Goal: Transaction & Acquisition: Purchase product/service

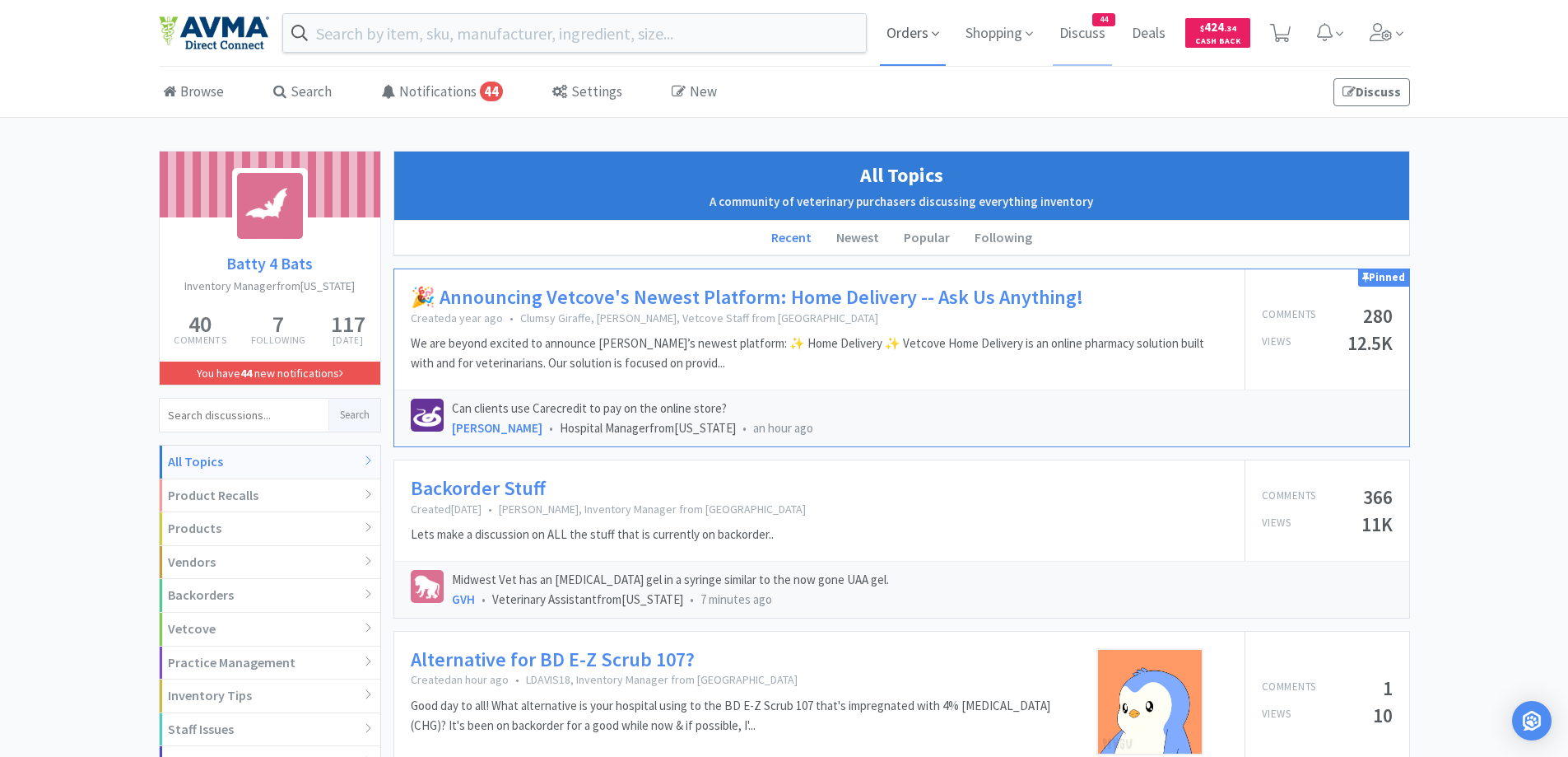
click at [903, 33] on span "Orders" at bounding box center [913, 33] width 66 height 66
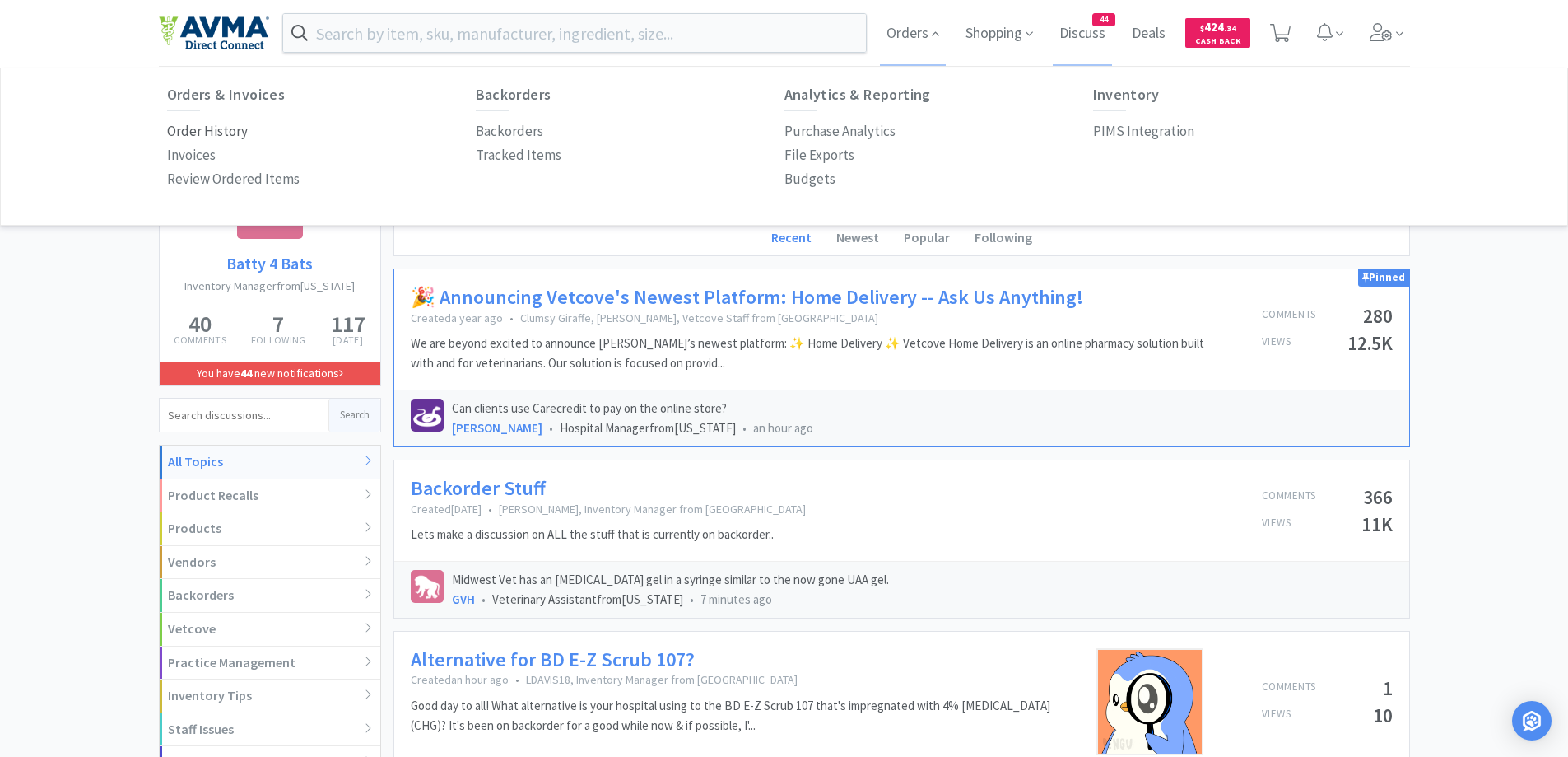
click at [213, 135] on p "Order History" at bounding box center [207, 132] width 80 height 22
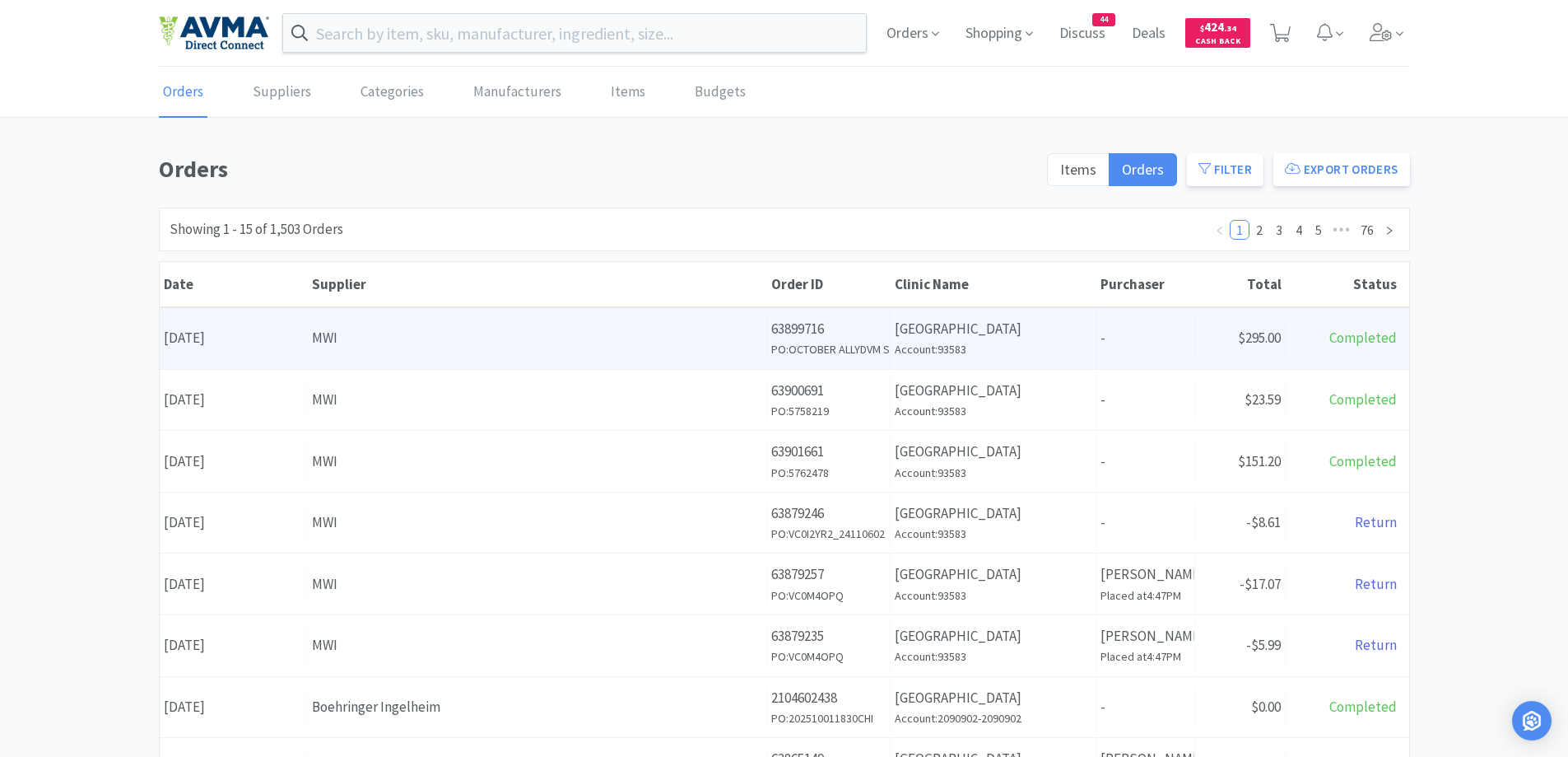
click at [538, 341] on div "MWI" at bounding box center [537, 338] width 451 height 22
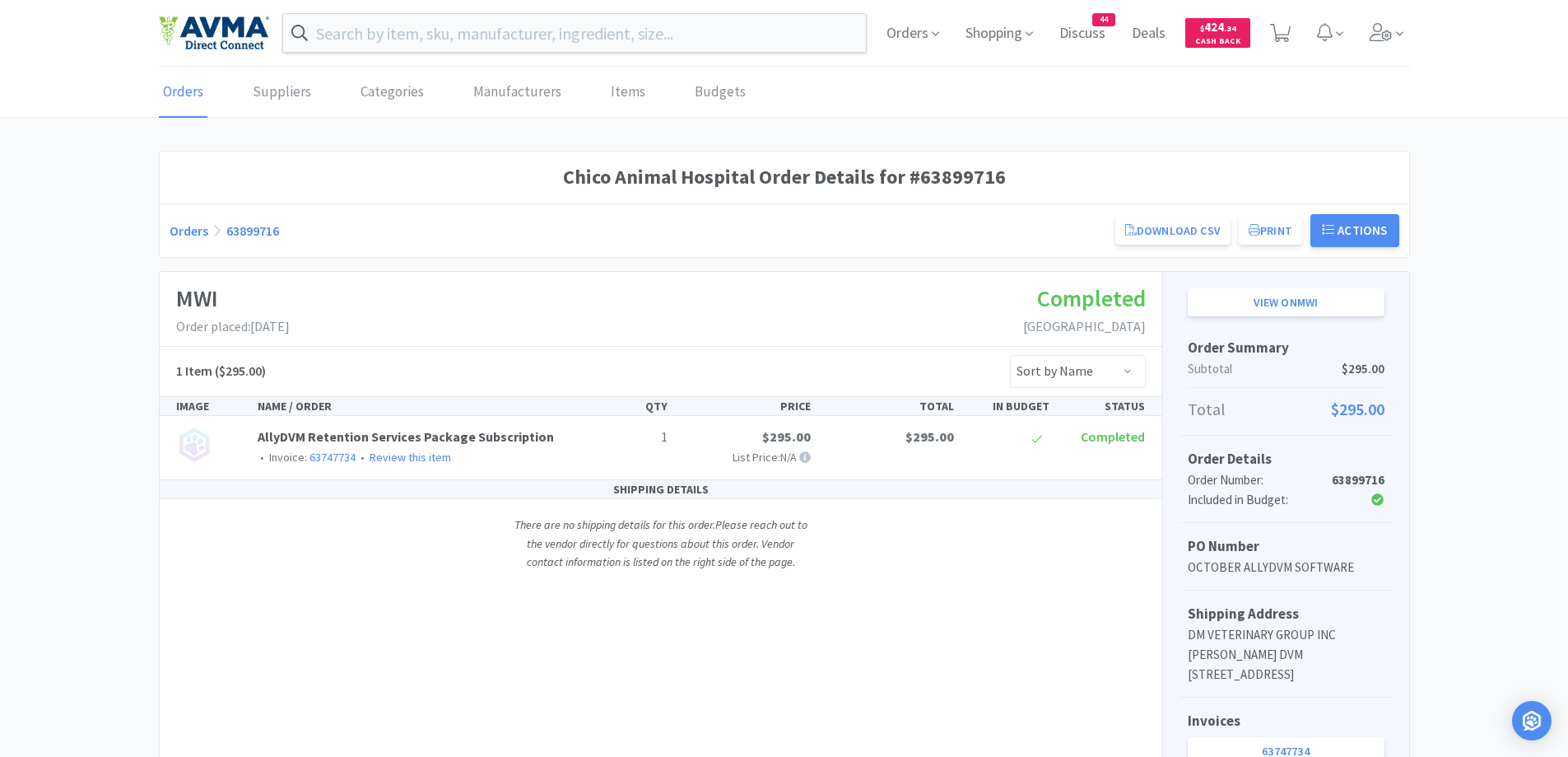
click at [201, 237] on link "Orders" at bounding box center [189, 231] width 38 height 17
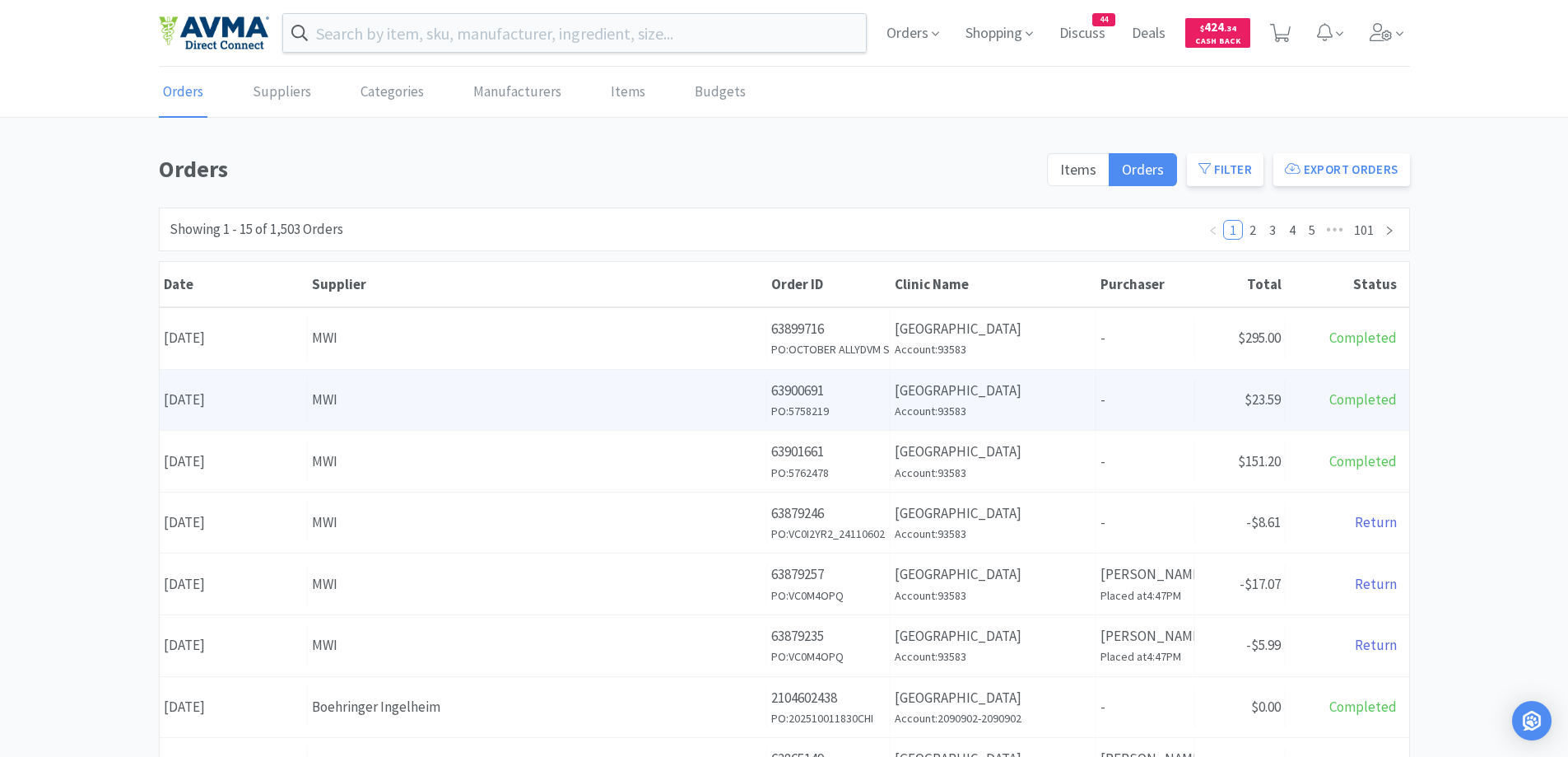
click at [372, 403] on div "MWI" at bounding box center [537, 400] width 451 height 22
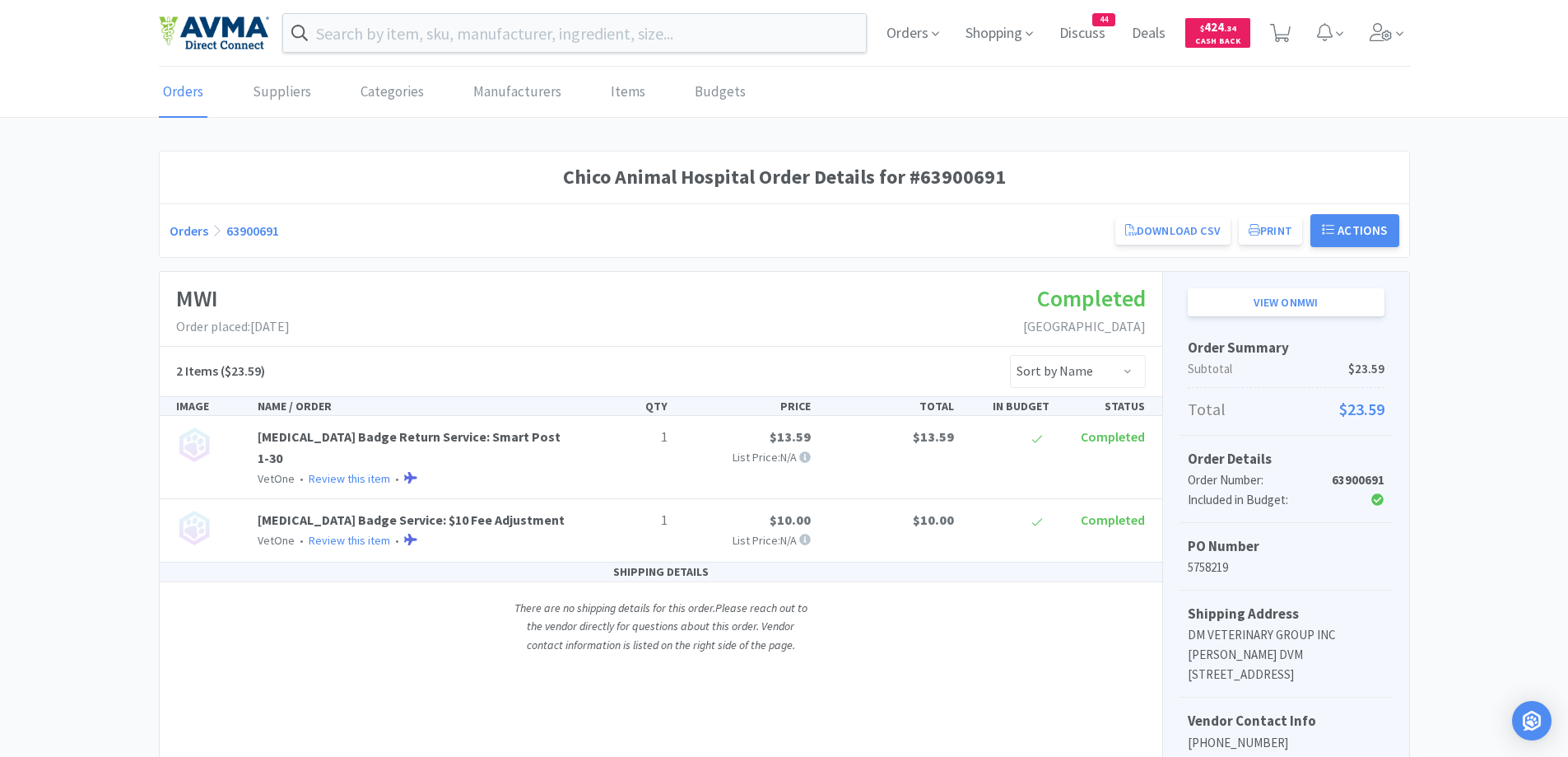
click at [180, 235] on link "Orders" at bounding box center [189, 231] width 38 height 17
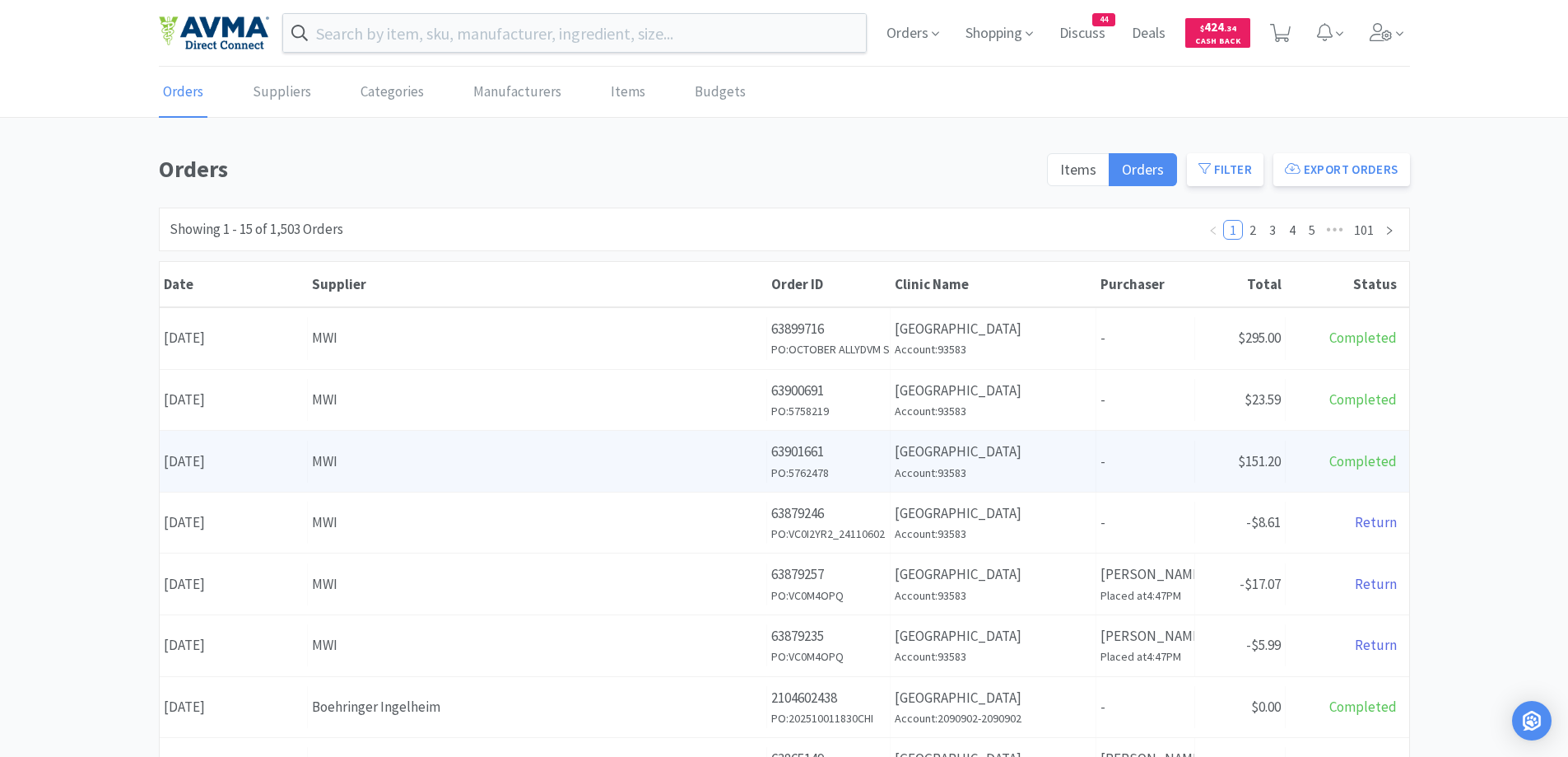
click at [489, 451] on div "MWI" at bounding box center [537, 462] width 451 height 22
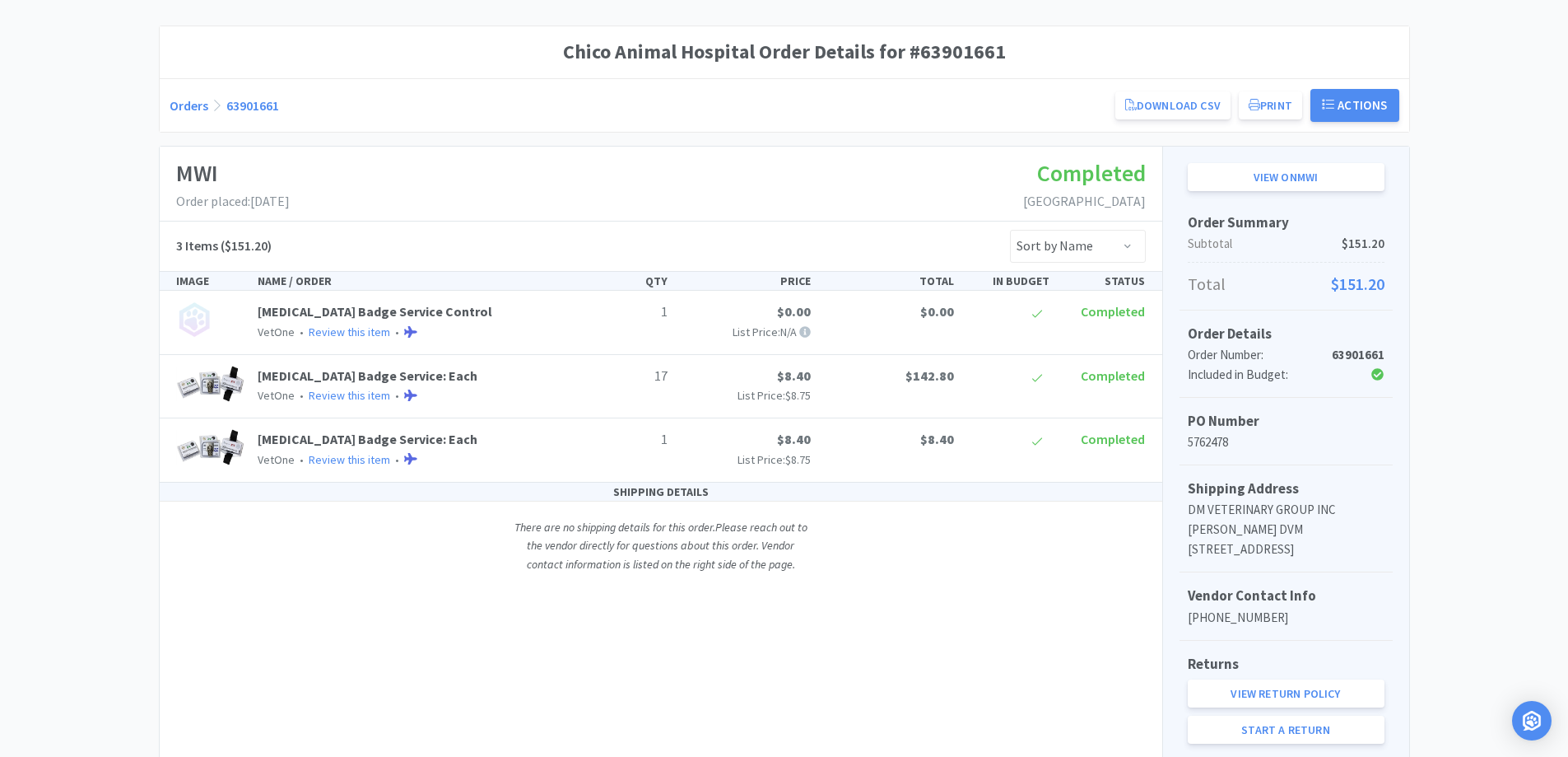
scroll to position [164, 0]
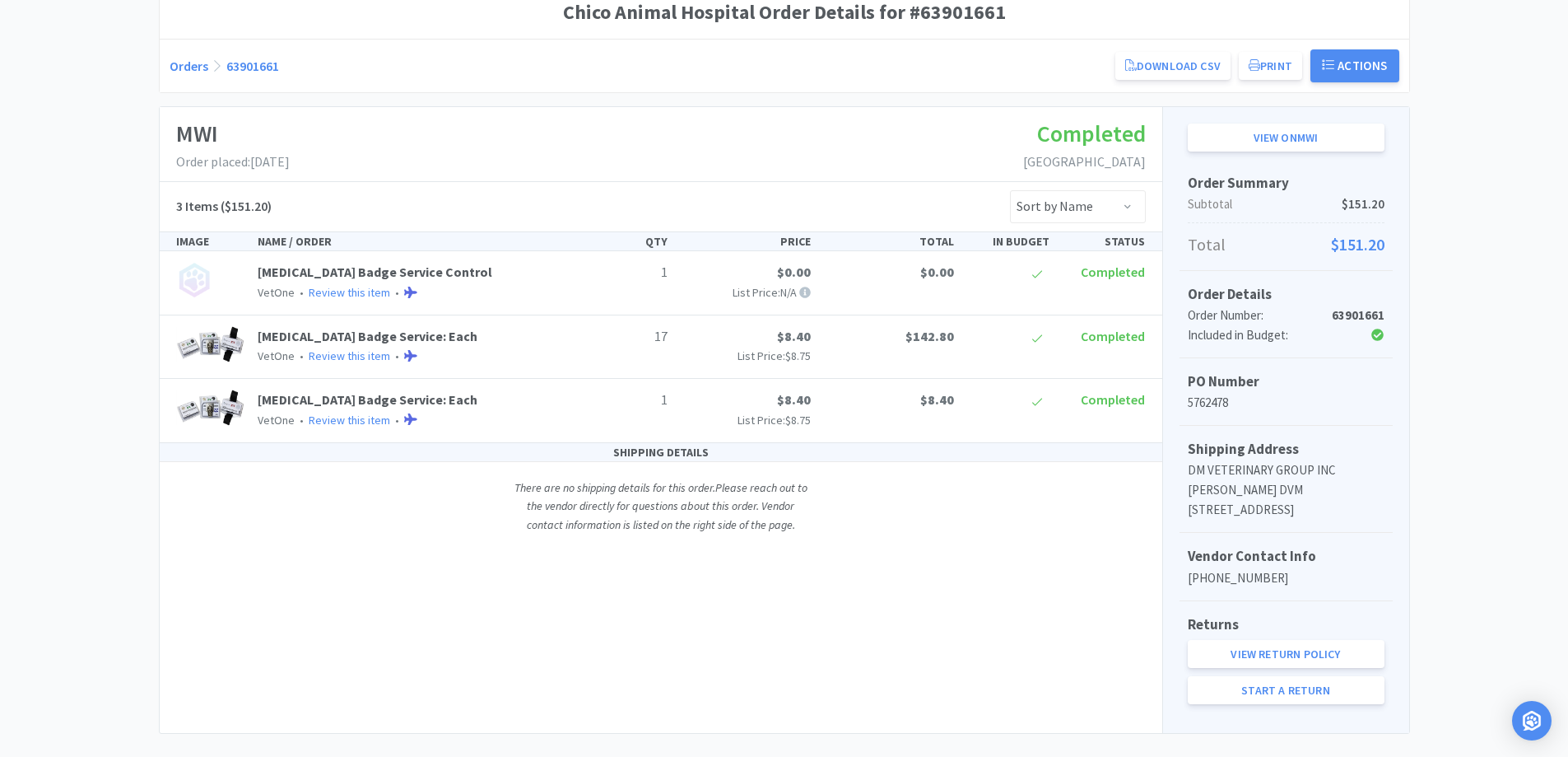
click at [185, 65] on link "Orders" at bounding box center [189, 66] width 38 height 17
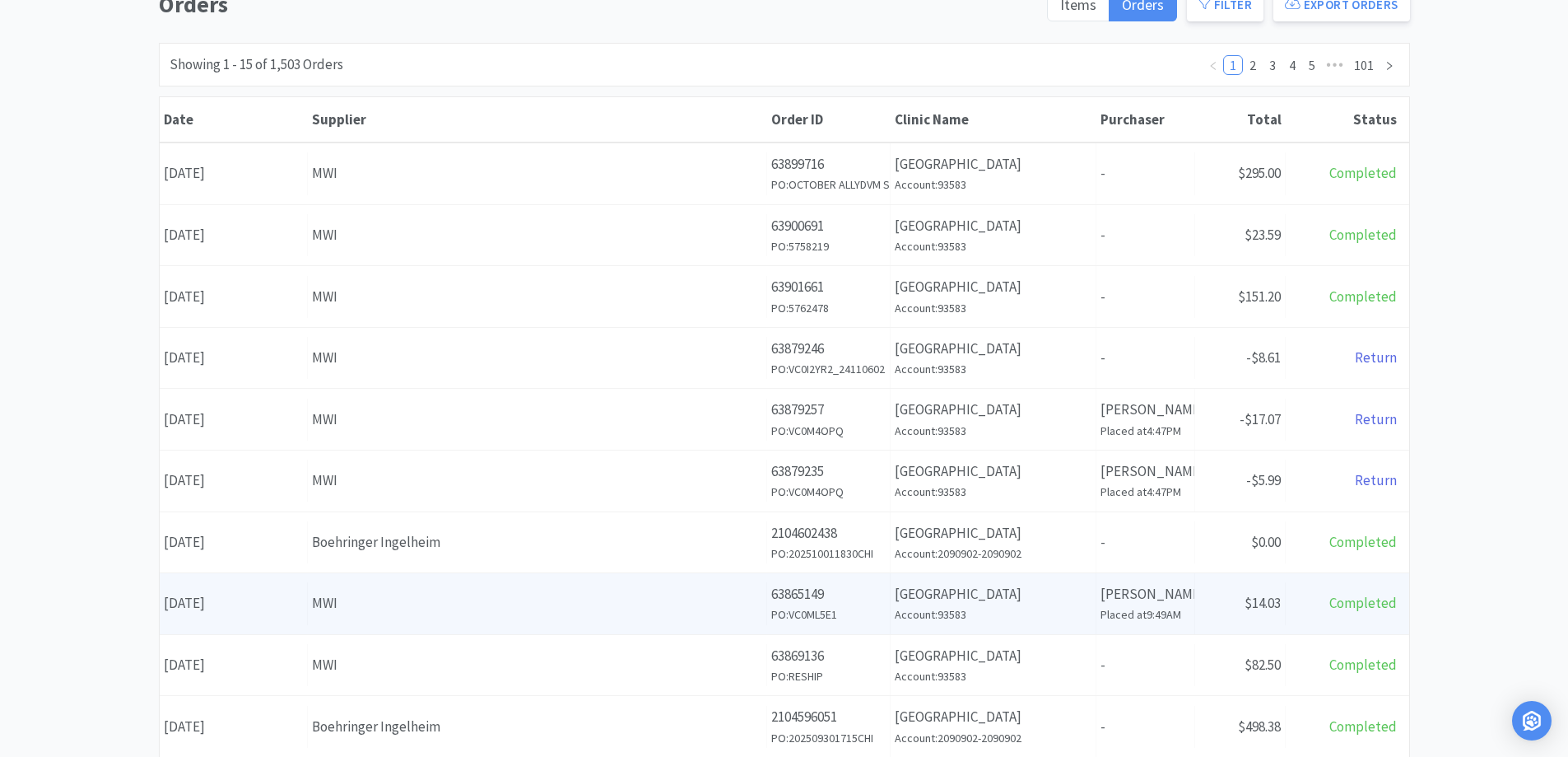
click at [507, 600] on div "MWI" at bounding box center [537, 603] width 451 height 22
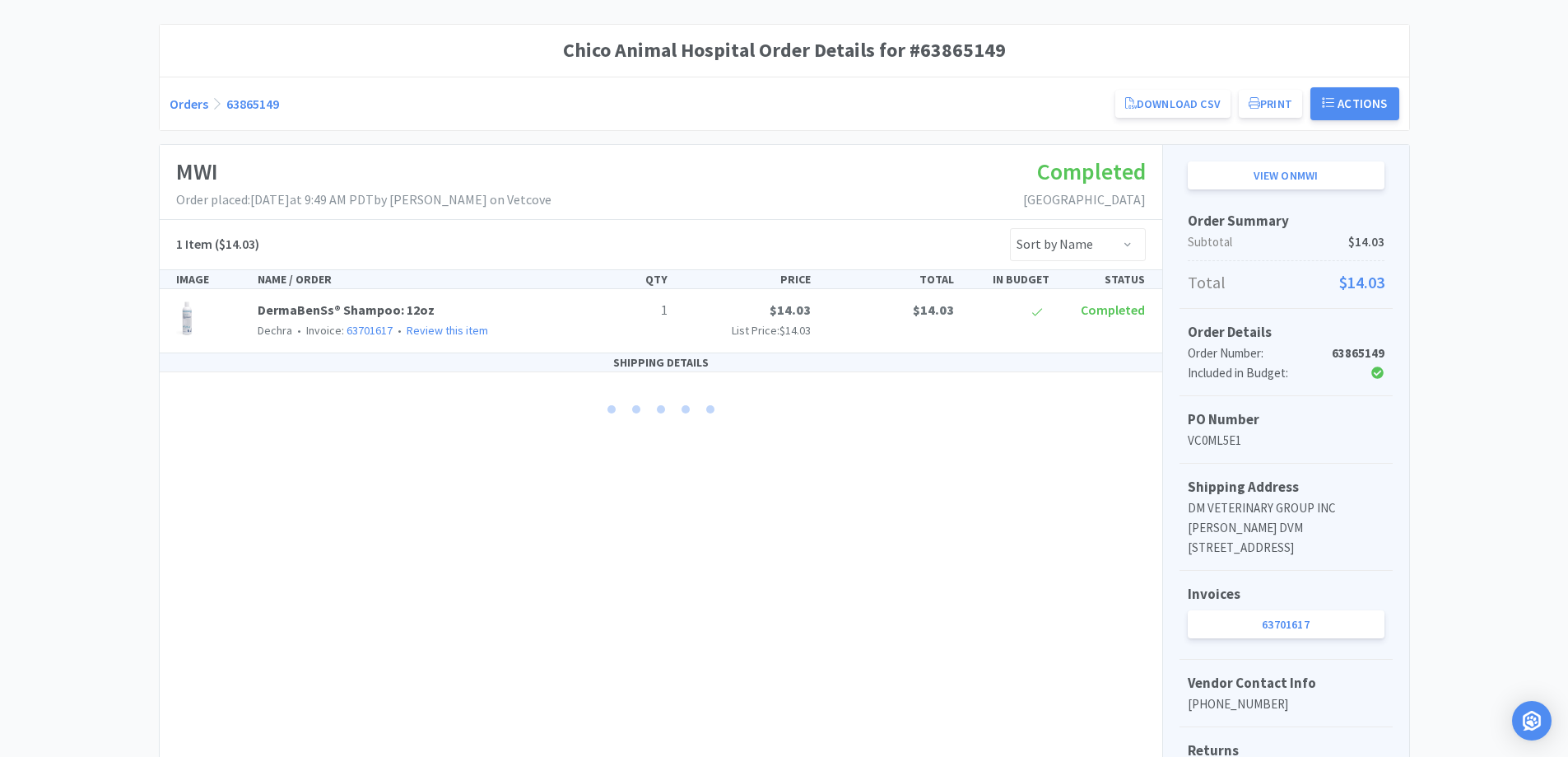
scroll to position [164, 0]
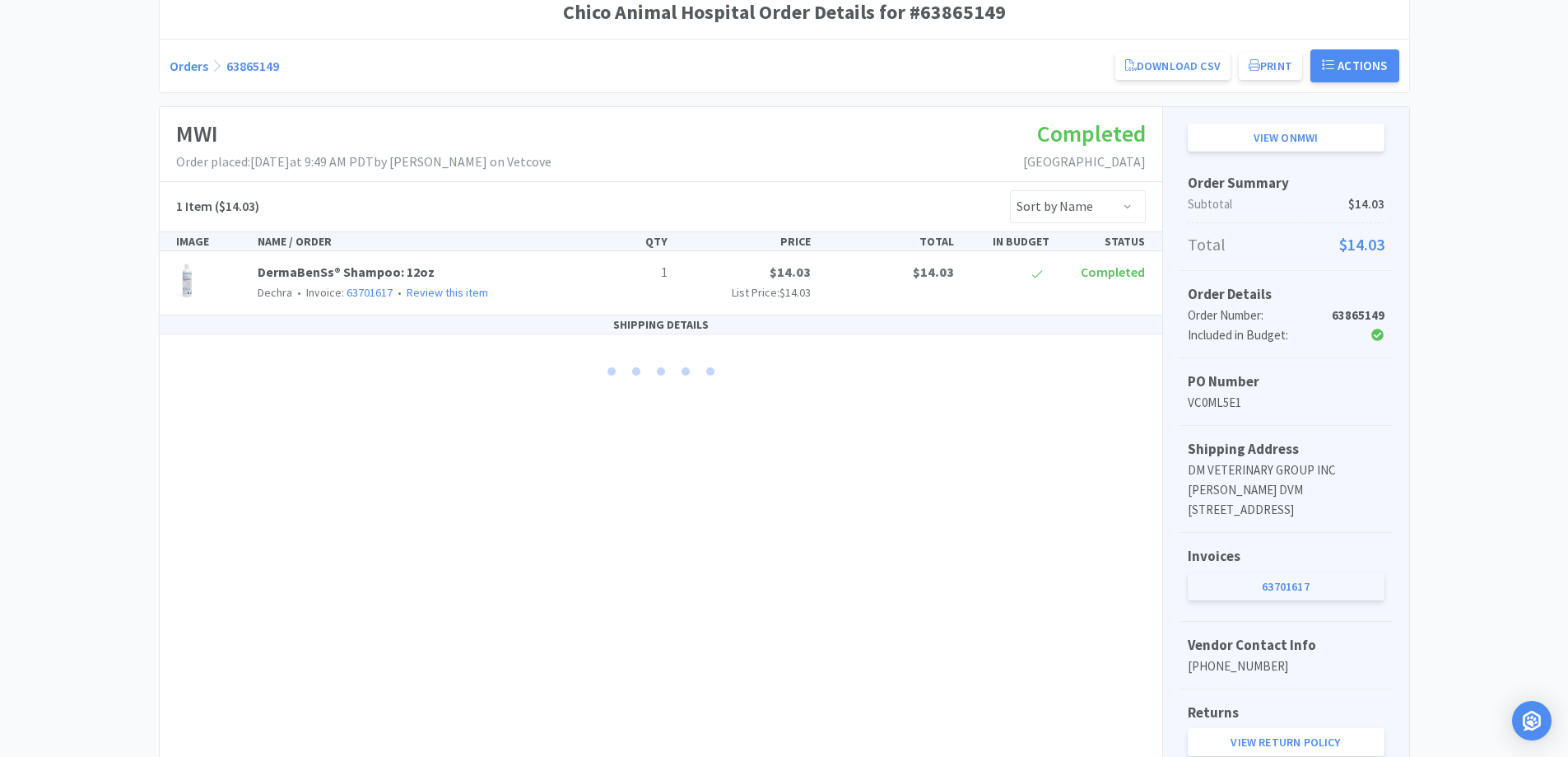
click at [1352, 600] on link "63701617" at bounding box center [1286, 586] width 197 height 28
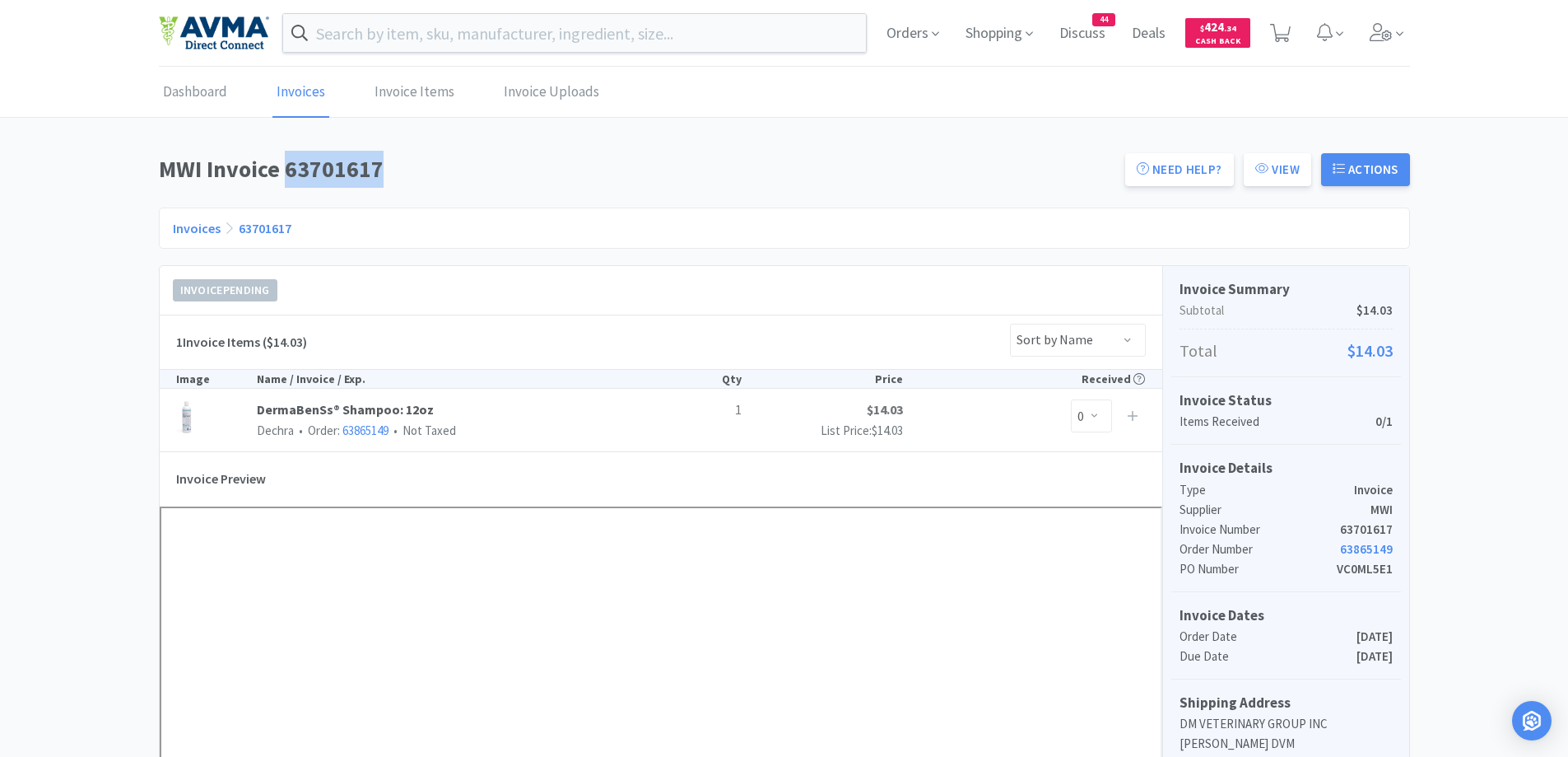
drag, startPoint x: 286, startPoint y: 173, endPoint x: 437, endPoint y: 162, distance: 151.4
click at [437, 162] on h1 "MWI Invoice 63701617" at bounding box center [637, 169] width 957 height 37
copy h1 "63701617"
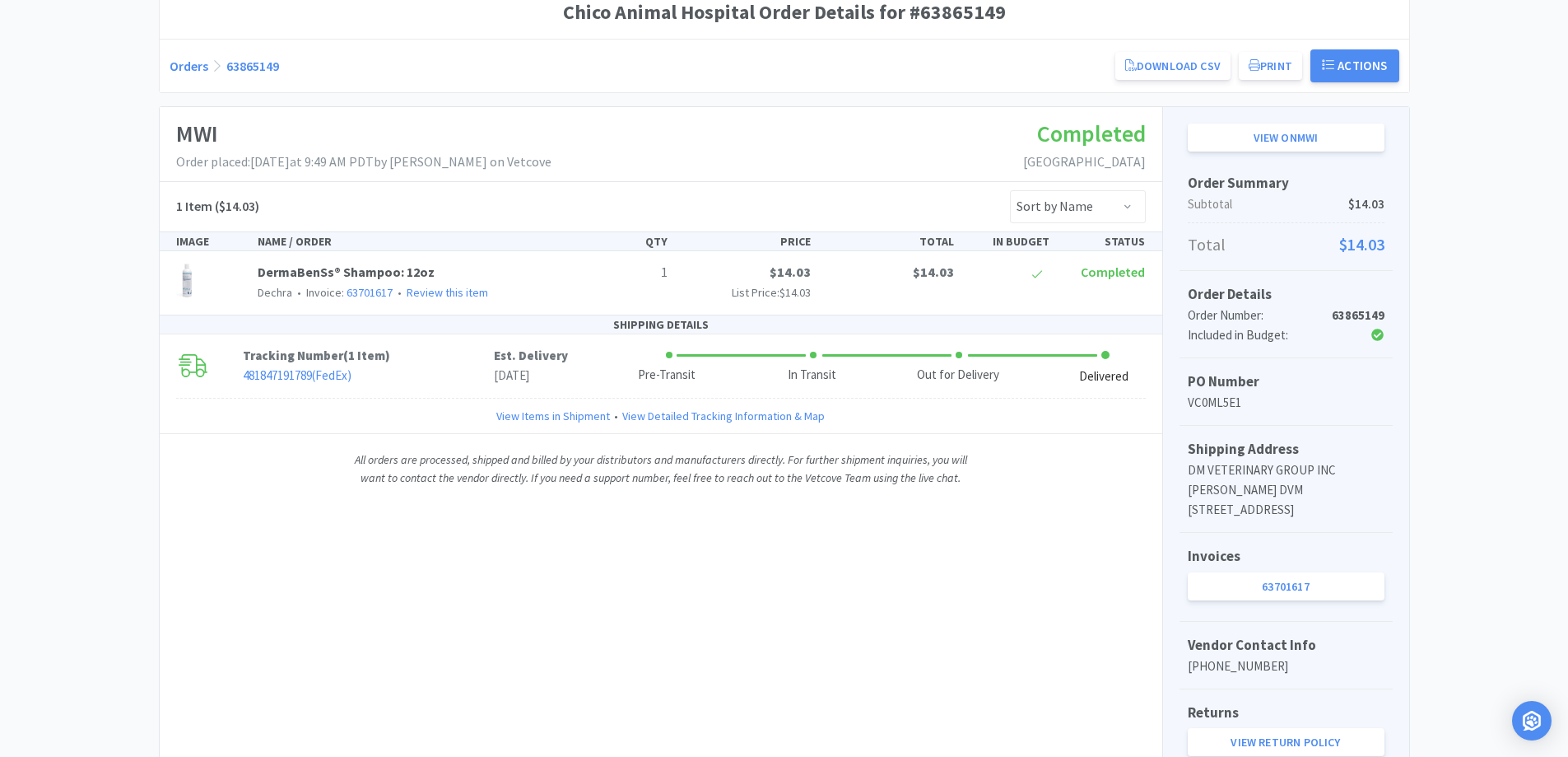
click at [177, 74] on link "Orders" at bounding box center [189, 66] width 38 height 17
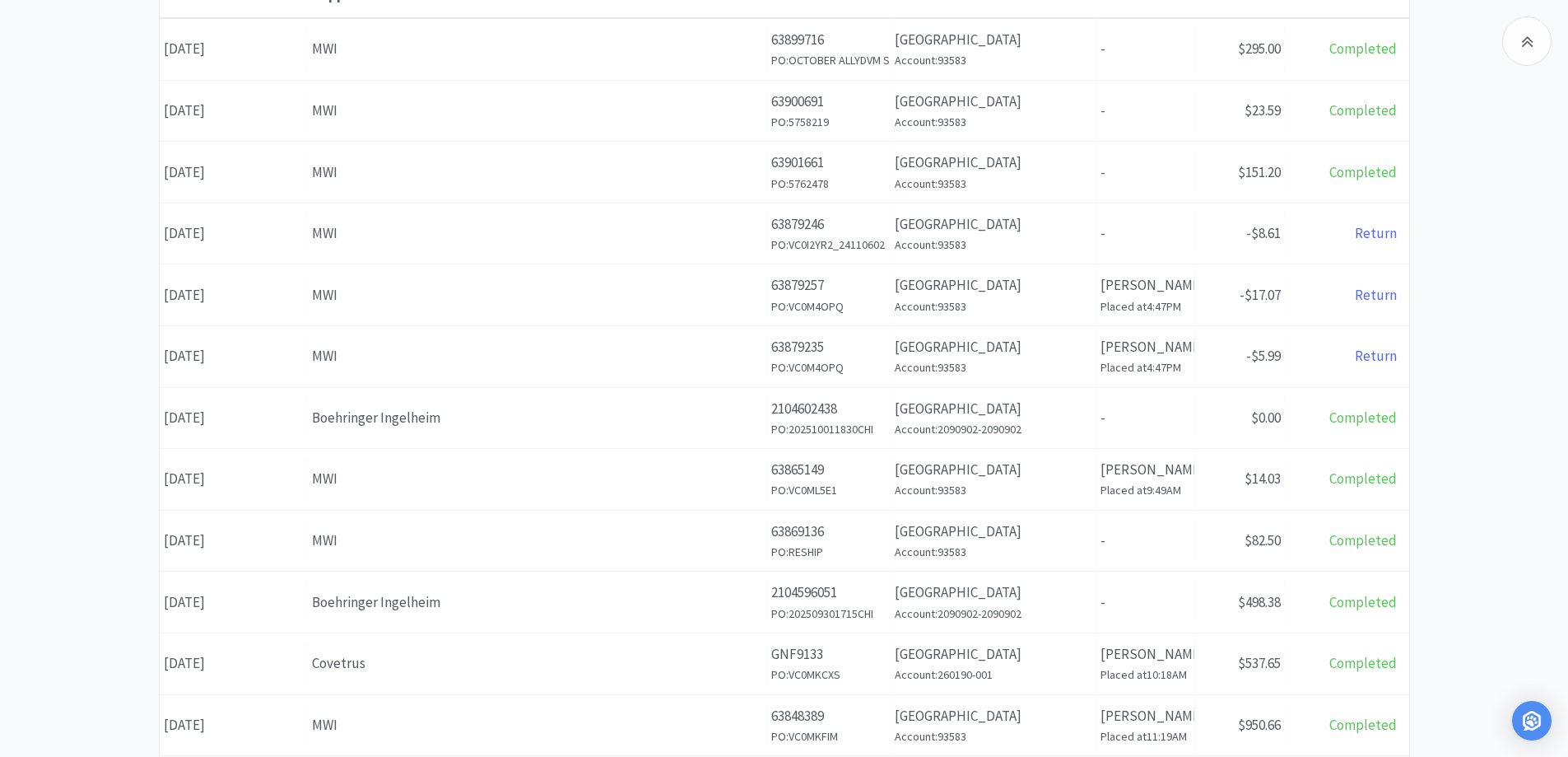
scroll to position [329, 0]
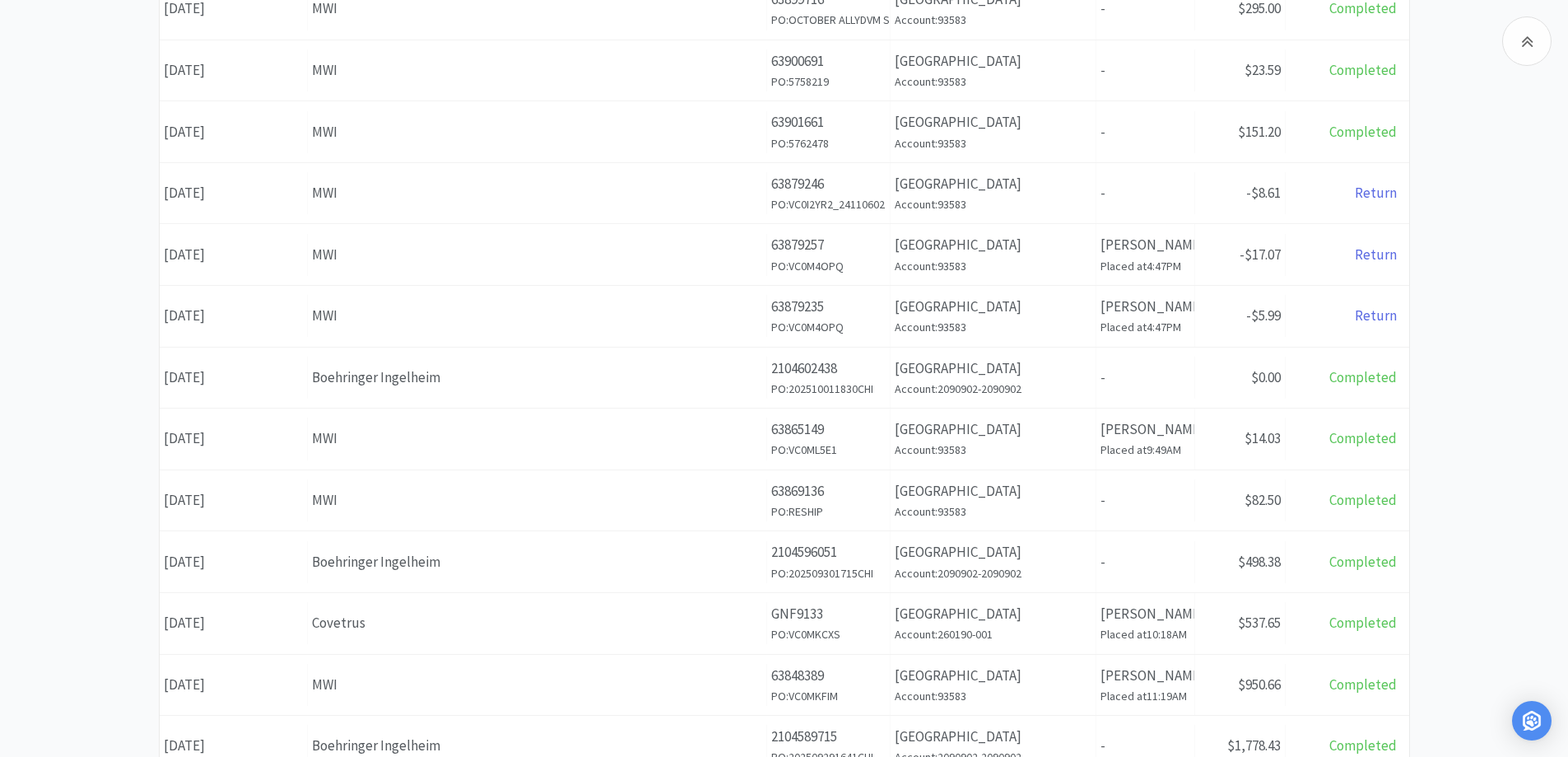
click at [1509, 364] on div "Orders Items Orders Filter Export Orders Filters Filter Suppliers All Suppliers…" at bounding box center [784, 389] width 1568 height 1136
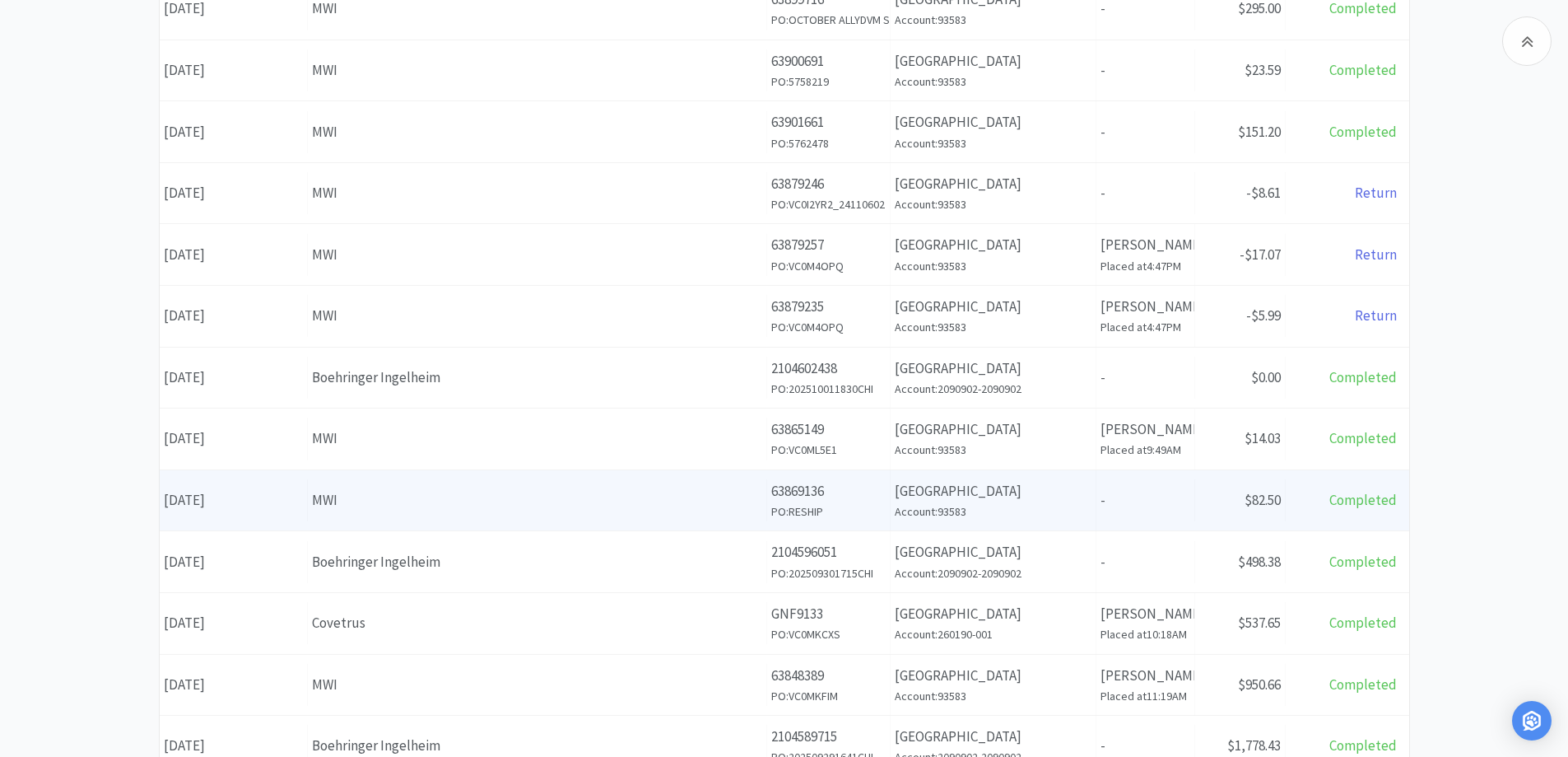
click at [1295, 511] on div "Total Completed" at bounding box center [1348, 499] width 123 height 42
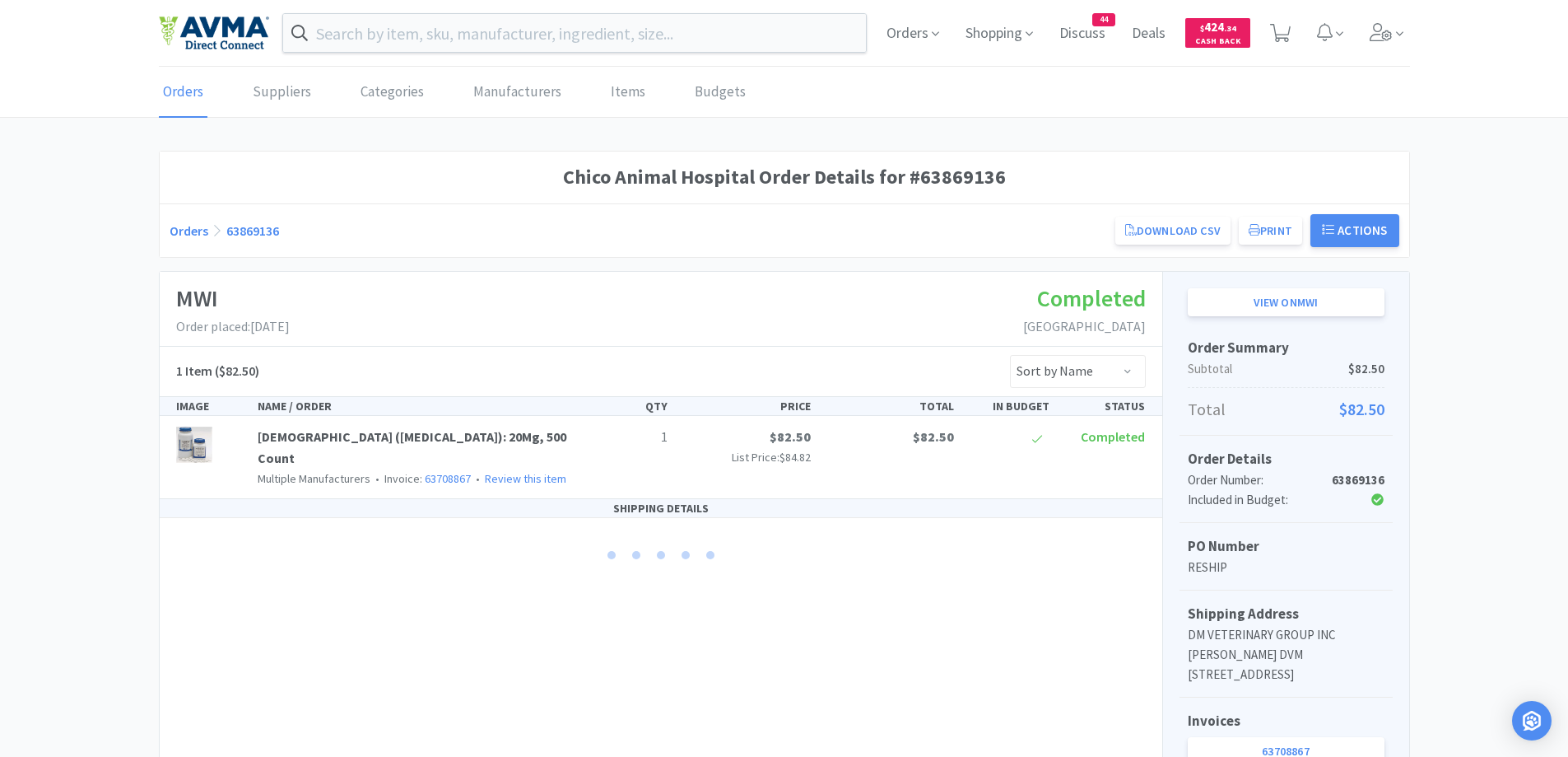
click at [38, 369] on div "Chico Animal Hospital Order Details for #63869136 Orders 63869136 Download CSV …" at bounding box center [784, 568] width 1568 height 835
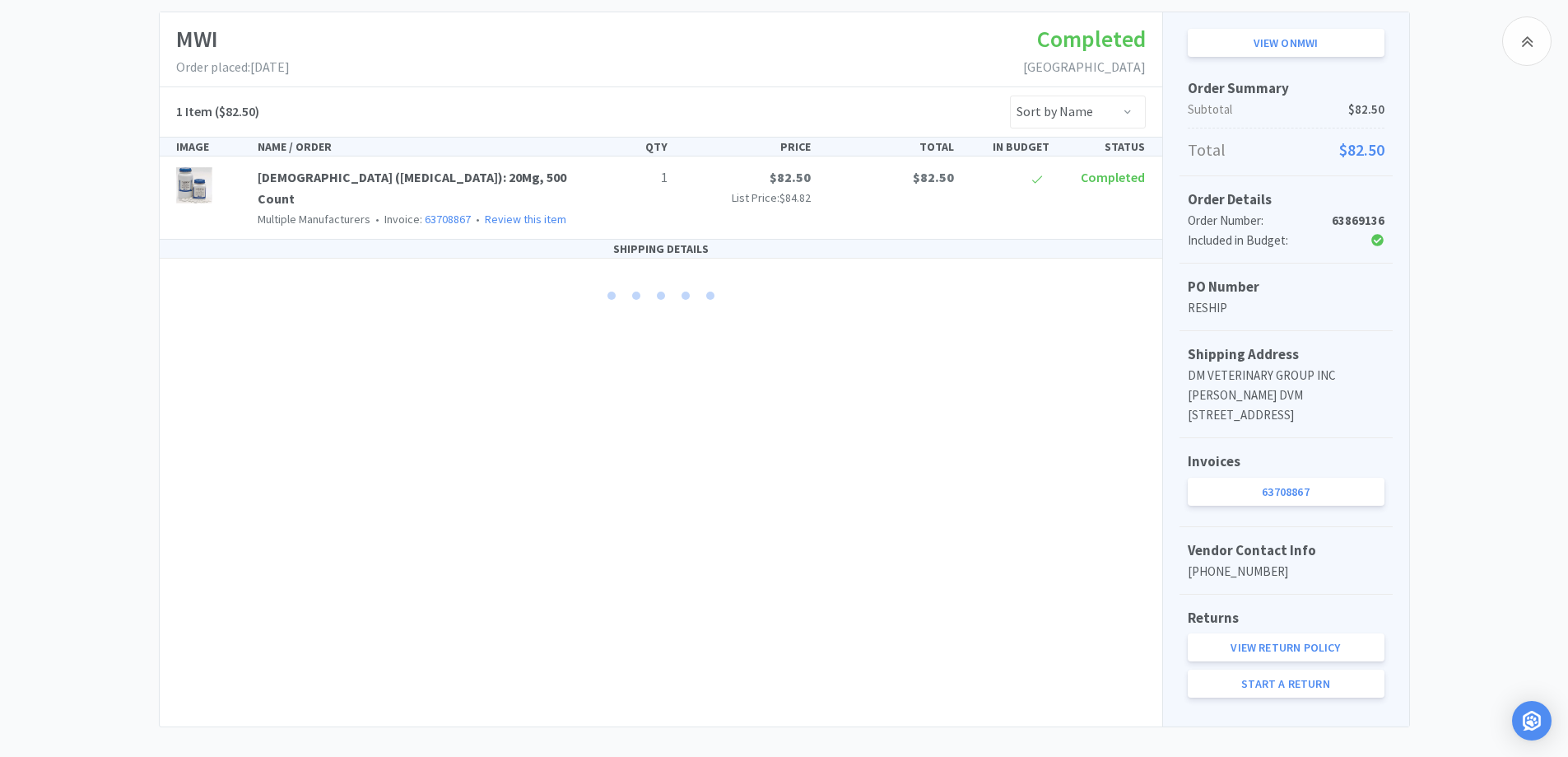
scroll to position [299, 0]
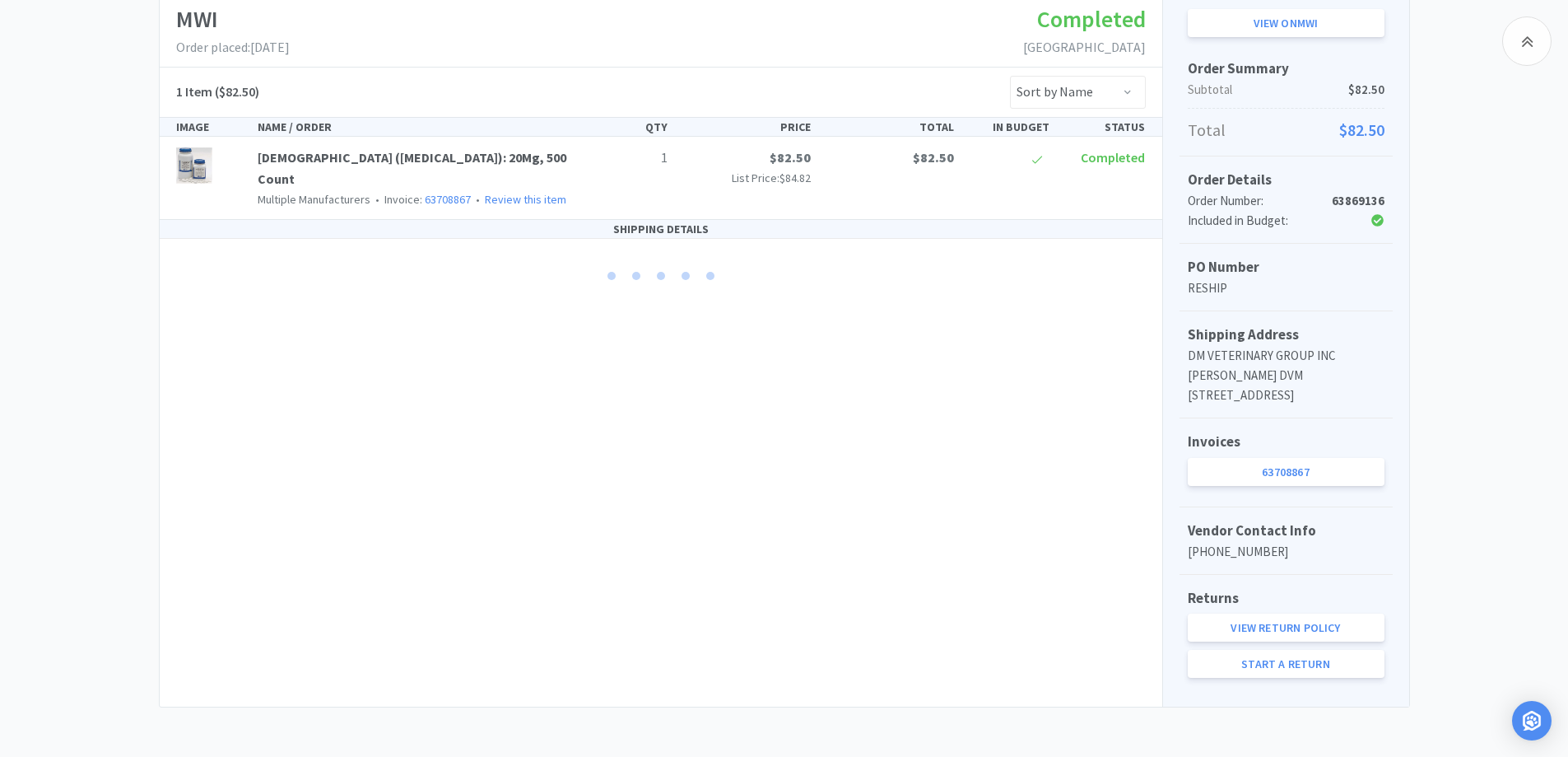
click at [1246, 473] on link "63708867" at bounding box center [1286, 471] width 197 height 28
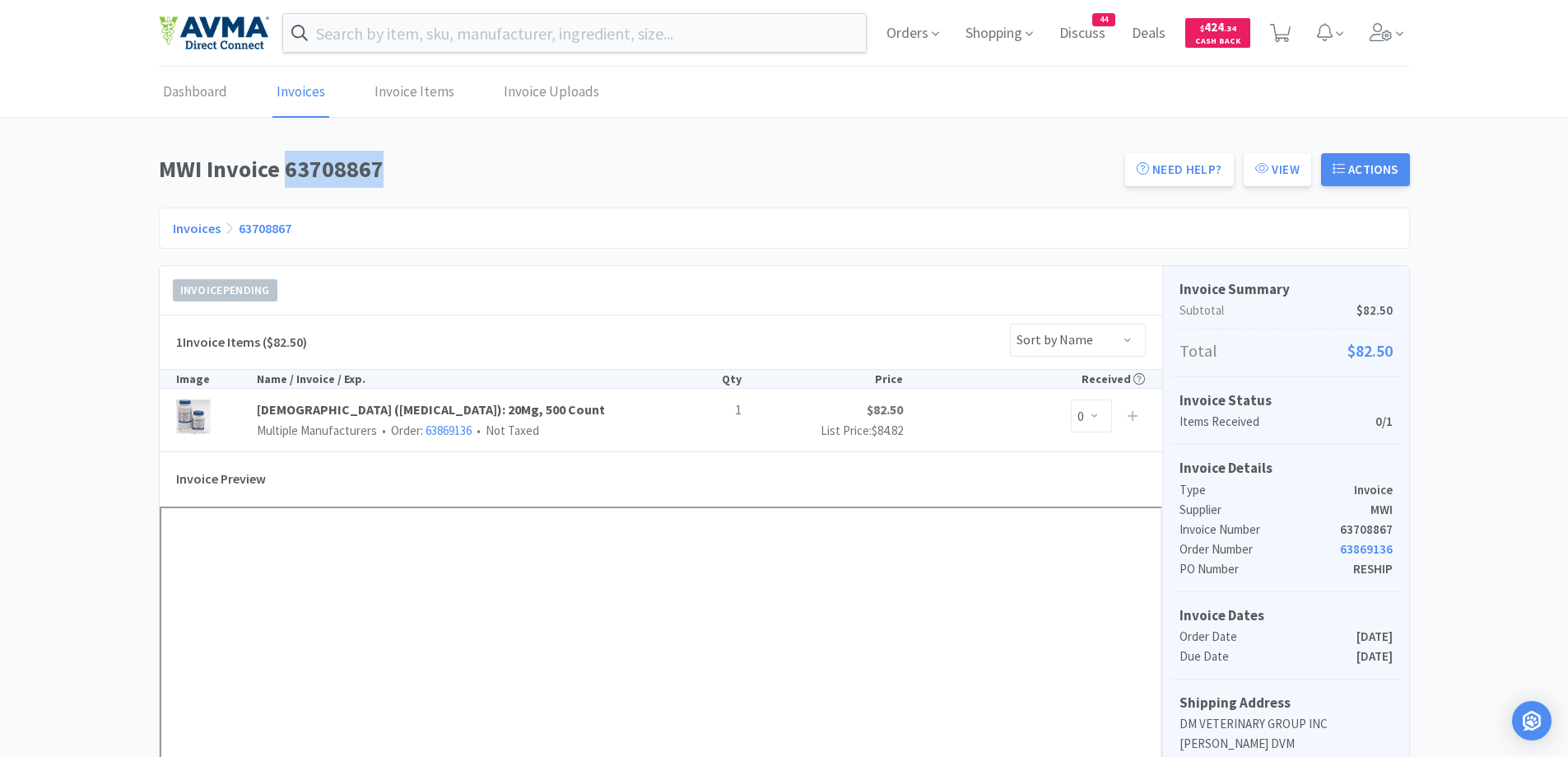
drag, startPoint x: 287, startPoint y: 171, endPoint x: 336, endPoint y: 177, distance: 49.4
click at [393, 158] on h1 "MWI Invoice 63708867" at bounding box center [637, 169] width 957 height 37
copy h1 "63708867"
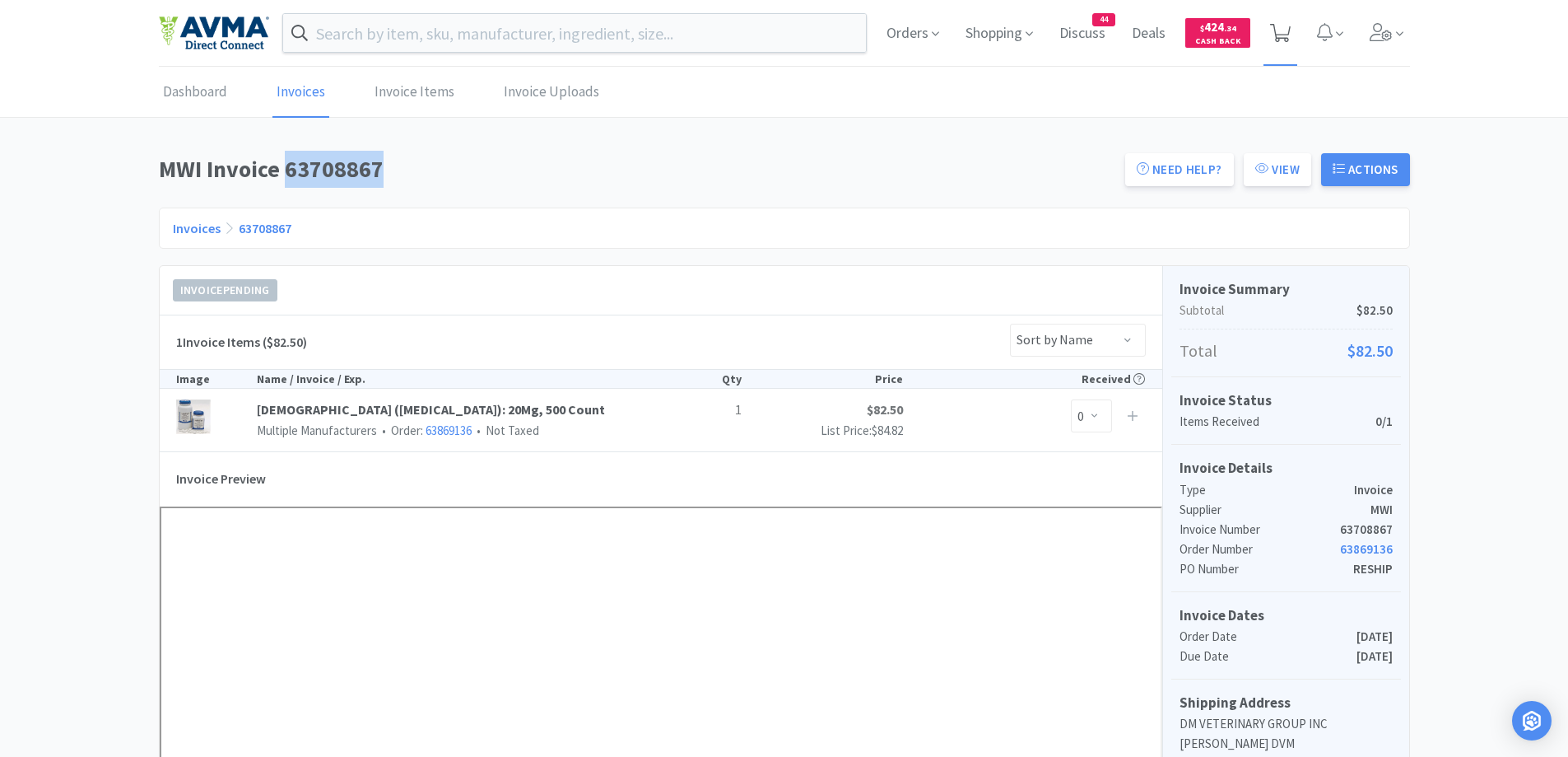
click at [1287, 35] on icon at bounding box center [1281, 33] width 21 height 18
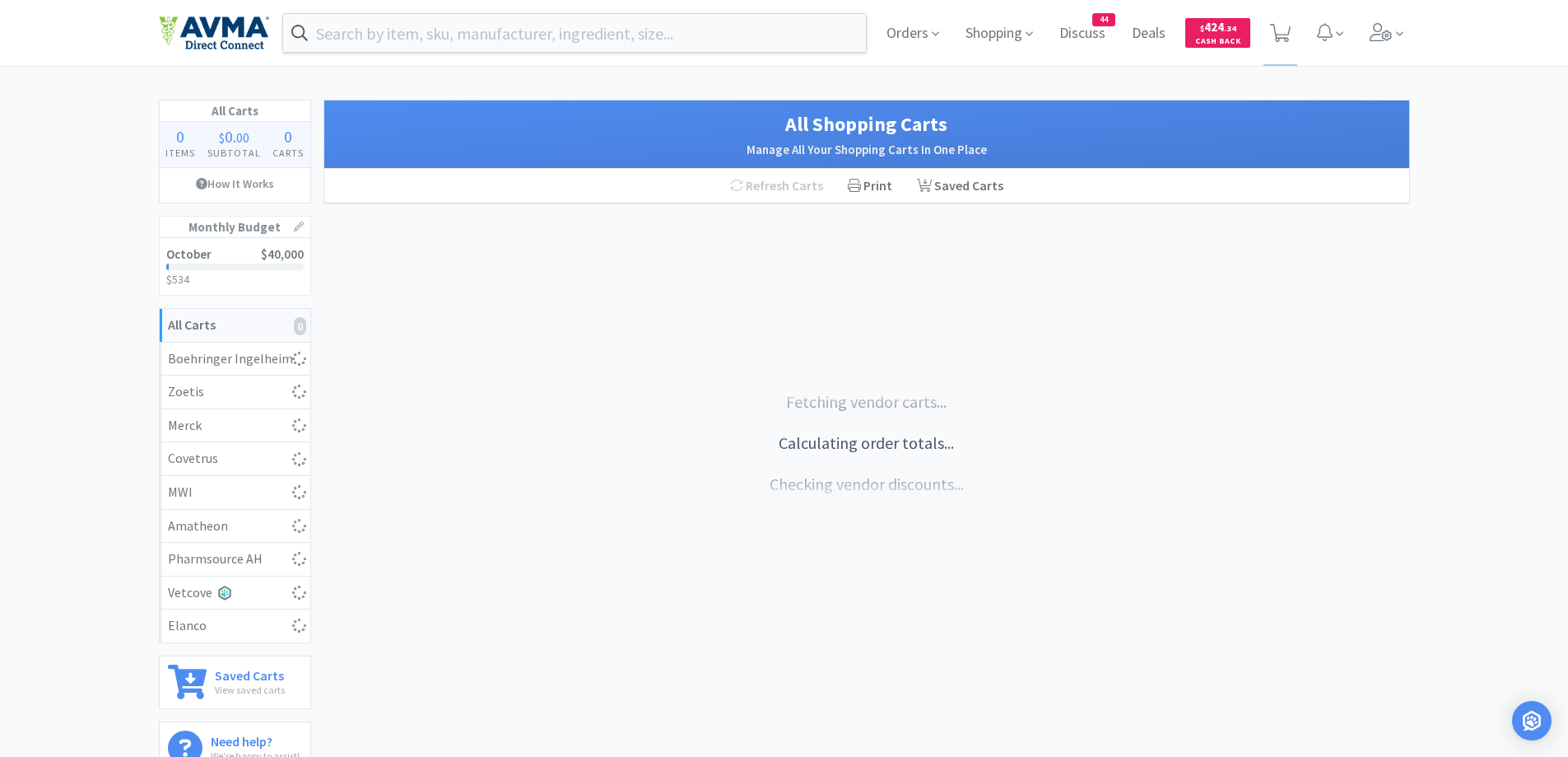
select select "2"
select select "10"
select select "1"
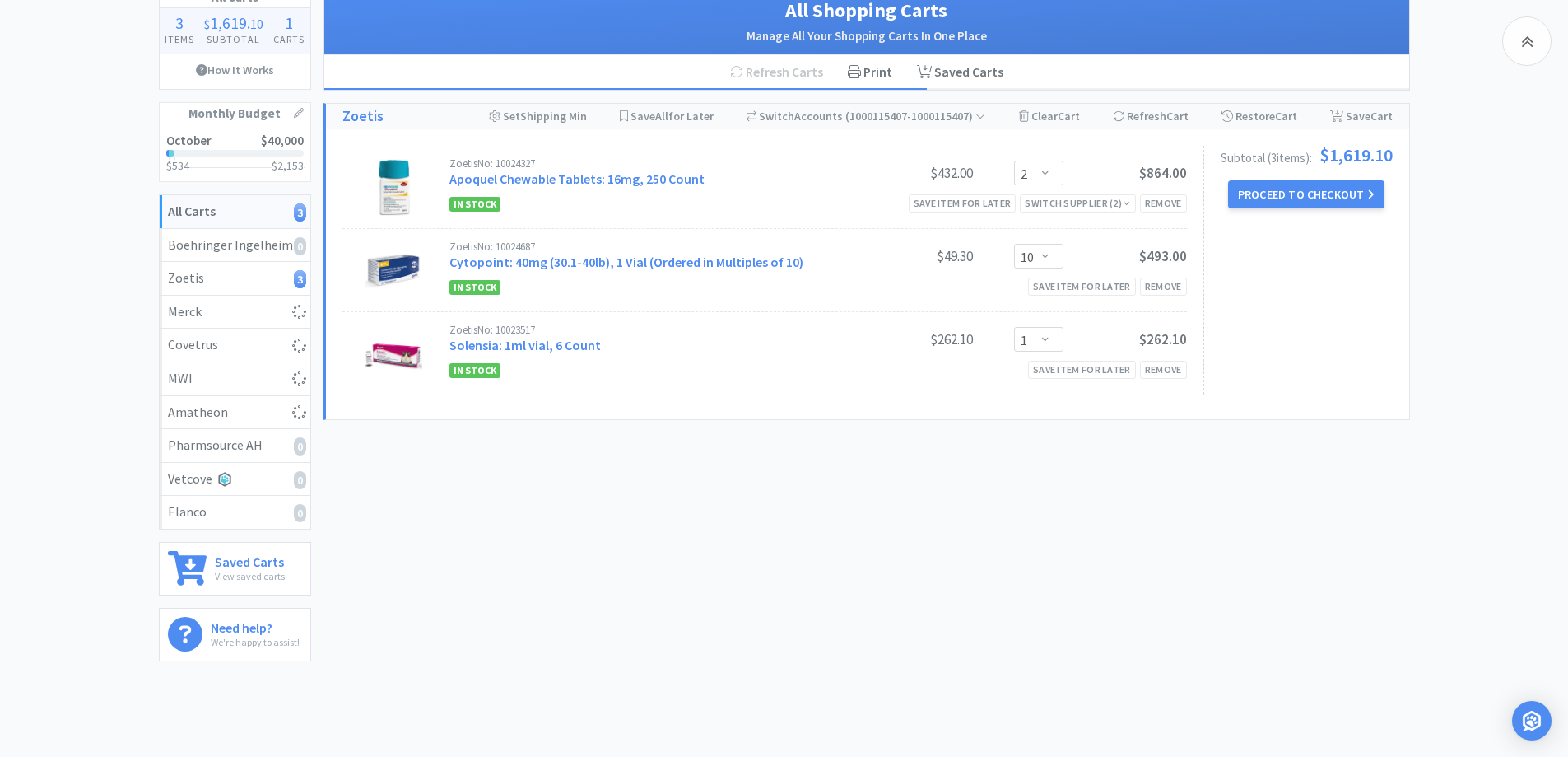
scroll to position [171, 0]
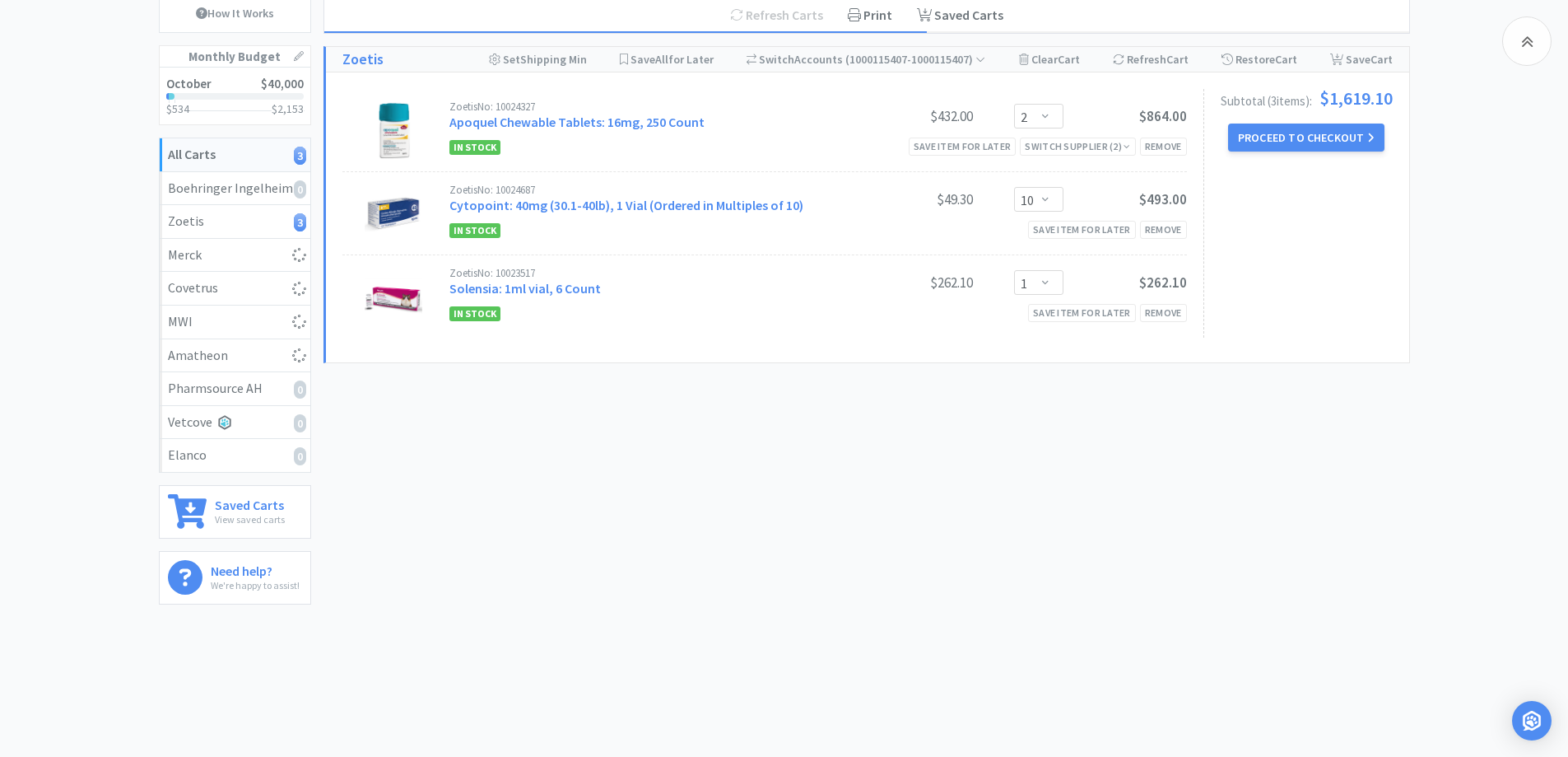
click at [1522, 215] on div "All Carts 3 Items $ 1,619 . 10 Subtotal 1 Carts How It Works Monthly Budget Oct…" at bounding box center [784, 273] width 1568 height 688
select select "1"
select select "3"
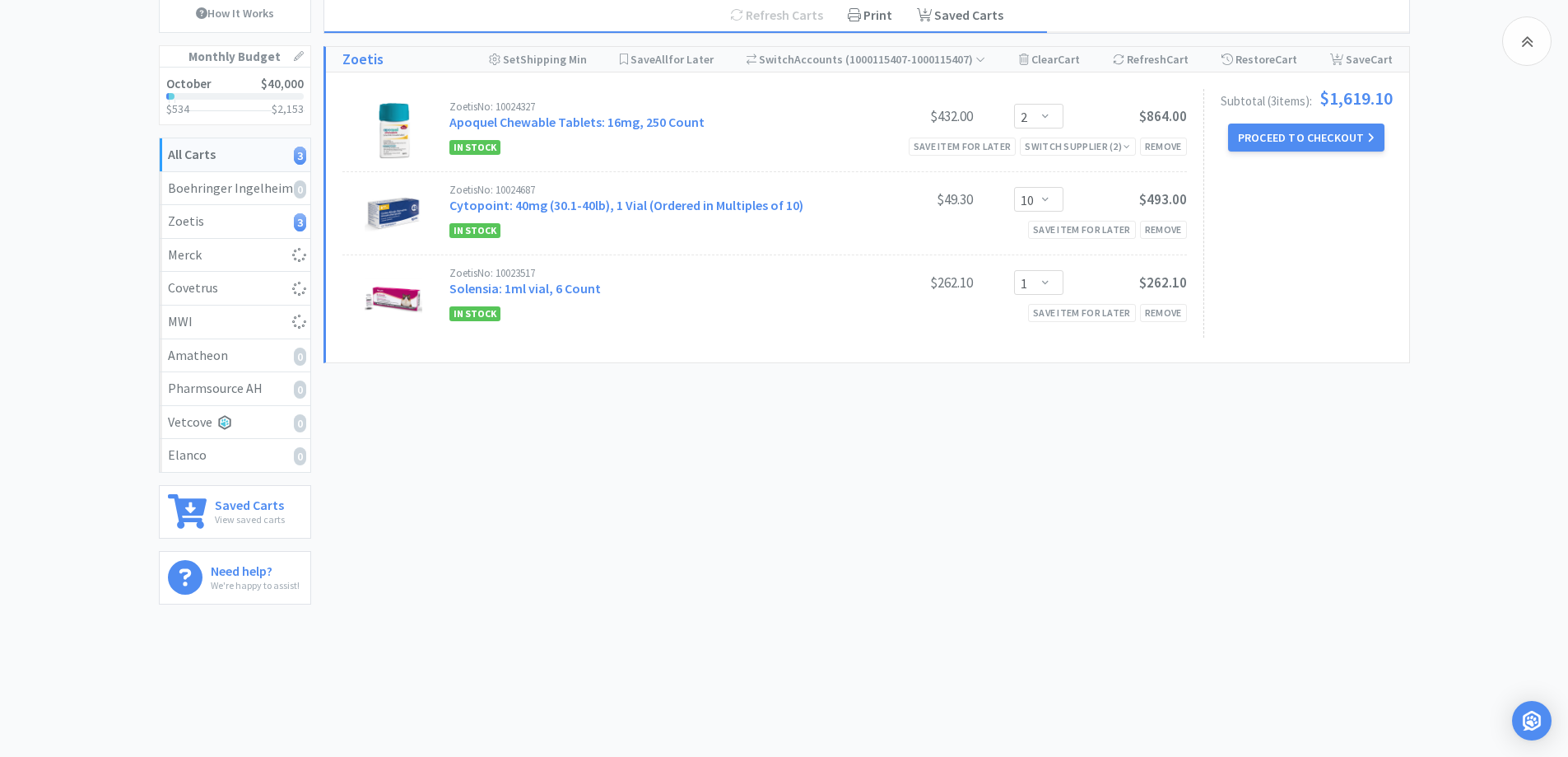
select select "1"
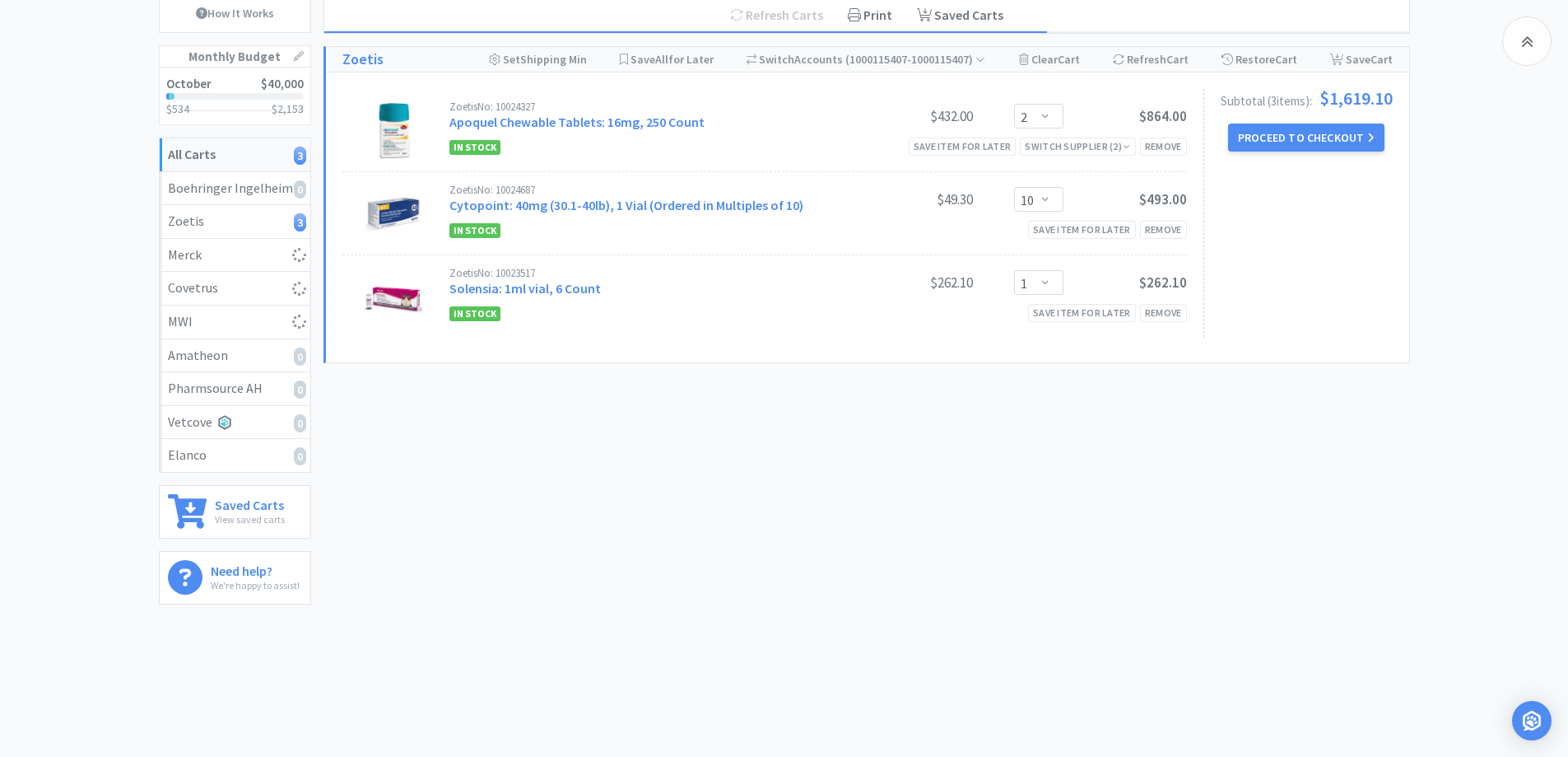
select select "1"
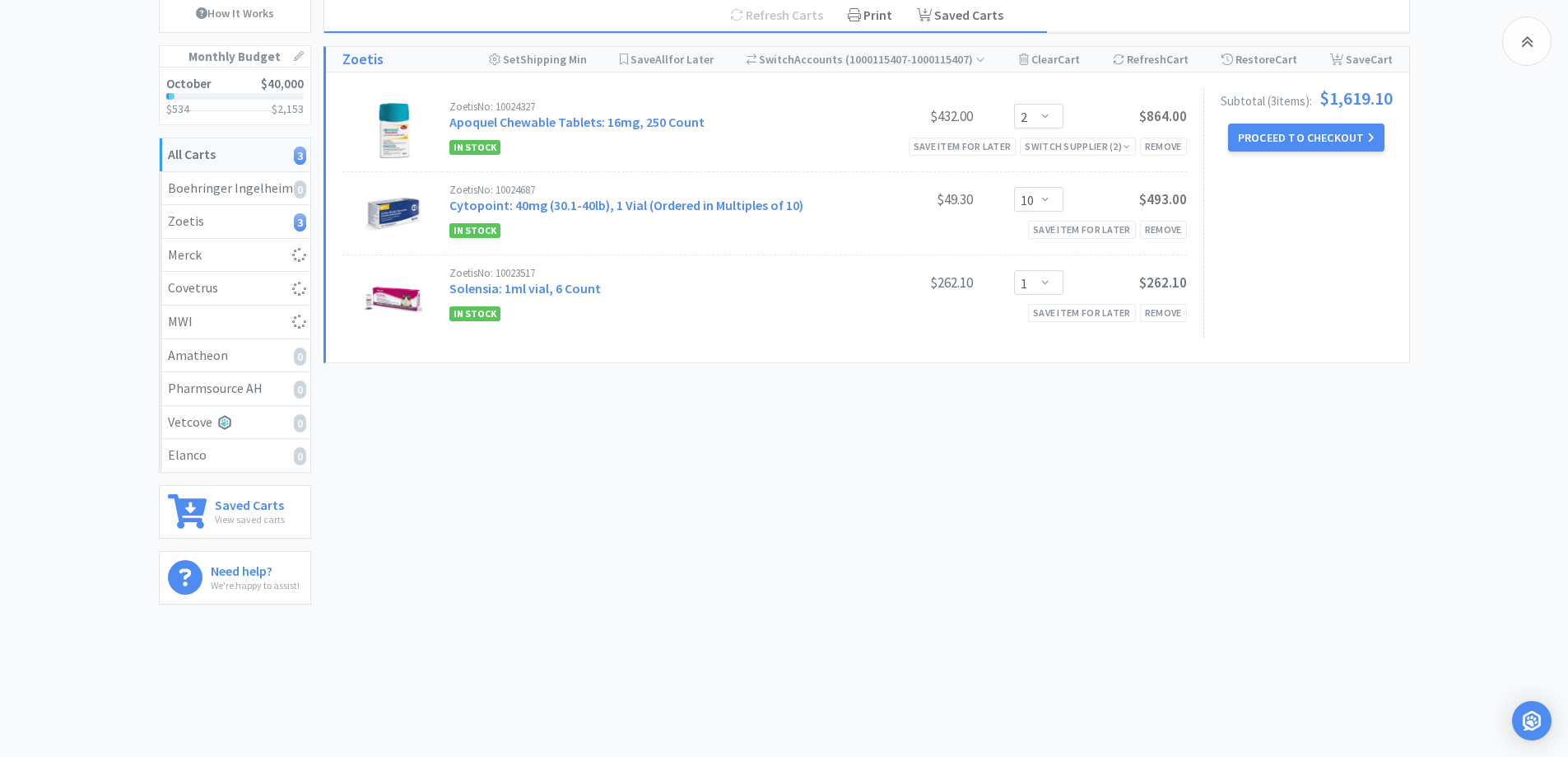
select select "1"
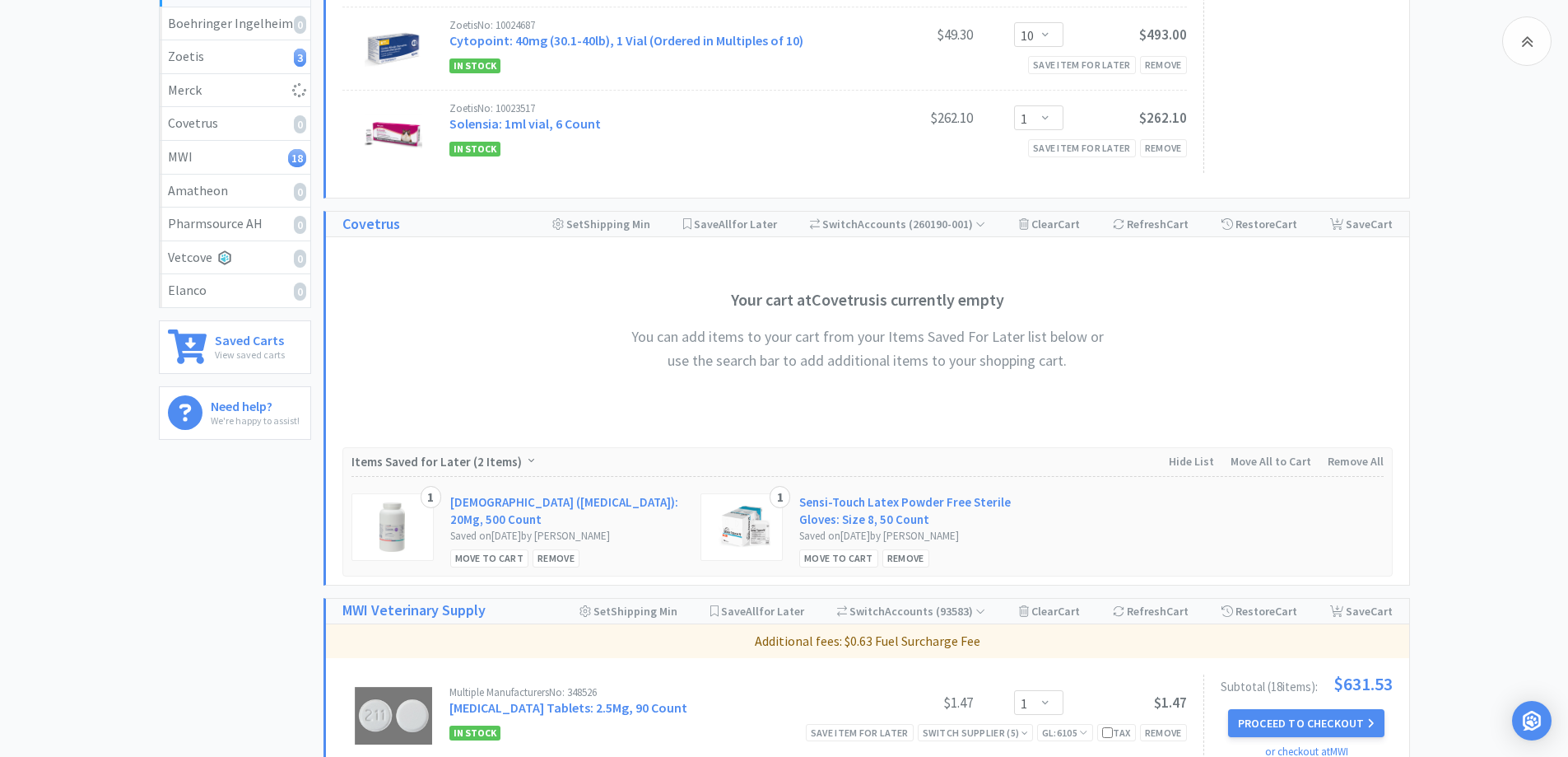
scroll to position [499, 0]
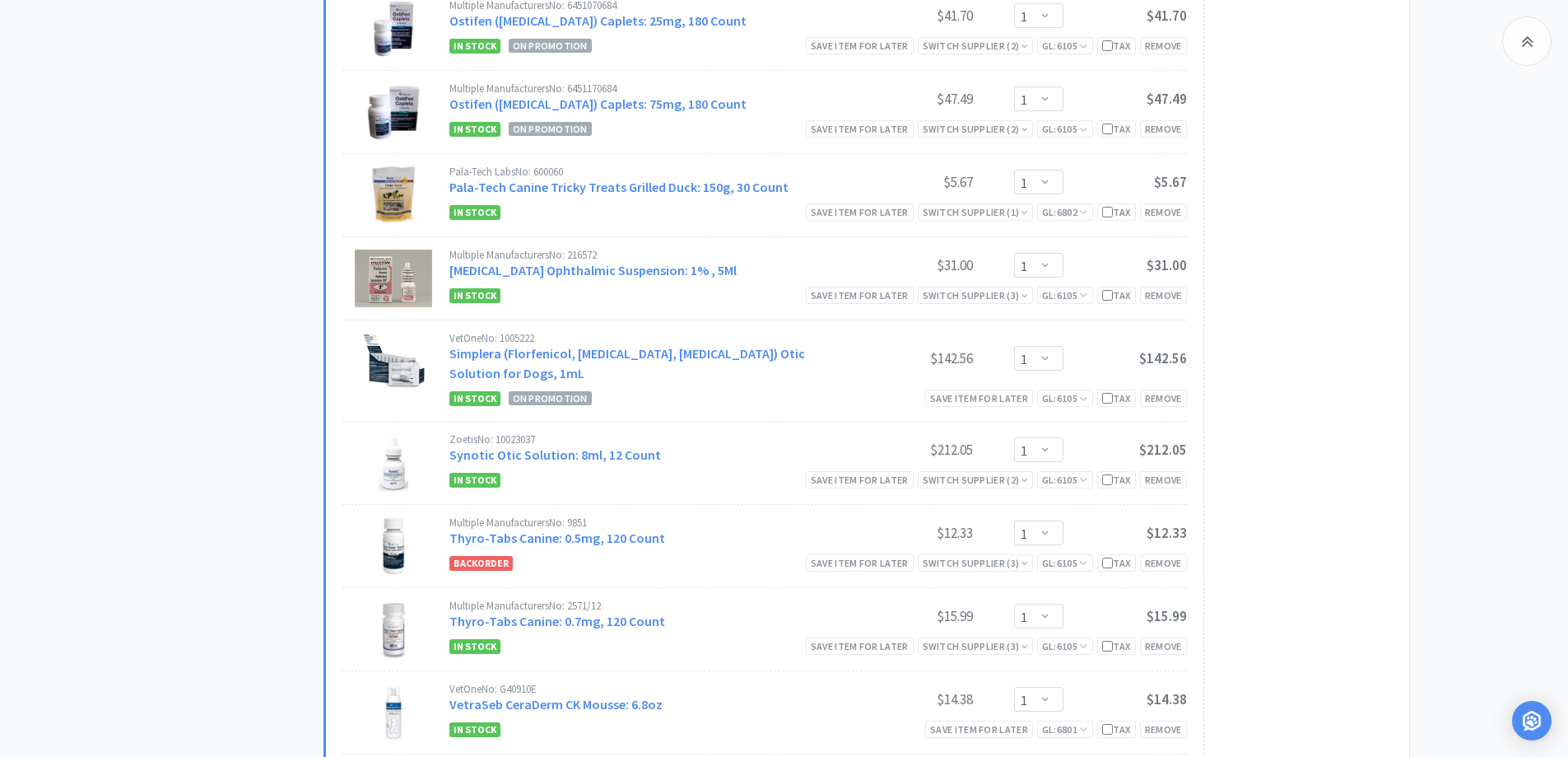
scroll to position [1817, 0]
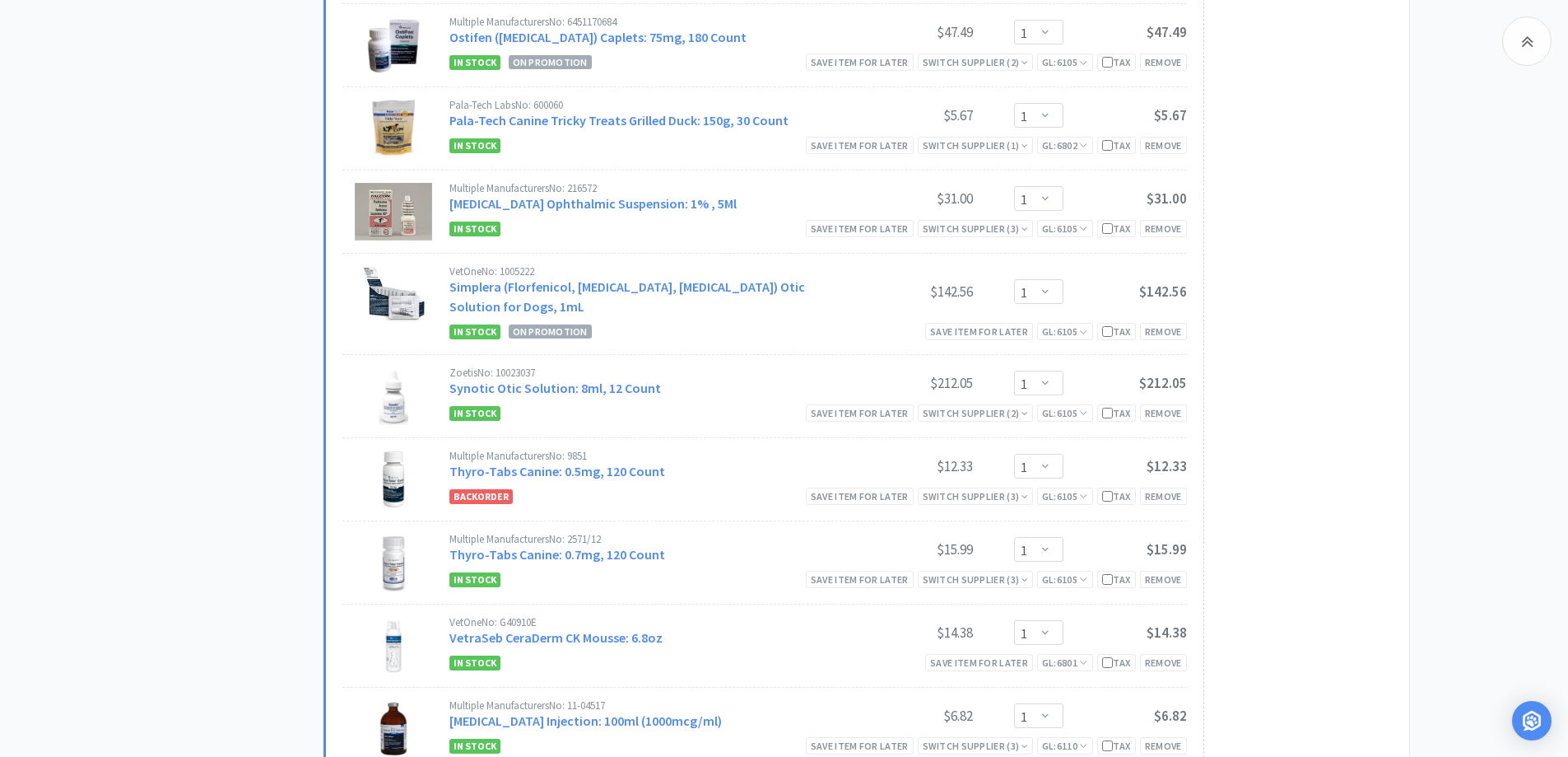
drag, startPoint x: 333, startPoint y: 337, endPoint x: 362, endPoint y: 331, distance: 29.6
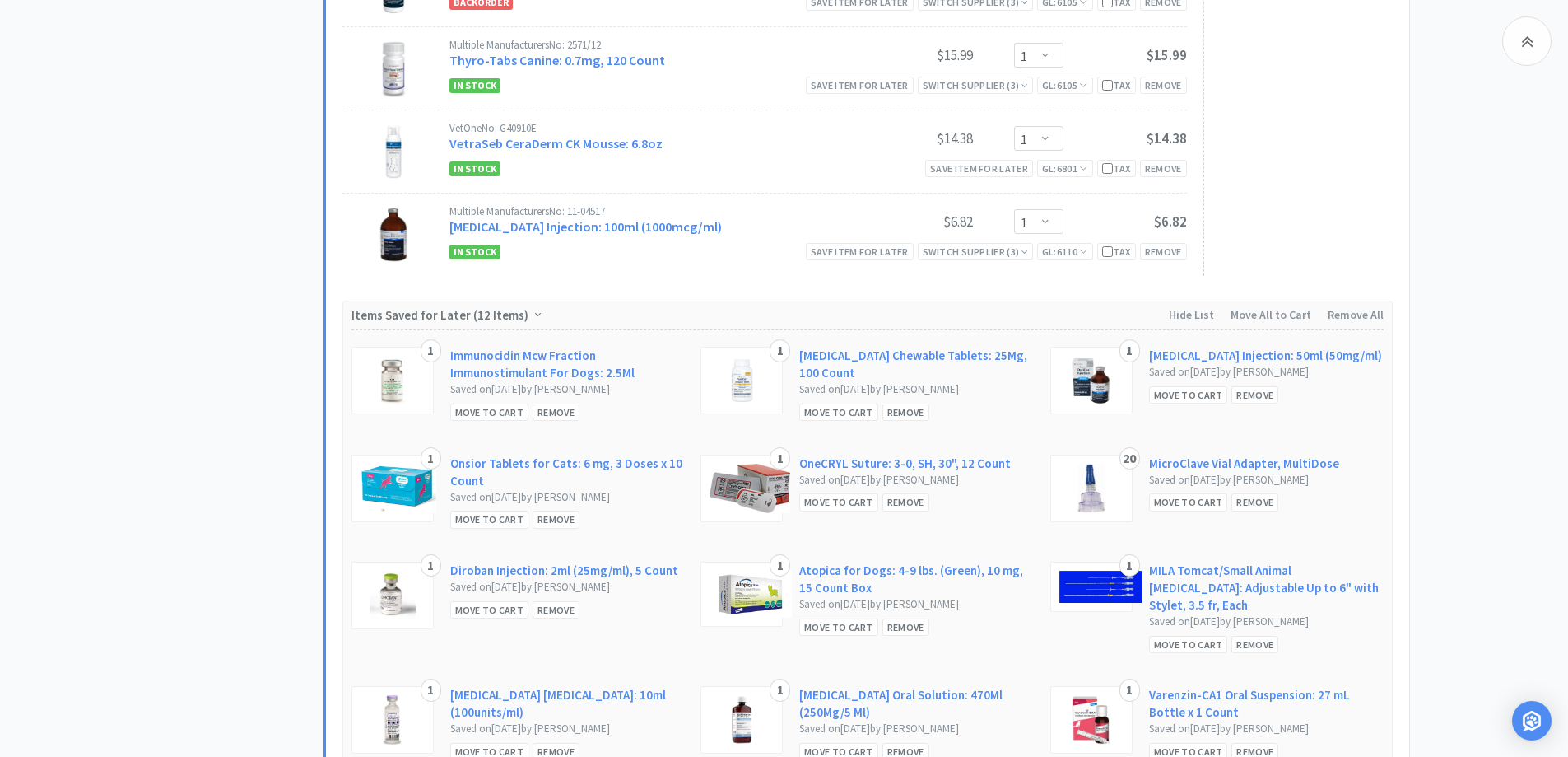
scroll to position [1982, 0]
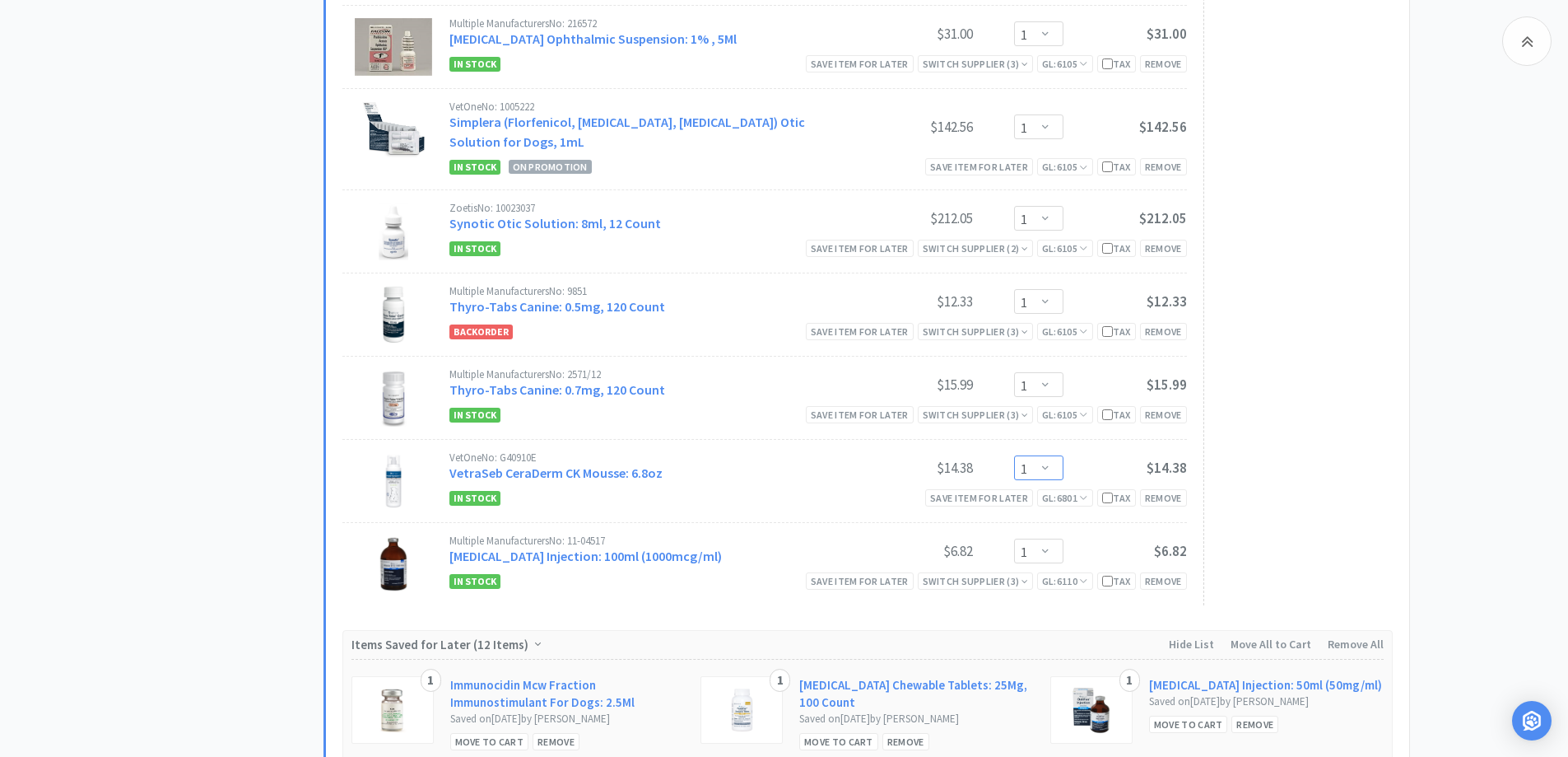
click at [1055, 456] on select "Enter Quantity 1 2 3 4 5 6 7 8 9 10 11 12 13 14 15 16 17 18 19 20 Enter Quantity" at bounding box center [1039, 468] width 49 height 24
click at [1015, 456] on select "Enter Quantity 1 2 3 4 5 6 7 8 9 10 11 12 13 14 15 16 17 18 19 20 Enter Quantity" at bounding box center [1039, 468] width 49 height 24
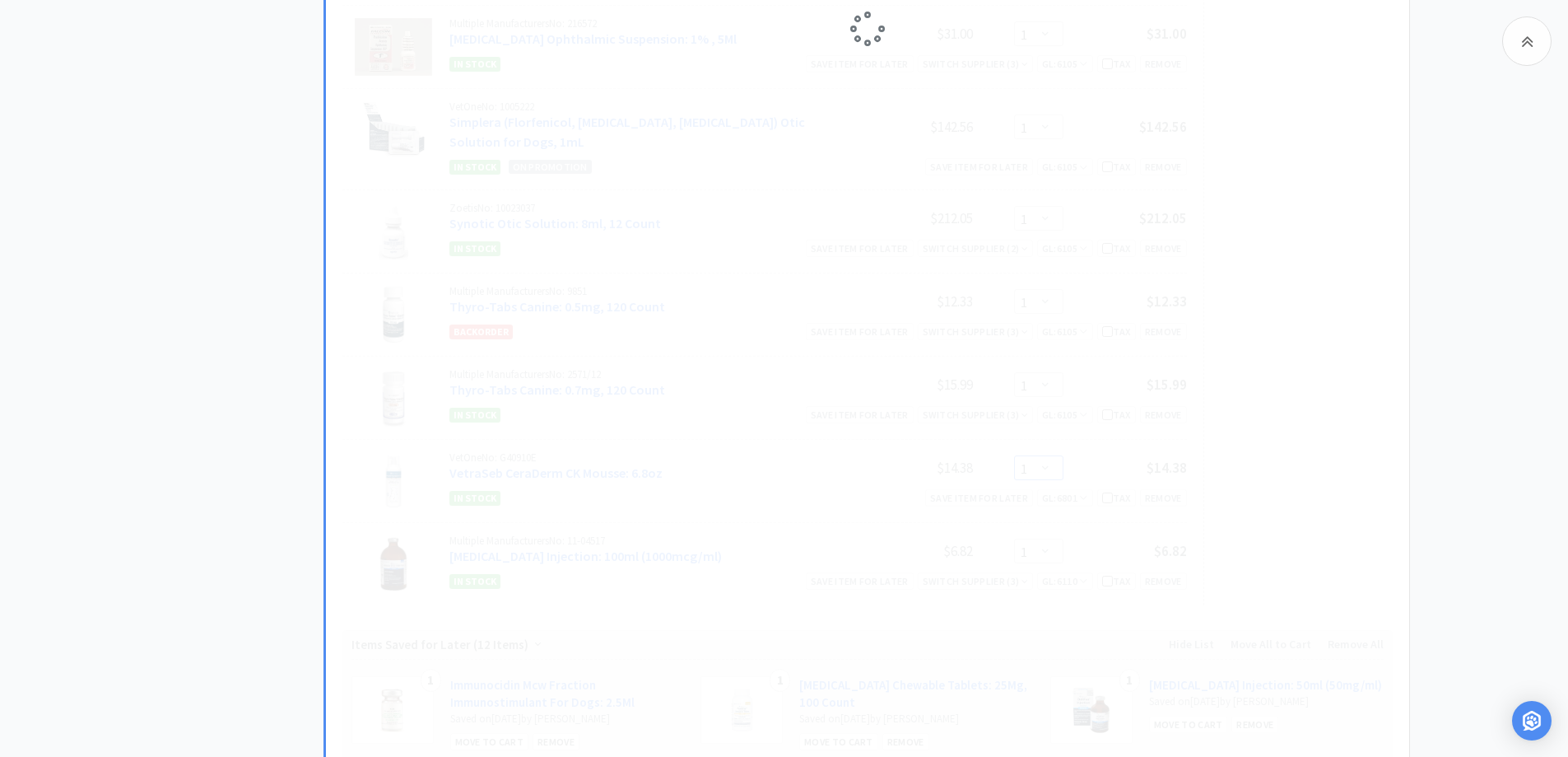
select select "2"
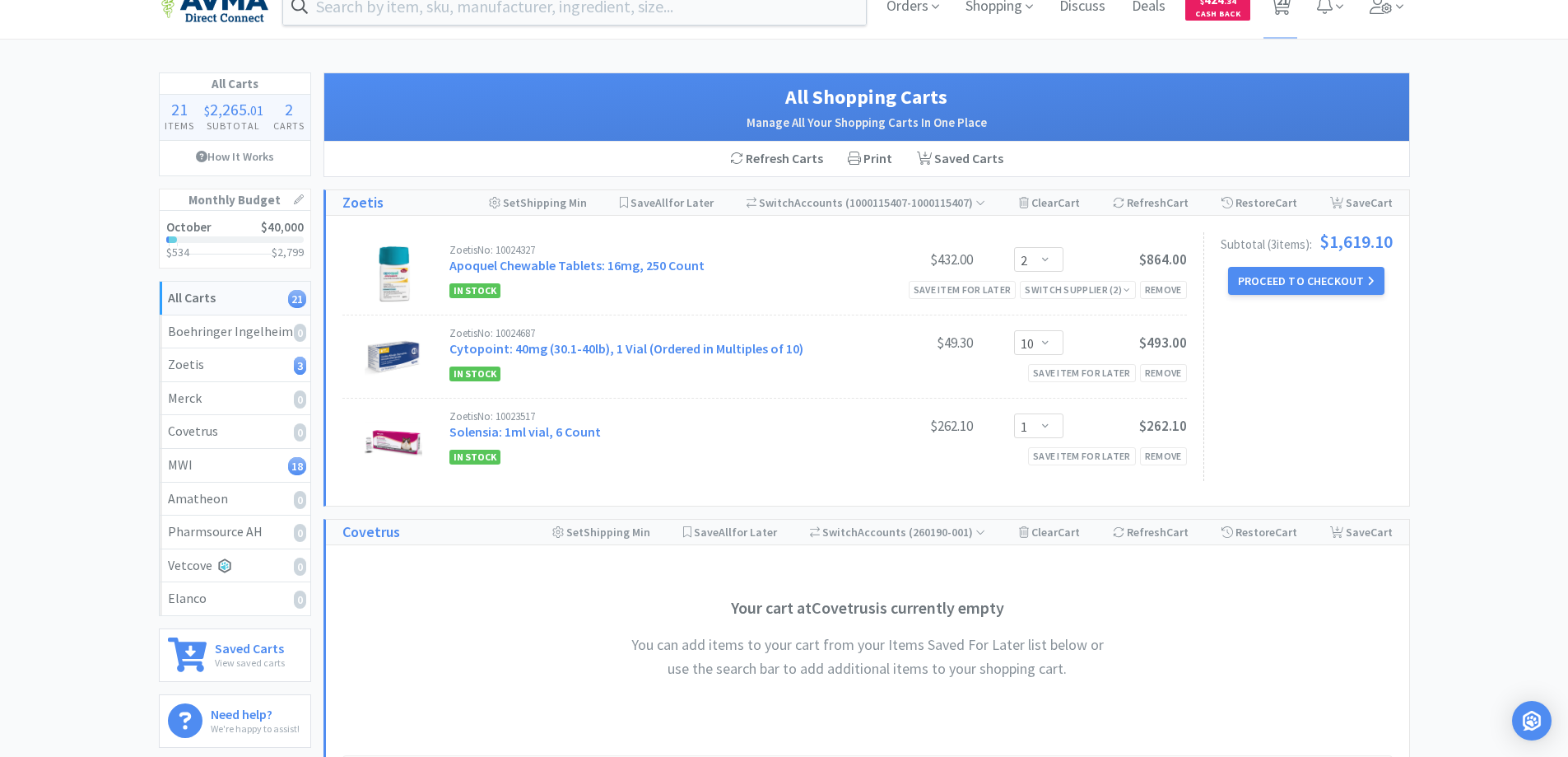
scroll to position [0, 0]
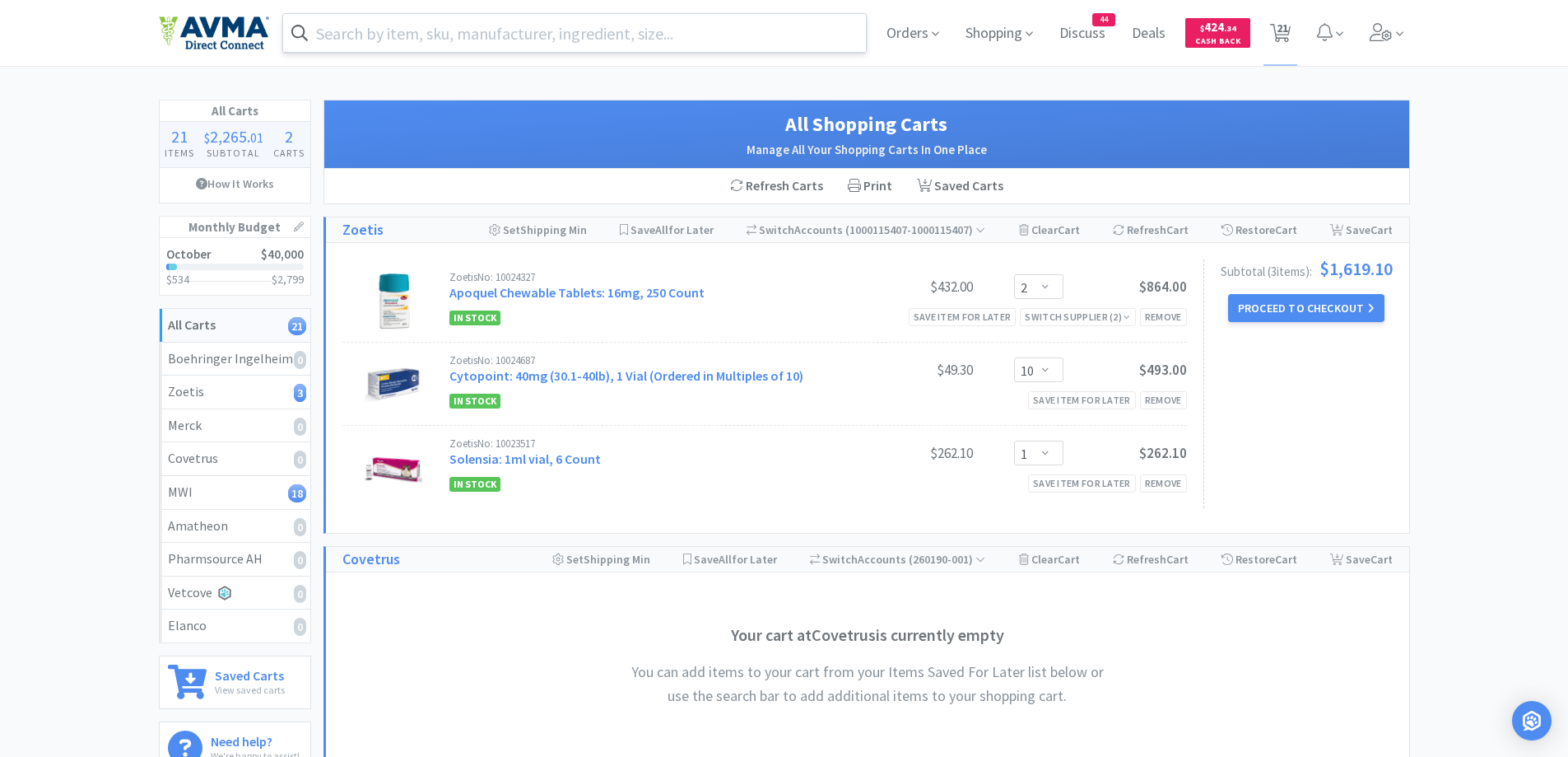
click at [476, 30] on input "text" at bounding box center [574, 33] width 583 height 38
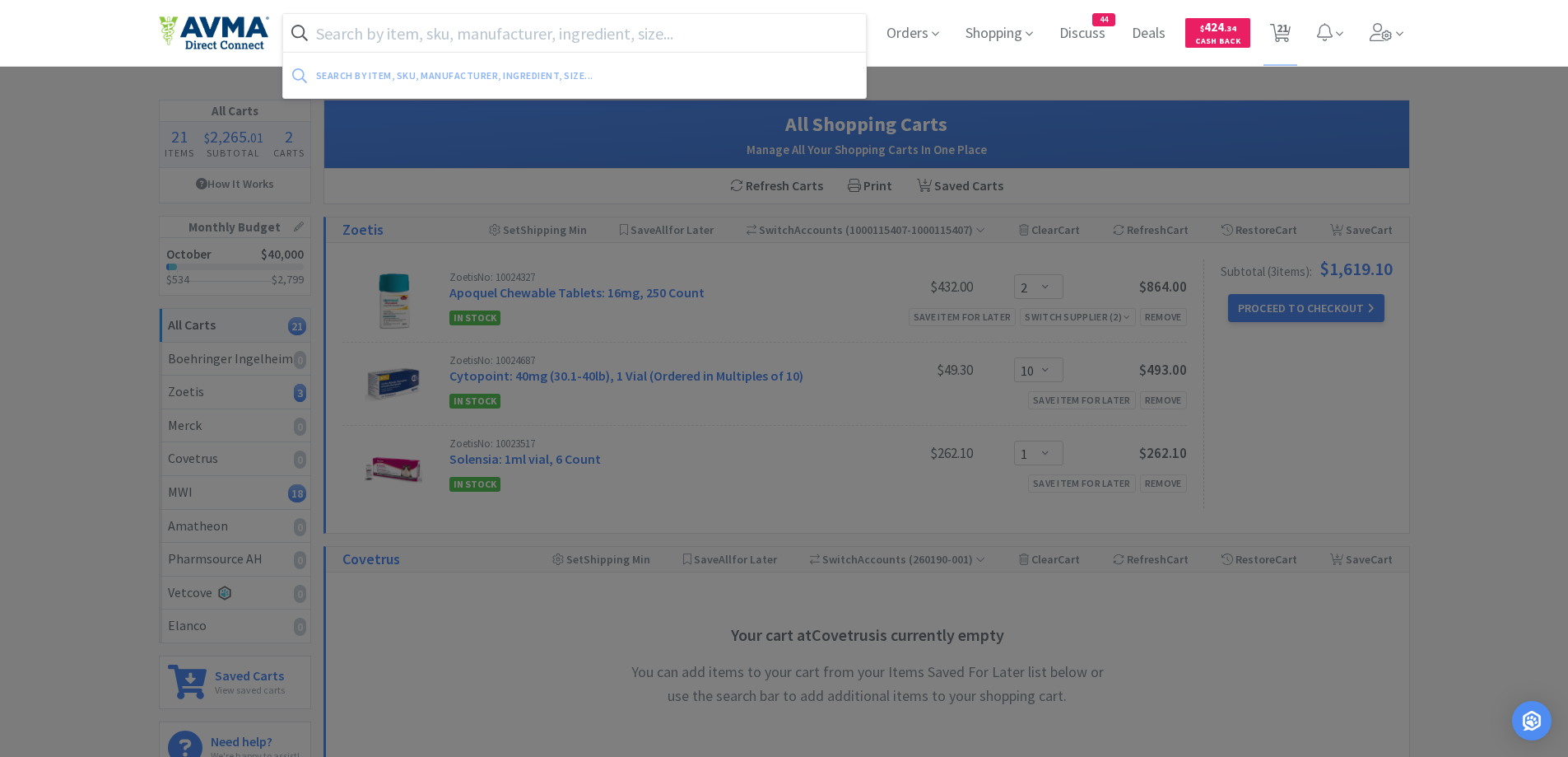
paste input "[MEDICAL_DATA]"
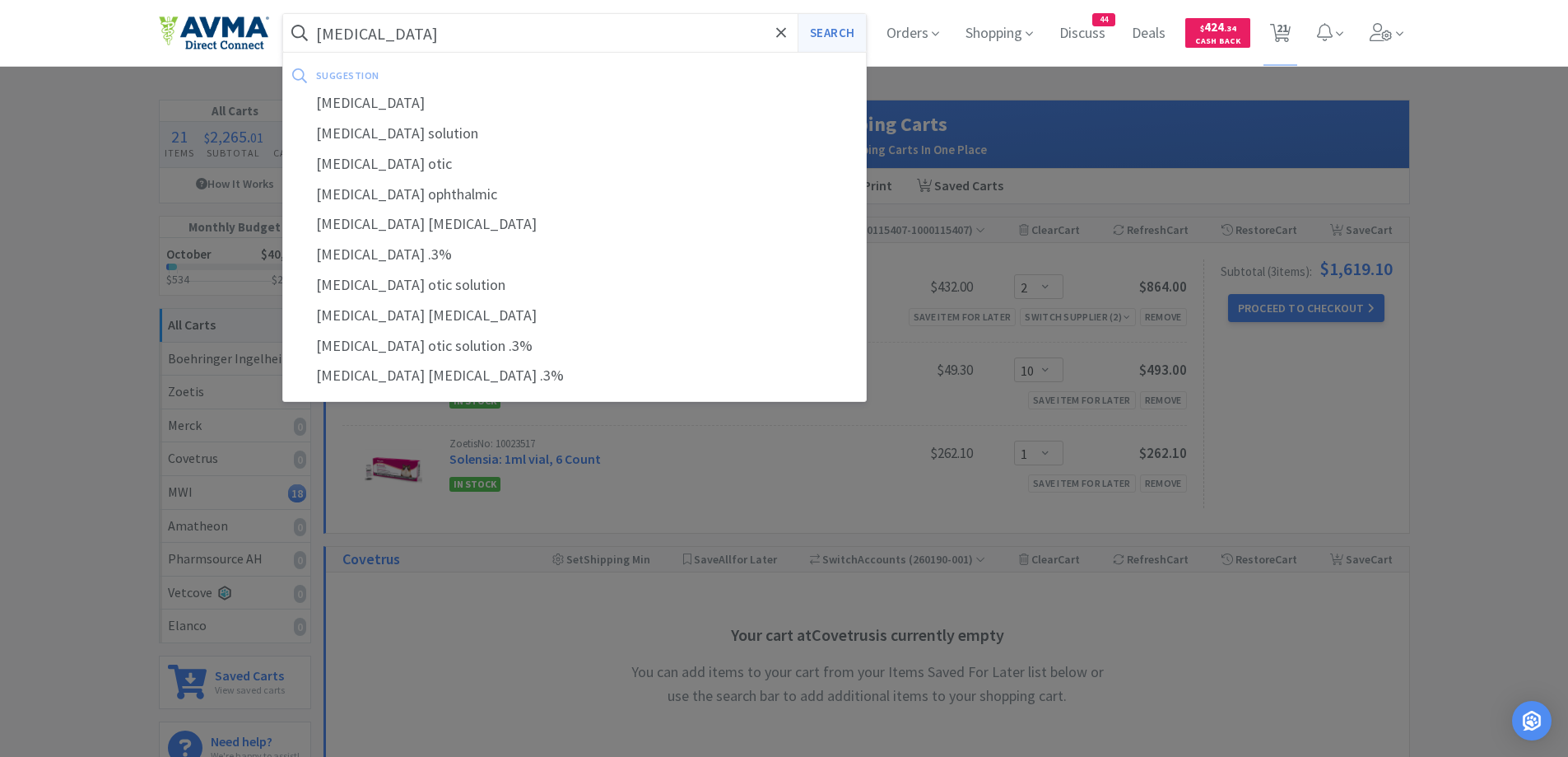
type input "[MEDICAL_DATA]"
click at [858, 37] on button "Search" at bounding box center [832, 33] width 68 height 38
select select "1"
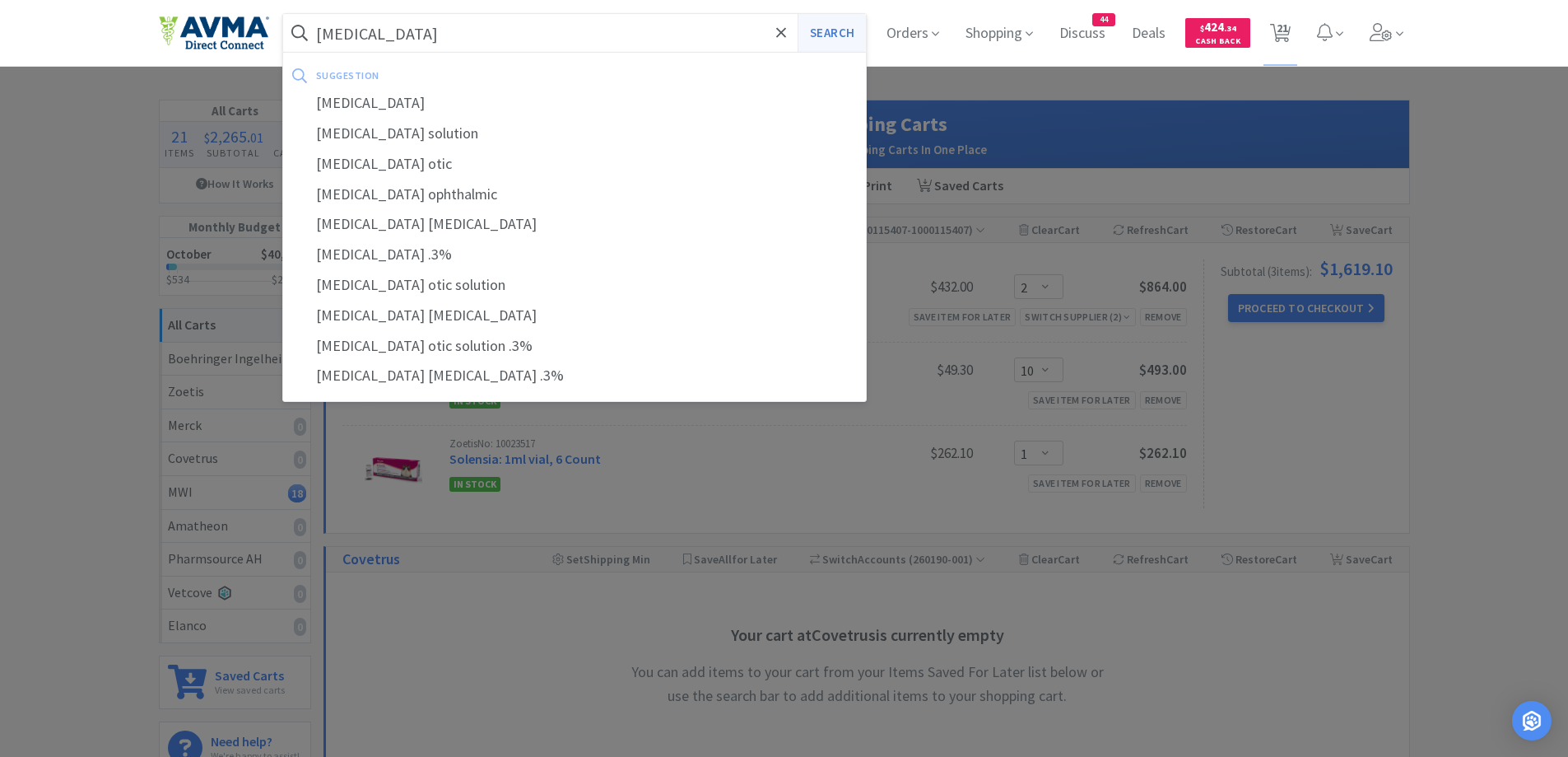
select select "3"
select select "1"
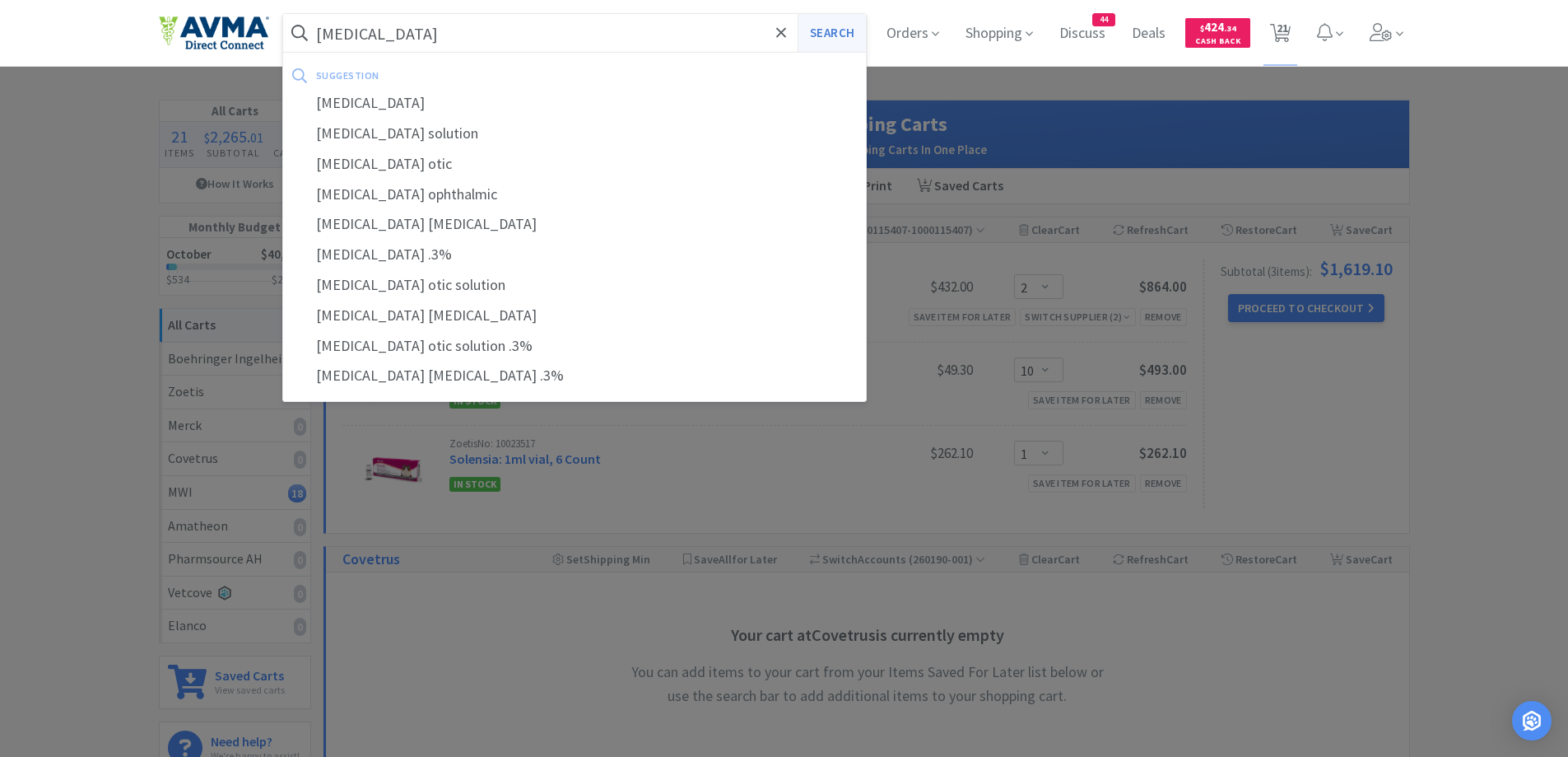
select select "1"
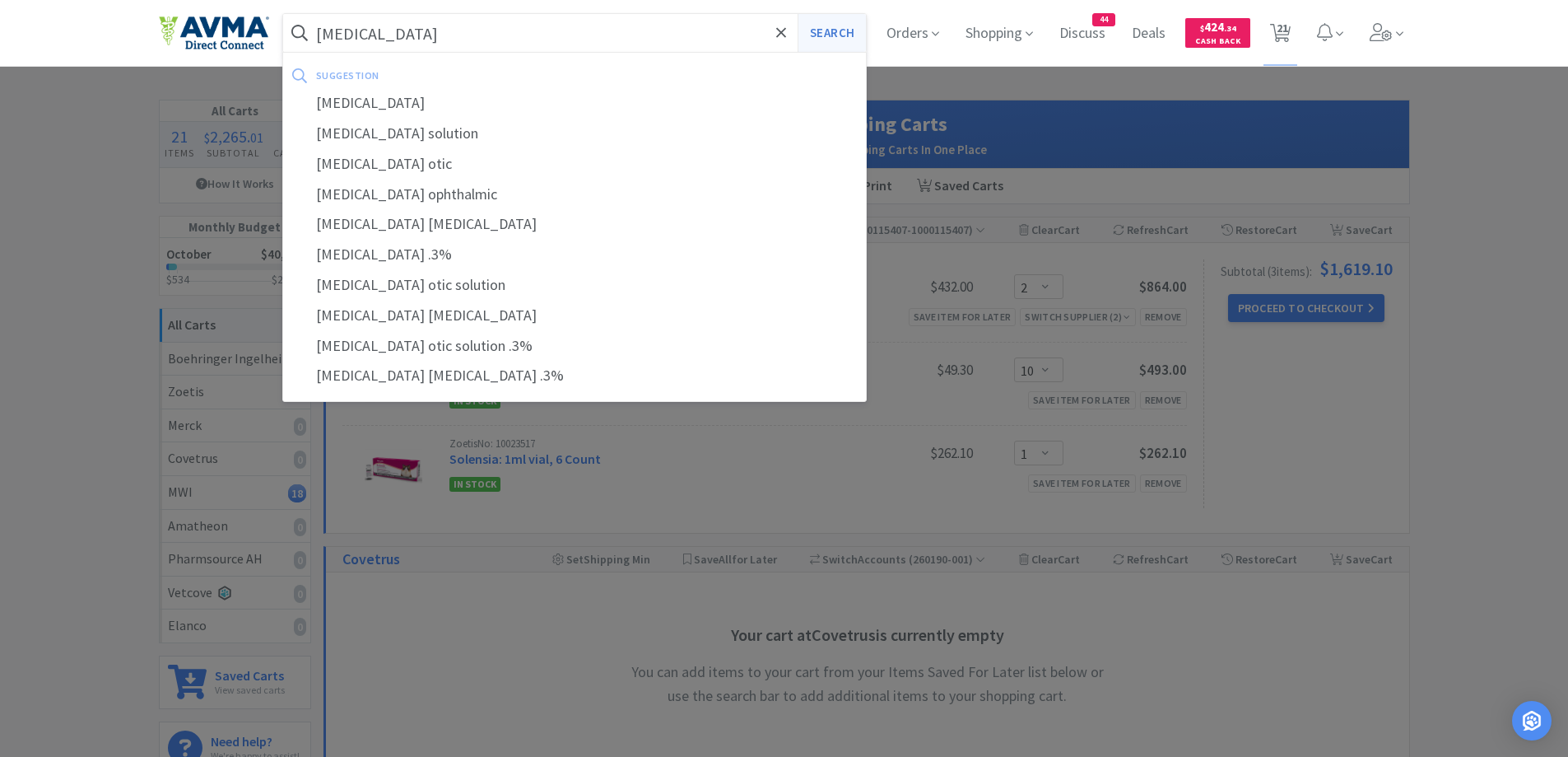
select select "1"
select select "2"
select select "1"
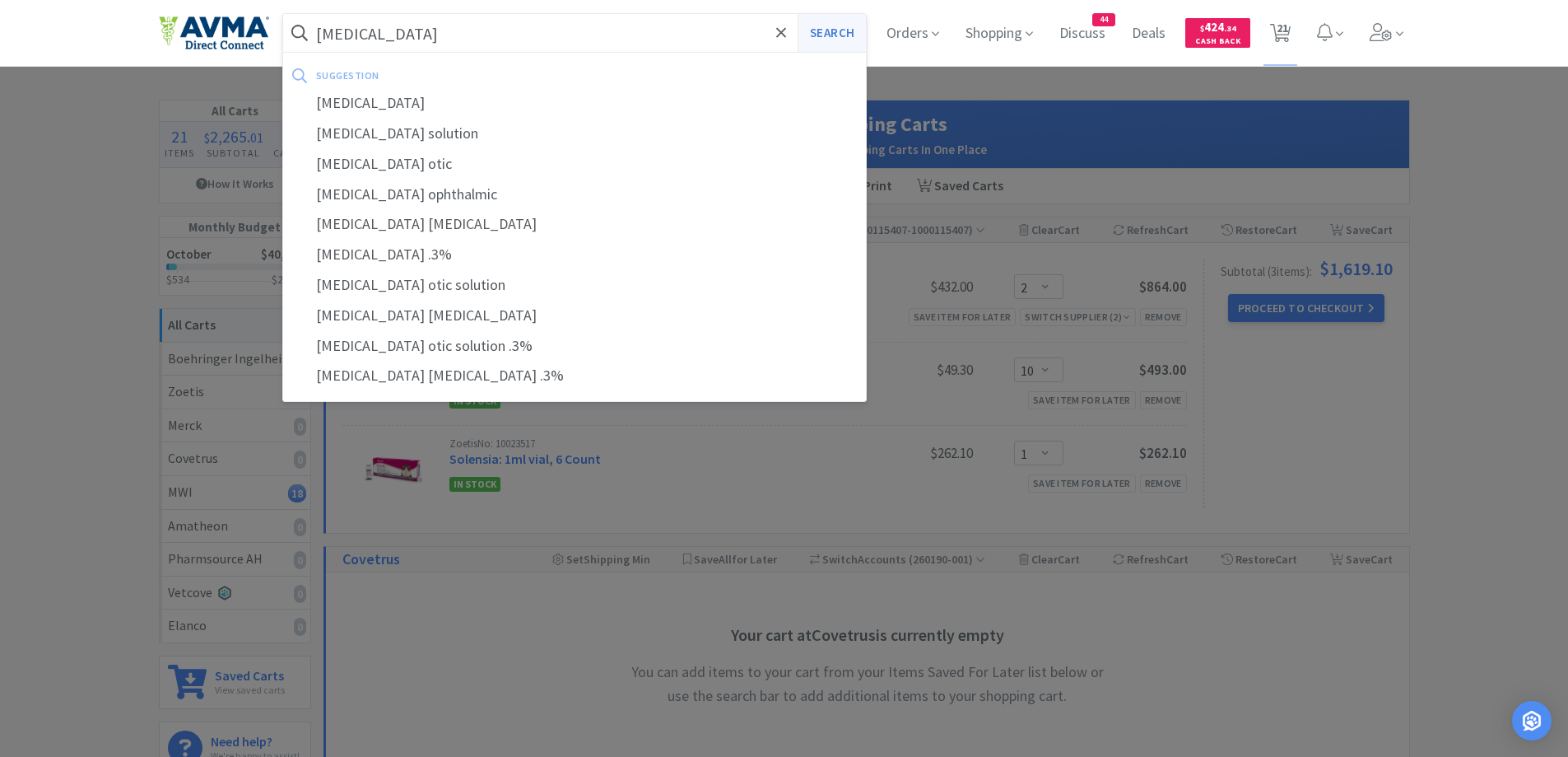
select select "2"
select select "10"
select select "1"
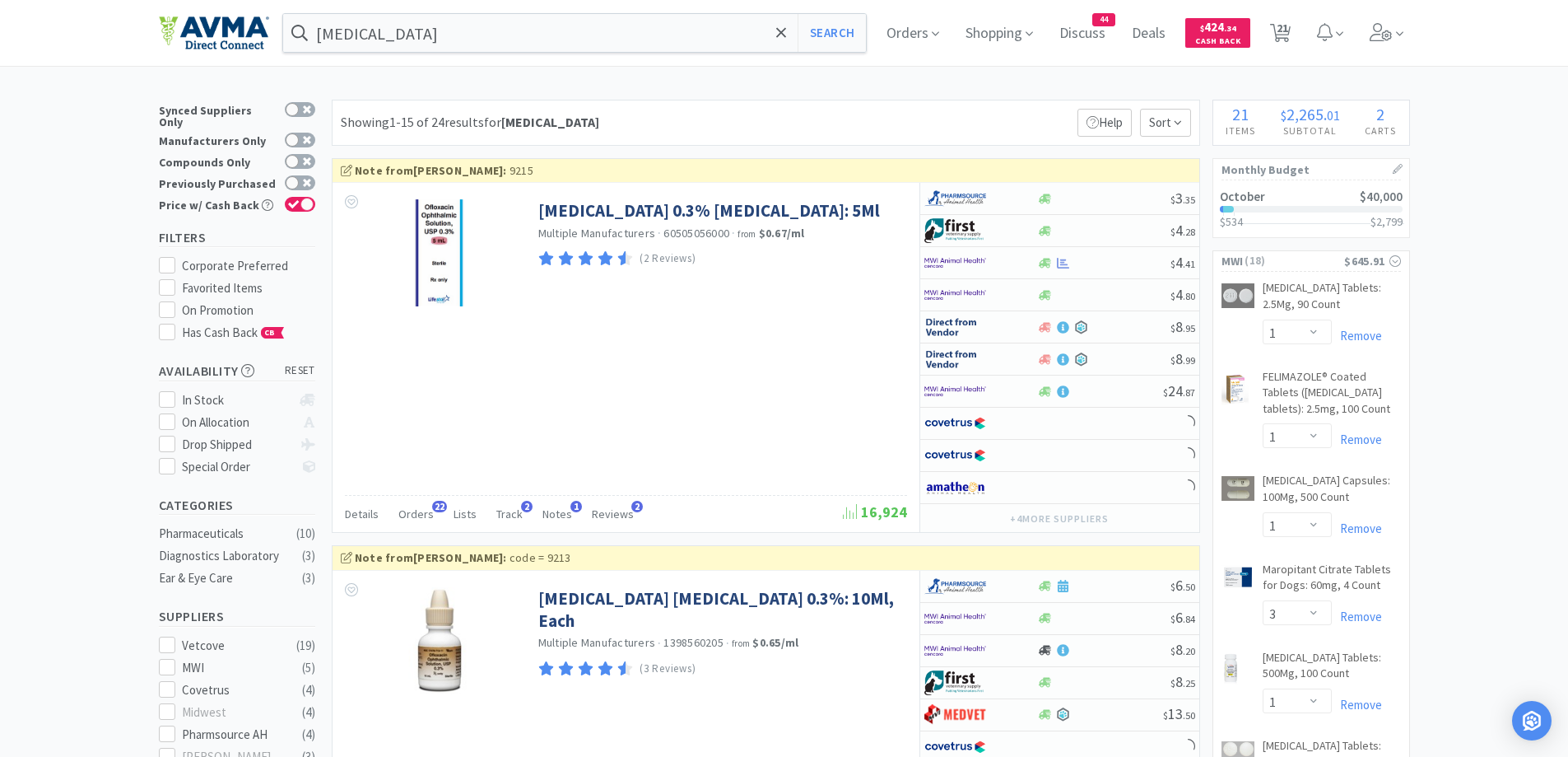
click at [823, 126] on div "Showing 1-15 of 24 results for [MEDICAL_DATA] Filters Help Sort" at bounding box center [765, 122] width 869 height 46
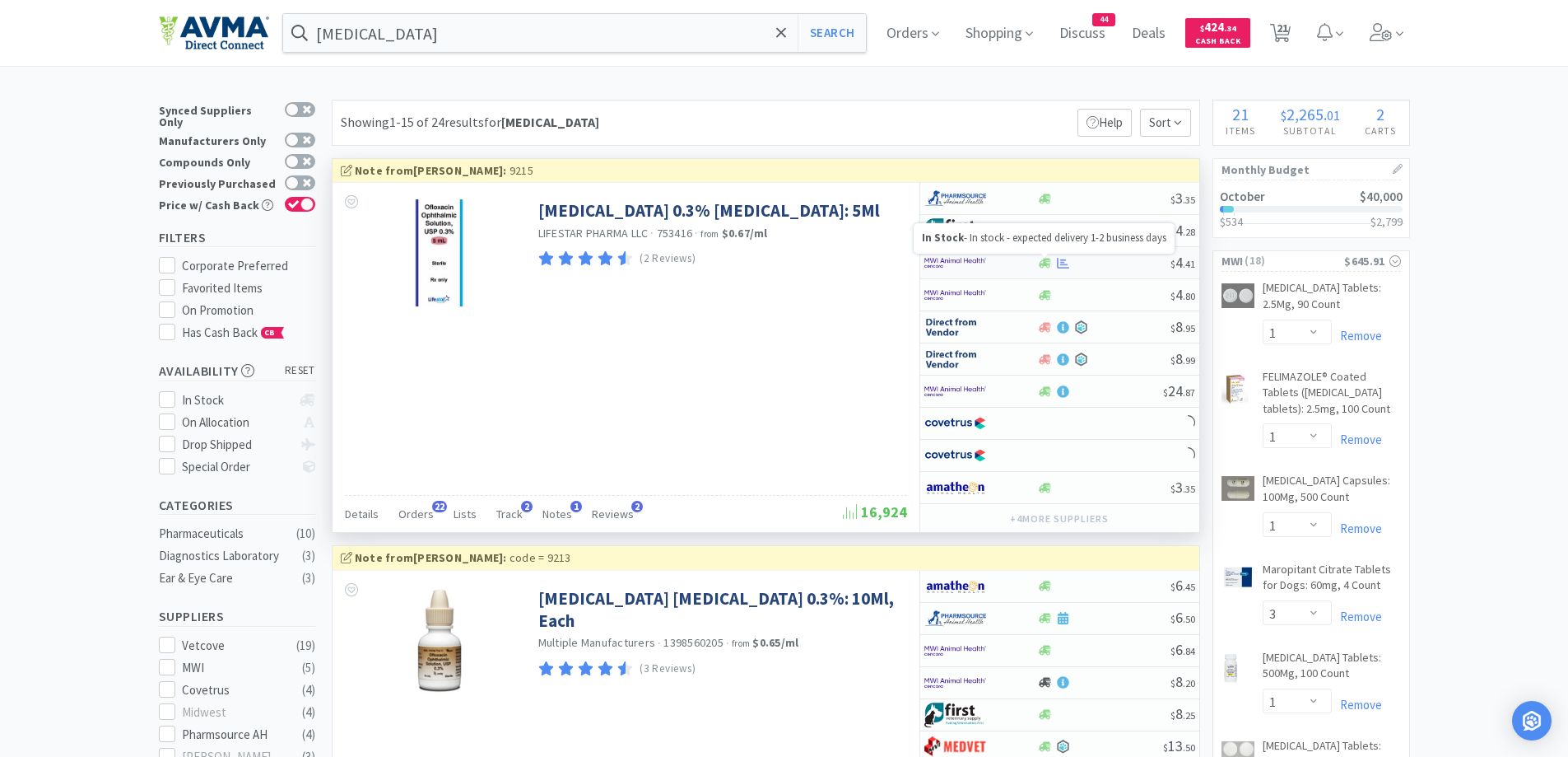
click at [1050, 263] on icon at bounding box center [1044, 262] width 12 height 12
select select "1"
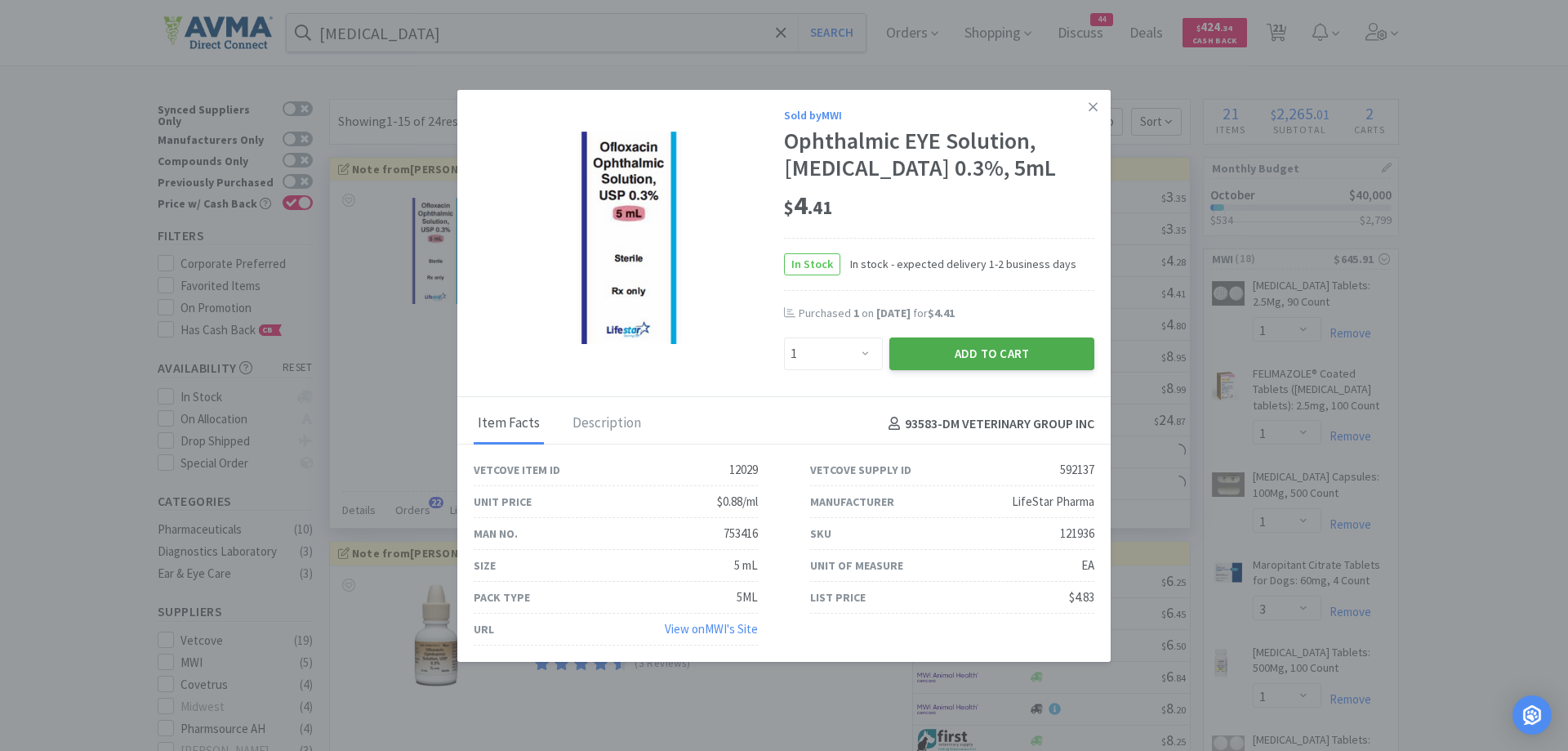
click at [1031, 362] on button "Add to Cart" at bounding box center [991, 353] width 205 height 32
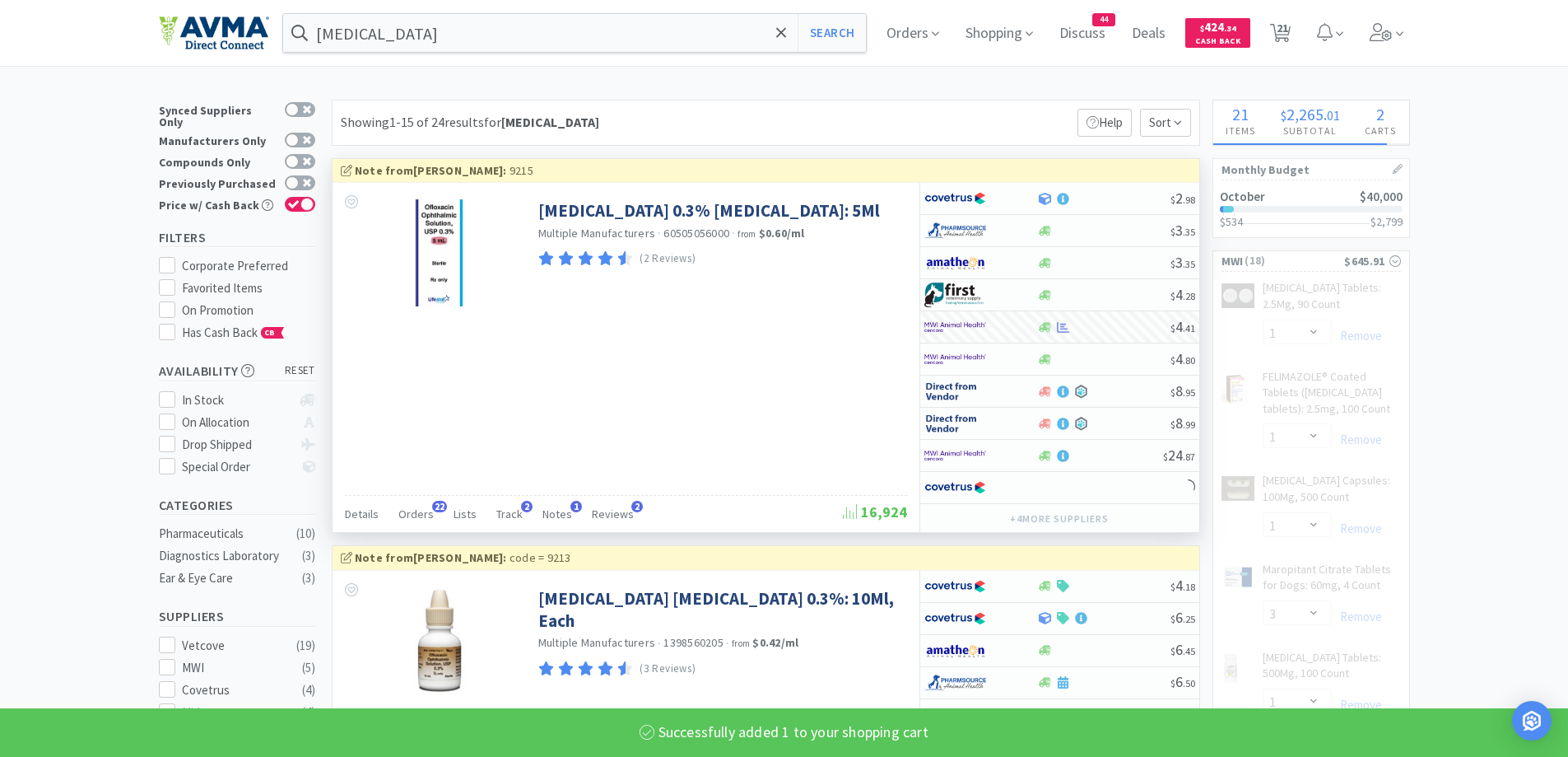
select select "1"
select select "2"
select select "1"
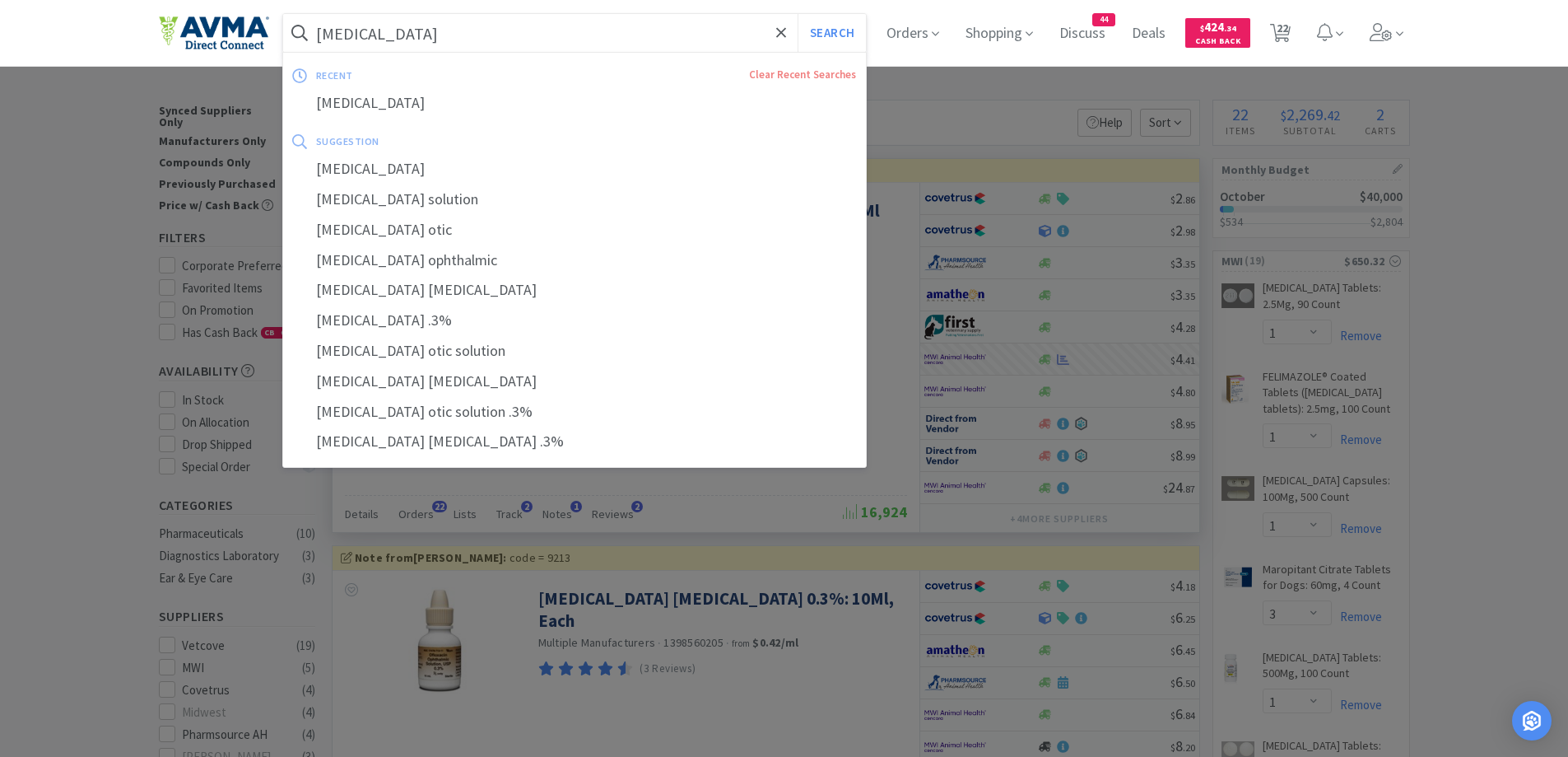
click at [450, 43] on input "[MEDICAL_DATA]" at bounding box center [574, 33] width 583 height 38
paste input "Synovi"
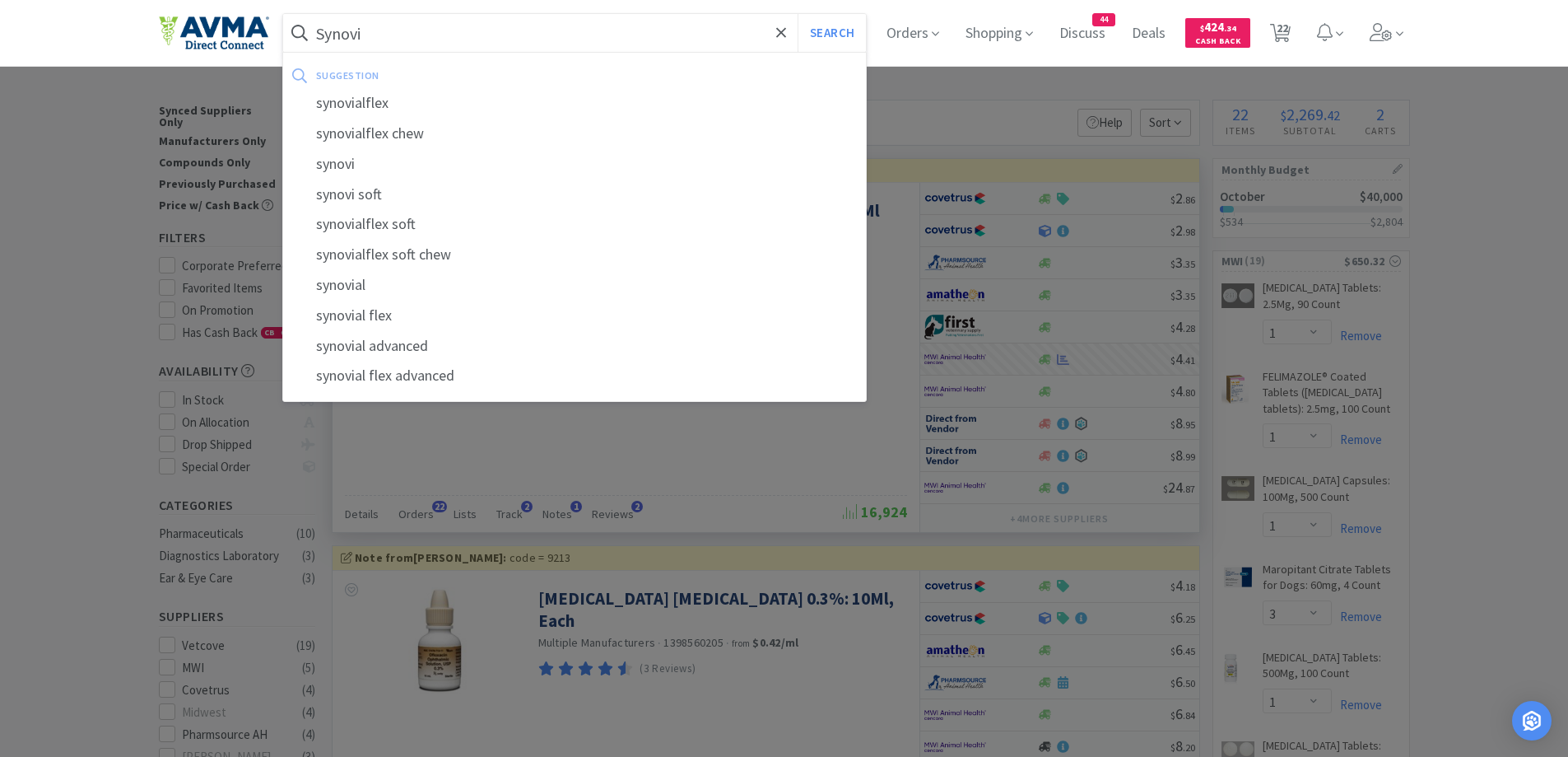
type input "Synovi"
click at [798, 14] on button "Search" at bounding box center [832, 33] width 68 height 38
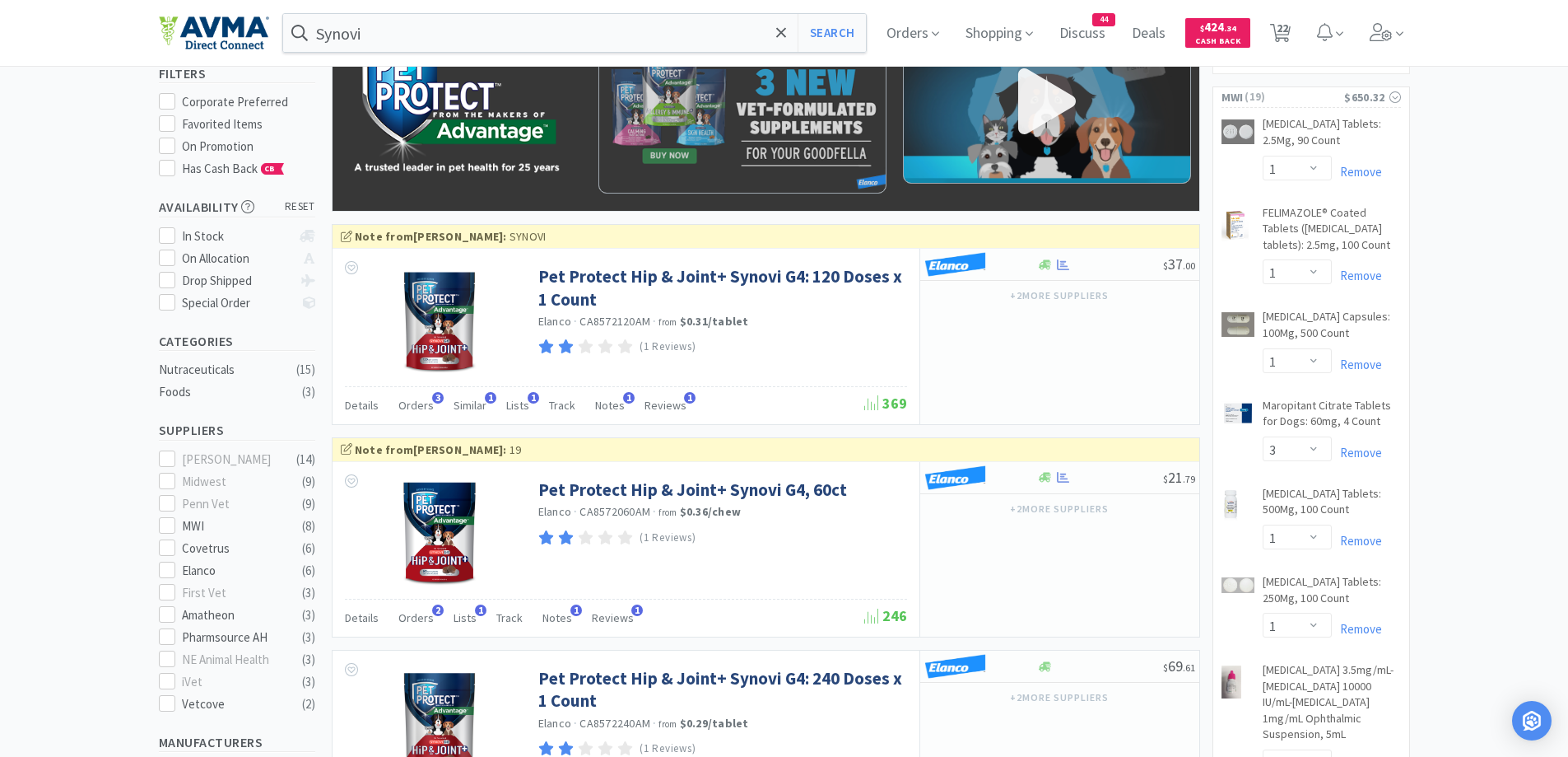
scroll to position [164, 0]
click at [1029, 266] on div at bounding box center [981, 263] width 113 height 28
select select "1"
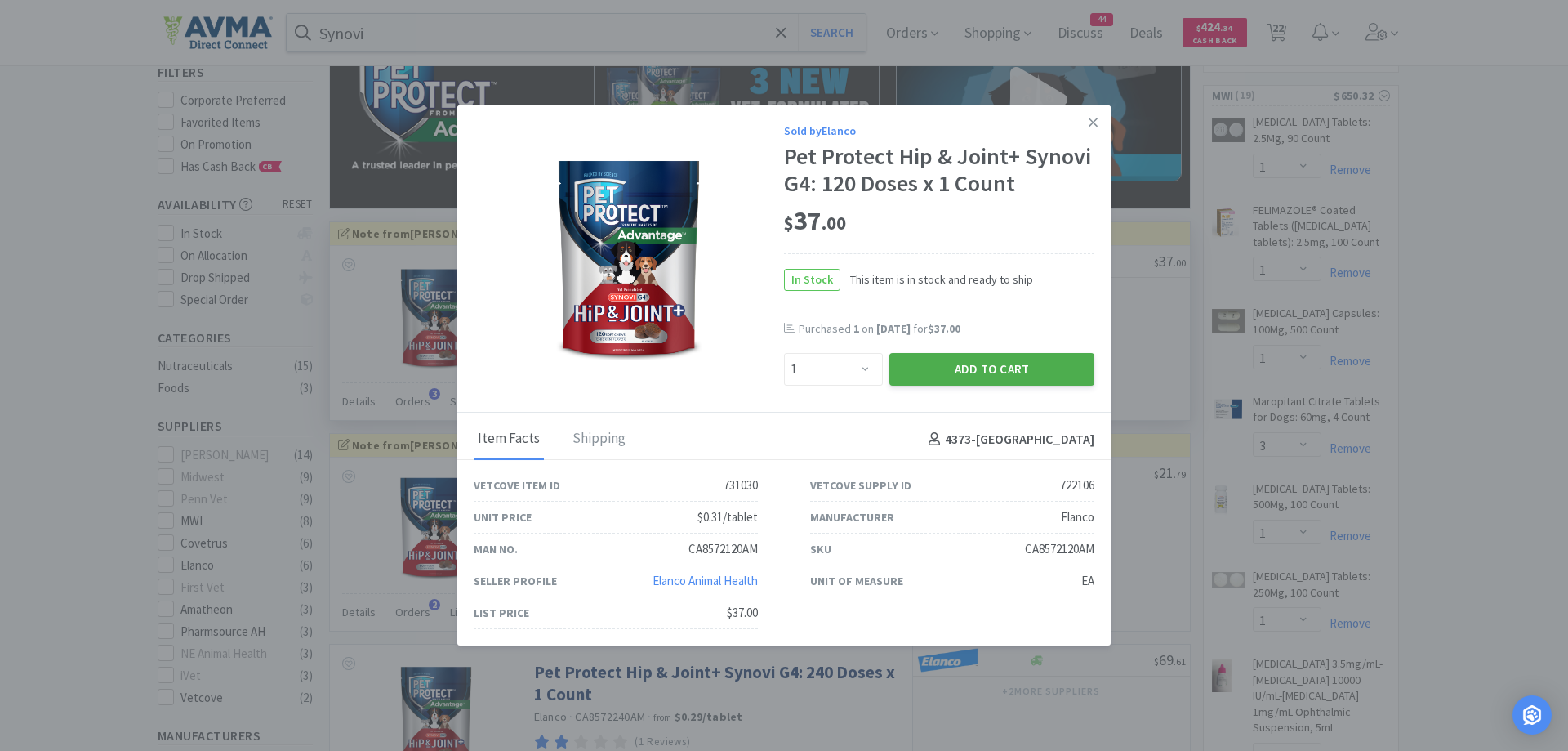
click at [957, 369] on button "Add to Cart" at bounding box center [991, 369] width 205 height 32
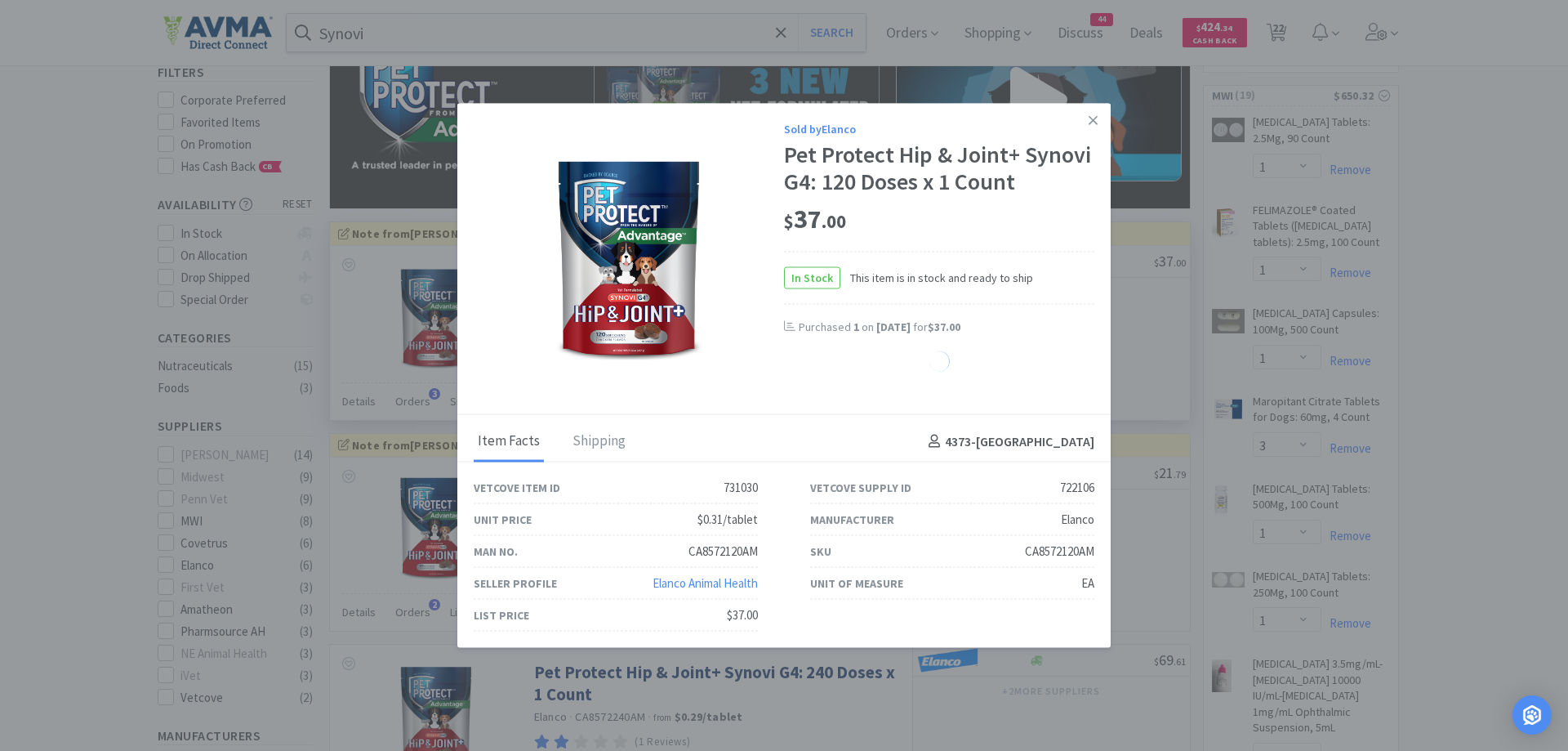
select select "1"
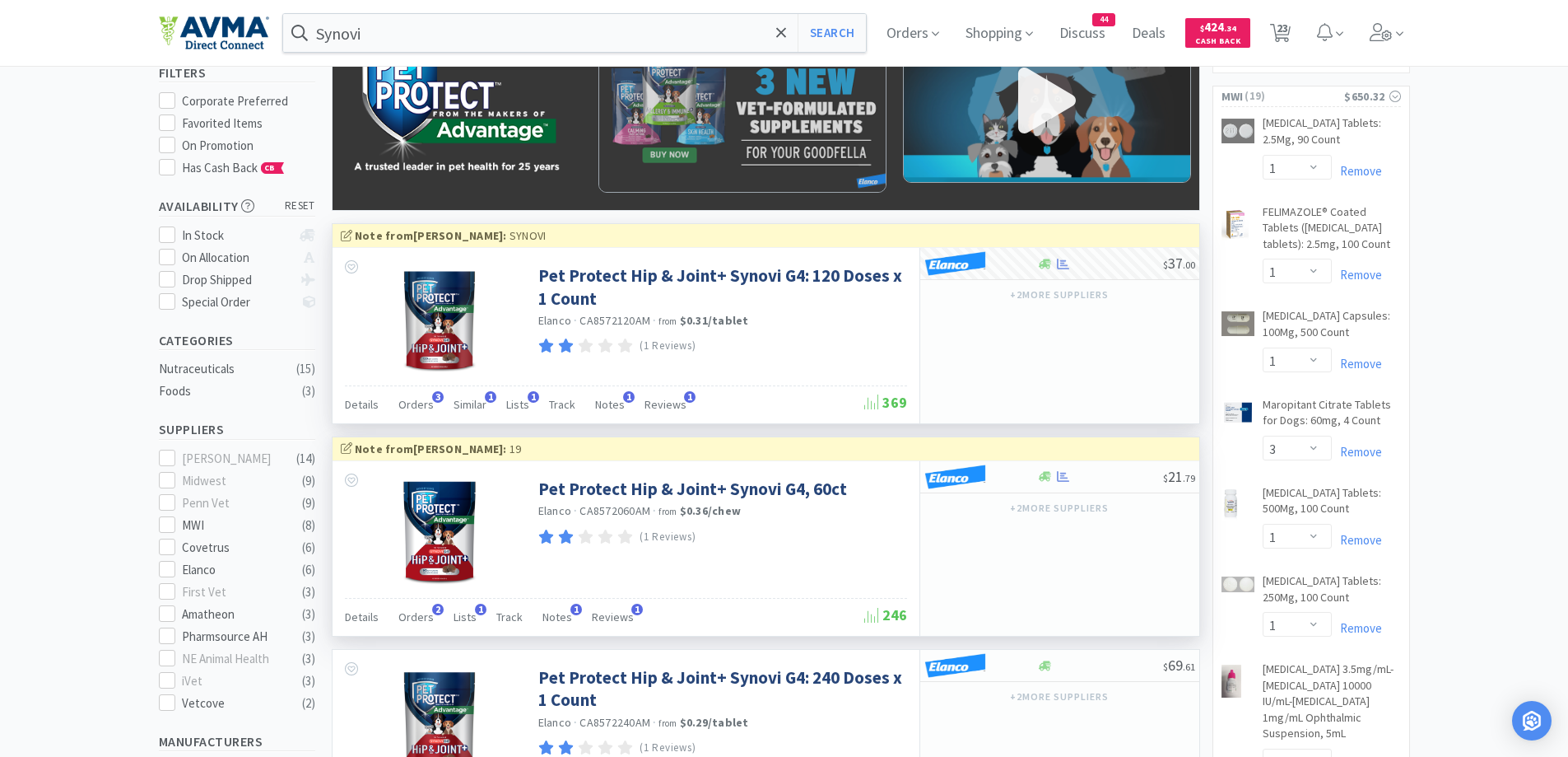
scroll to position [0, 0]
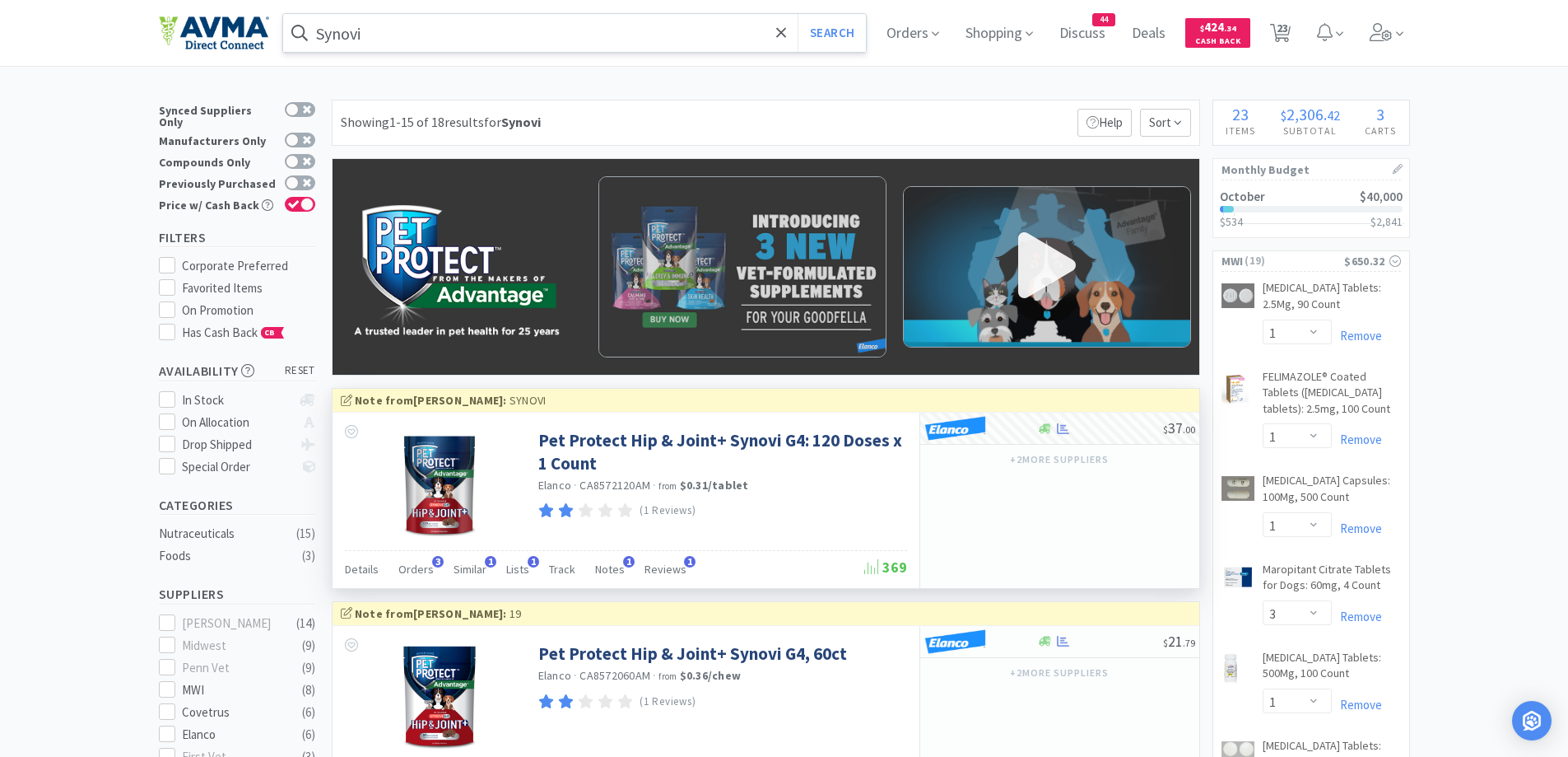
click at [562, 52] on div "Synovi Search" at bounding box center [575, 33] width 585 height 39
click at [567, 39] on input "Synovi" at bounding box center [574, 33] width 583 height 38
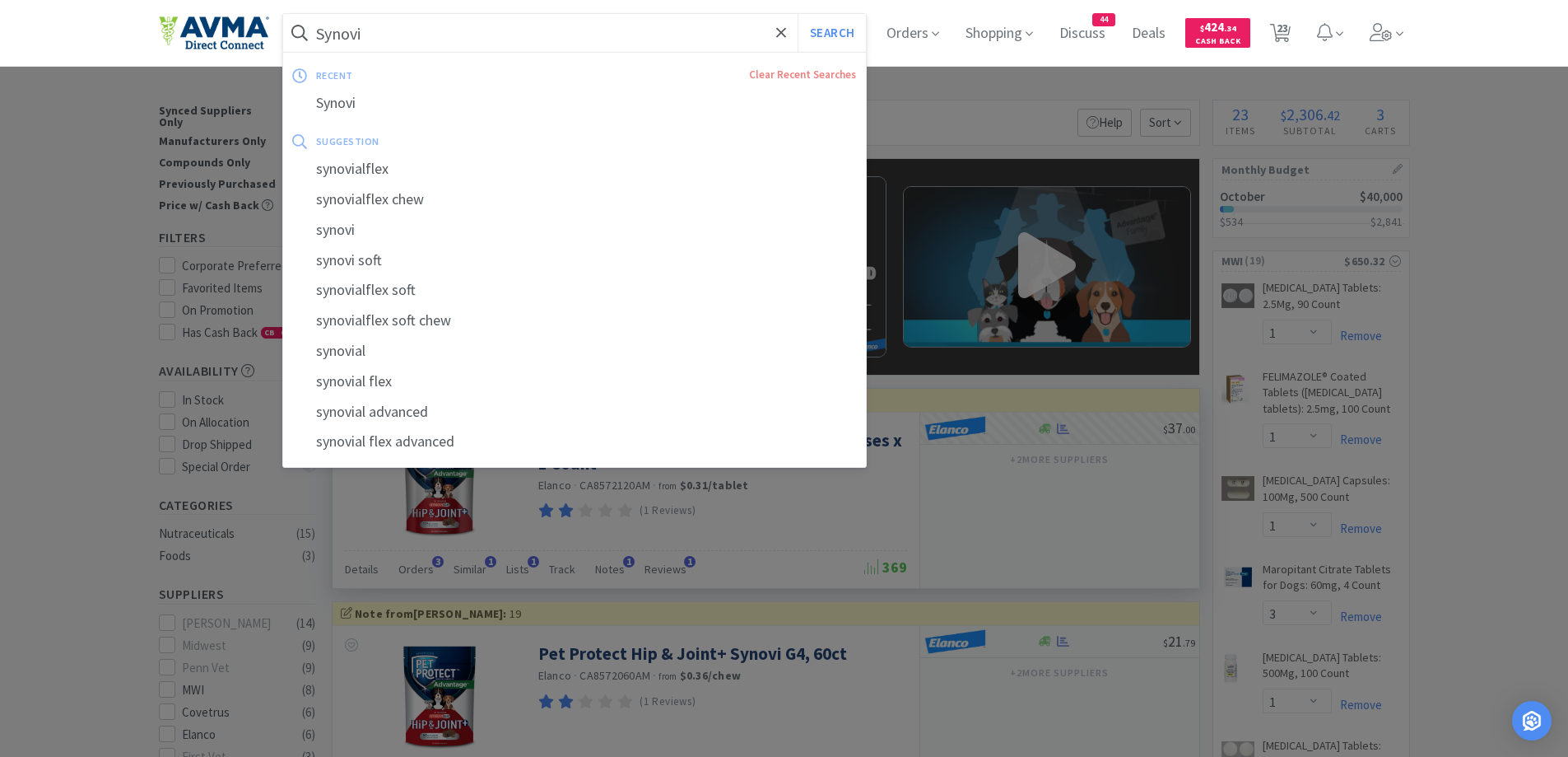
paste input "GenOne"
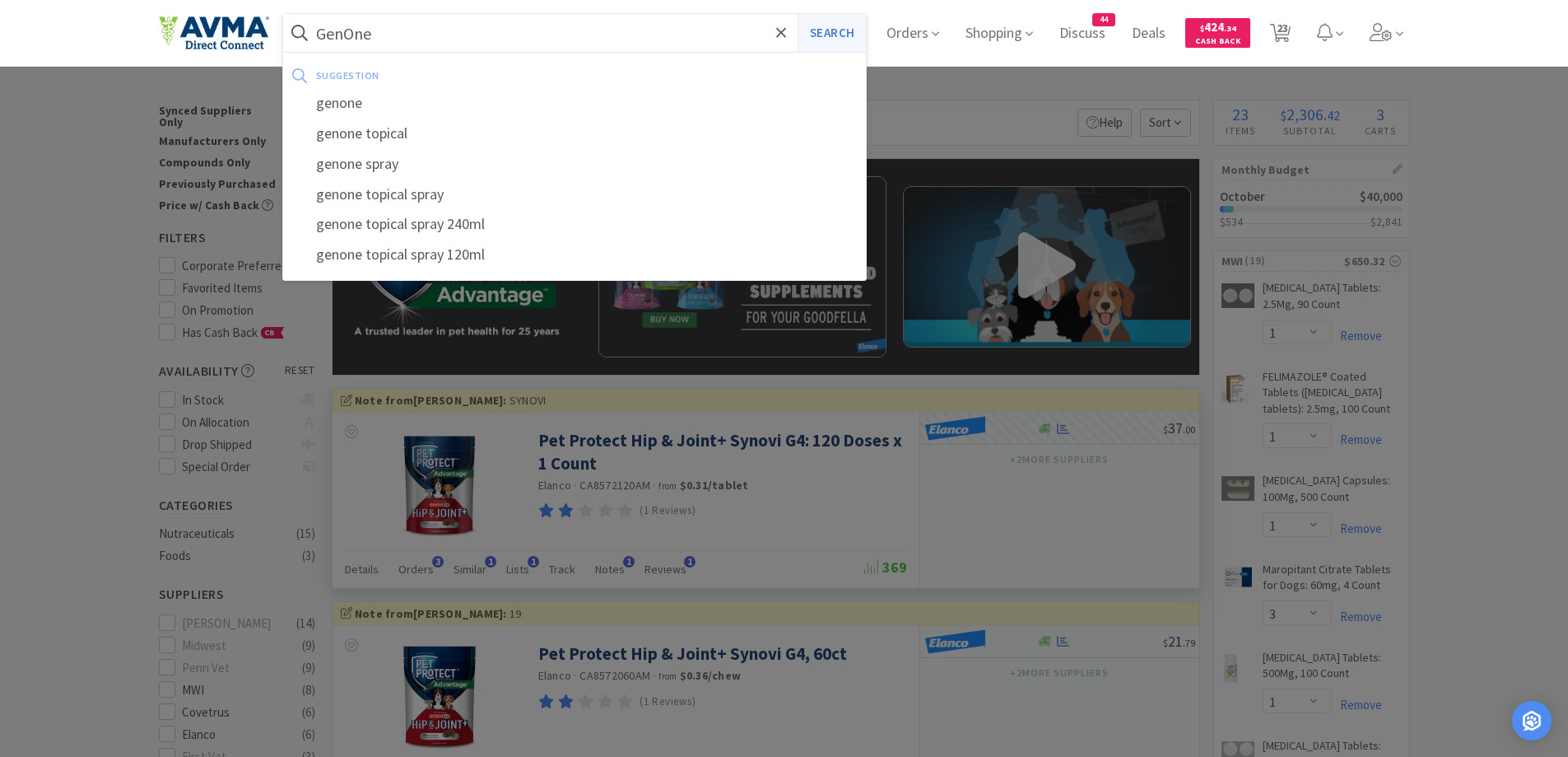
type input "GenOne"
click at [846, 35] on button "Search" at bounding box center [832, 33] width 68 height 38
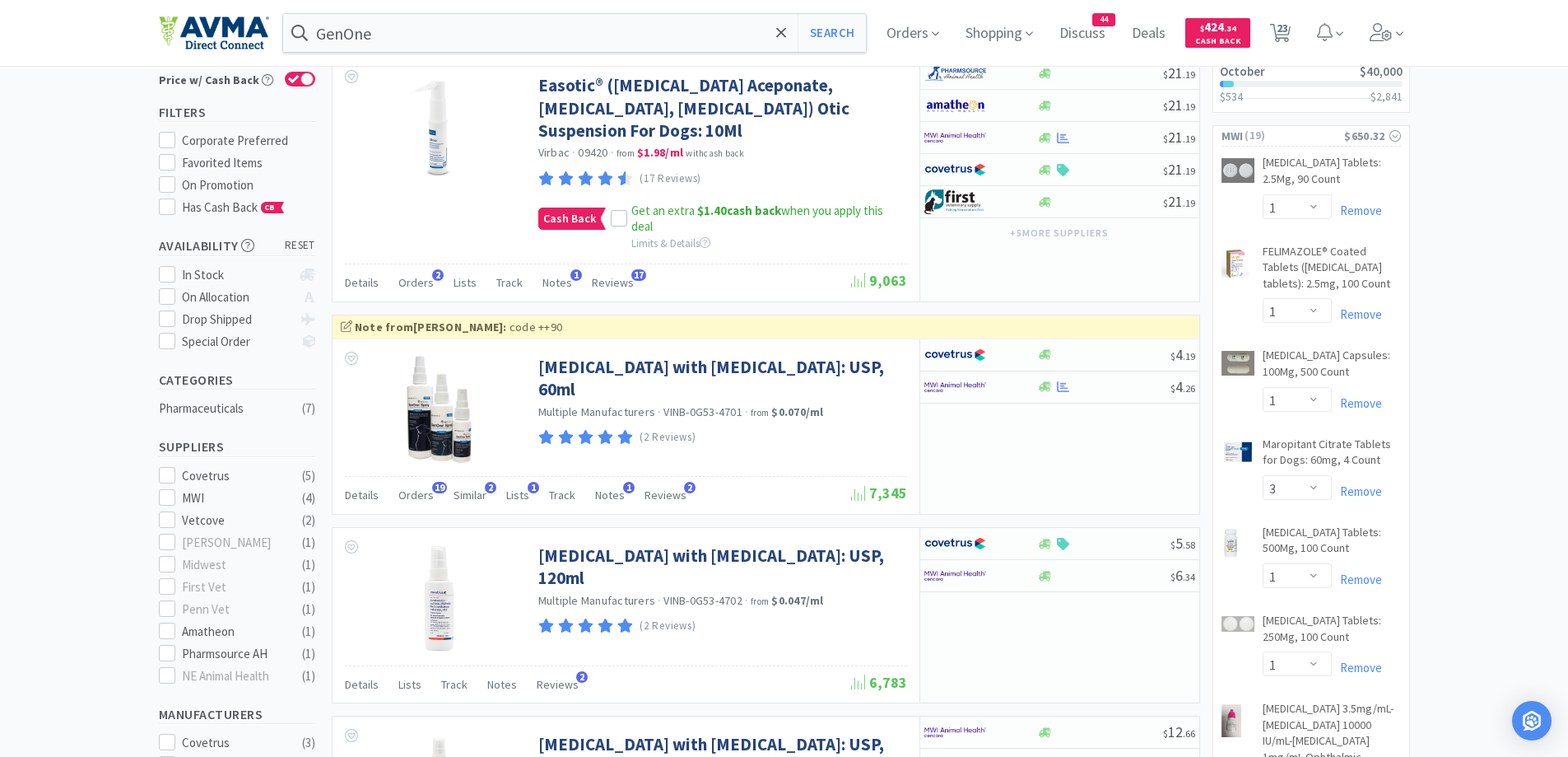
scroll to position [164, 0]
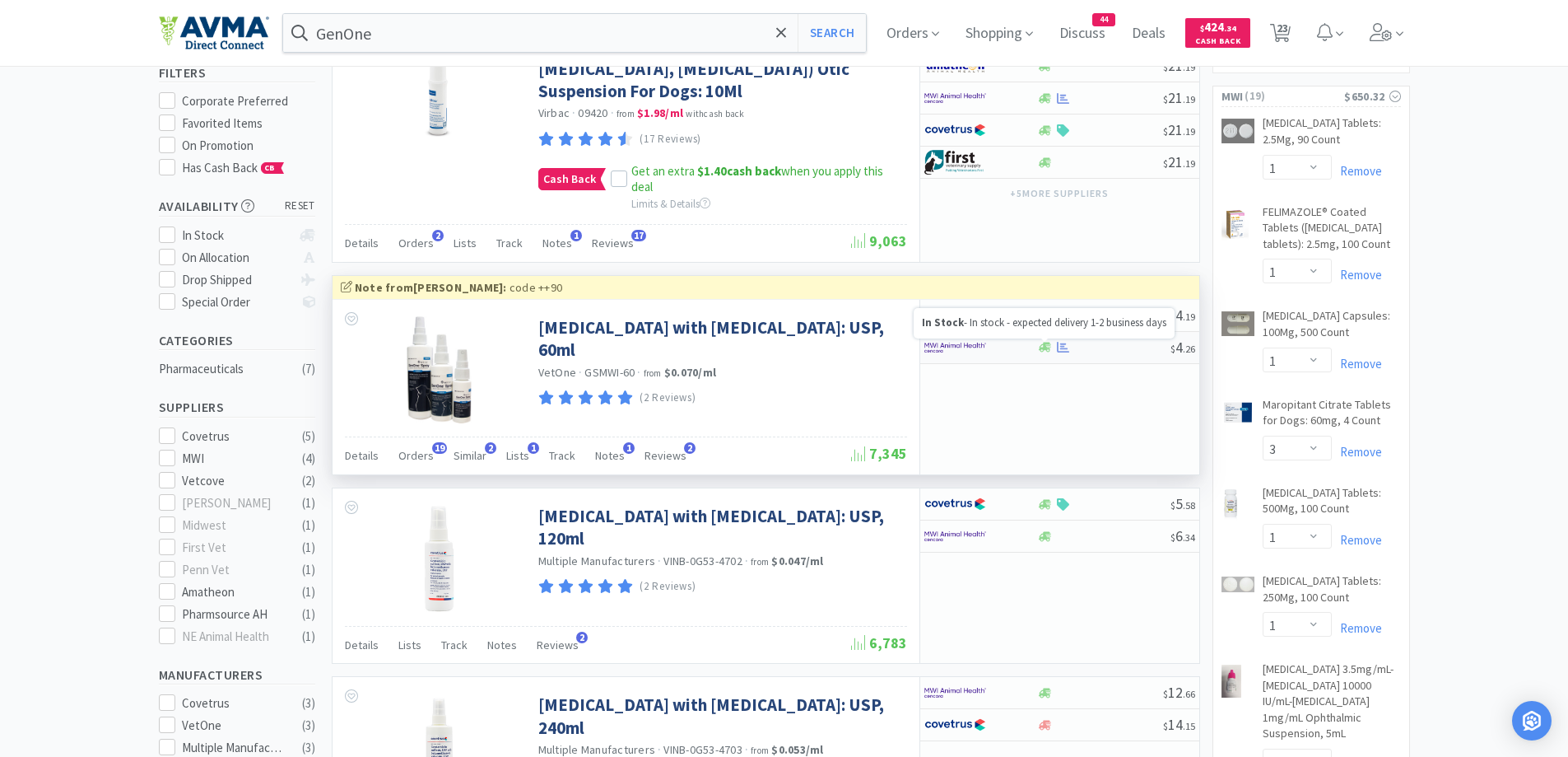
click at [1043, 348] on icon at bounding box center [1044, 347] width 12 height 10
select select "1"
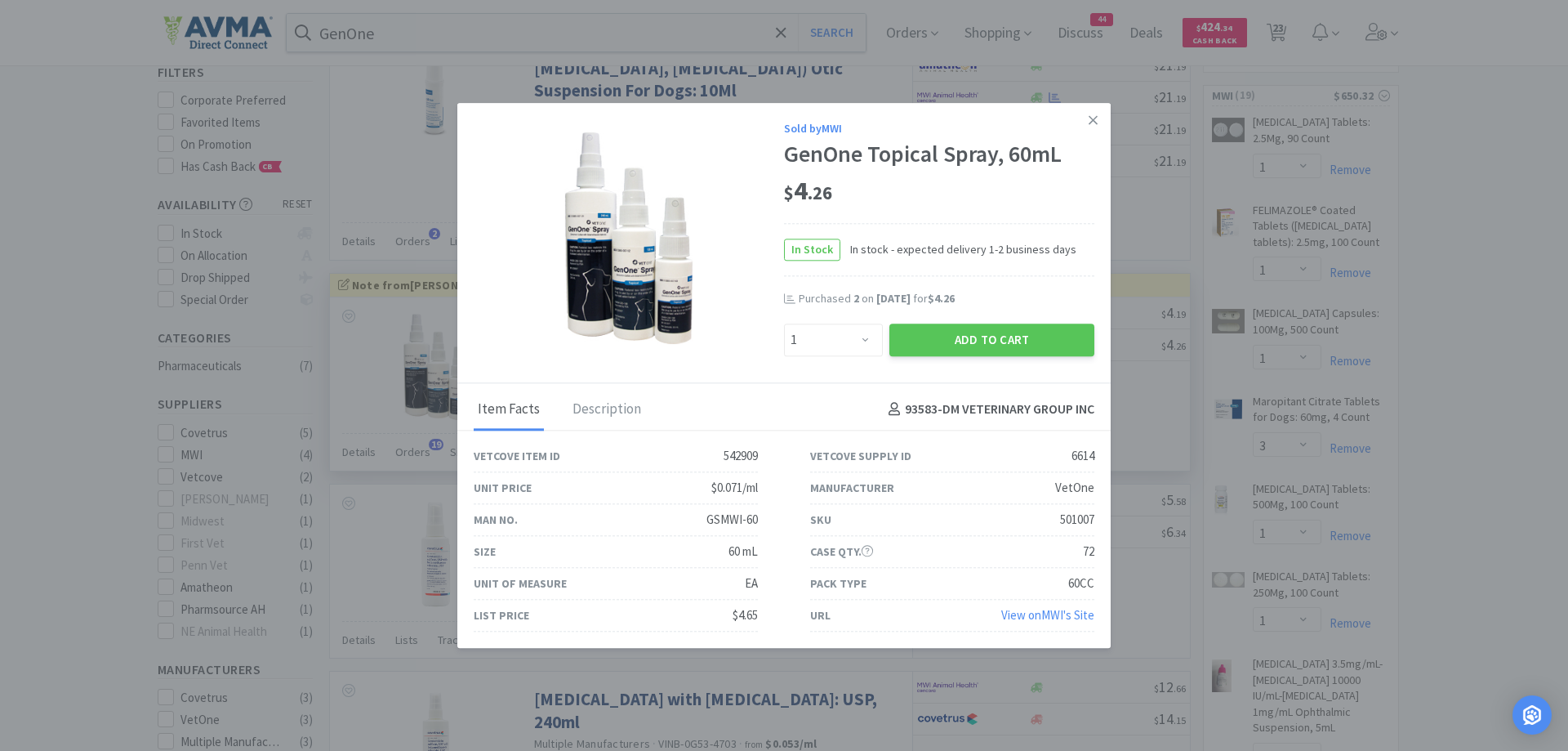
click at [980, 268] on div "In Stock In stock - expected delivery 1-2 business days" at bounding box center [939, 249] width 310 height 53
click at [992, 345] on button "Add to Cart" at bounding box center [991, 339] width 205 height 32
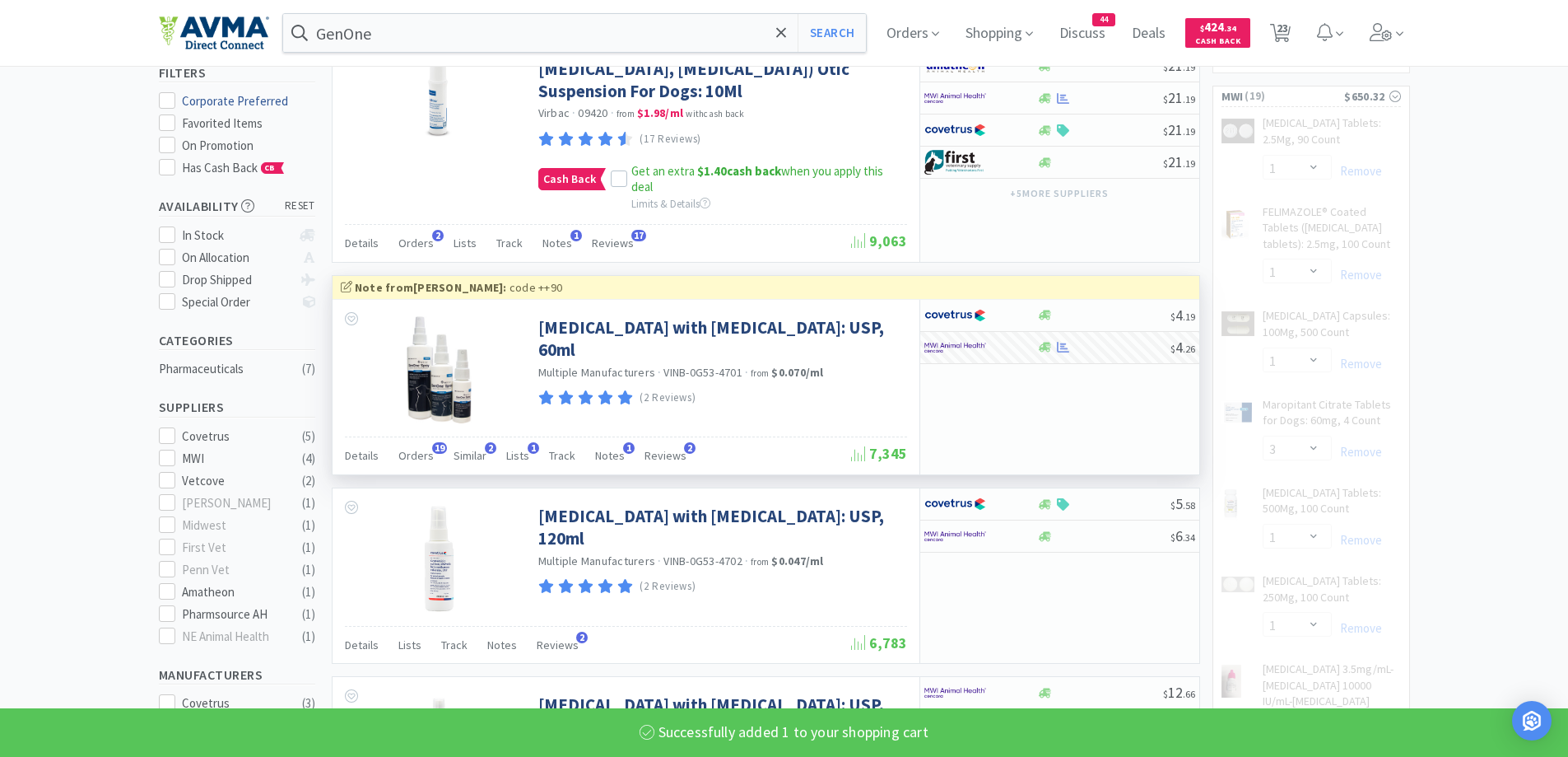
select select "1"
select select "3"
select select "1"
select select "2"
select select "1"
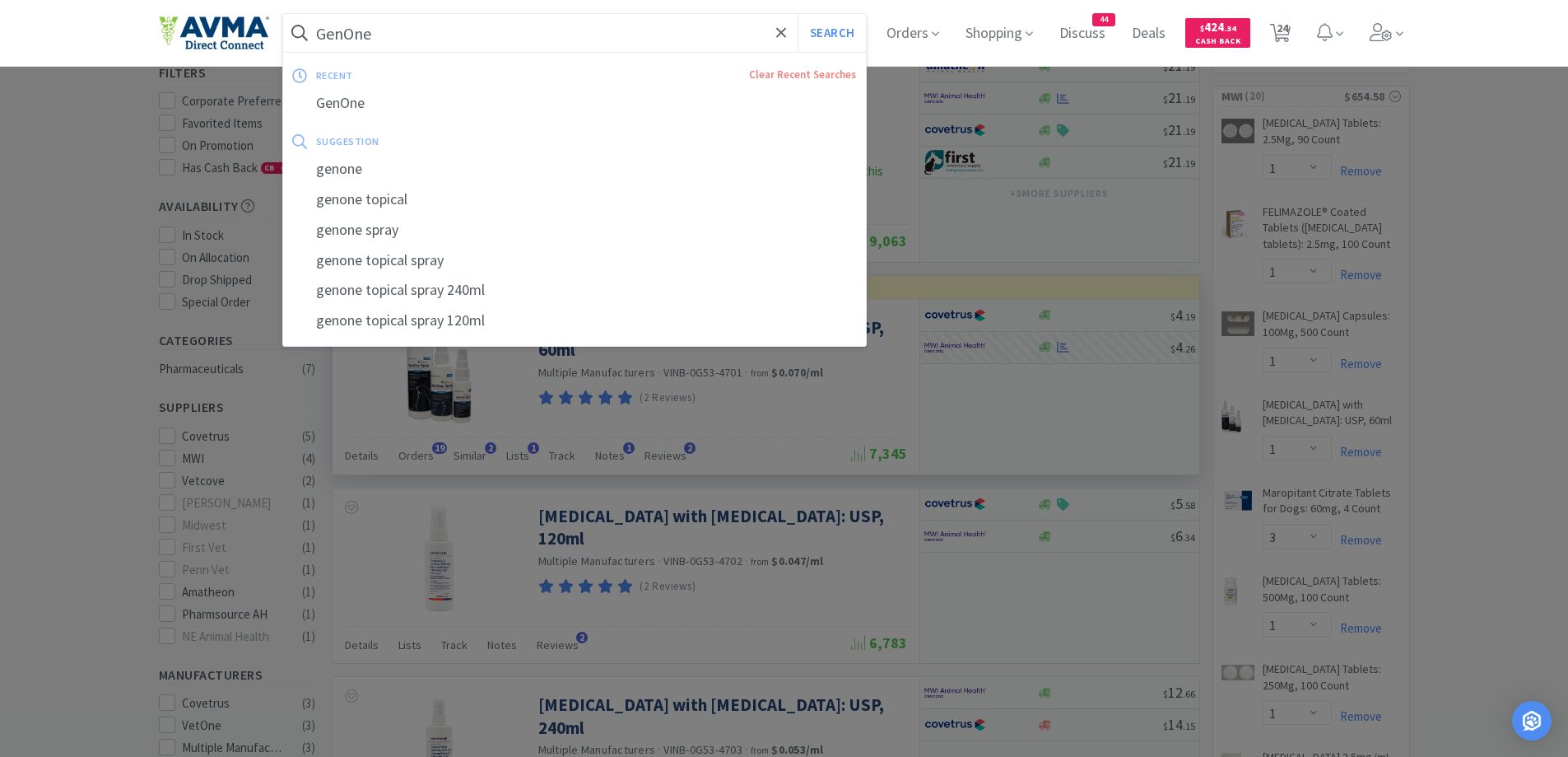
click at [409, 31] on input "GenOne" at bounding box center [574, 33] width 583 height 38
paste input "[MEDICAL_DATA]"
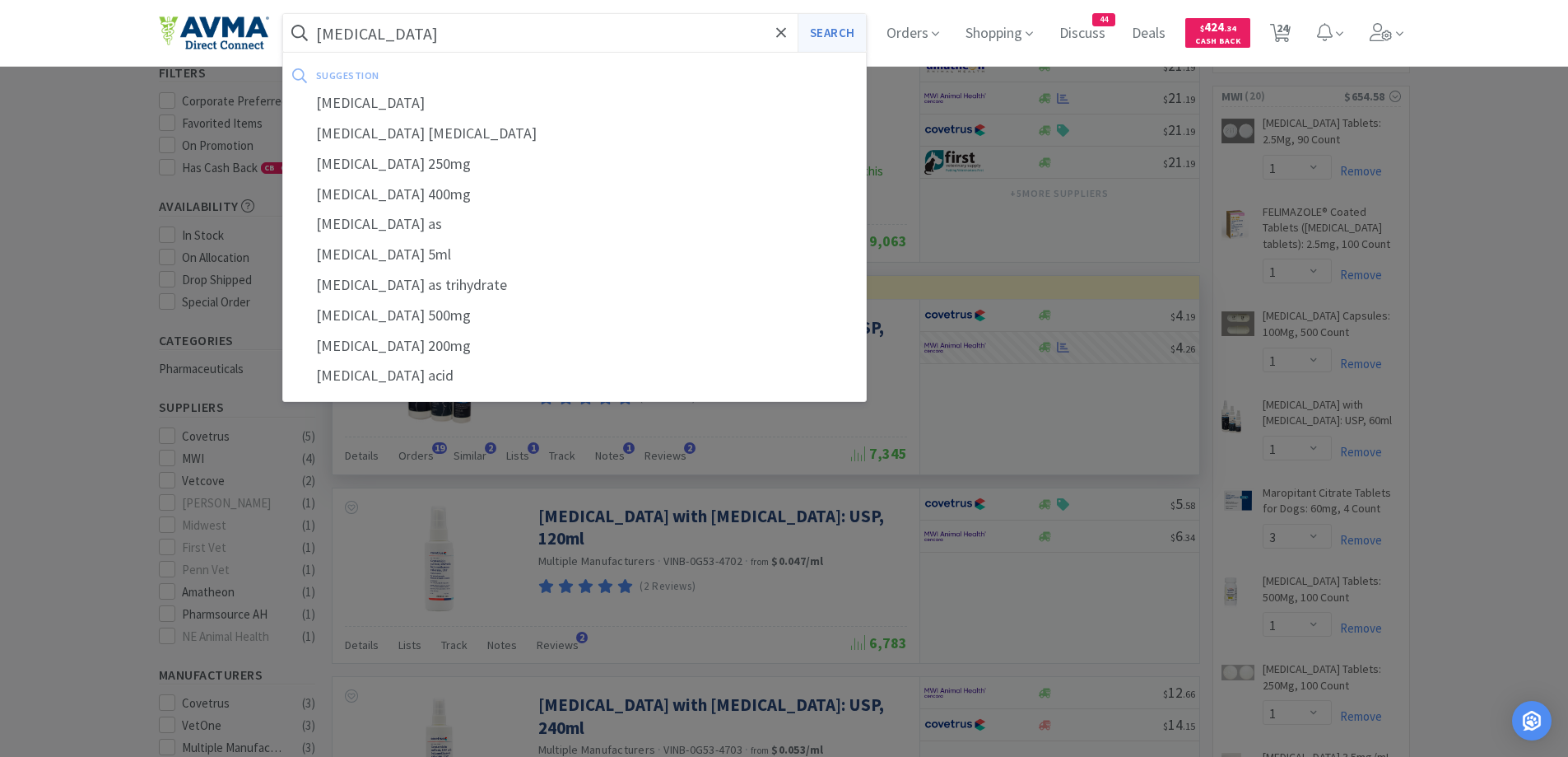
type input "[MEDICAL_DATA]"
click at [834, 38] on button "Search" at bounding box center [832, 33] width 68 height 38
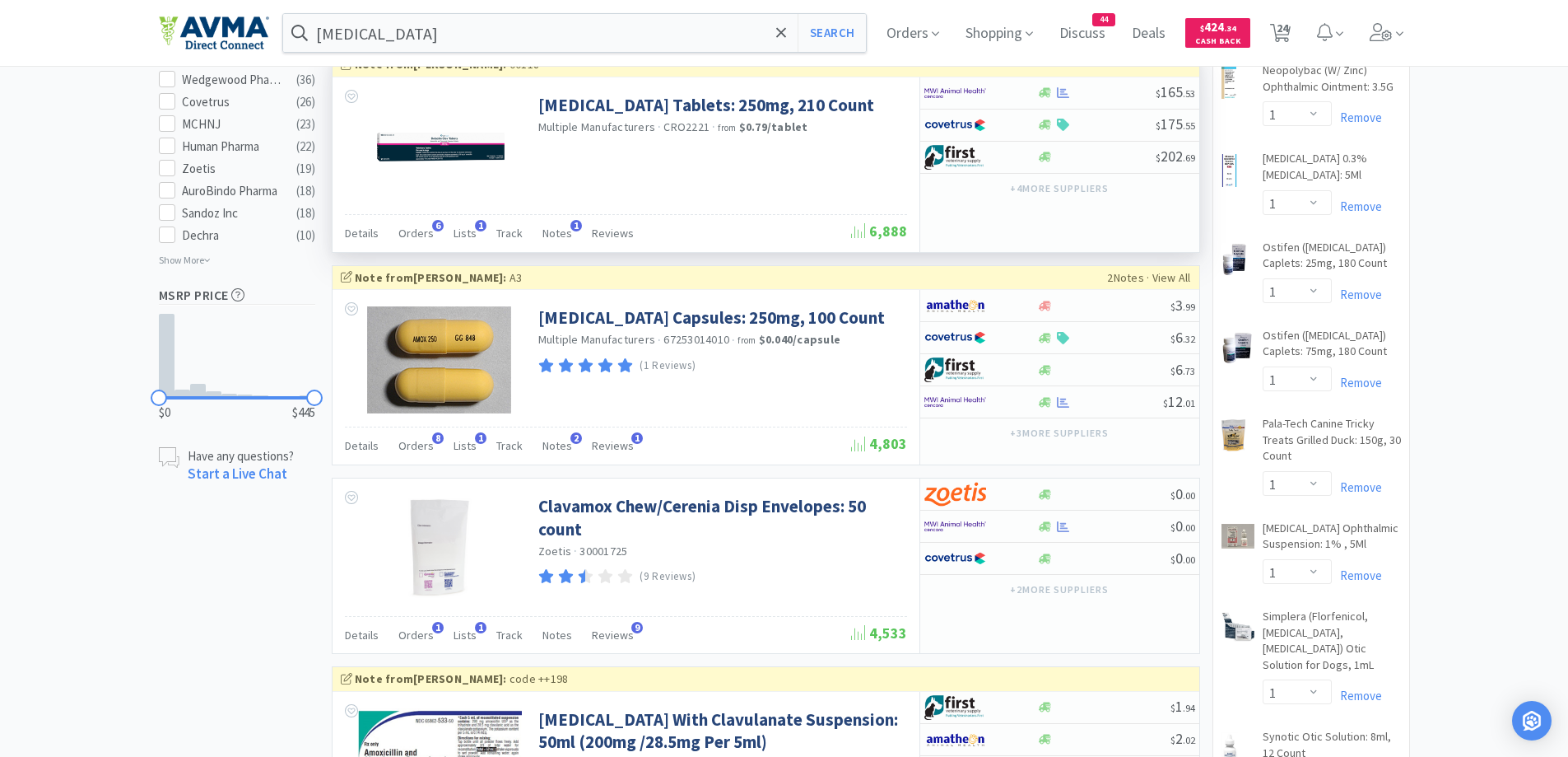
scroll to position [1153, 0]
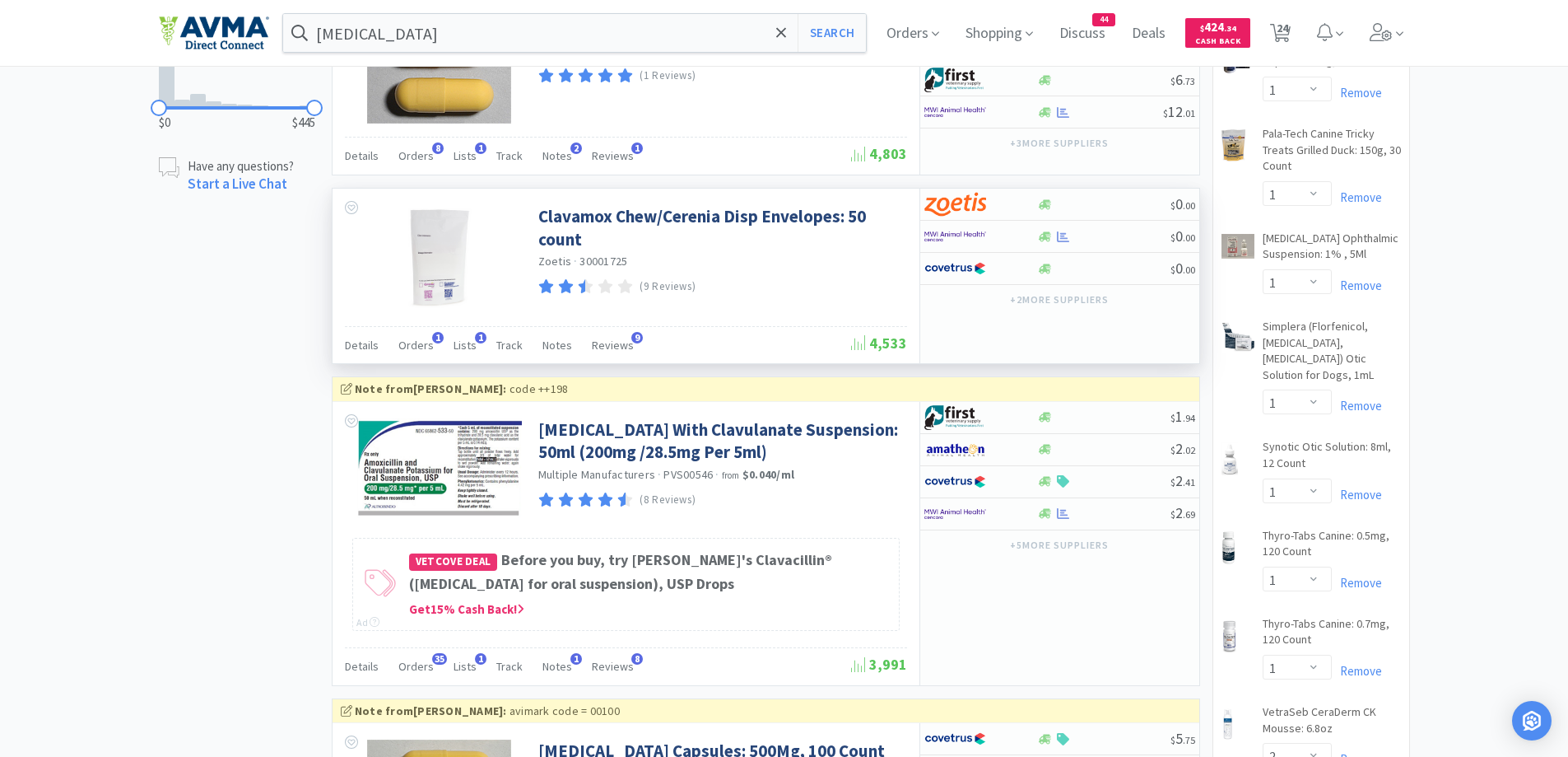
scroll to position [1317, 0]
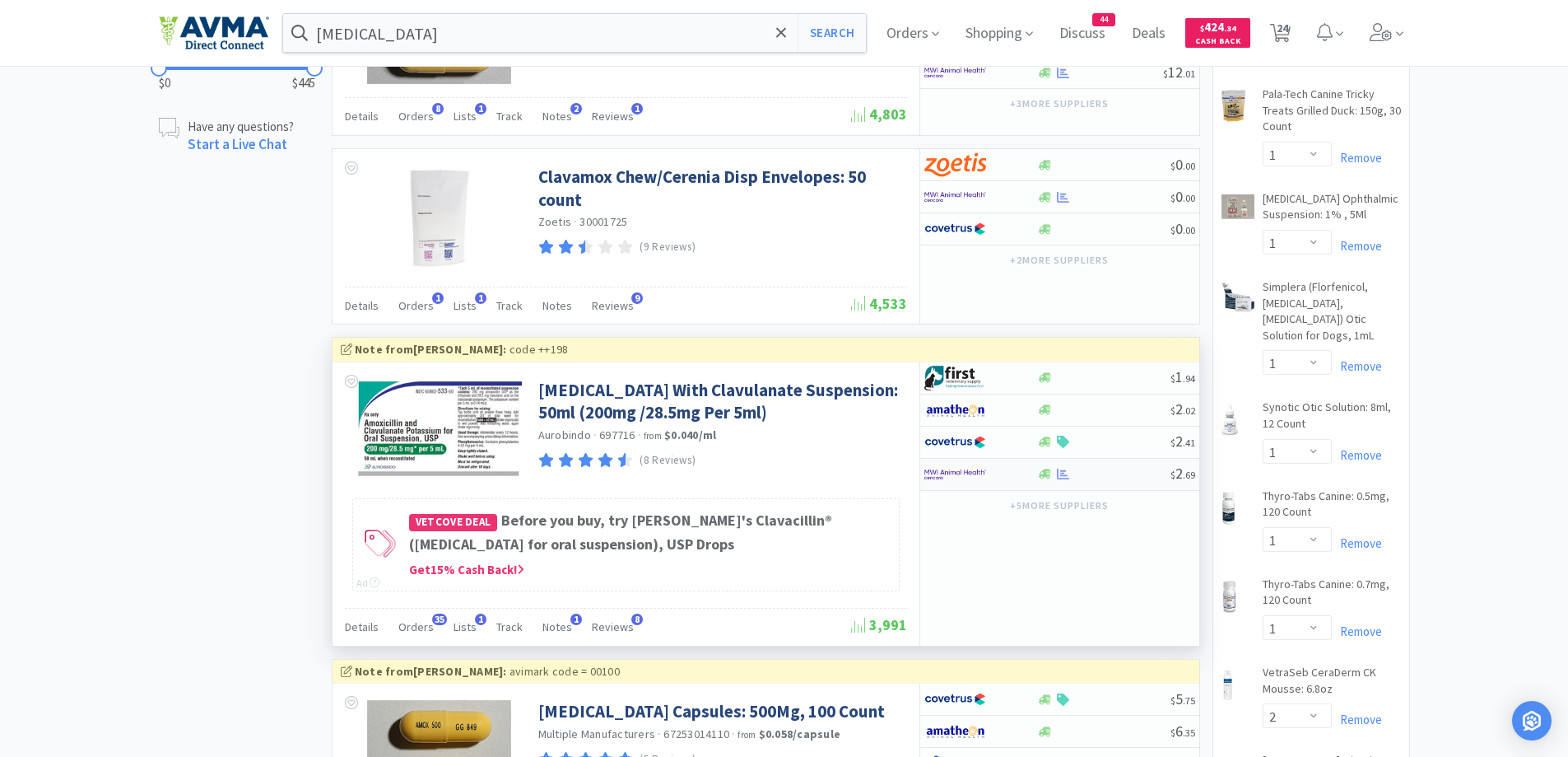
click at [1001, 488] on div at bounding box center [970, 474] width 91 height 28
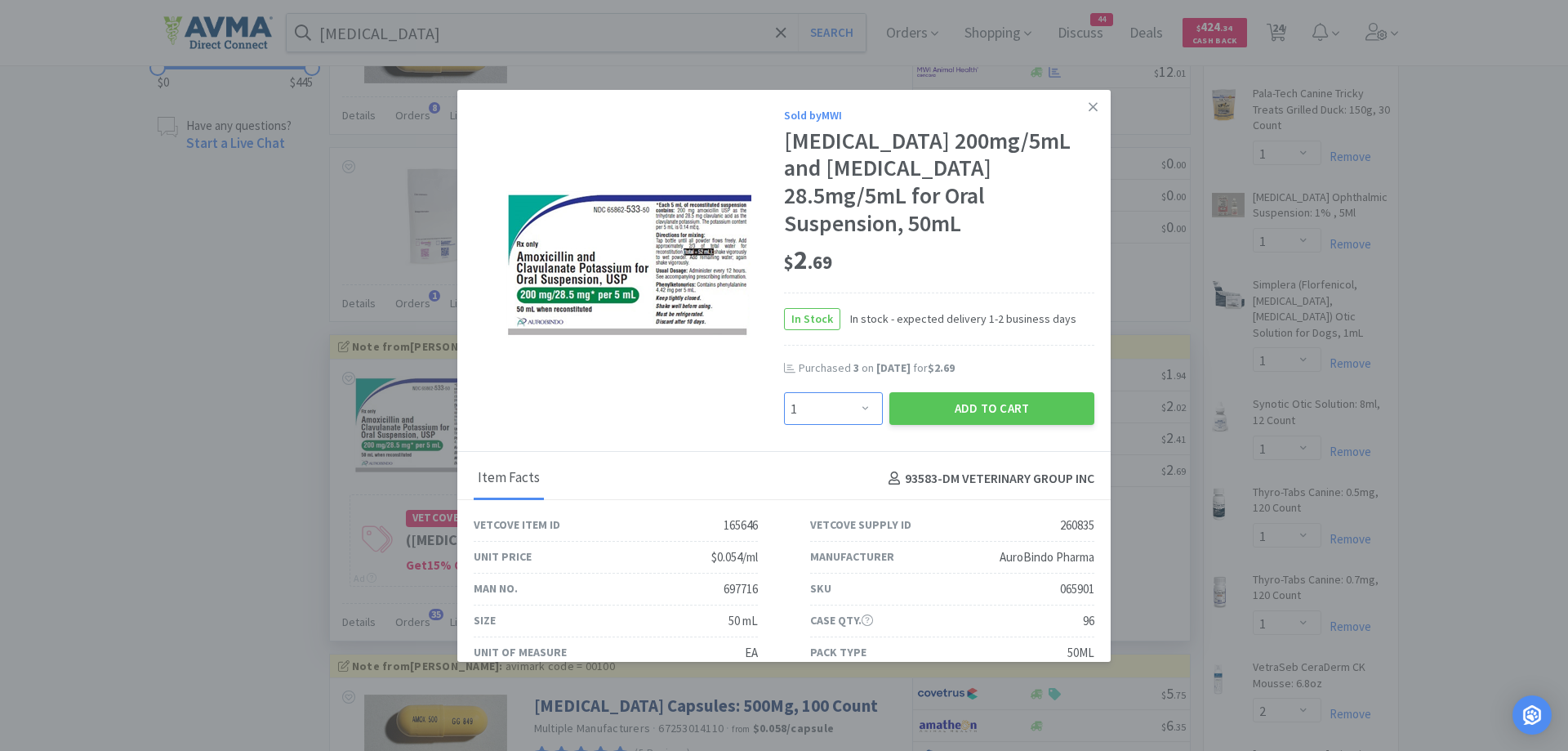
click at [852, 407] on select "Enter Quantity 1 2 3 4 5 6 7 8 9 10 11 12 13 14 15 16 17 18 19 20 Enter Quantity" at bounding box center [833, 407] width 99 height 32
select select "2"
click at [784, 392] on select "Enter Quantity 1 2 3 4 5 6 7 8 9 10 11 12 13 14 15 16 17 18 19 20 Enter Quantity" at bounding box center [833, 407] width 99 height 32
click at [1001, 419] on button "Add to Cart" at bounding box center [991, 407] width 205 height 32
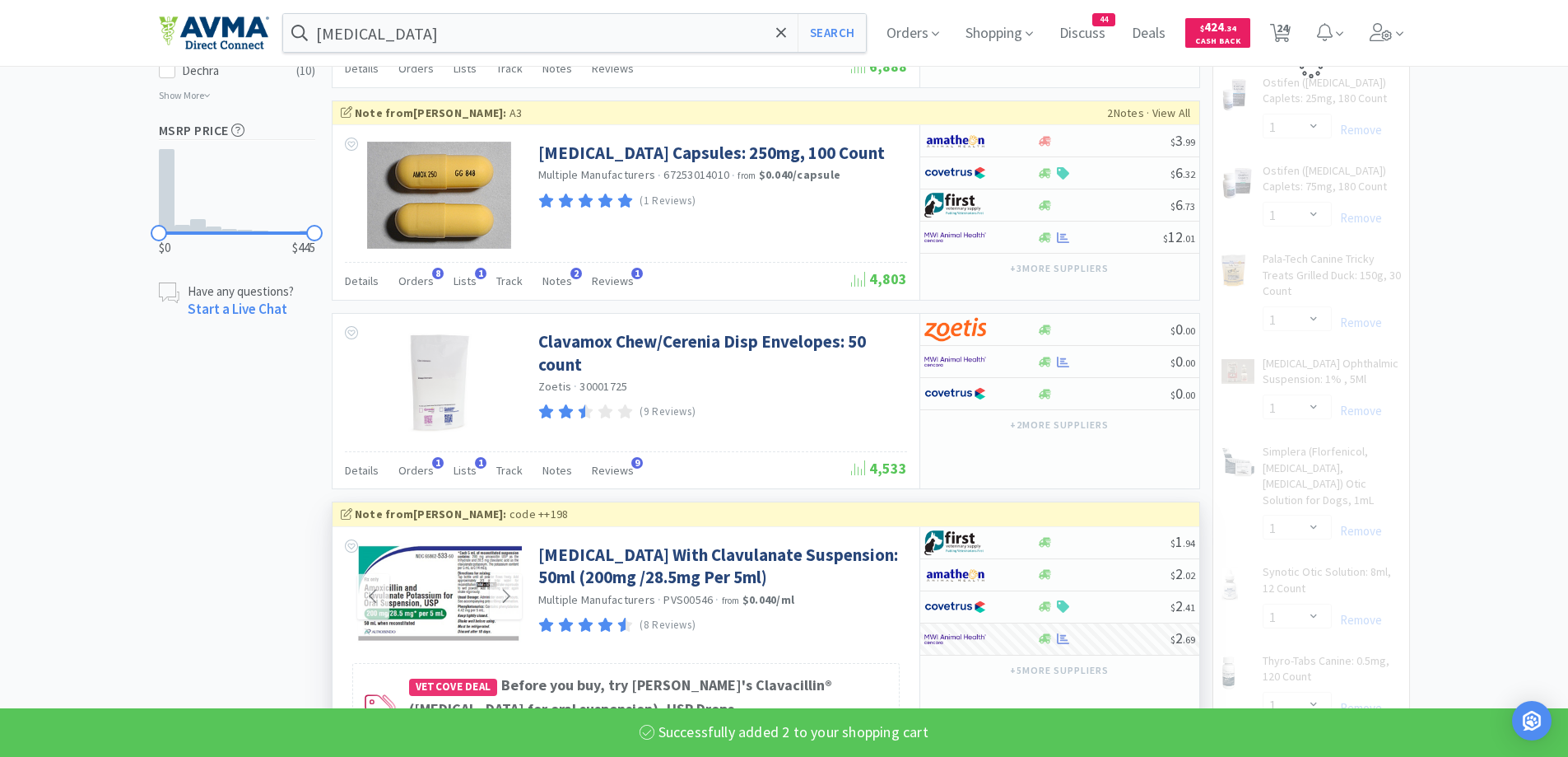
select select "2"
select select "1"
select select "3"
select select "1"
select select "2"
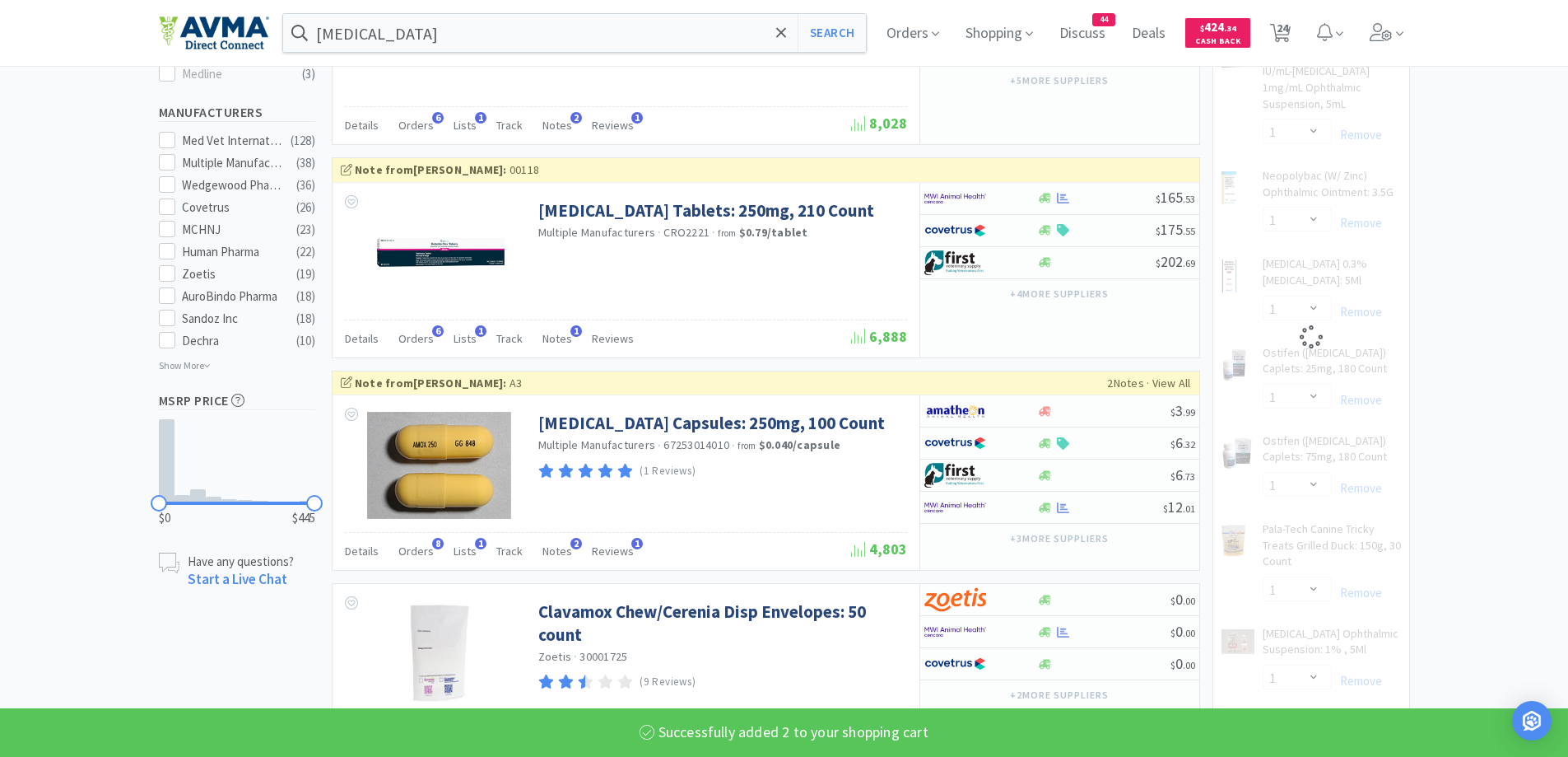
select select "1"
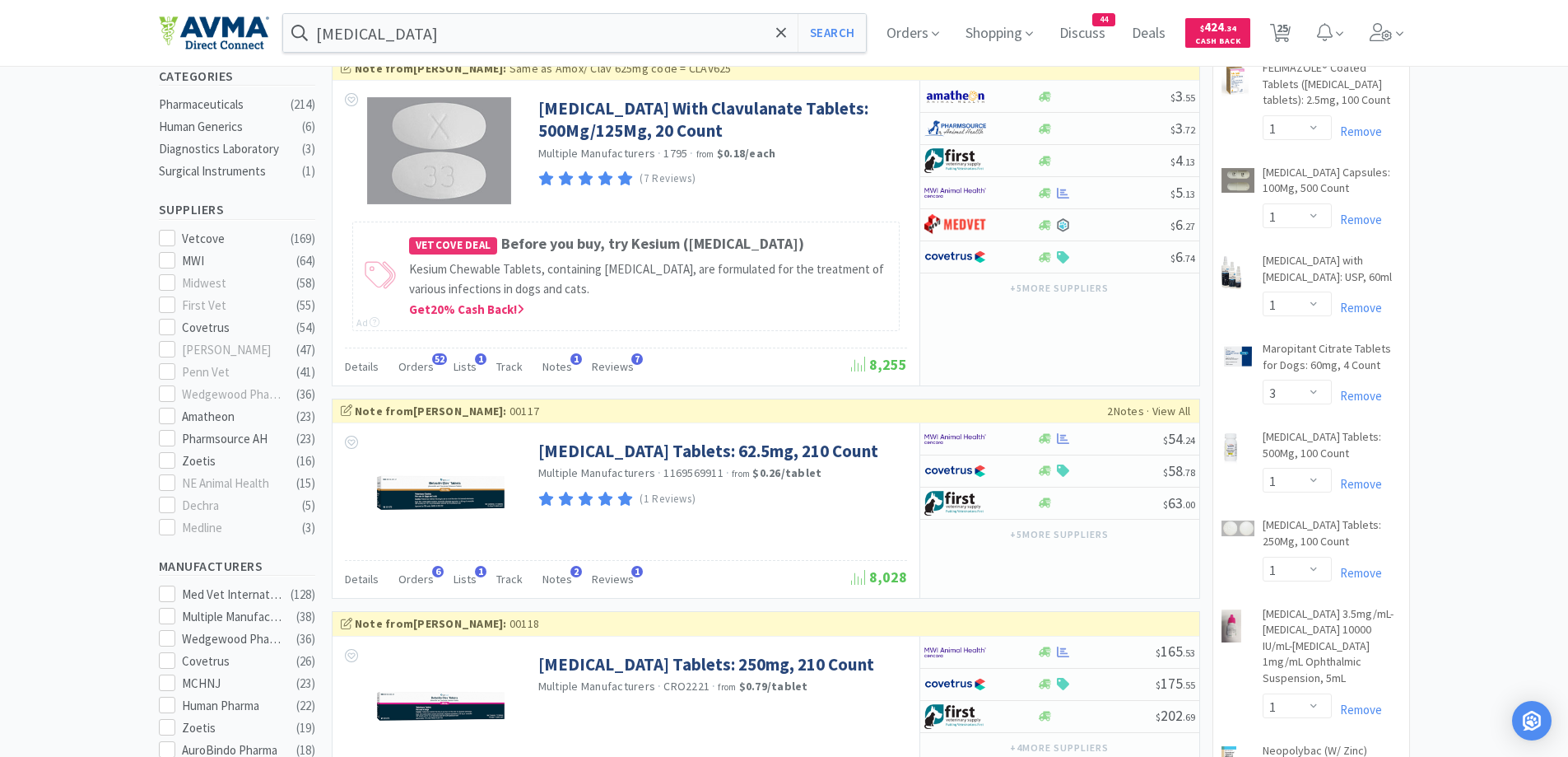
scroll to position [329, 0]
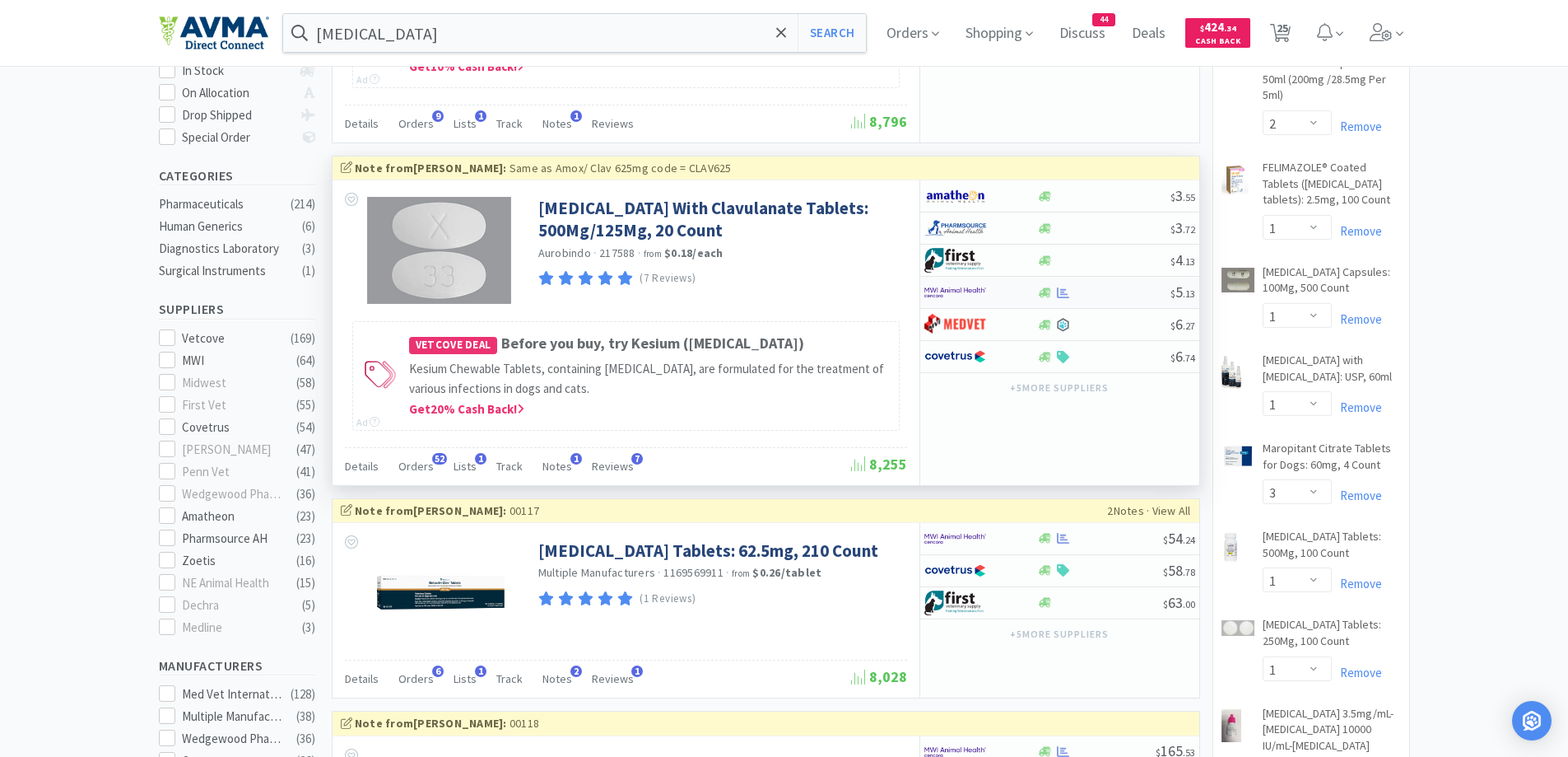
click at [1034, 289] on div at bounding box center [981, 292] width 113 height 28
select select "1"
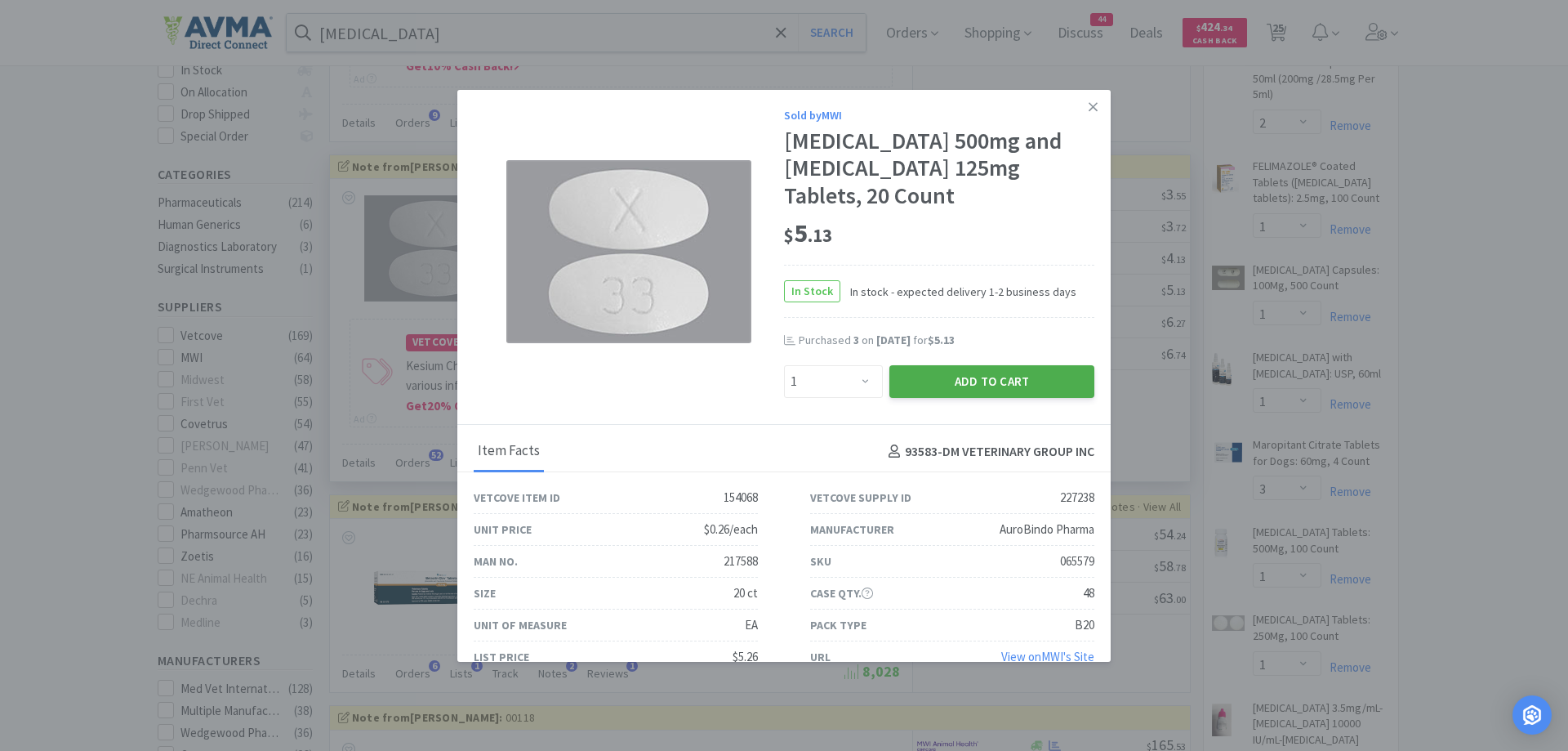
click at [890, 384] on button "Add to Cart" at bounding box center [991, 381] width 205 height 32
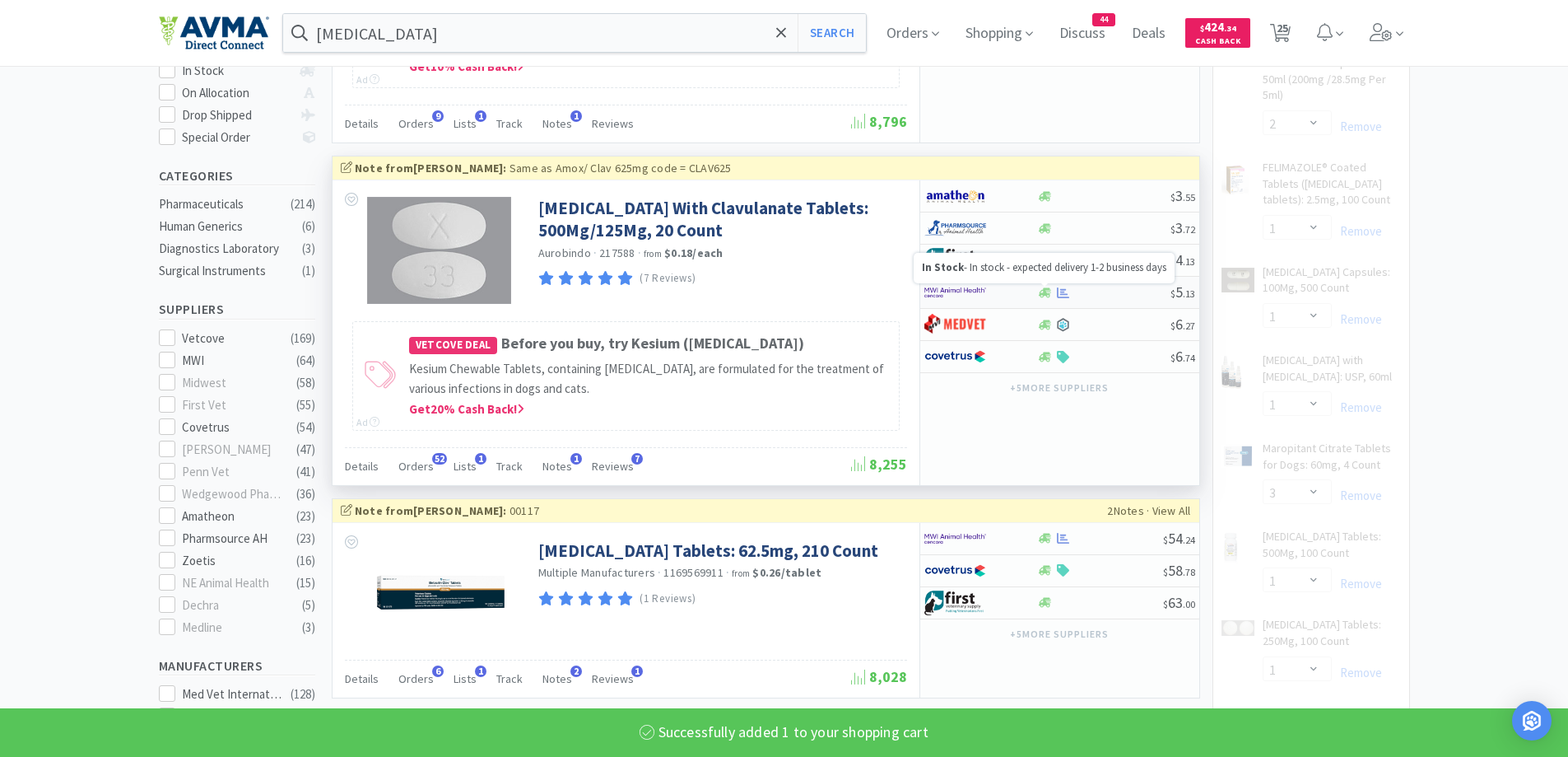
click at [1043, 296] on icon at bounding box center [1044, 292] width 12 height 10
select select "1"
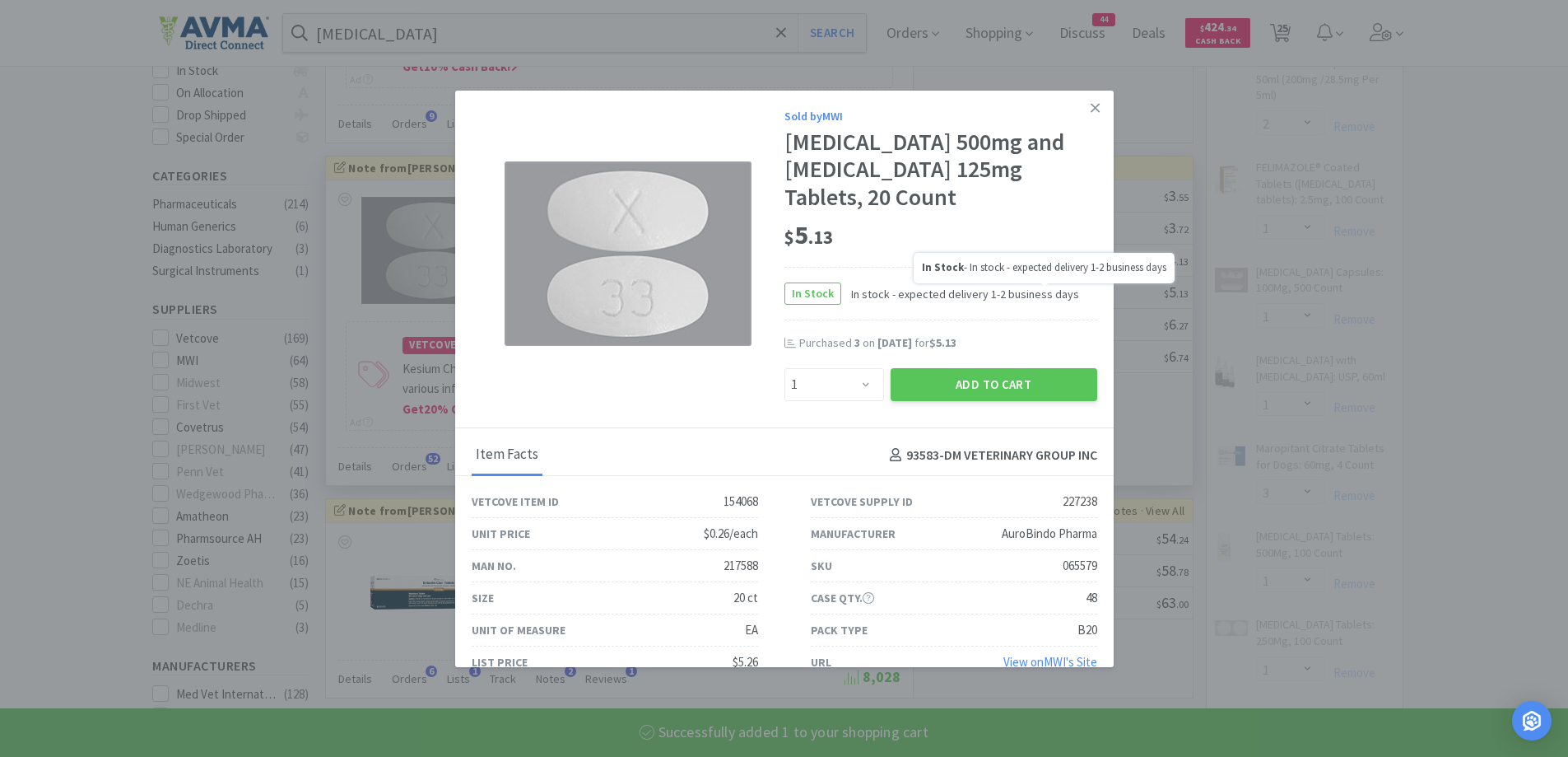
select select "1"
select select "3"
select select "1"
select select "2"
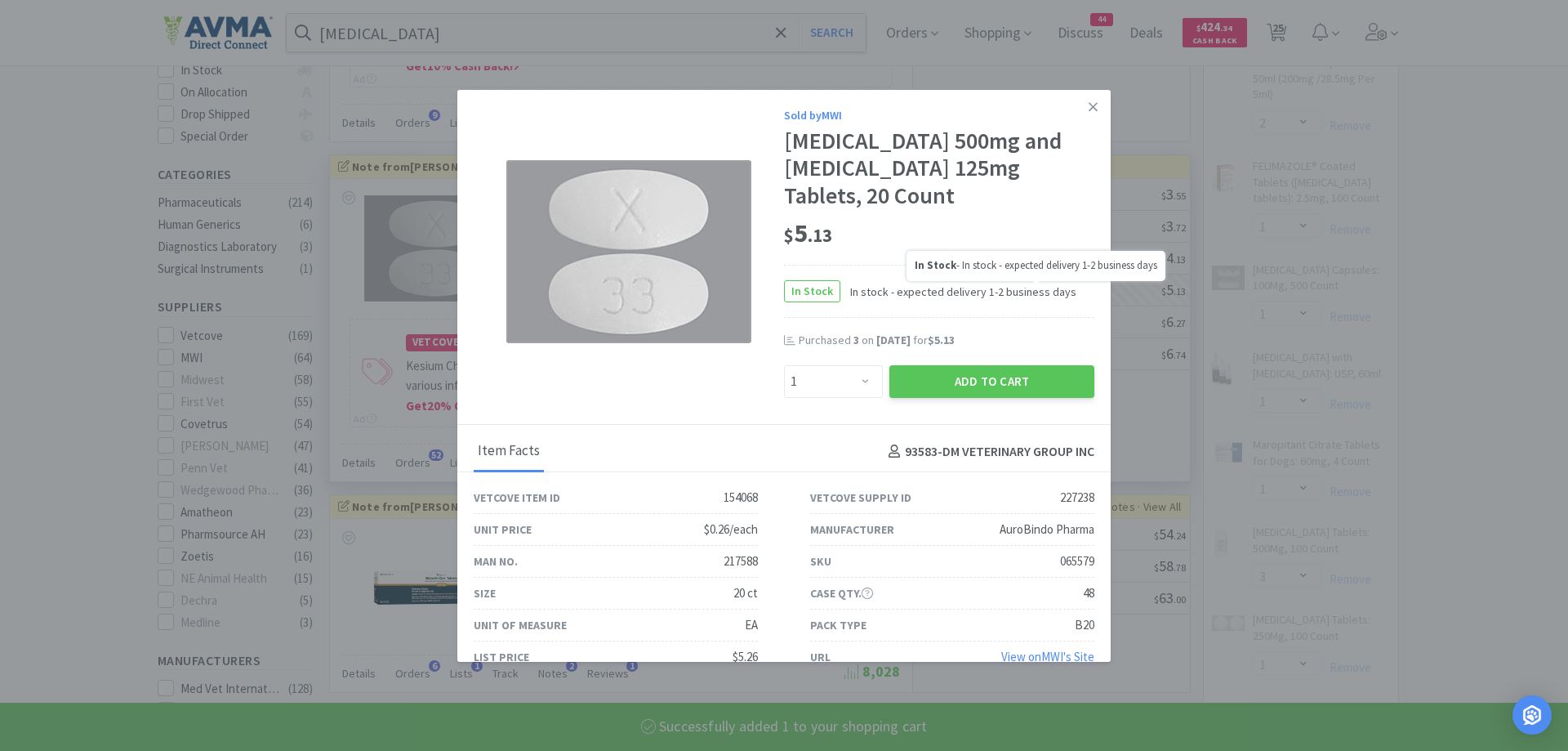
select select "1"
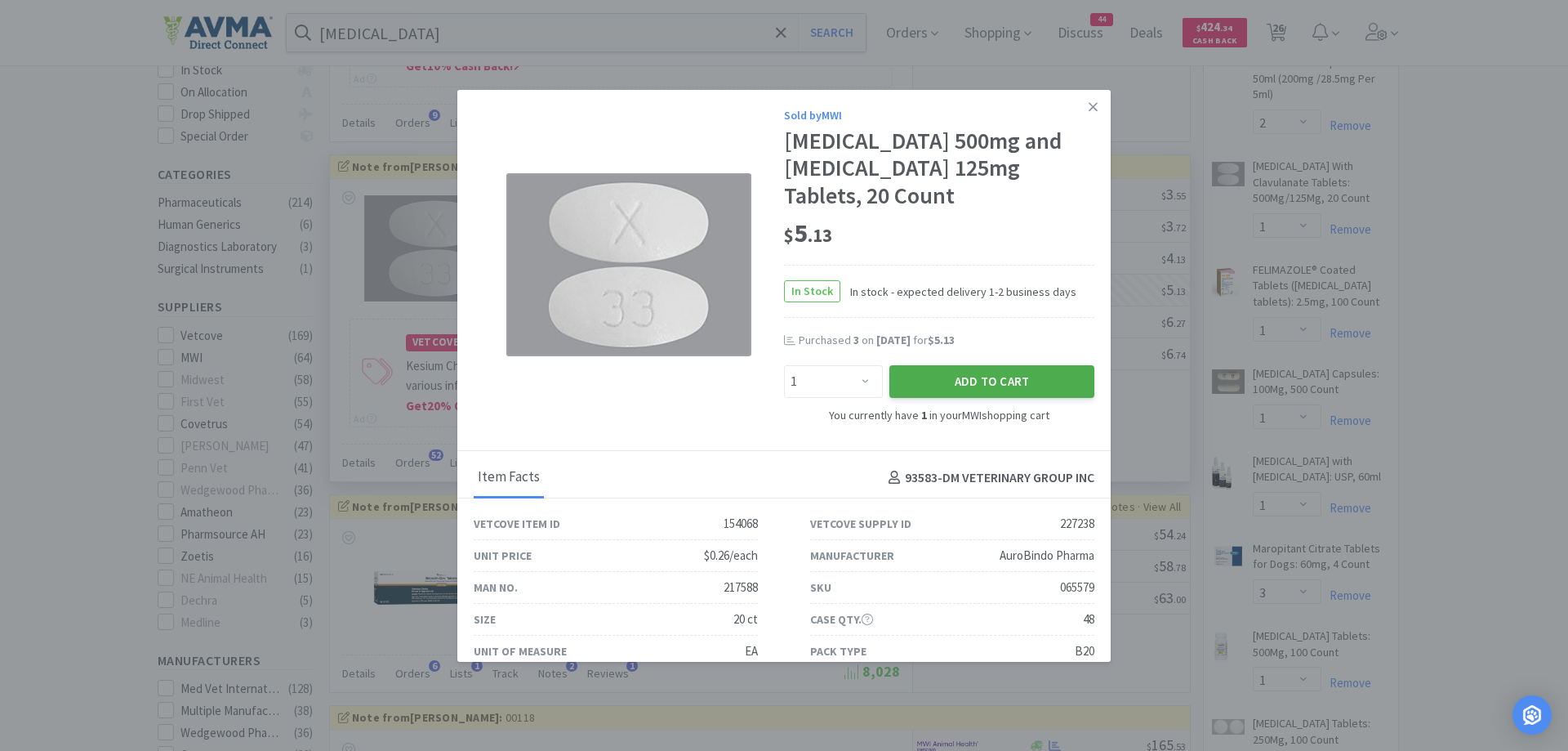
click at [975, 378] on button "Add to Cart" at bounding box center [991, 381] width 205 height 32
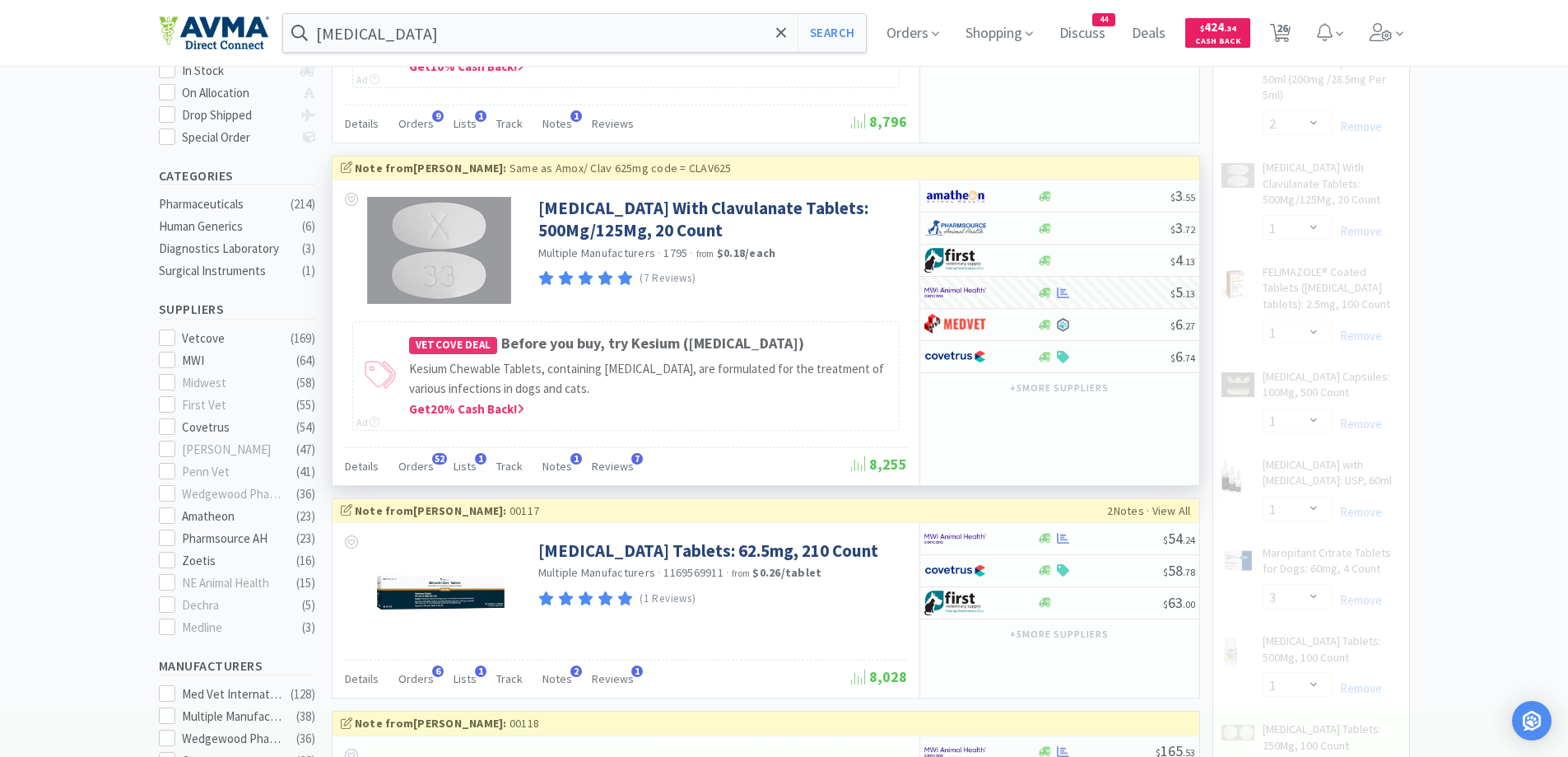
select select "2"
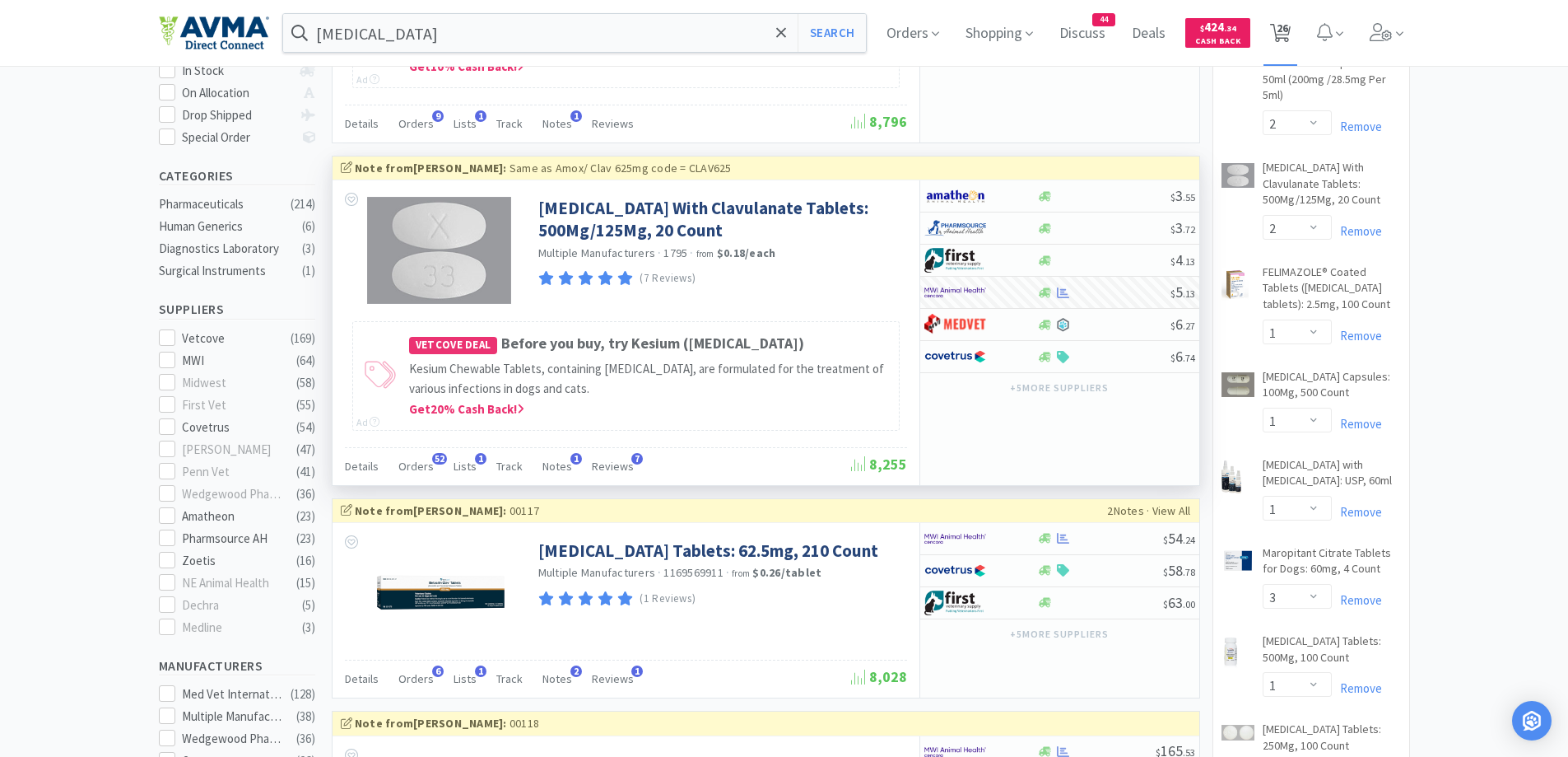
click at [1291, 43] on span "26" at bounding box center [1281, 33] width 21 height 23
select select "2"
select select "10"
select select "1"
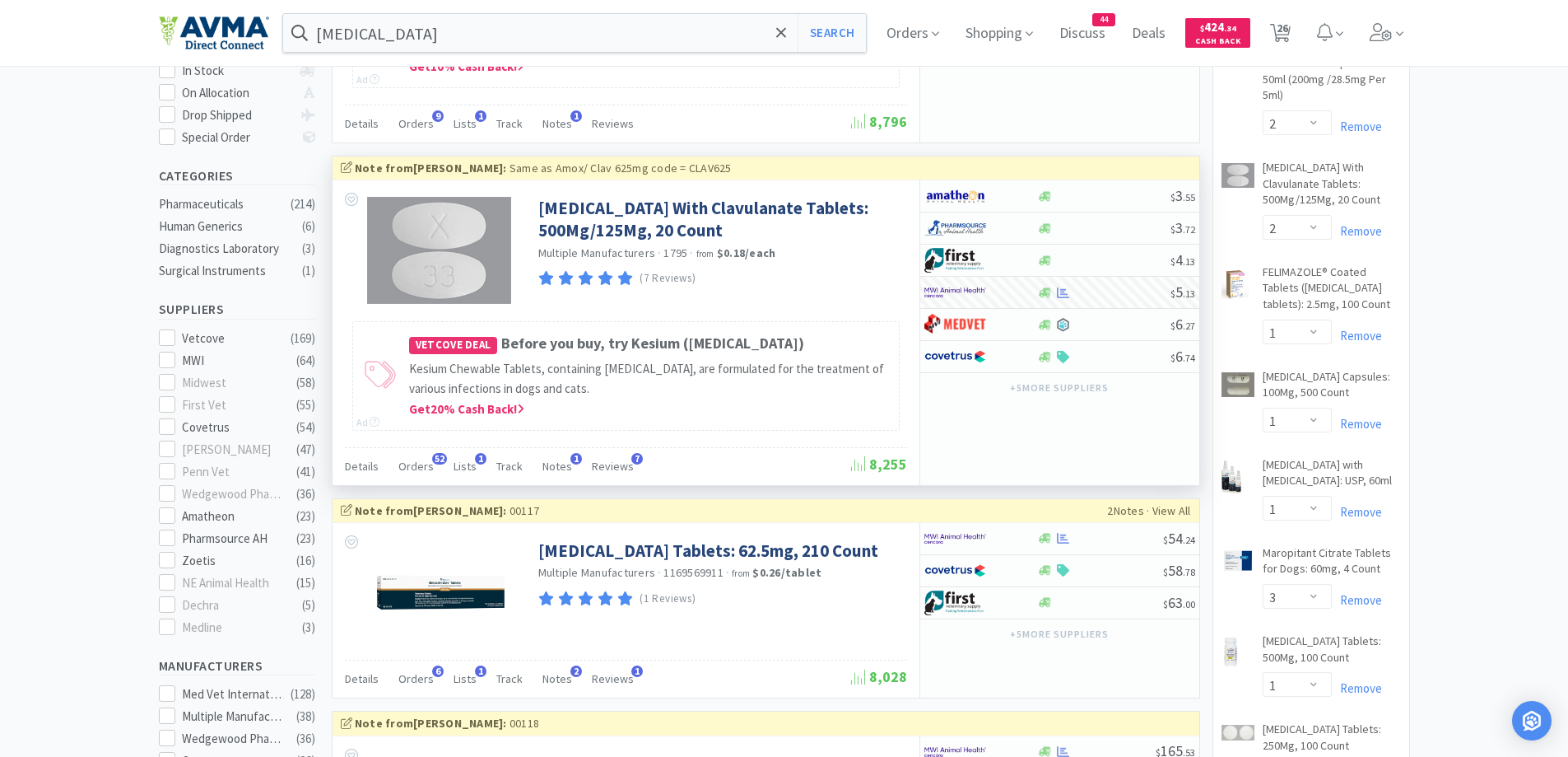
select select "2"
select select "1"
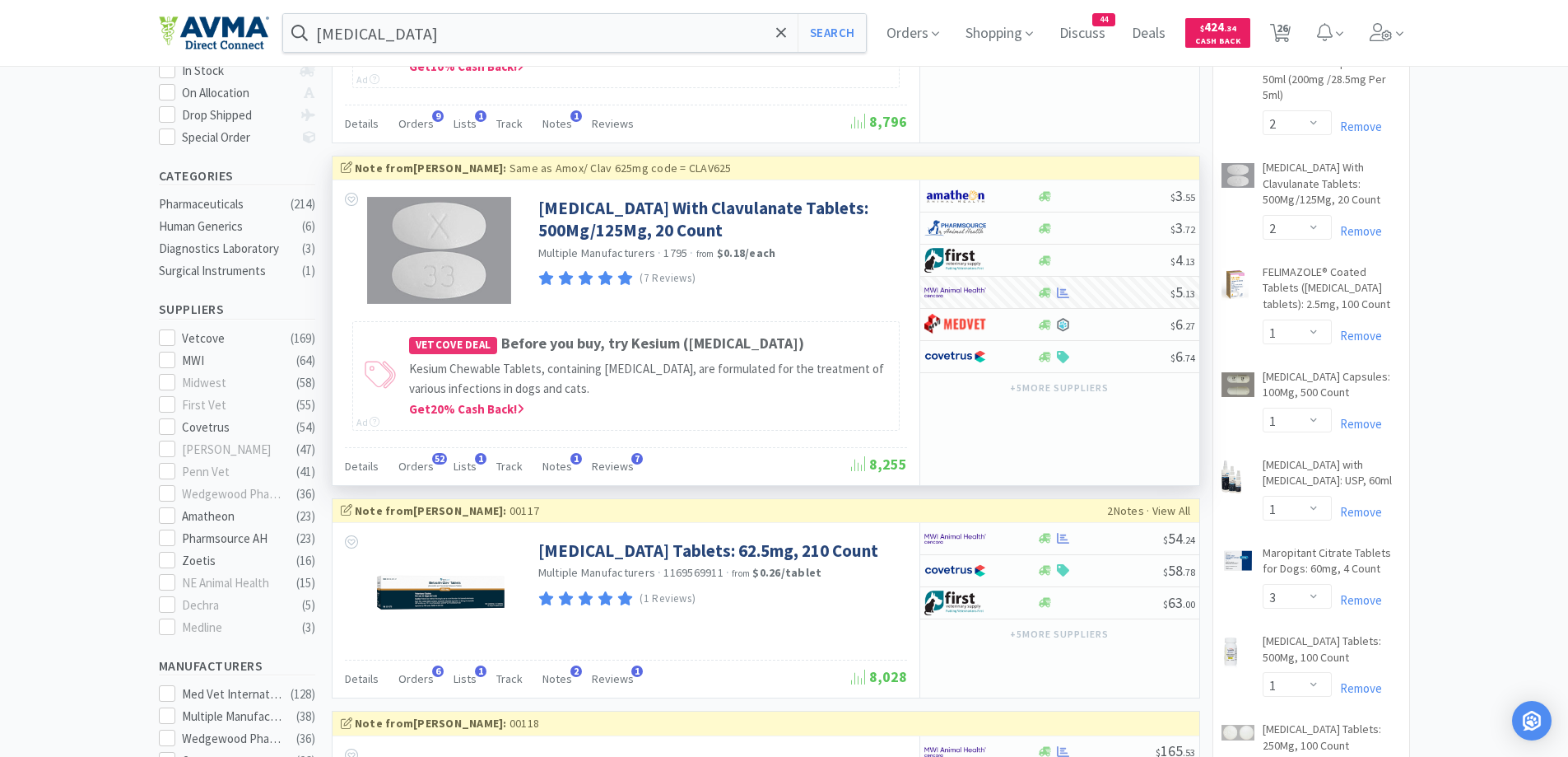
select select "3"
select select "1"
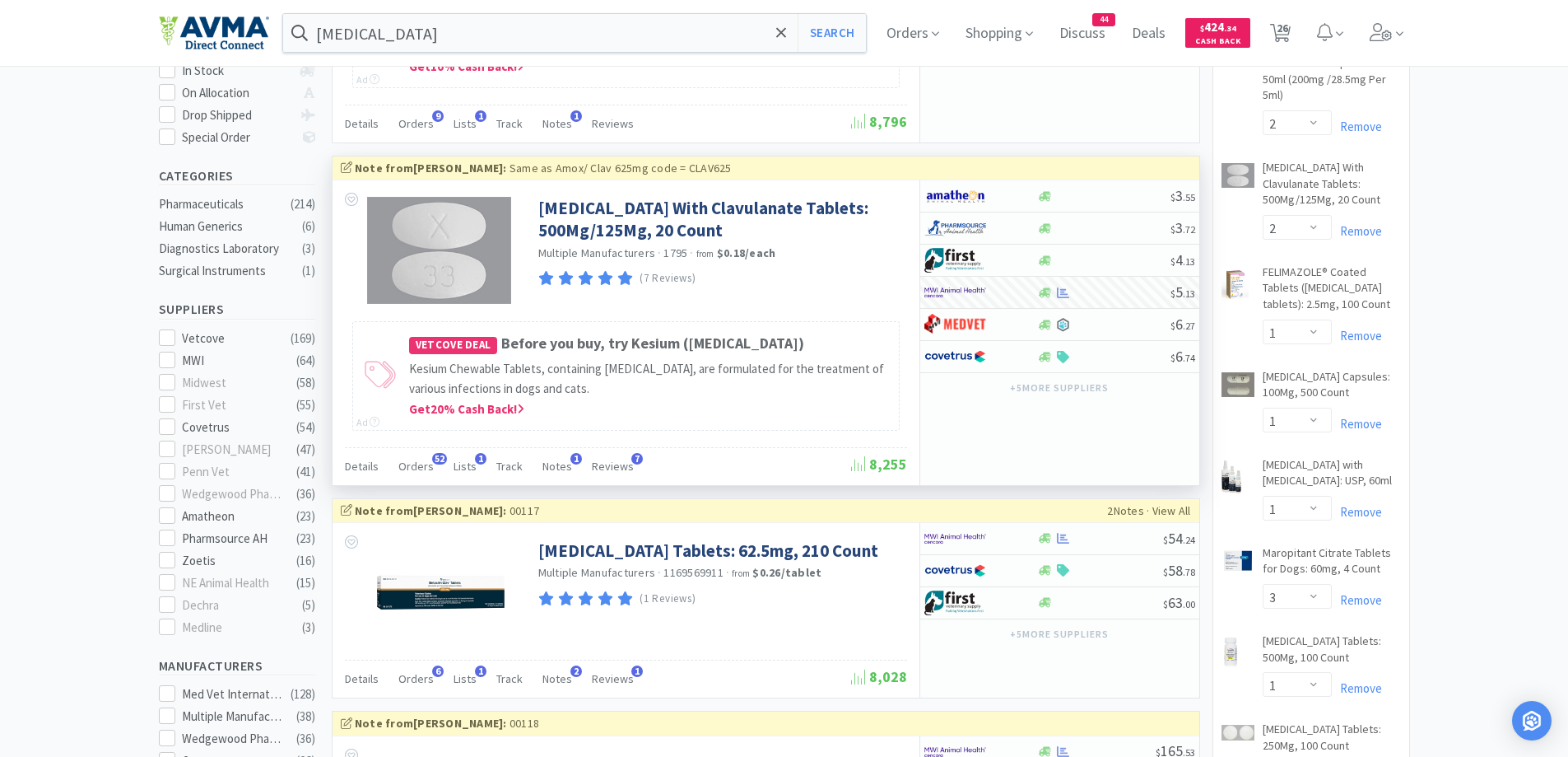
select select "1"
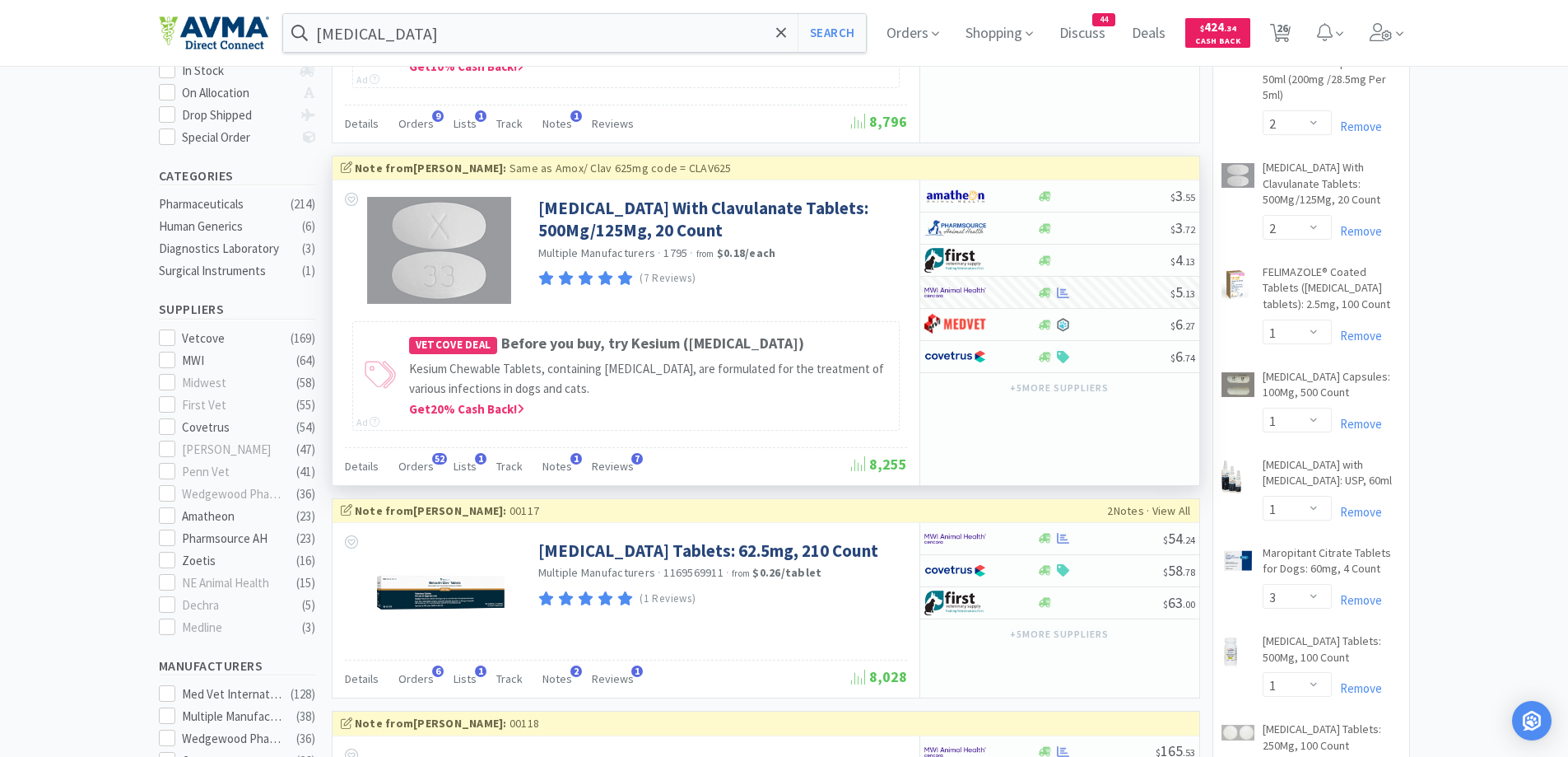
select select "1"
select select "2"
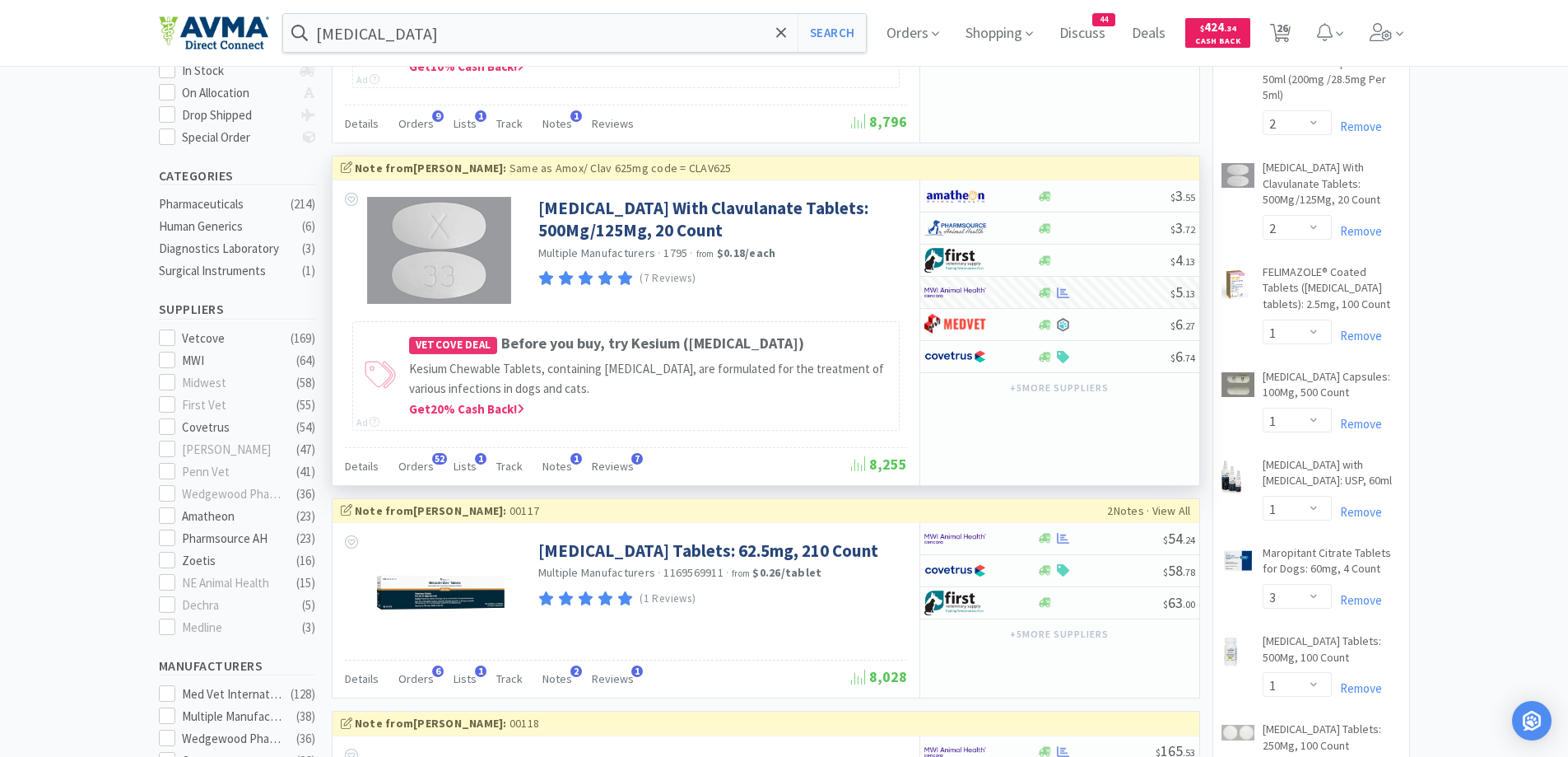
select select "1"
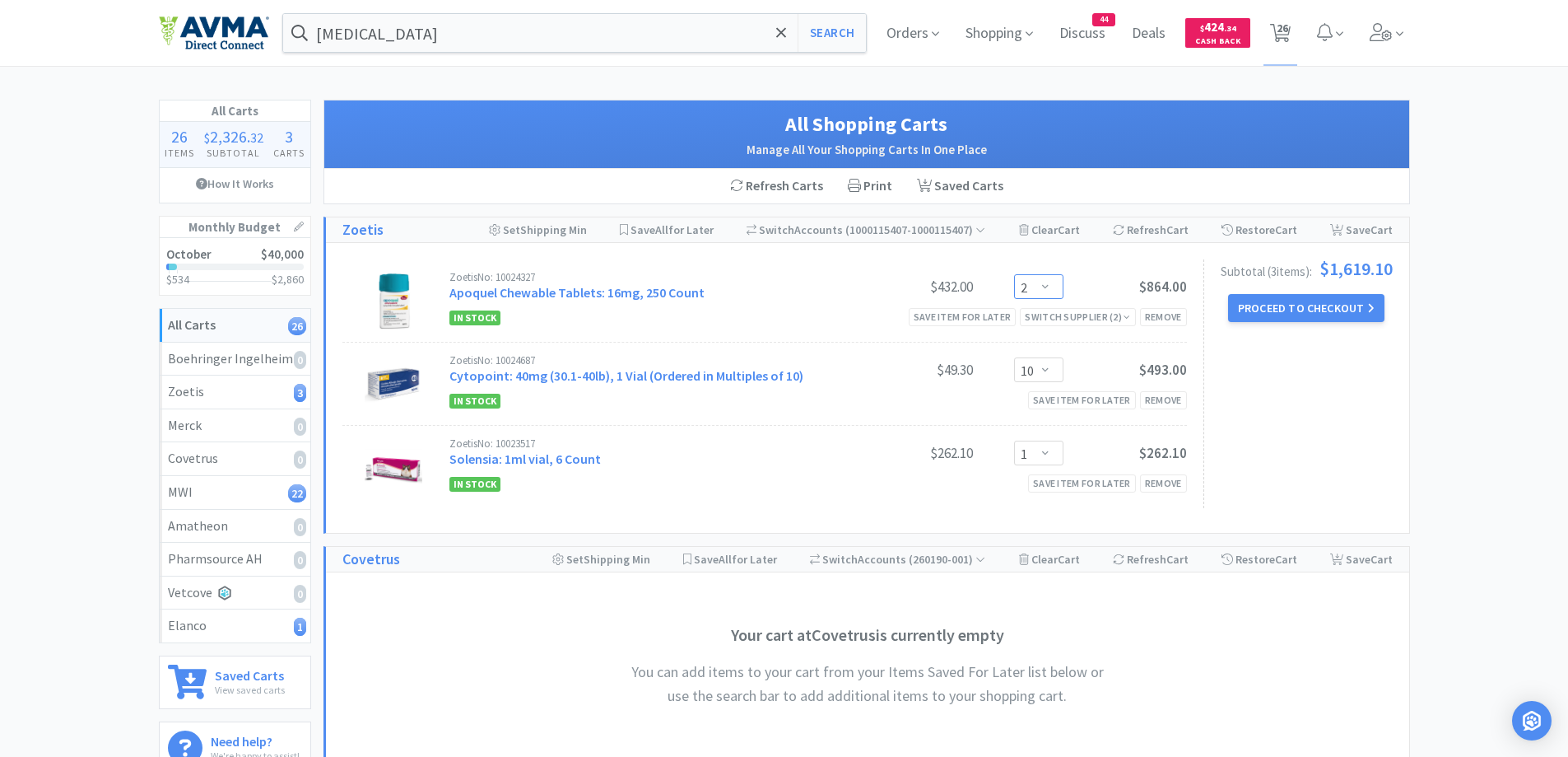
click at [1063, 286] on select "Enter Quantity 1 2 3 4 5 6 7 8 9 10 11 12 13 14 15 16 17 18 19 20 Enter Quantity" at bounding box center [1039, 287] width 49 height 24
click at [1015, 274] on select "Enter Quantity 1 2 3 4 5 6 7 8 9 10 11 12 13 14 15 16 17 18 19 20 Enter Quantity" at bounding box center [1039, 287] width 49 height 24
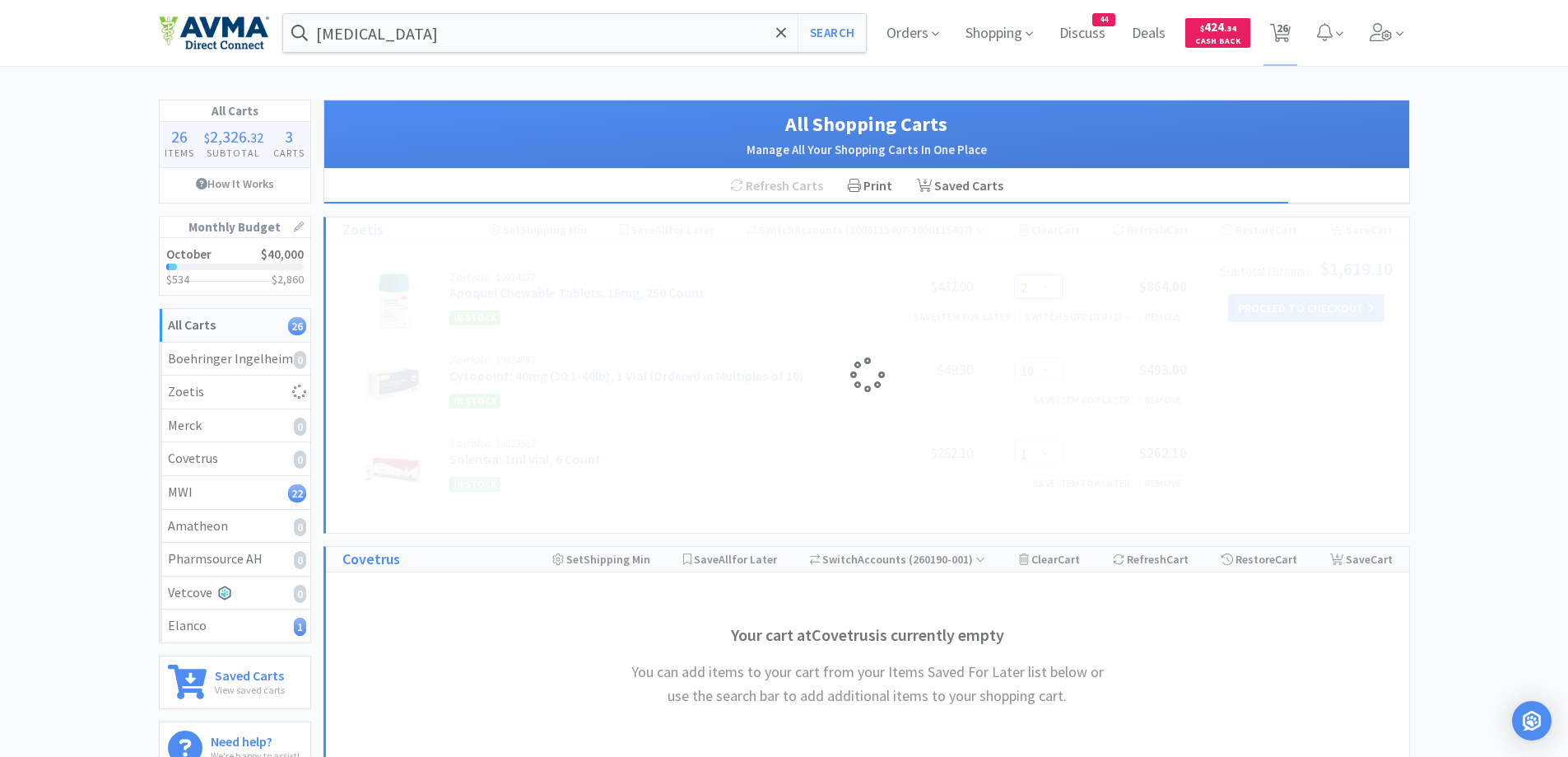
select select "3"
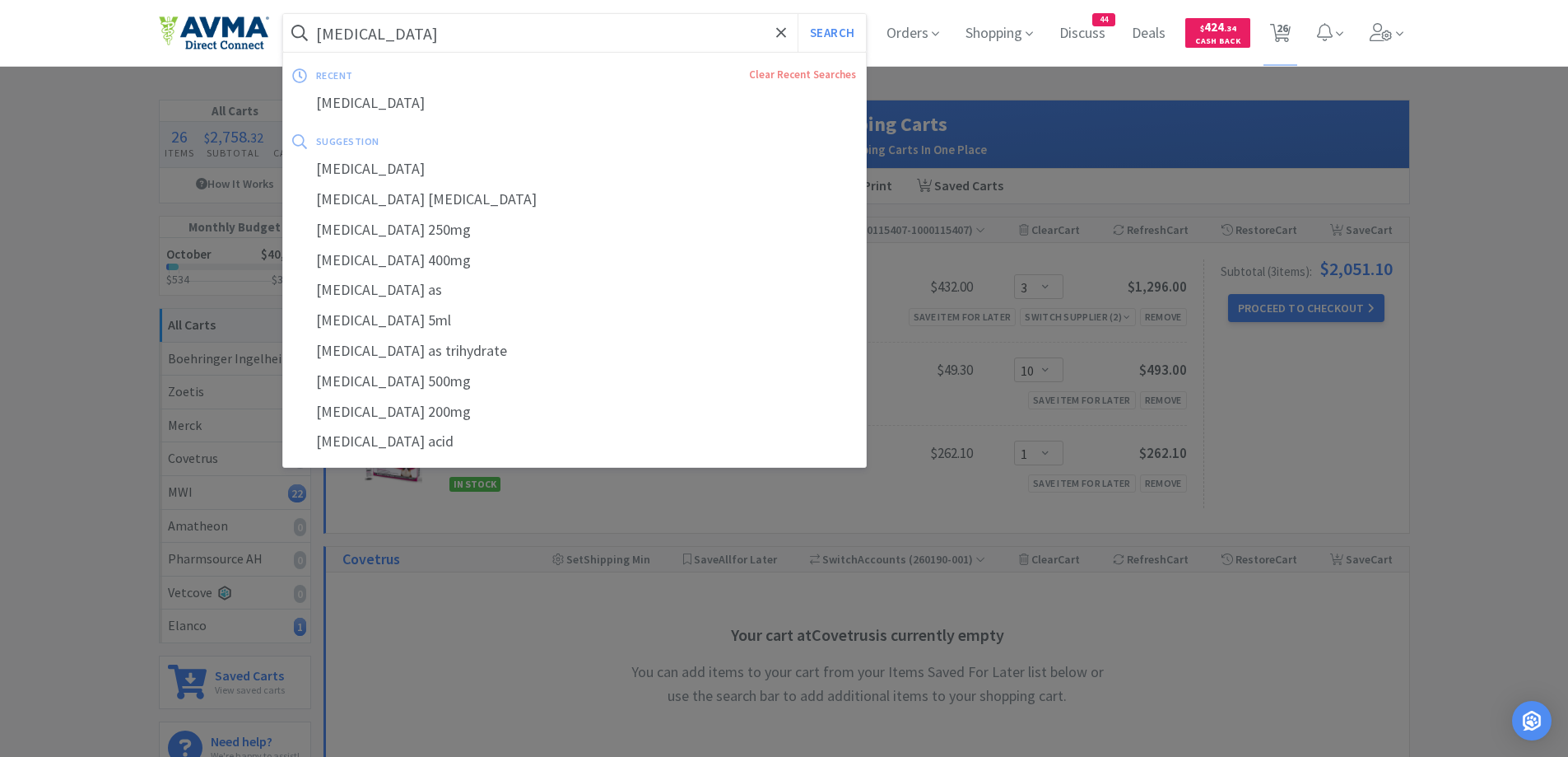
click at [560, 46] on input "[MEDICAL_DATA]" at bounding box center [574, 33] width 583 height 38
paste input "Librela"
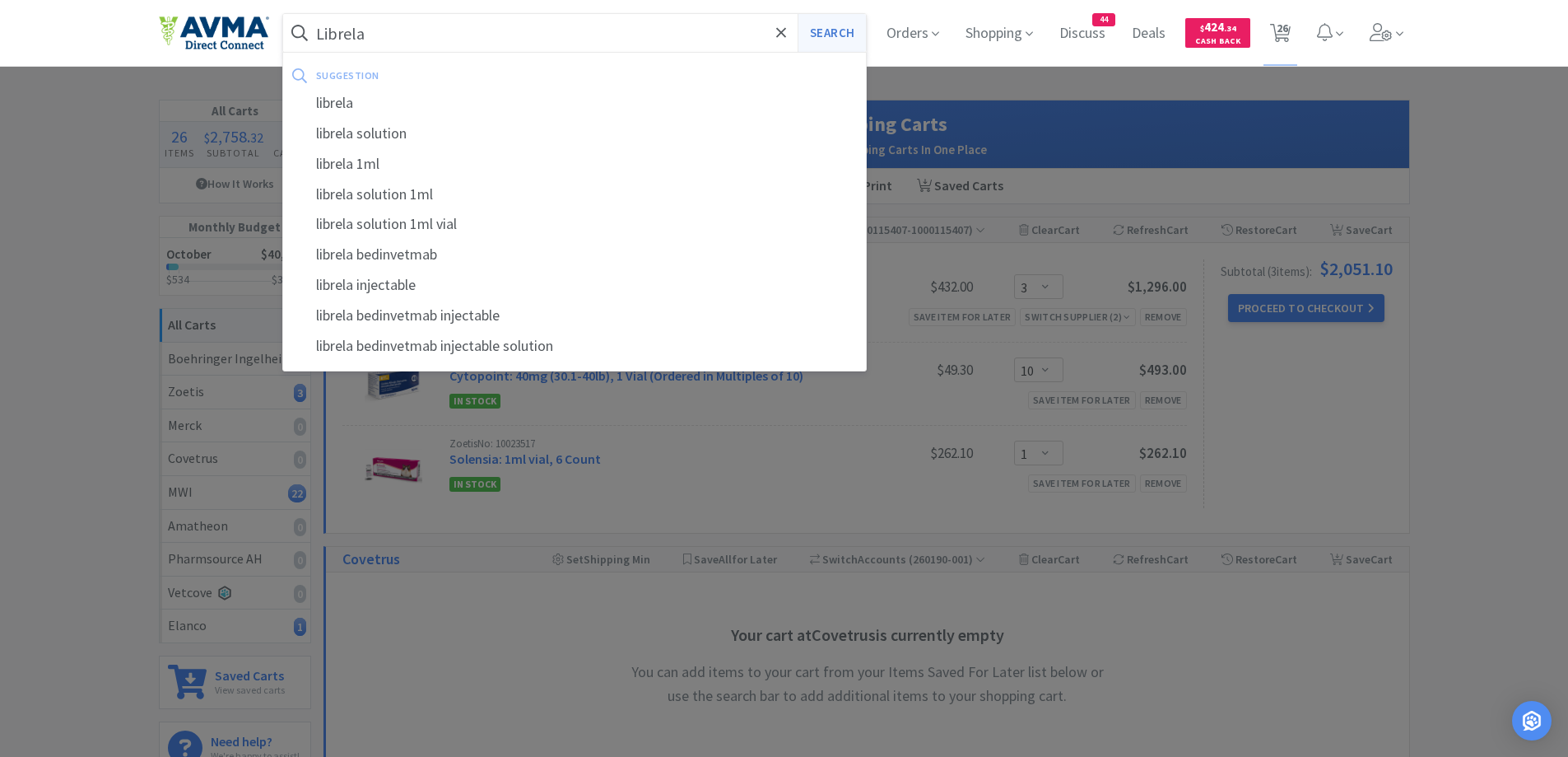
type input "Librela"
click at [806, 25] on button "Search" at bounding box center [832, 33] width 68 height 38
select select "1"
select select "2"
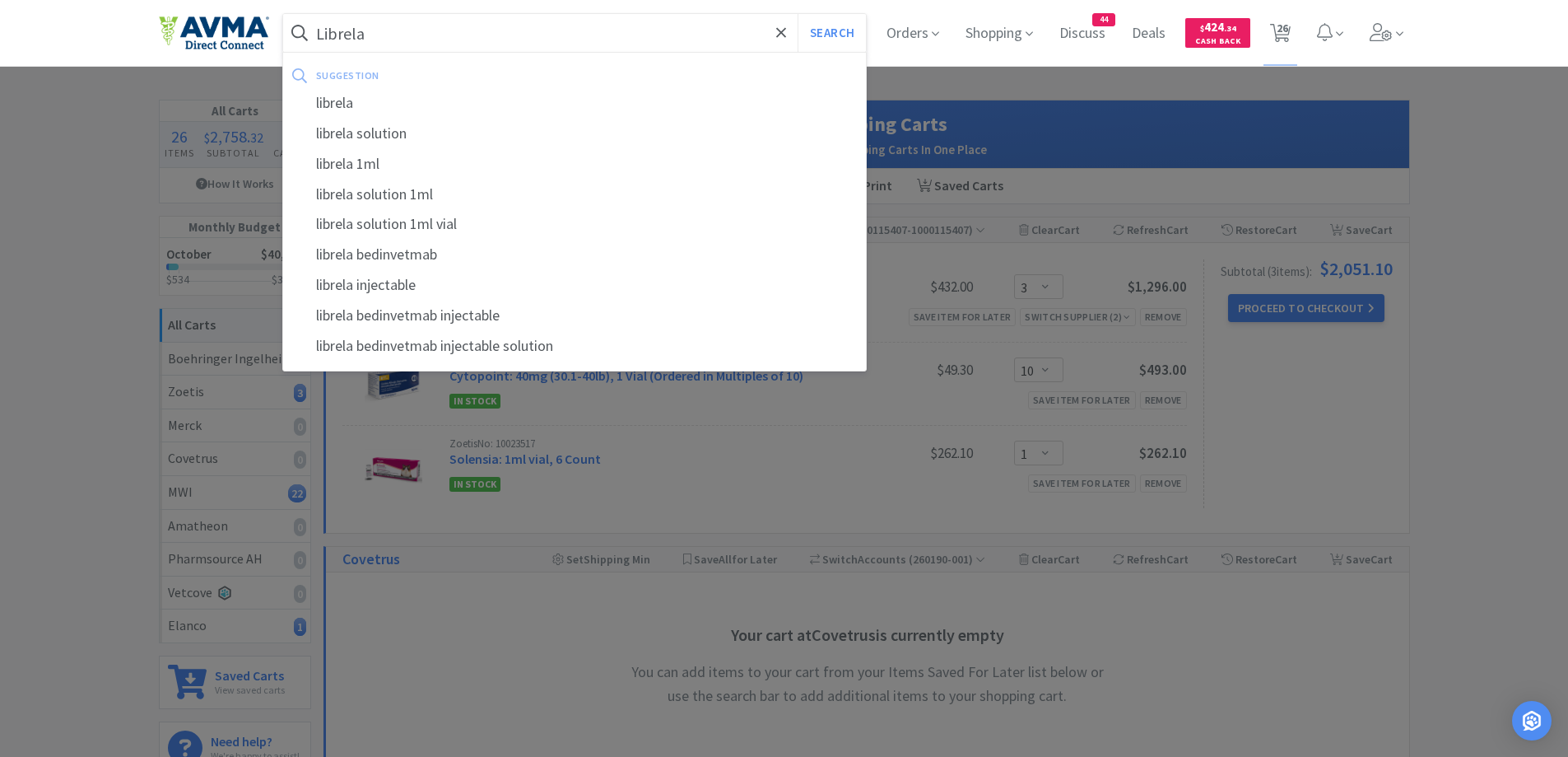
select select "1"
select select "3"
select select "1"
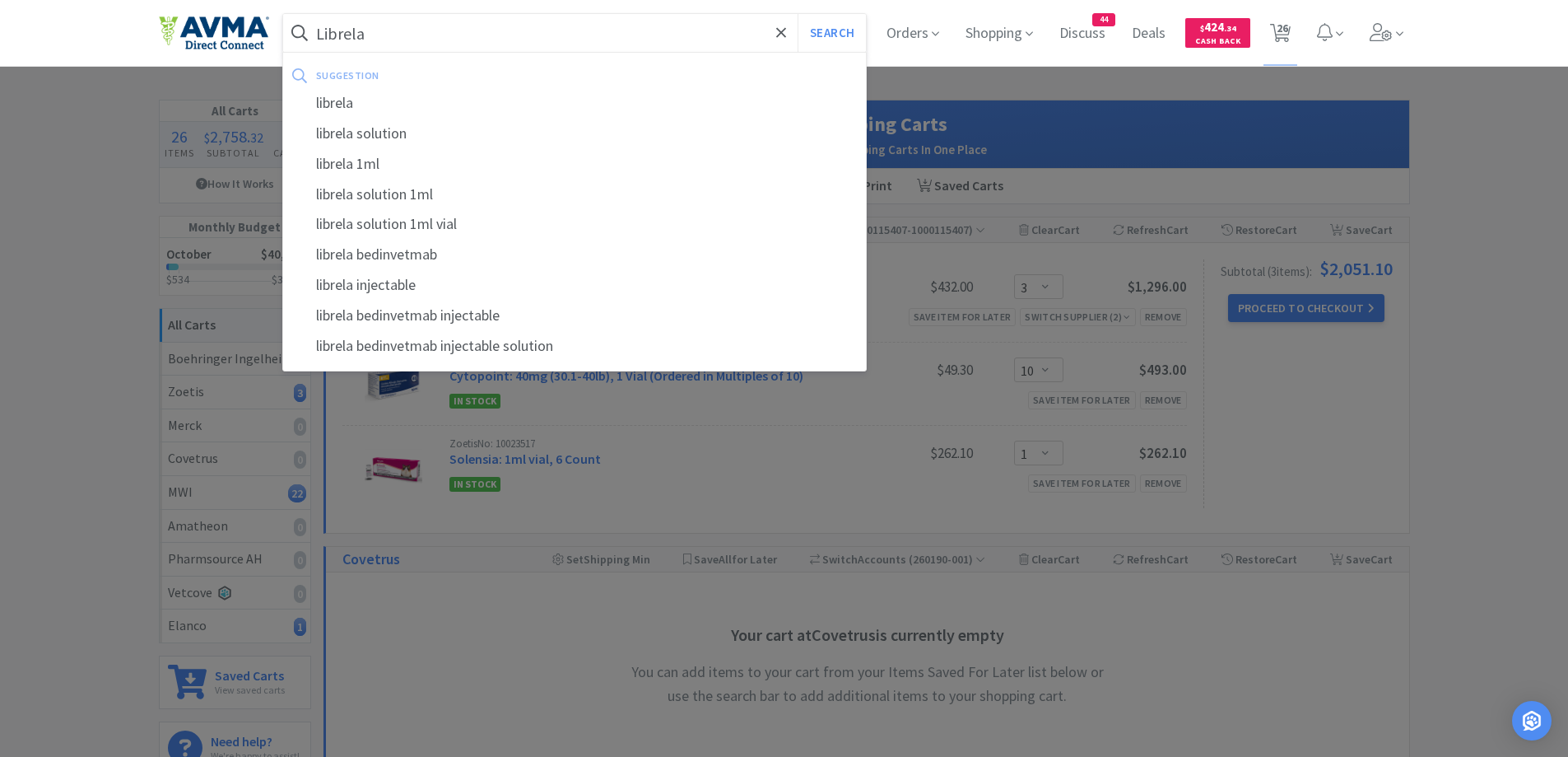
select select "1"
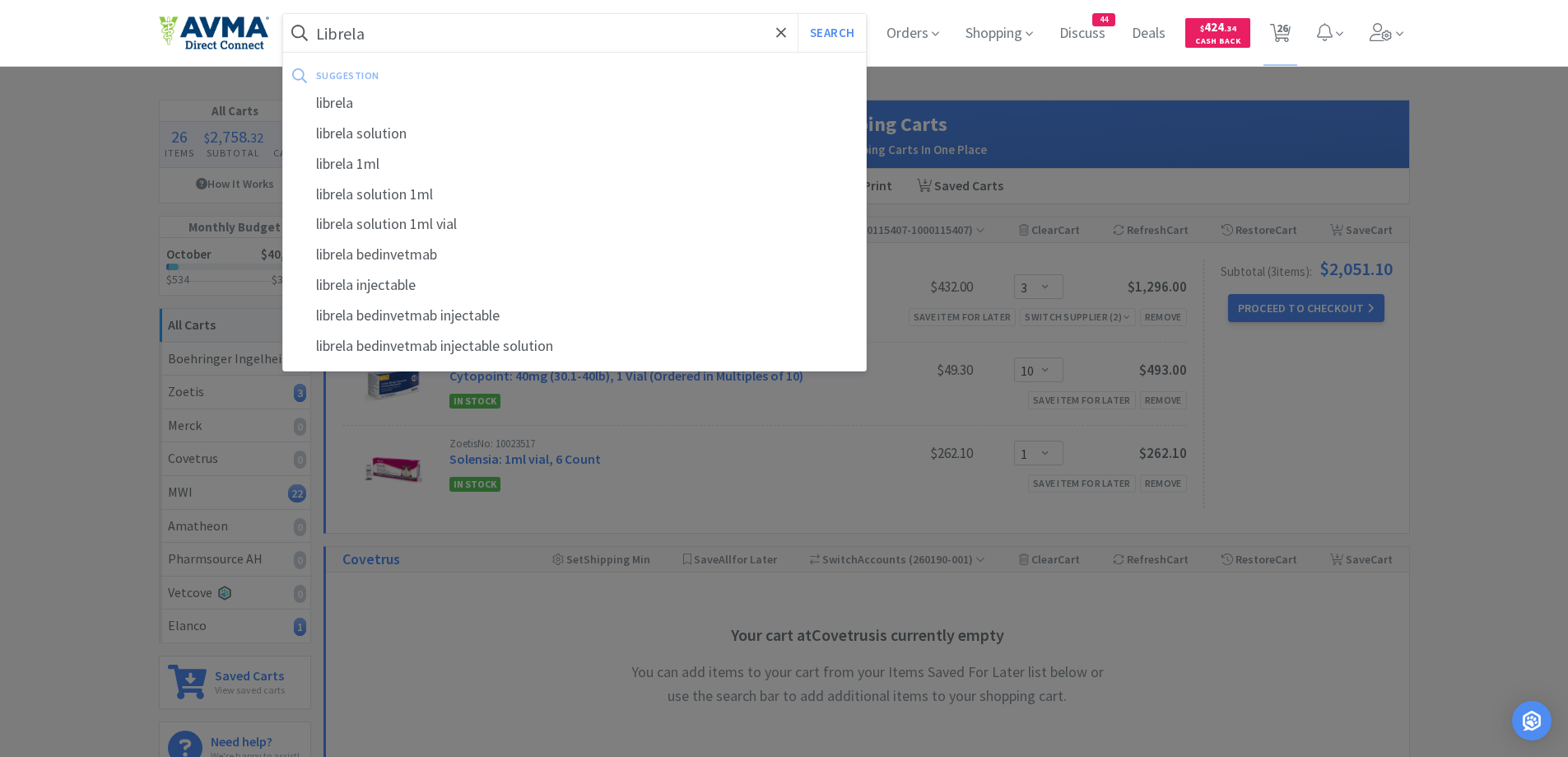
select select "1"
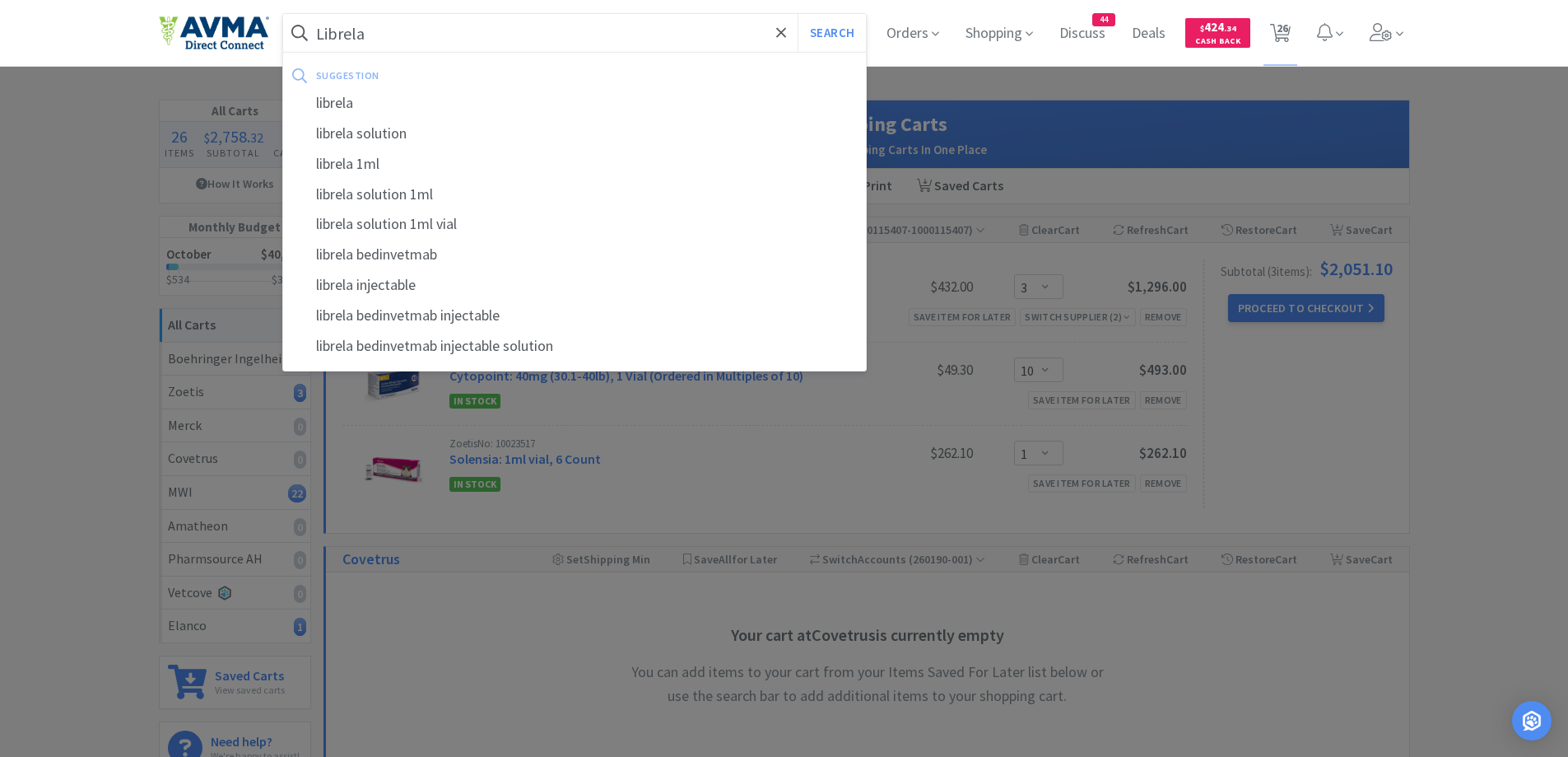
select select "1"
select select "2"
select select "1"
select select "3"
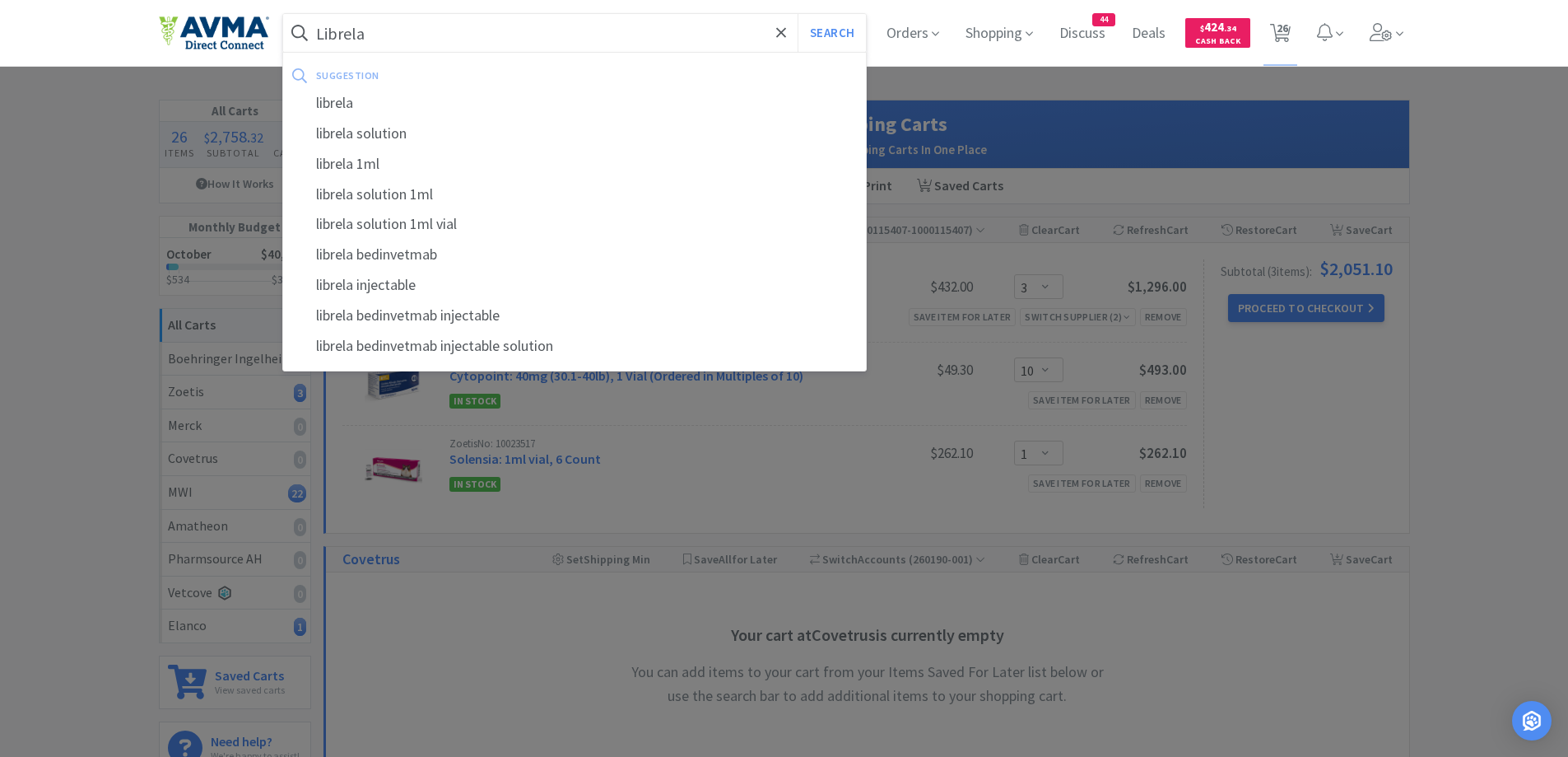
select select "10"
select select "1"
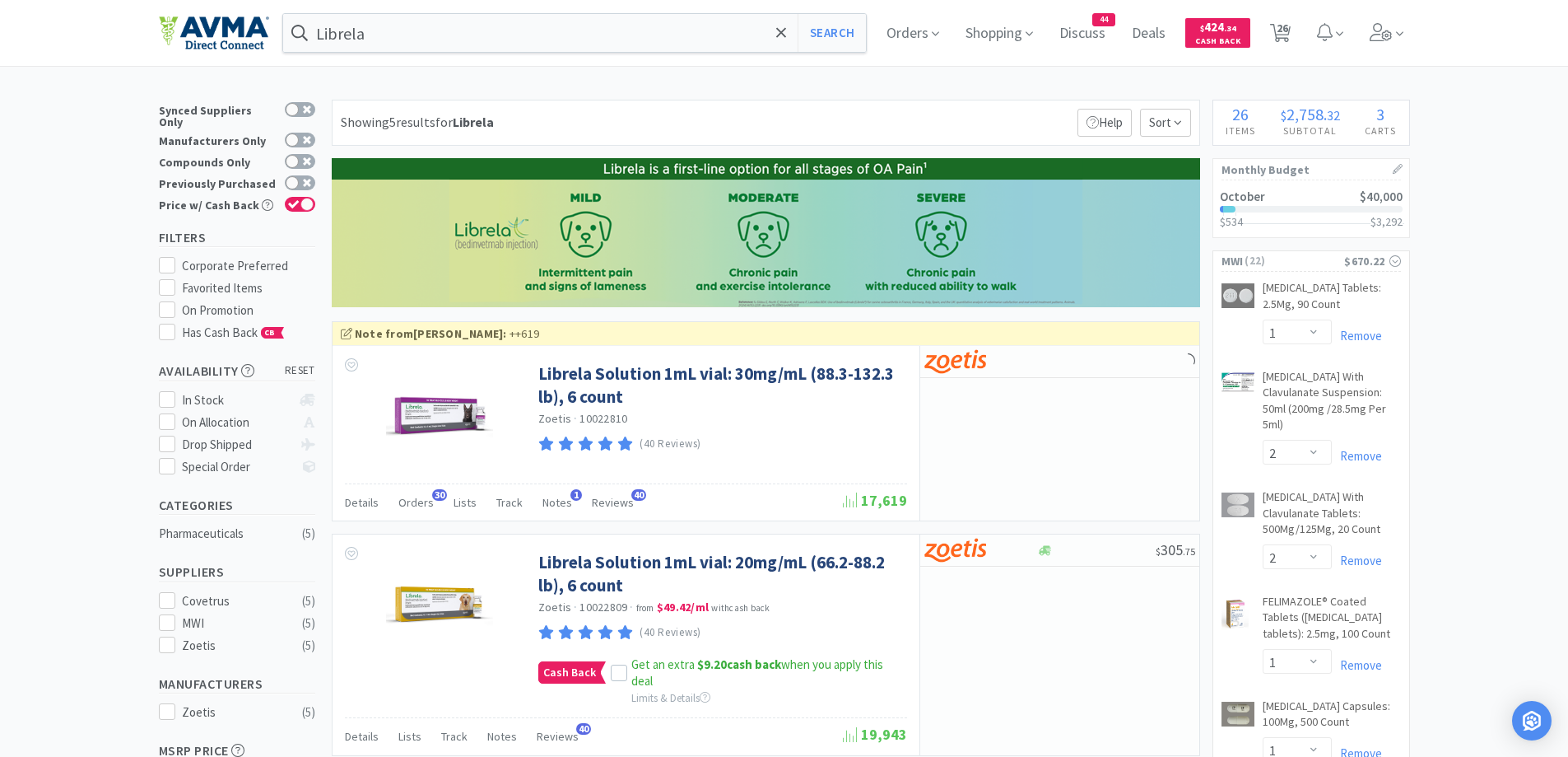
click at [1027, 359] on div at bounding box center [981, 361] width 113 height 28
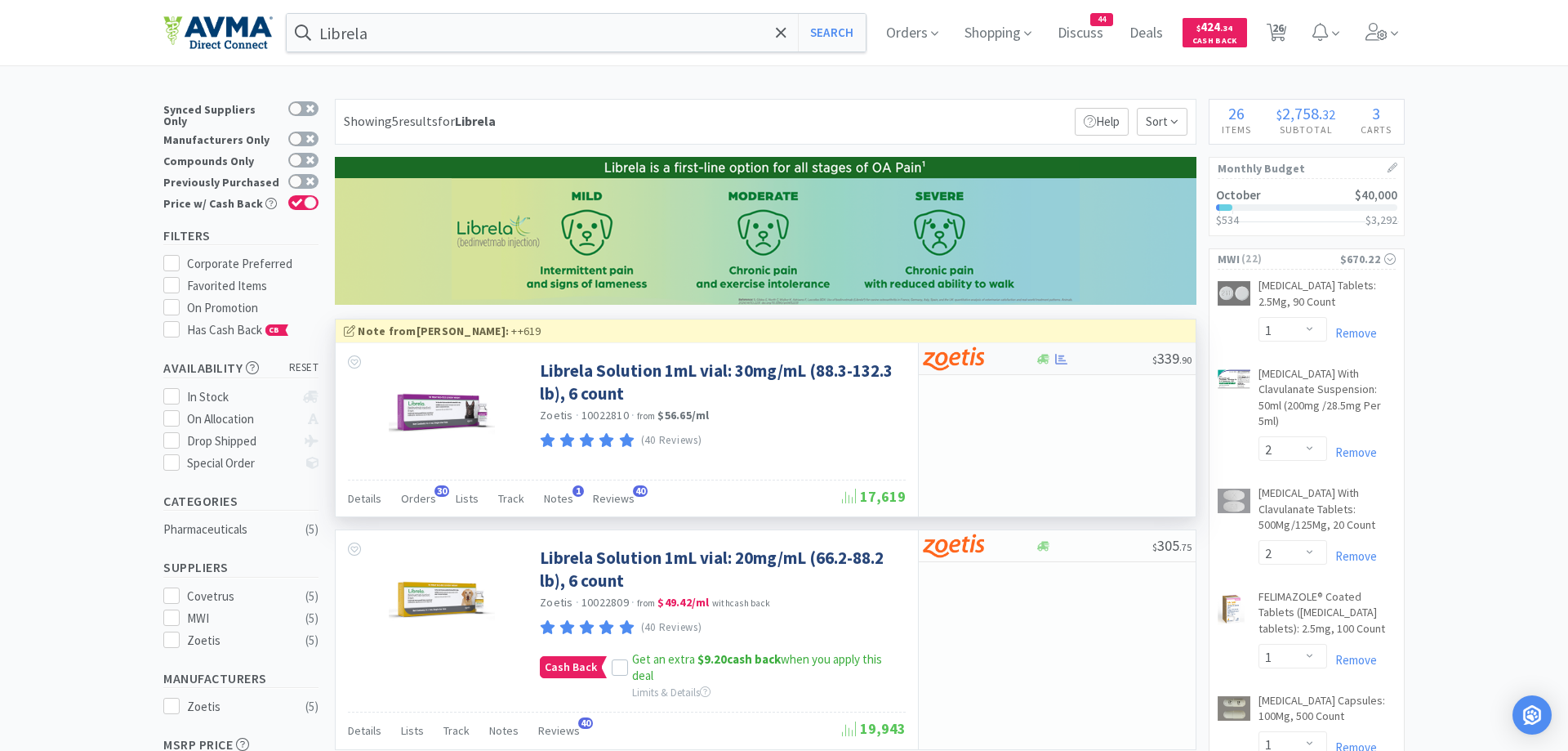
select select "1"
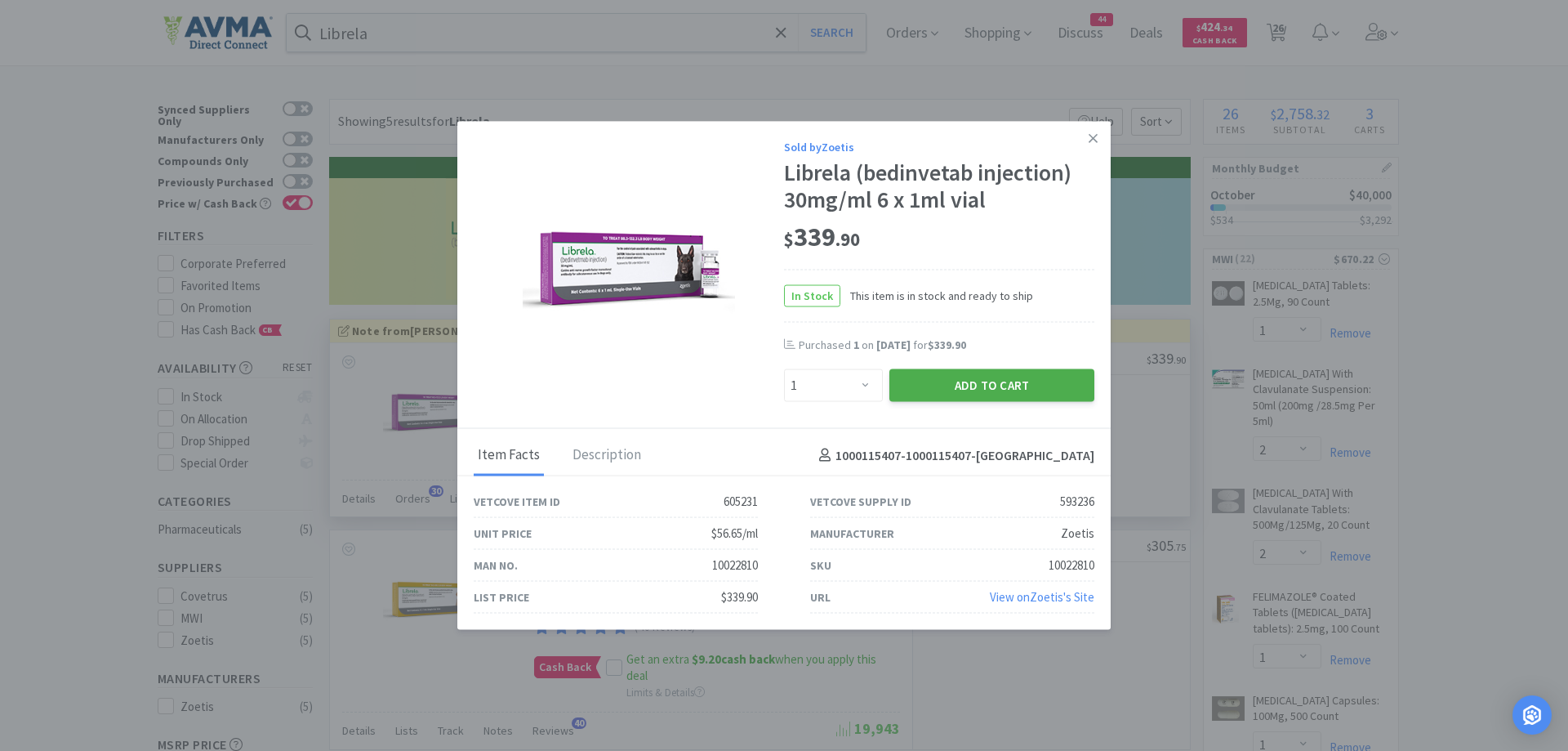
click at [966, 379] on button "Add to Cart" at bounding box center [991, 385] width 205 height 32
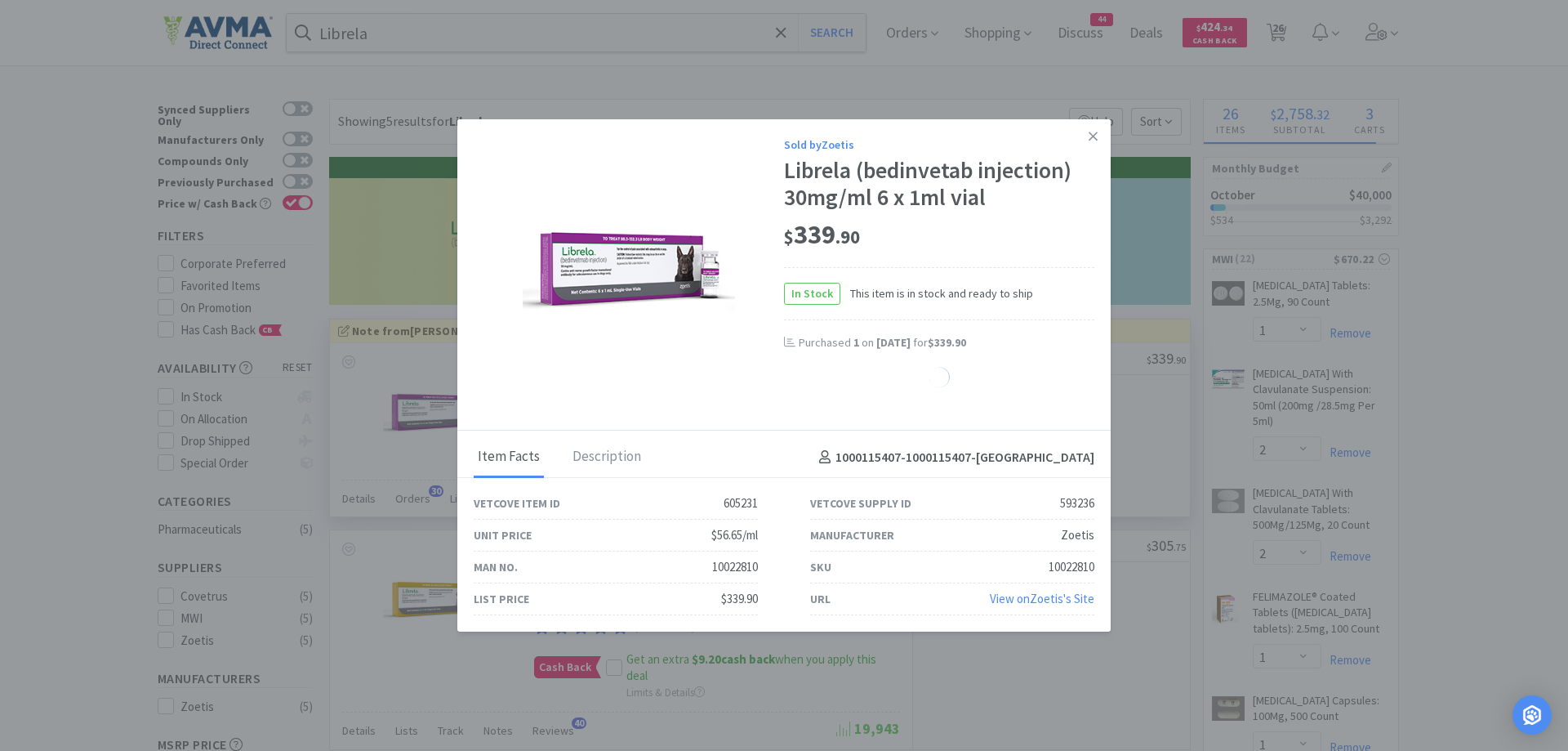
select select "1"
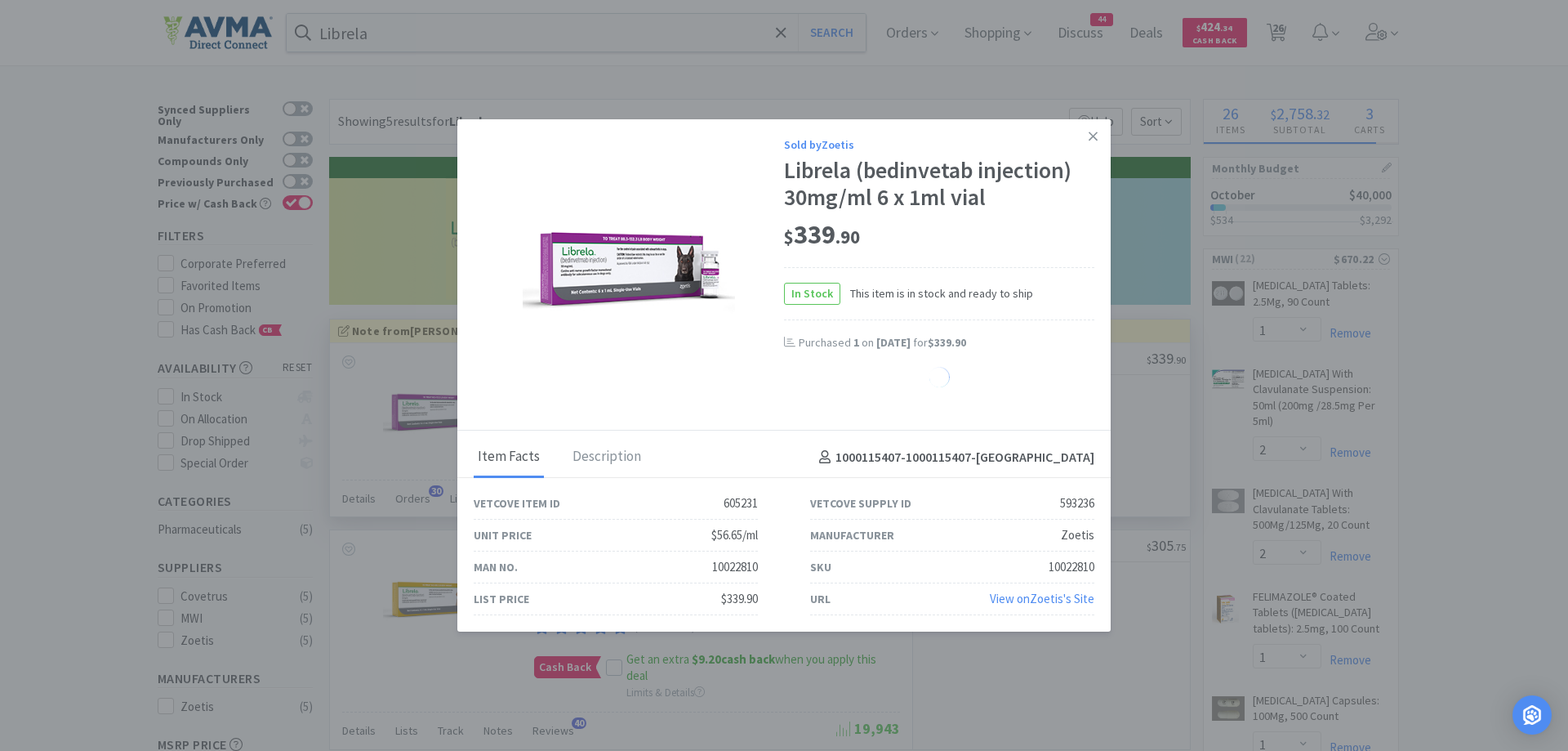
select select "1"
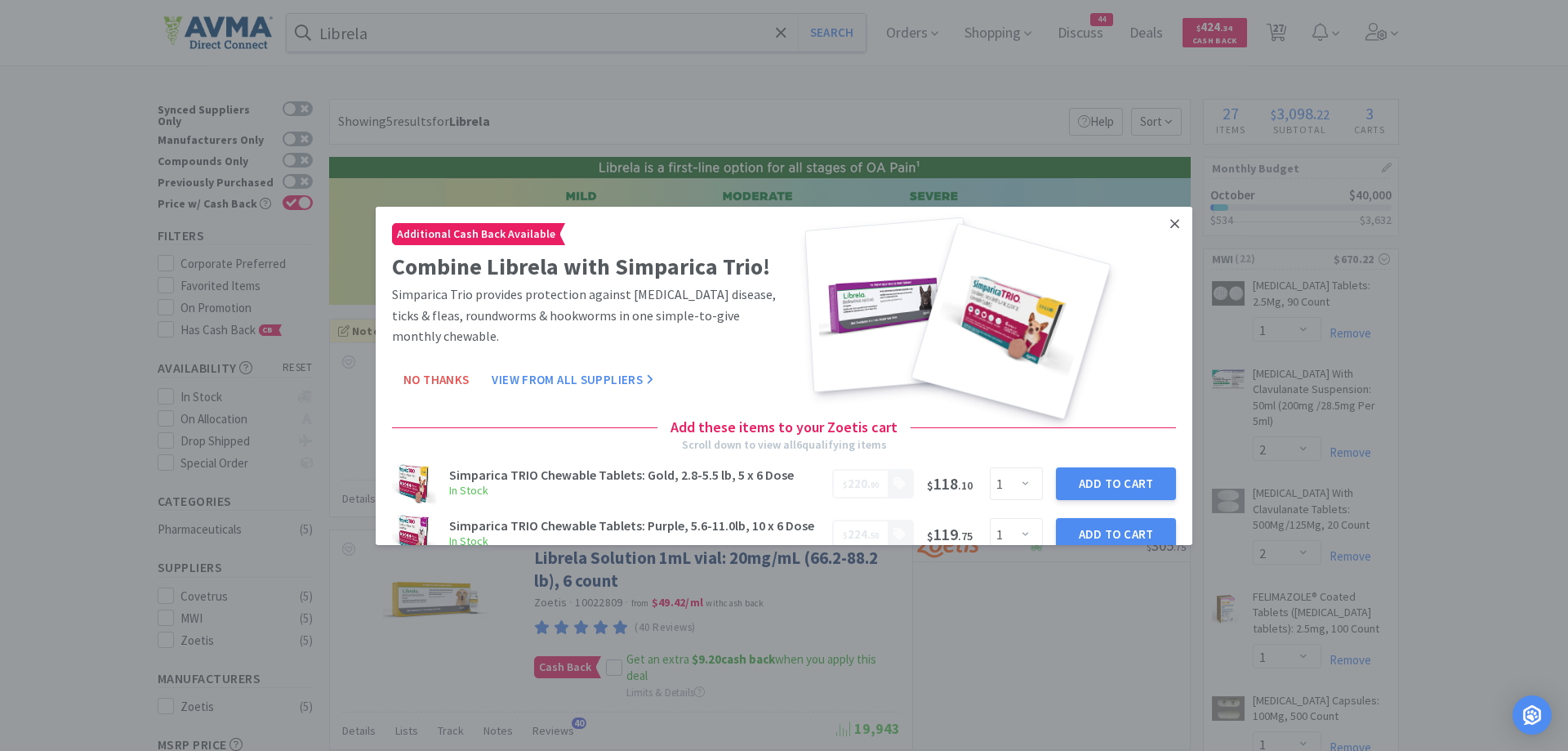
click at [1170, 222] on icon at bounding box center [1175, 223] width 9 height 9
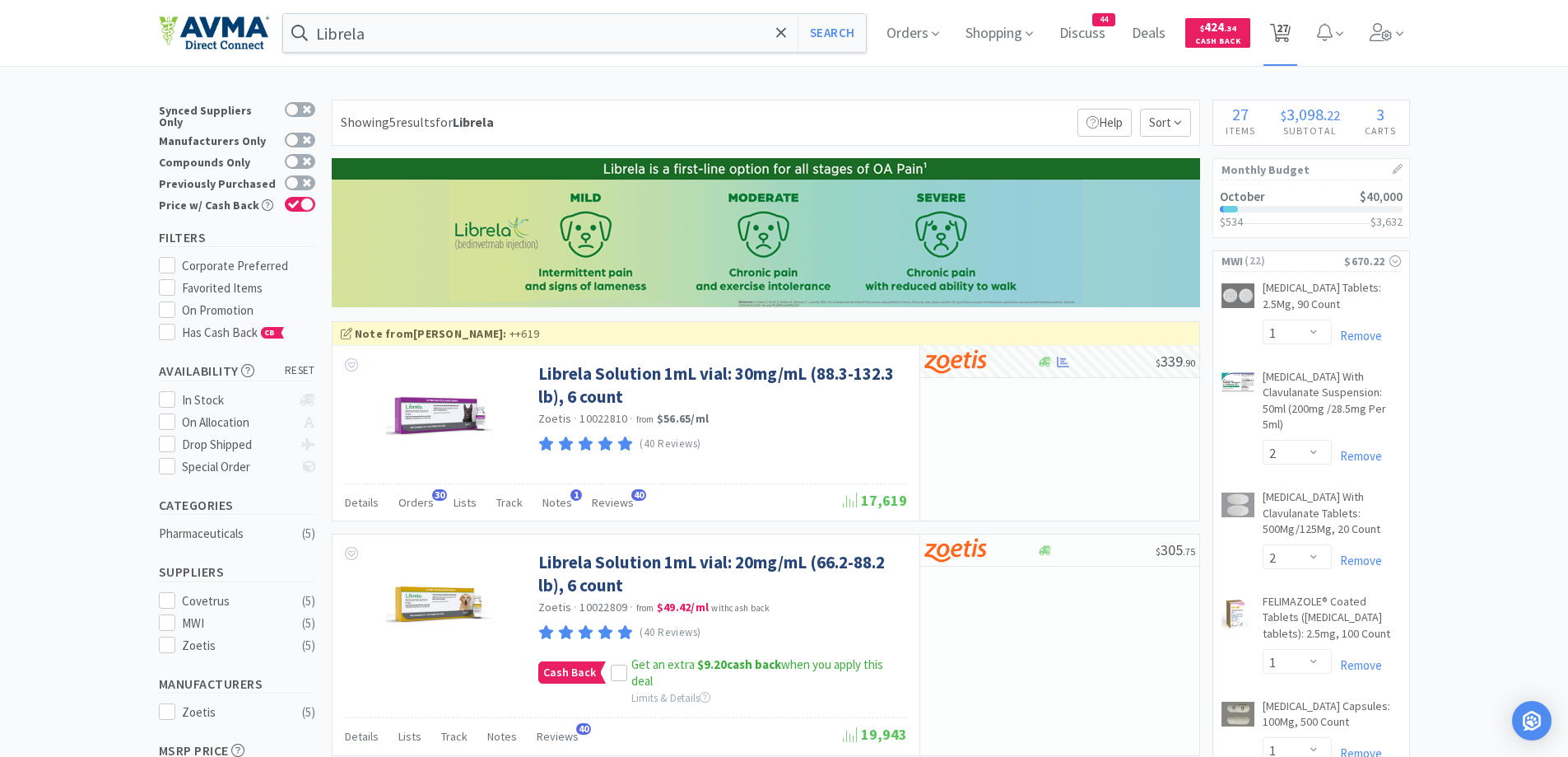
click at [1288, 37] on span "27" at bounding box center [1282, 28] width 11 height 66
select select "3"
select select "10"
select select "1"
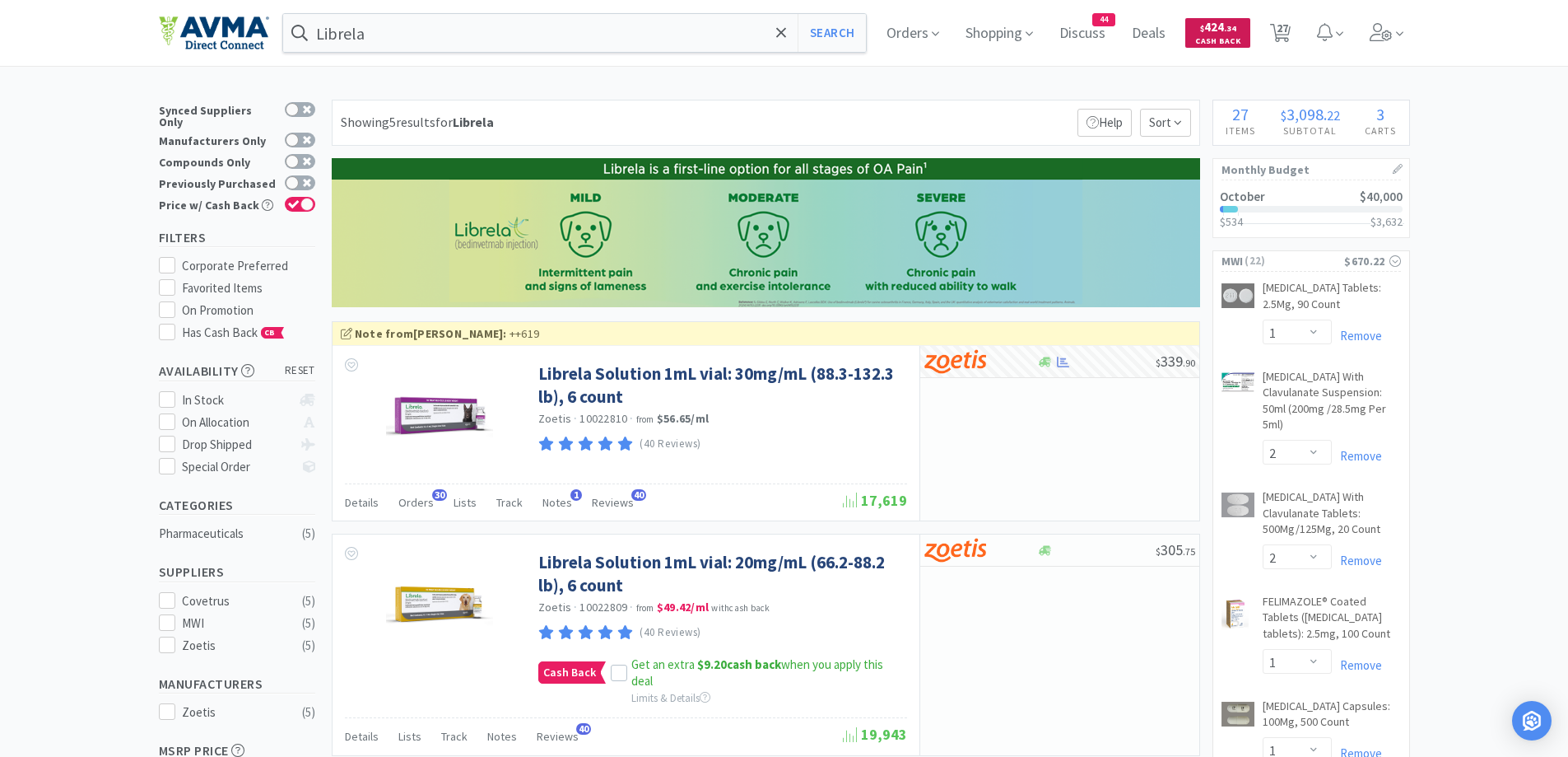
select select "1"
select select "2"
select select "1"
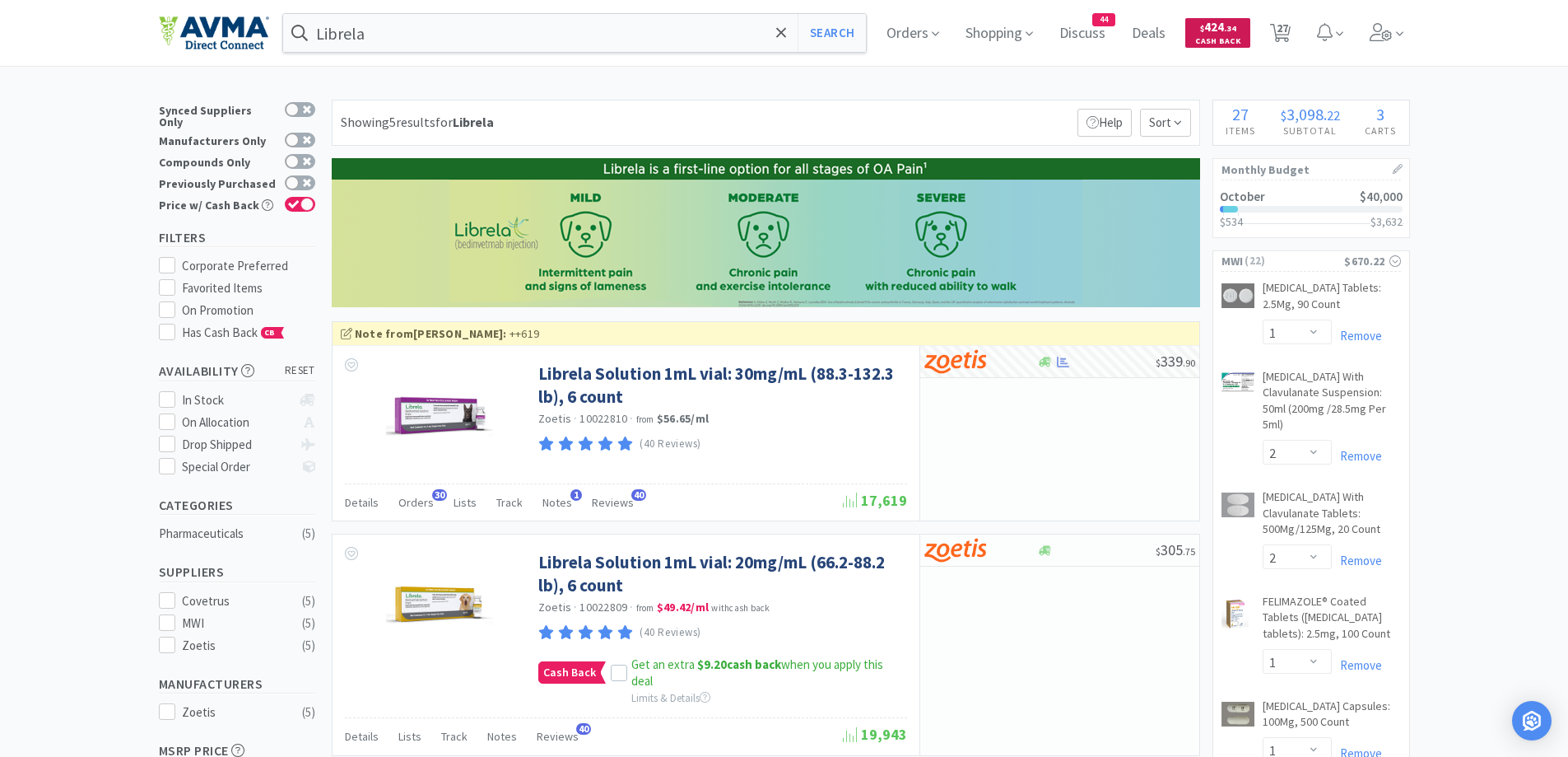
select select "1"
select select "3"
select select "1"
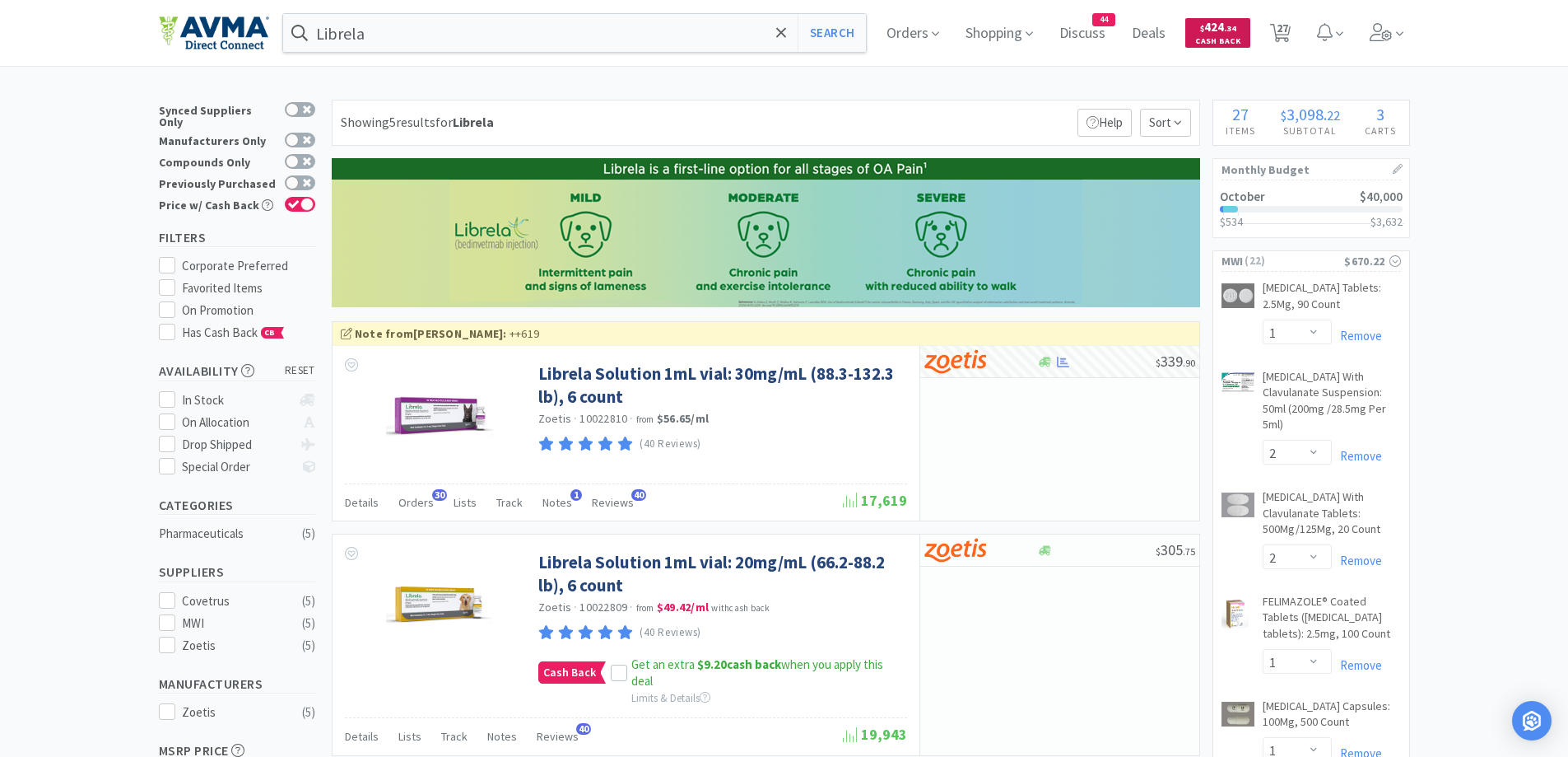
select select "1"
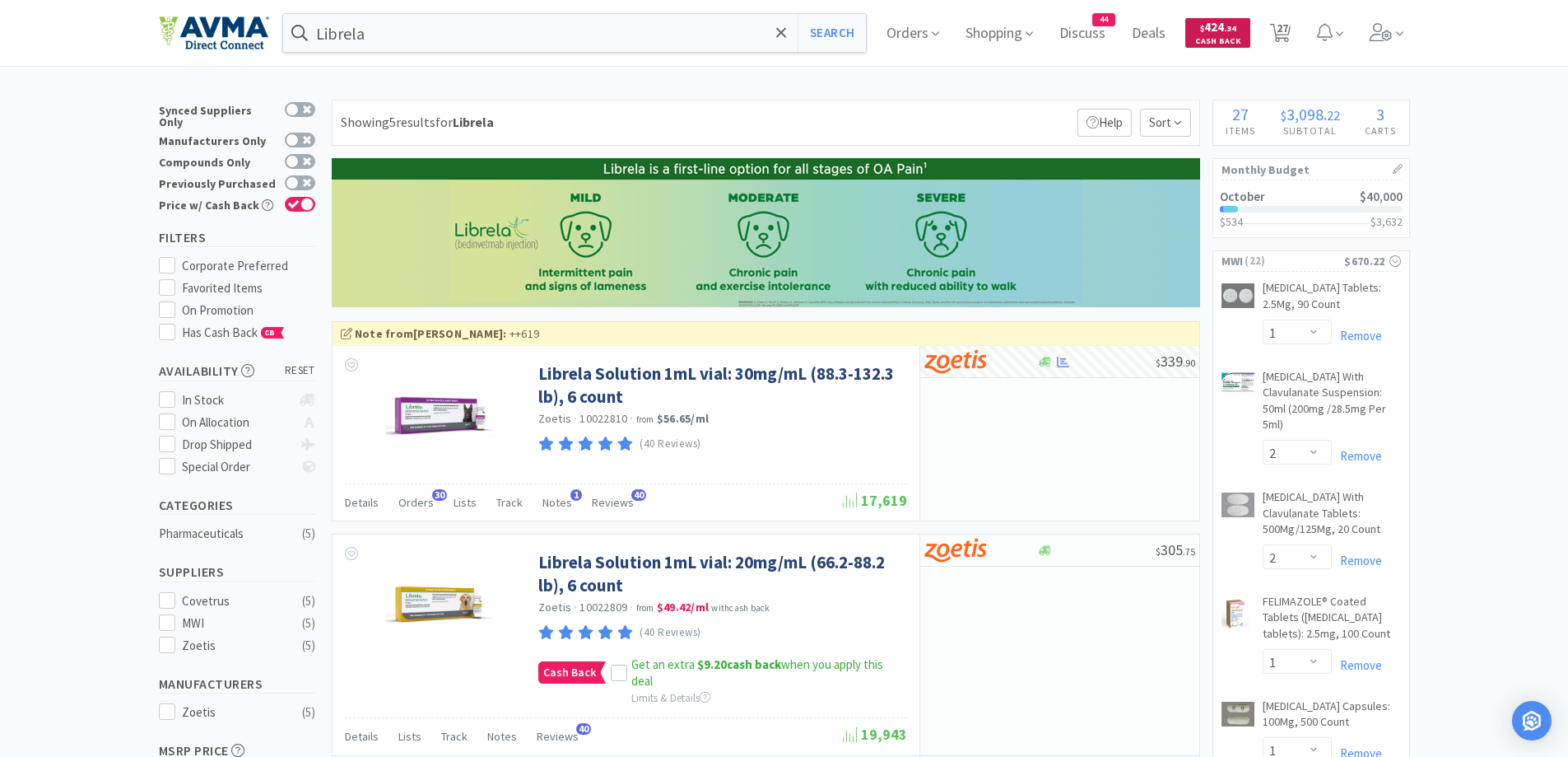
select select "1"
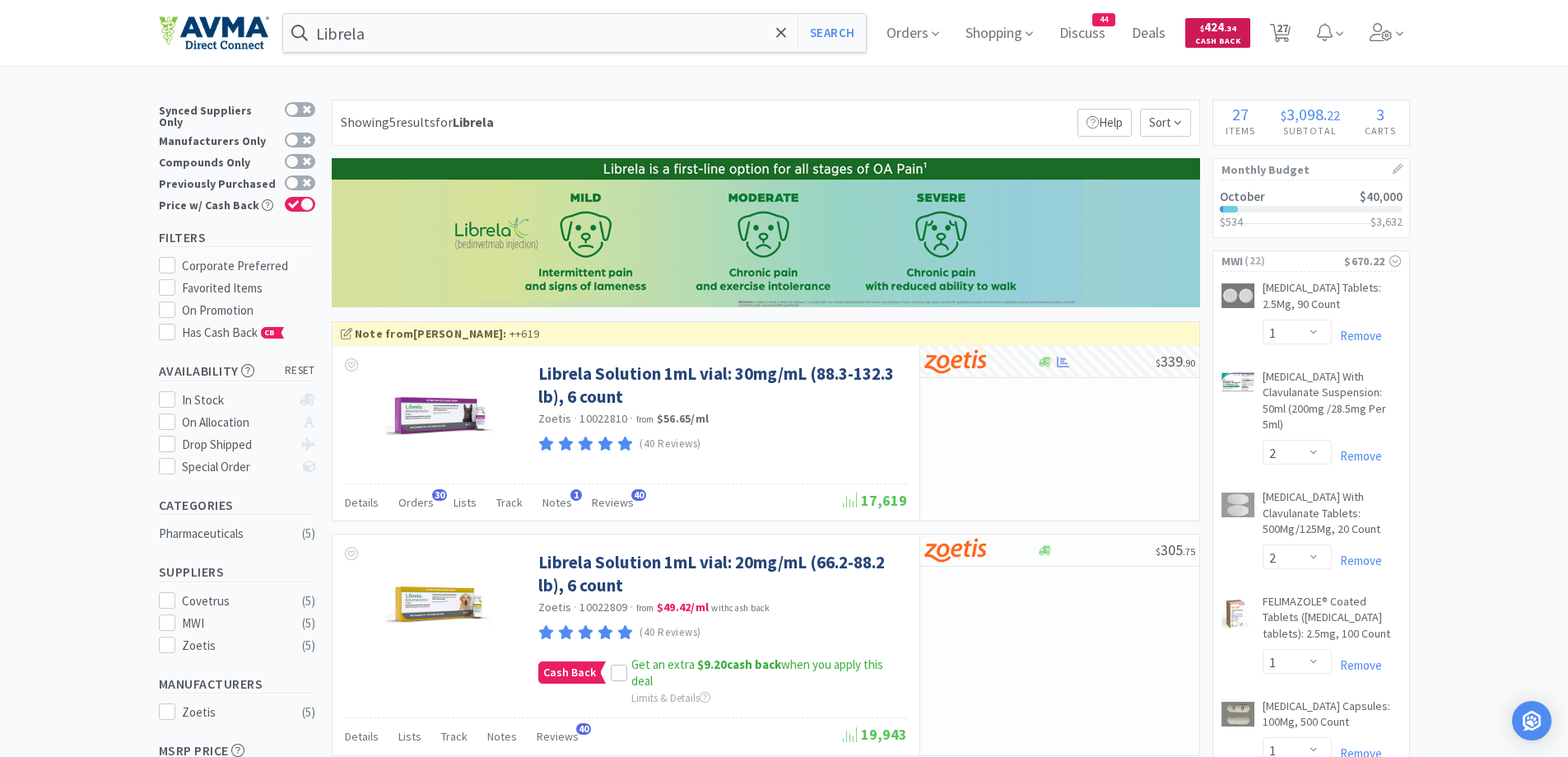
select select "2"
select select "1"
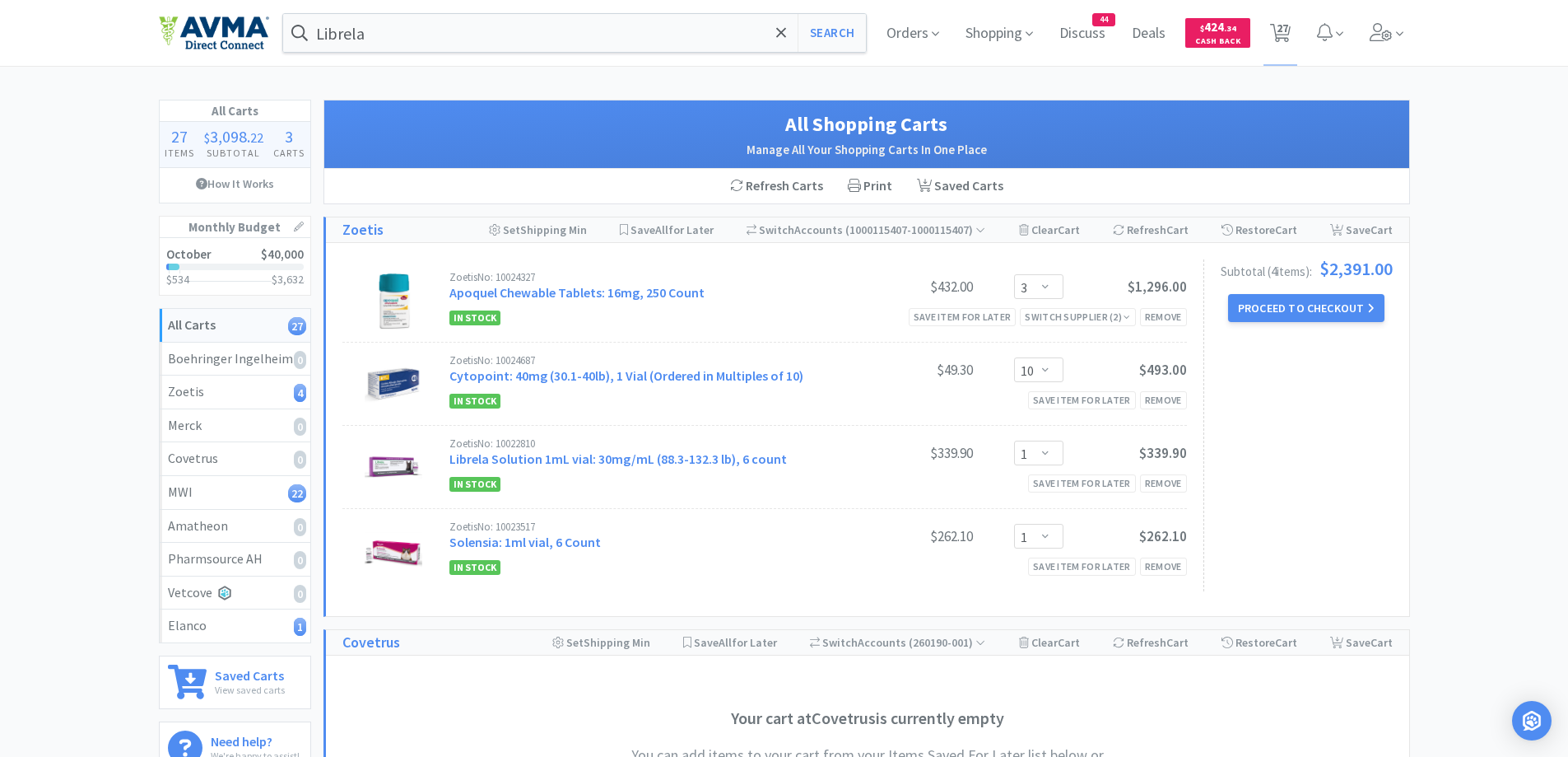
click at [1056, 364] on select "Enter Quantity 10 20 30 40 50 60 70 80 90 100 110 120 130 140 150 160 170 180 1…" at bounding box center [1039, 370] width 49 height 24
click at [1015, 357] on select "Enter Quantity 10 20 30 40 50 60 70 80 90 100 110 120 130 140 150 160 170 180 1…" at bounding box center [1039, 370] width 49 height 24
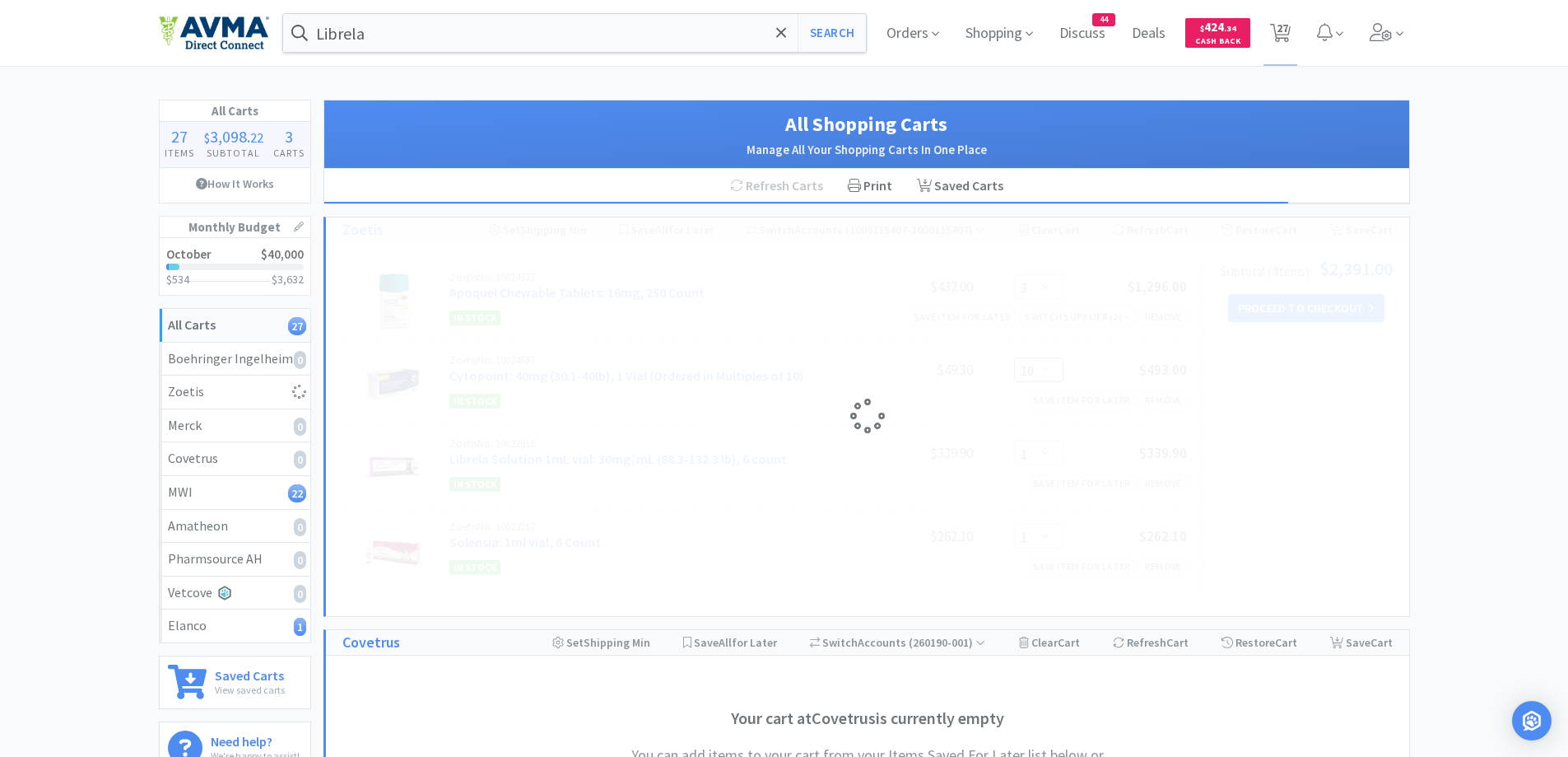
select select "20"
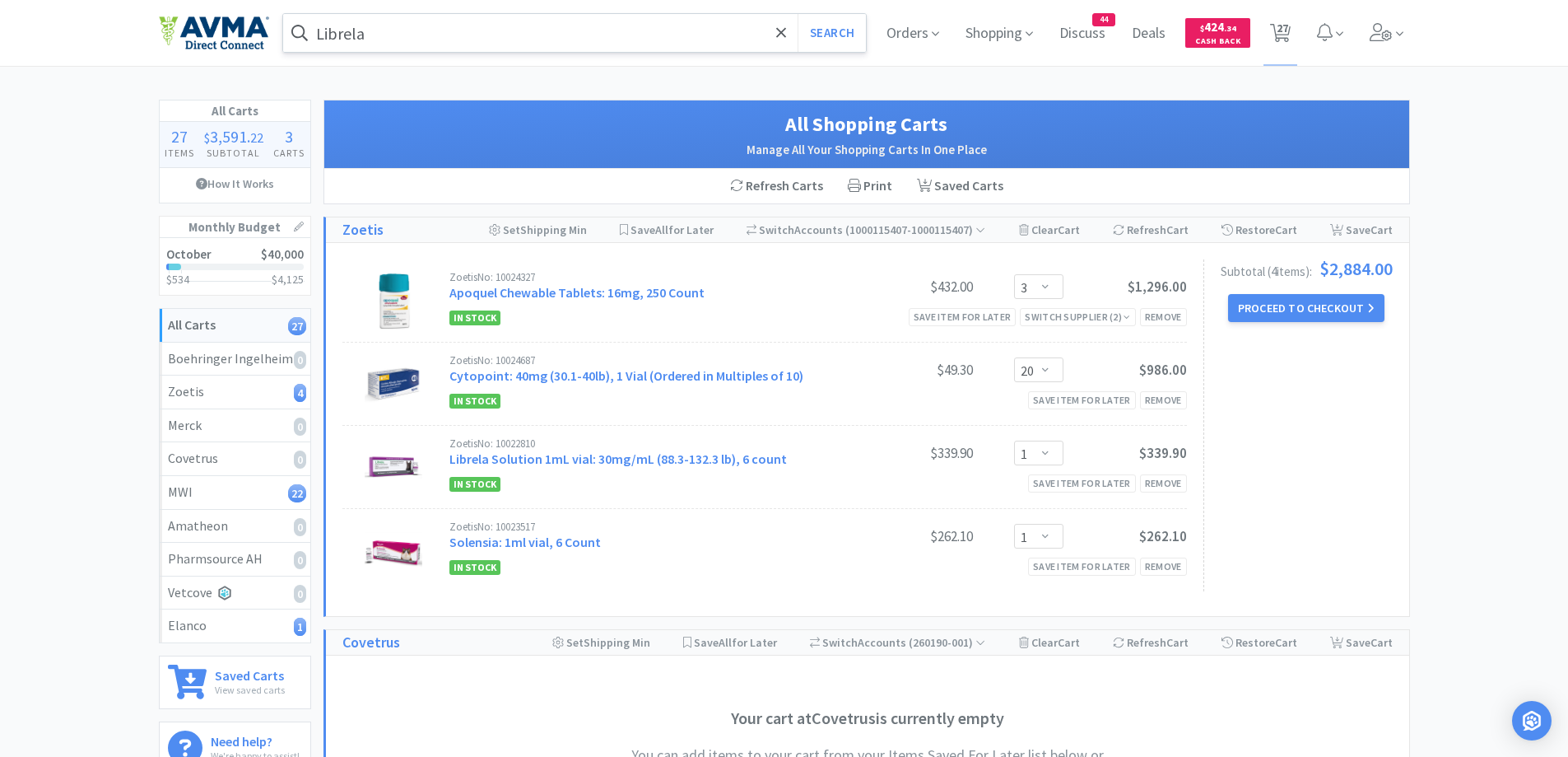
click at [447, 30] on input "Librela" at bounding box center [574, 33] width 583 height 38
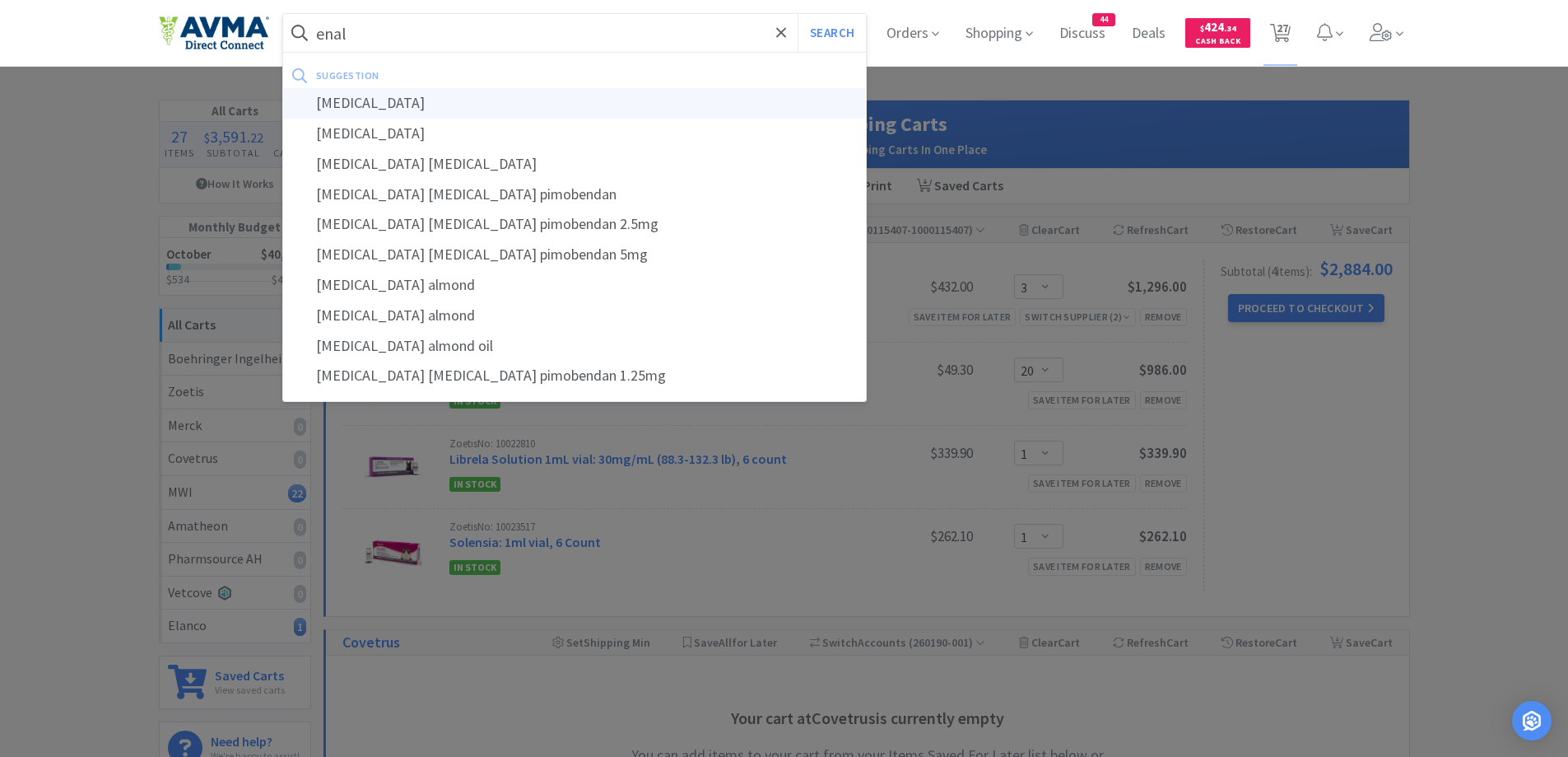
type input "[MEDICAL_DATA]"
select select "1"
select select "2"
select select "1"
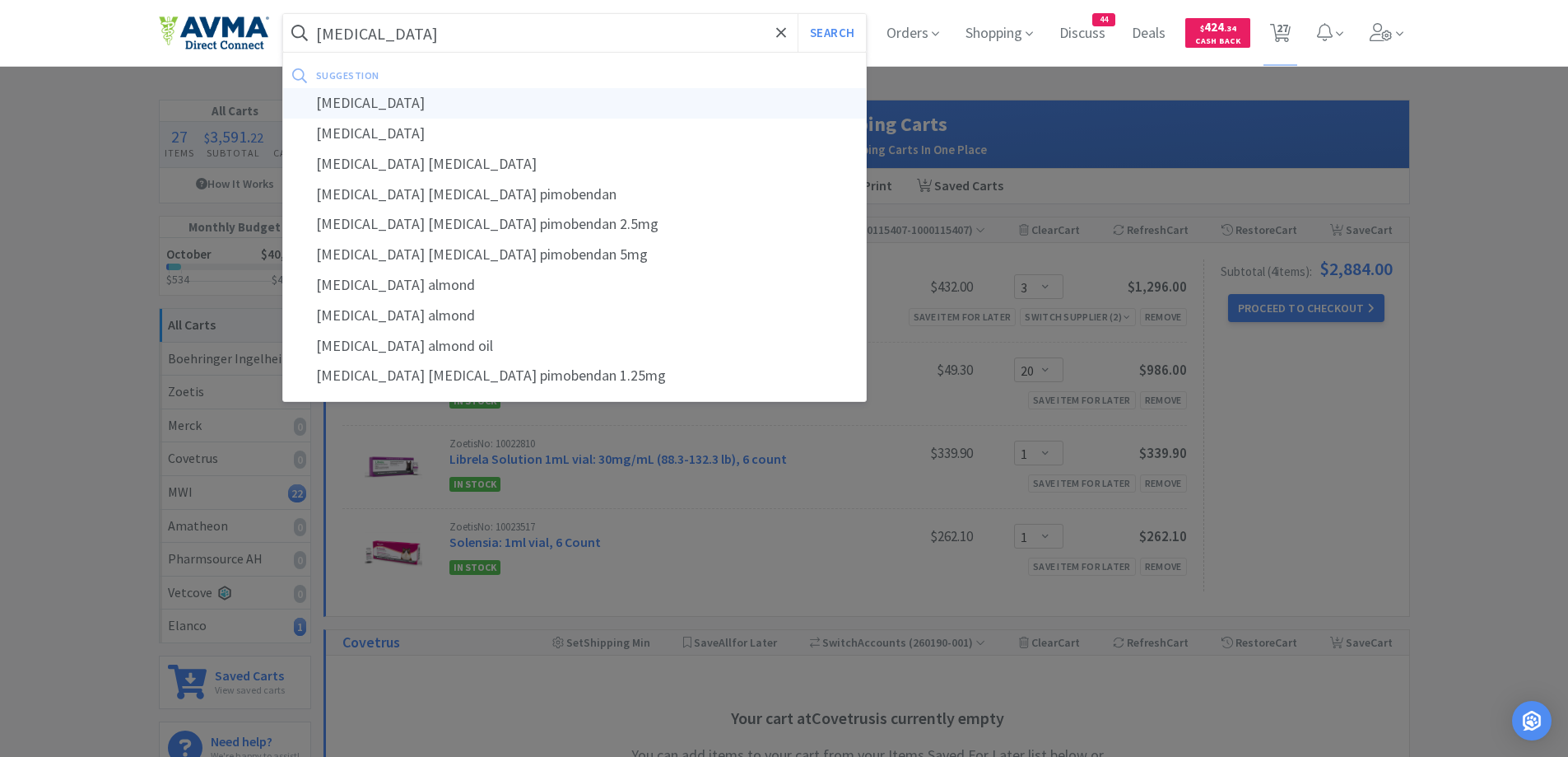
select select "1"
select select "3"
select select "1"
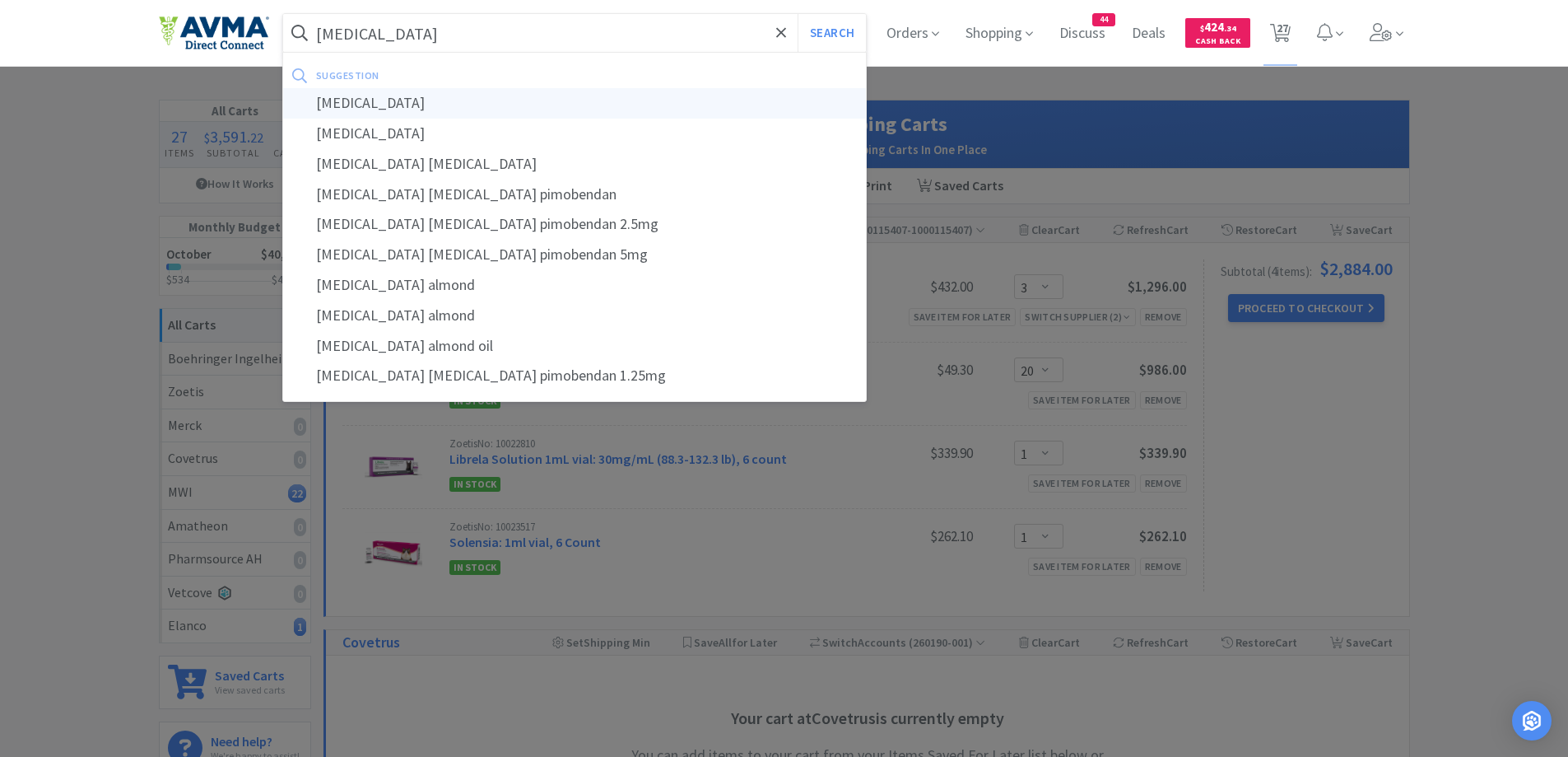
select select "1"
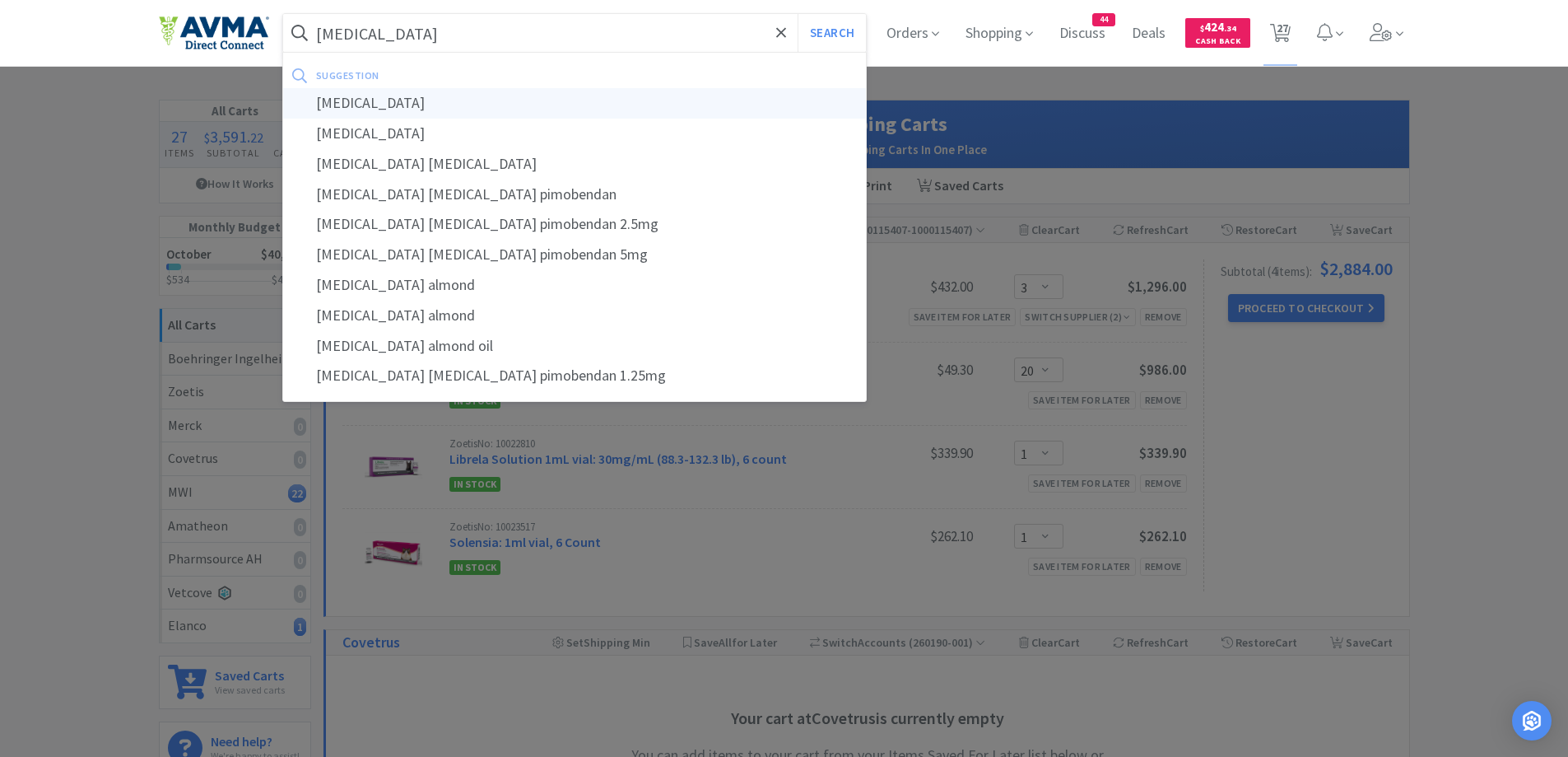
select select "1"
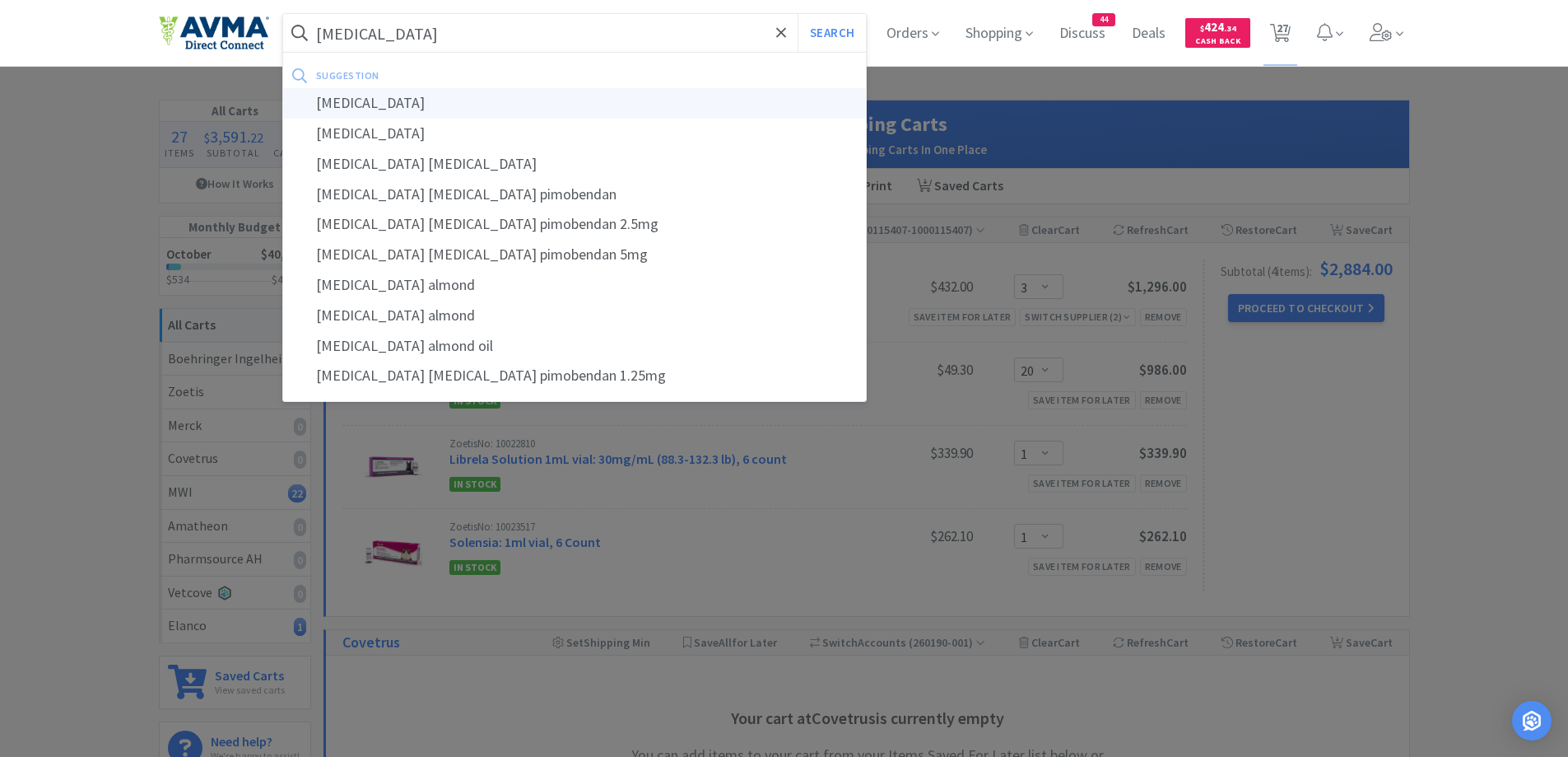
select select "1"
select select "2"
select select "1"
select select "3"
select select "20"
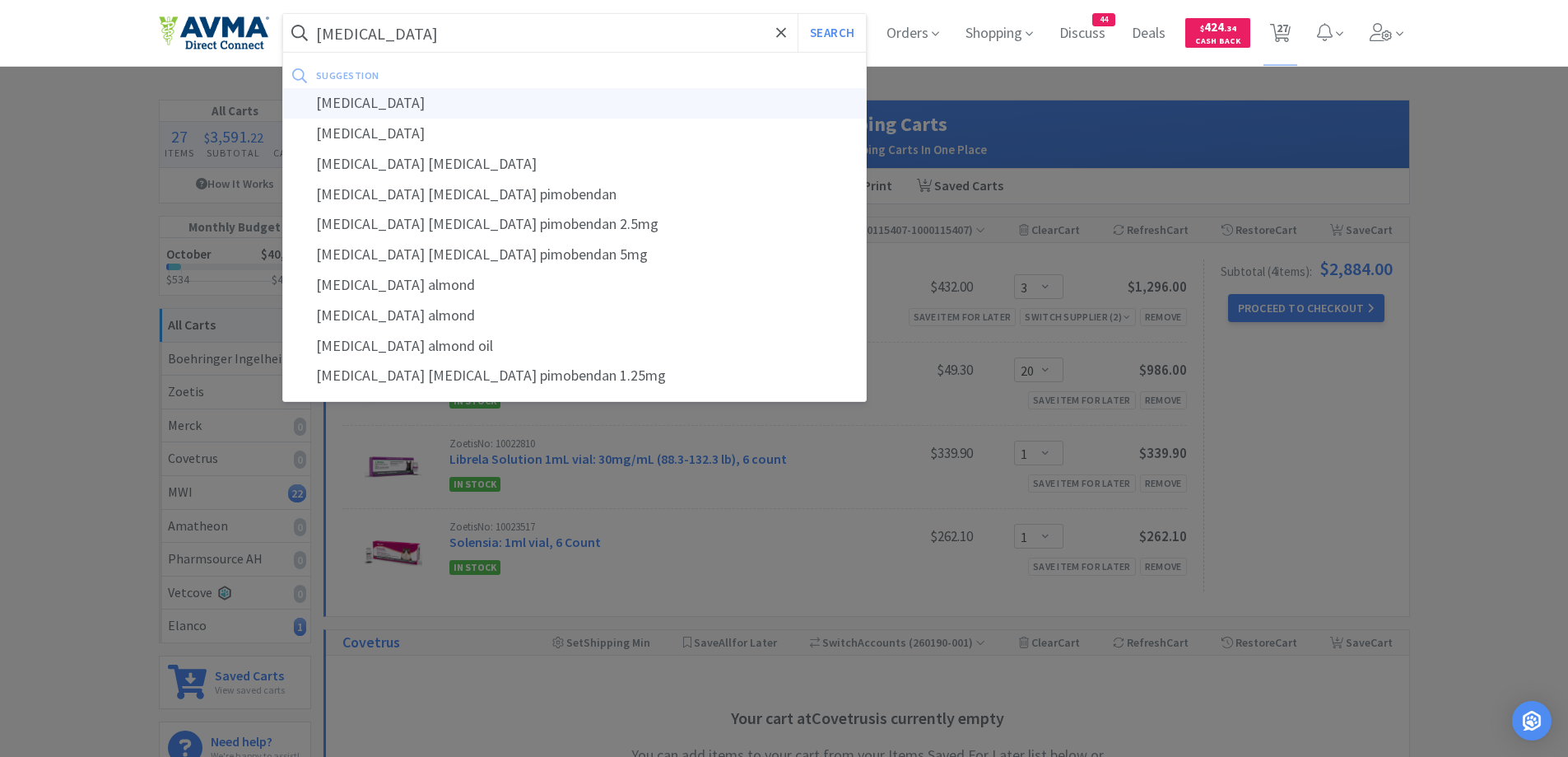
select select "1"
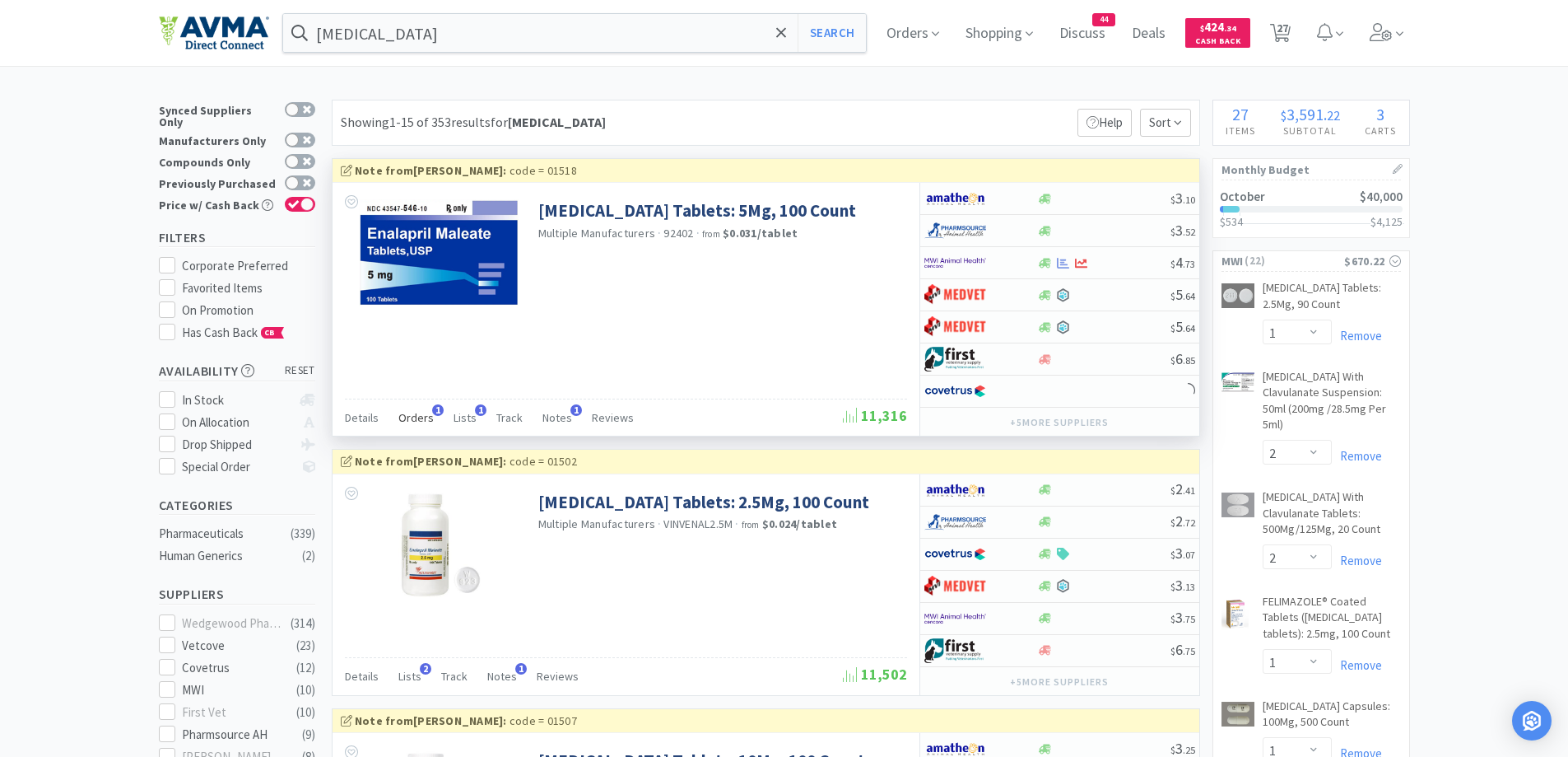
click at [411, 425] on div "Orders 1" at bounding box center [416, 420] width 35 height 32
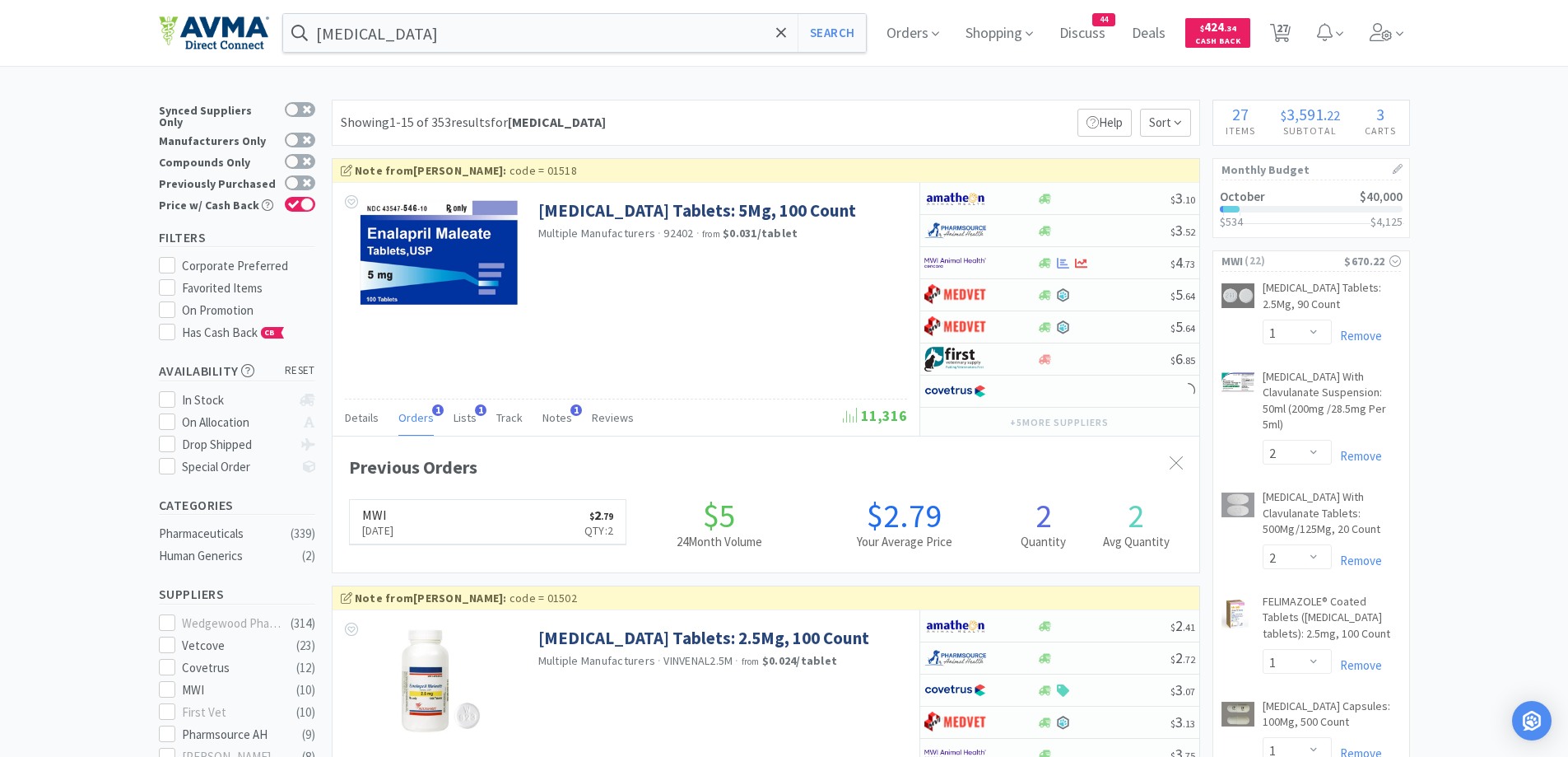
scroll to position [427, 867]
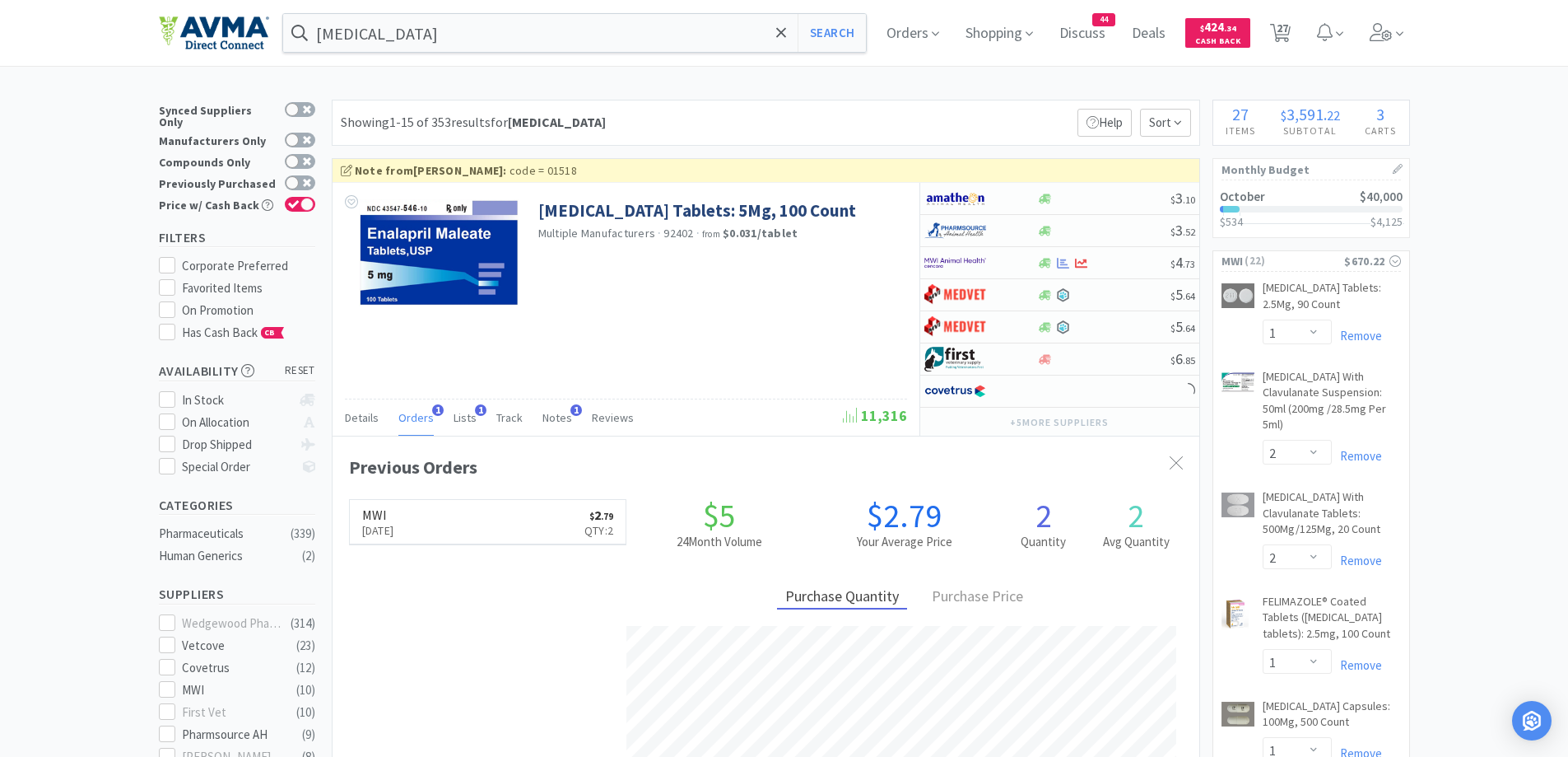
click at [452, 526] on link "MWI [DATE] $ 2 . 79 Qty: 2" at bounding box center [488, 522] width 276 height 46
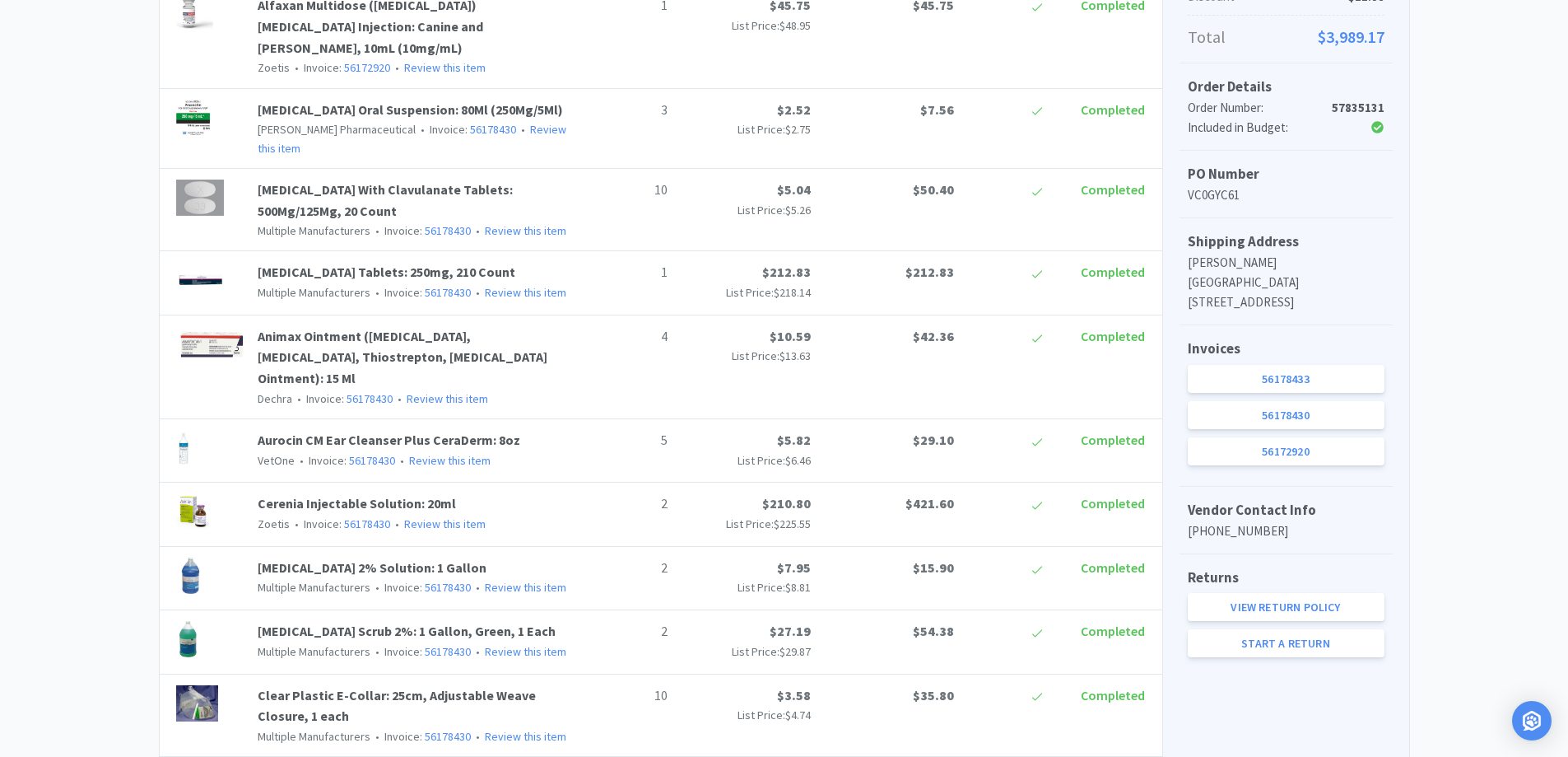
scroll to position [494, 0]
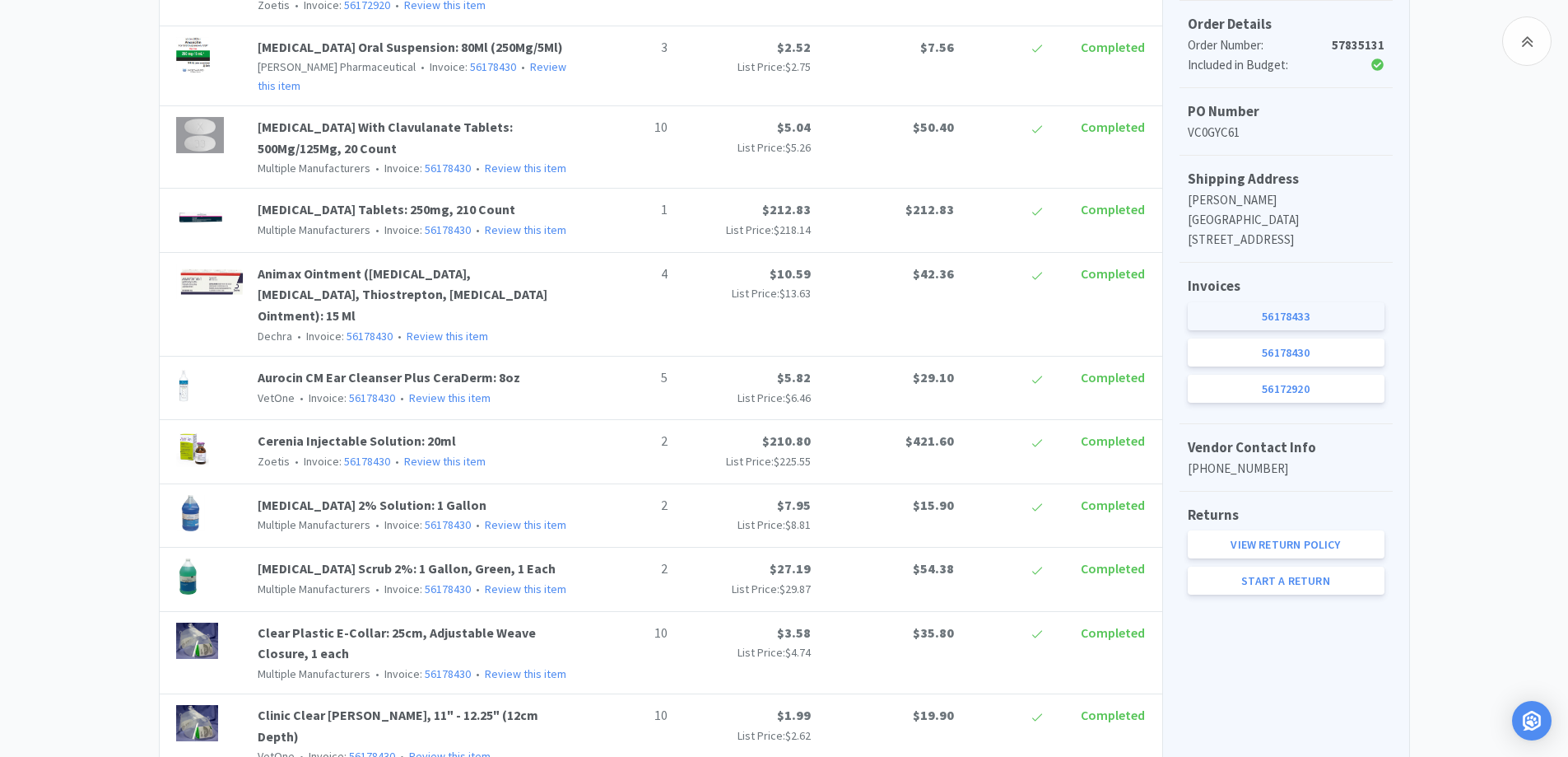
click at [1236, 313] on link "56178433" at bounding box center [1286, 316] width 197 height 28
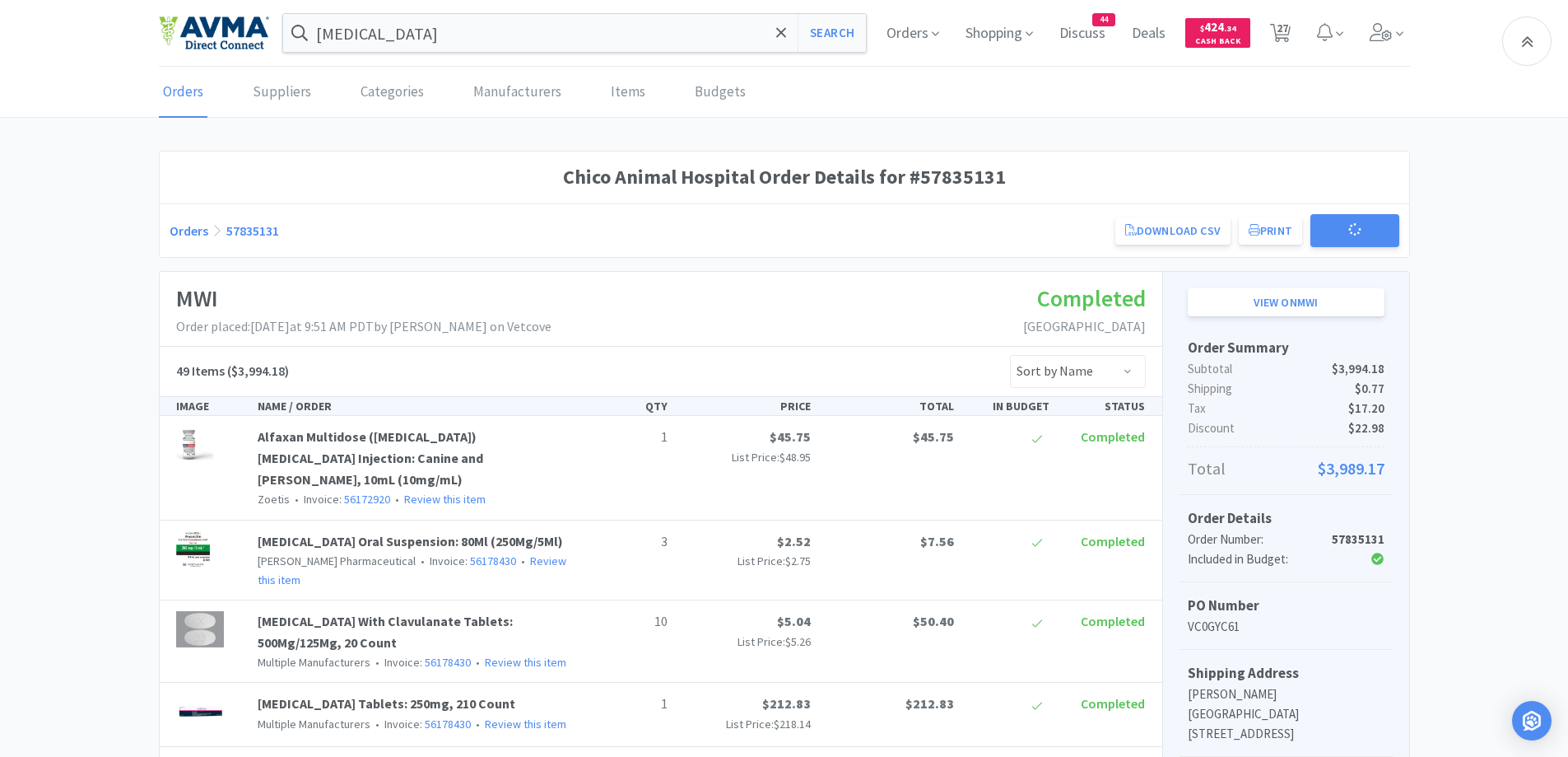
scroll to position [494, 0]
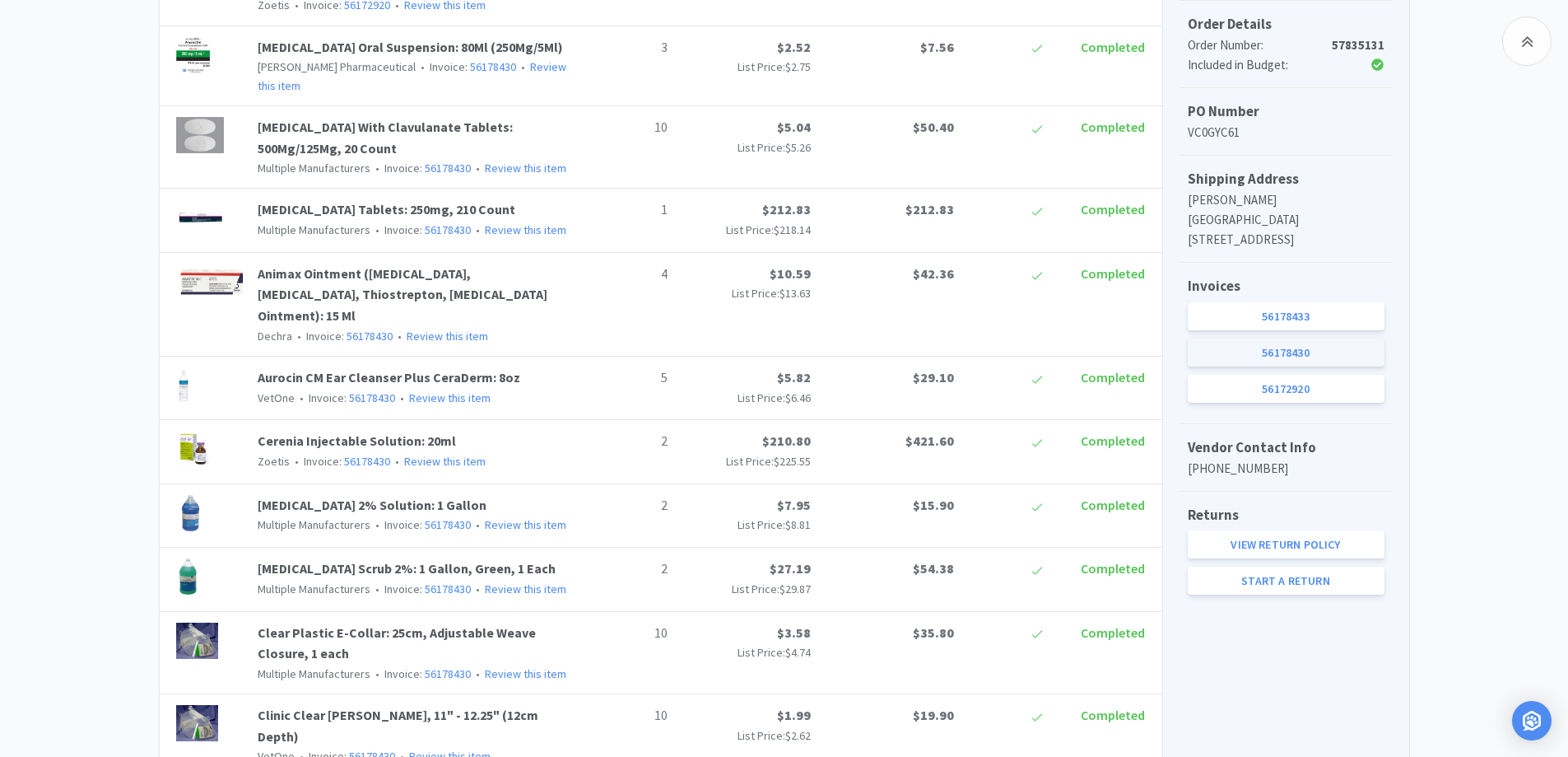
click at [1322, 340] on link "56178430" at bounding box center [1286, 353] width 197 height 28
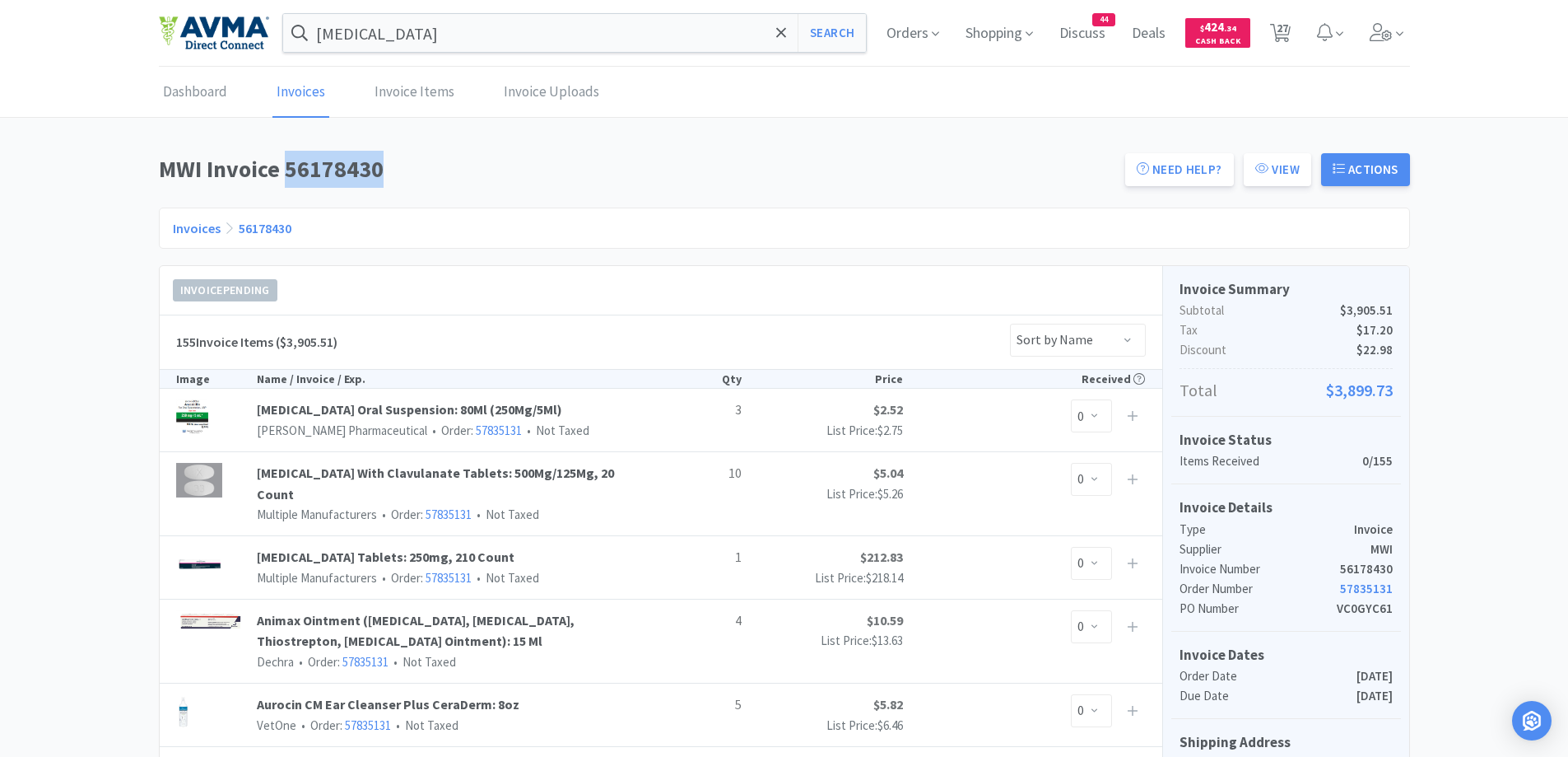
drag, startPoint x: 288, startPoint y: 174, endPoint x: 395, endPoint y: 169, distance: 107.1
click at [395, 169] on h1 "MWI Invoice 56178430" at bounding box center [637, 169] width 957 height 37
copy h1 "56178430"
click at [427, 30] on input "[MEDICAL_DATA]" at bounding box center [574, 33] width 583 height 38
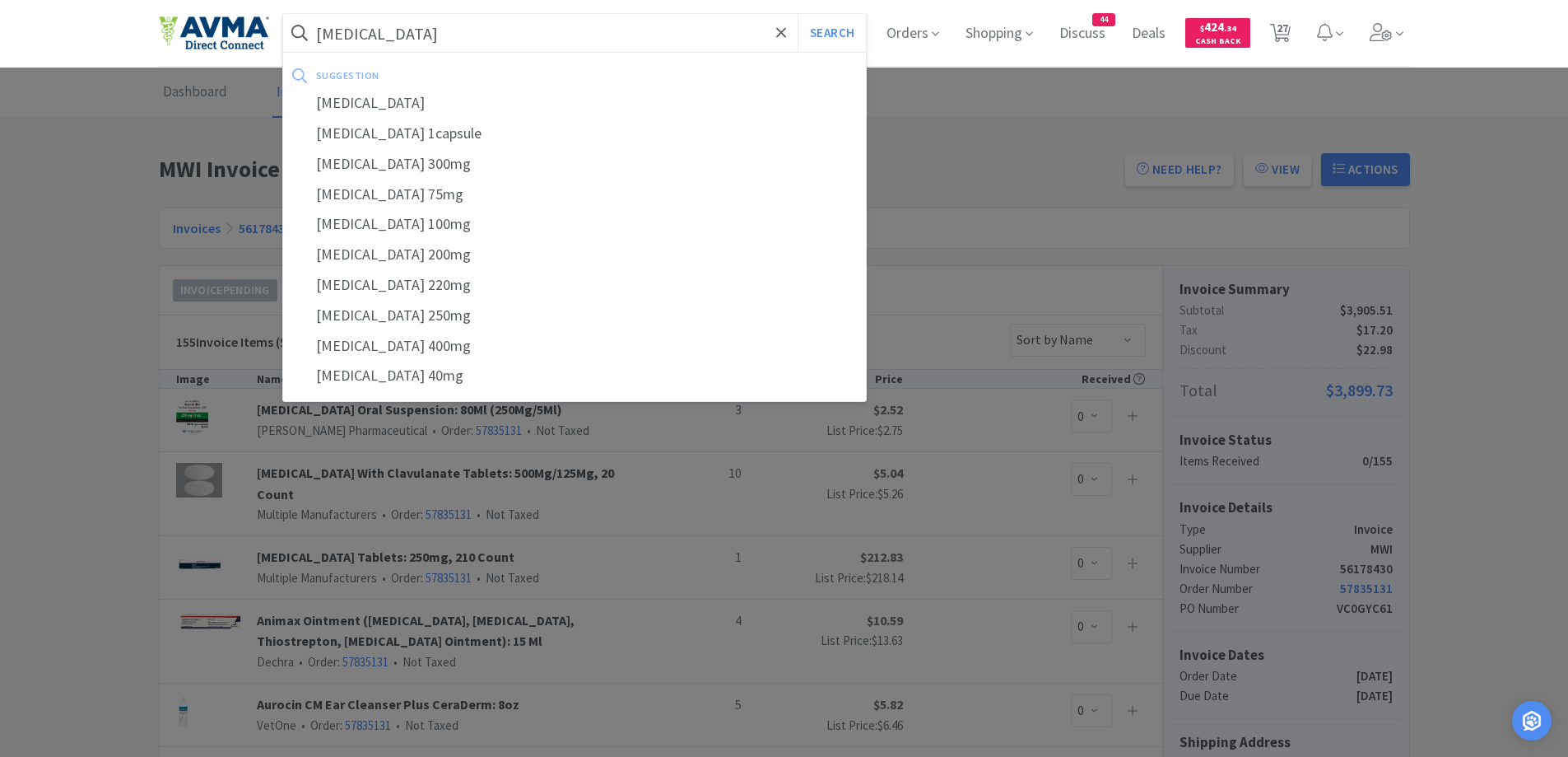
type input "[MEDICAL_DATA]"
click at [798, 14] on button "Search" at bounding box center [832, 33] width 68 height 38
select select "1"
select select "2"
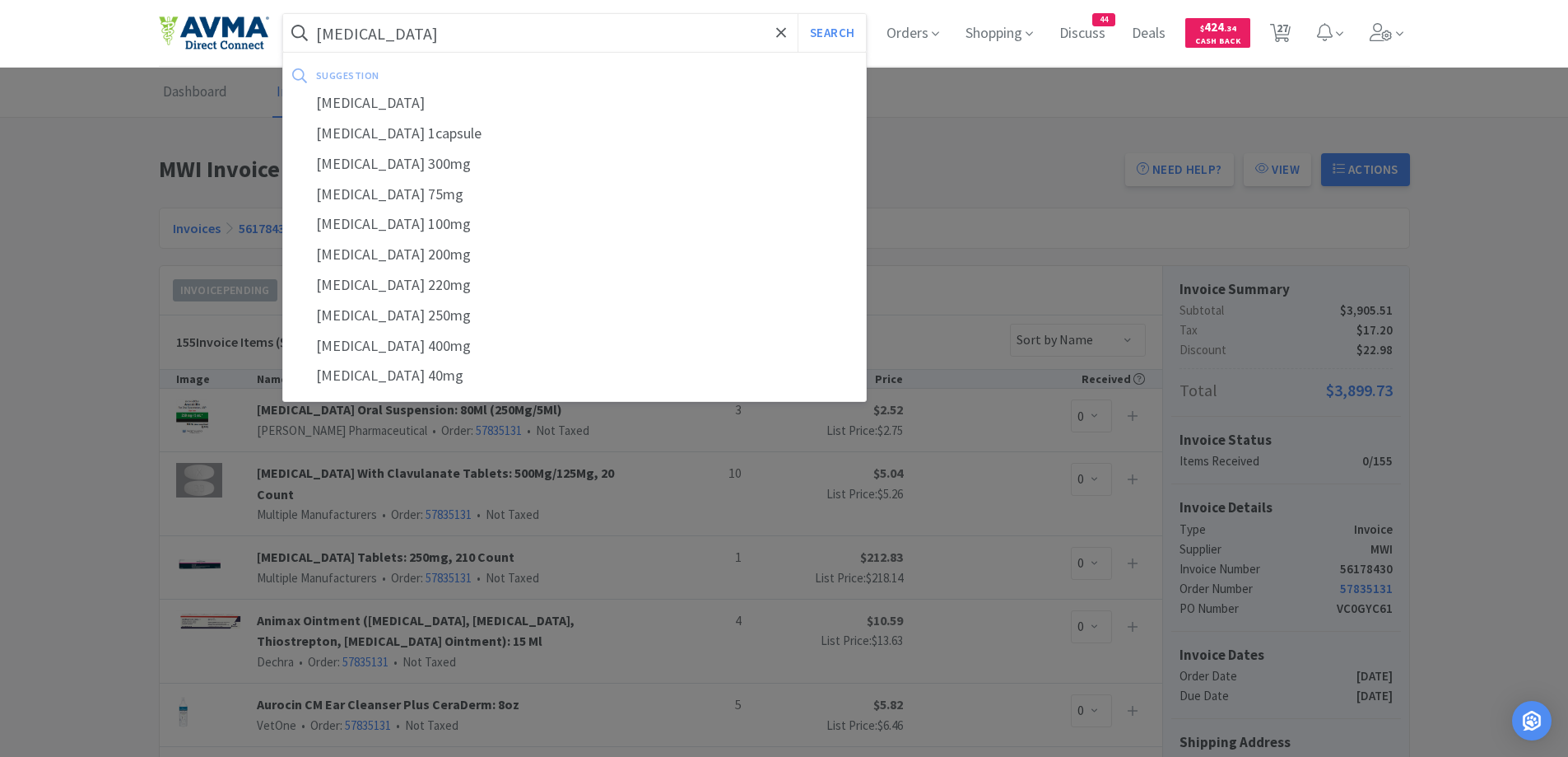
select select "1"
select select "3"
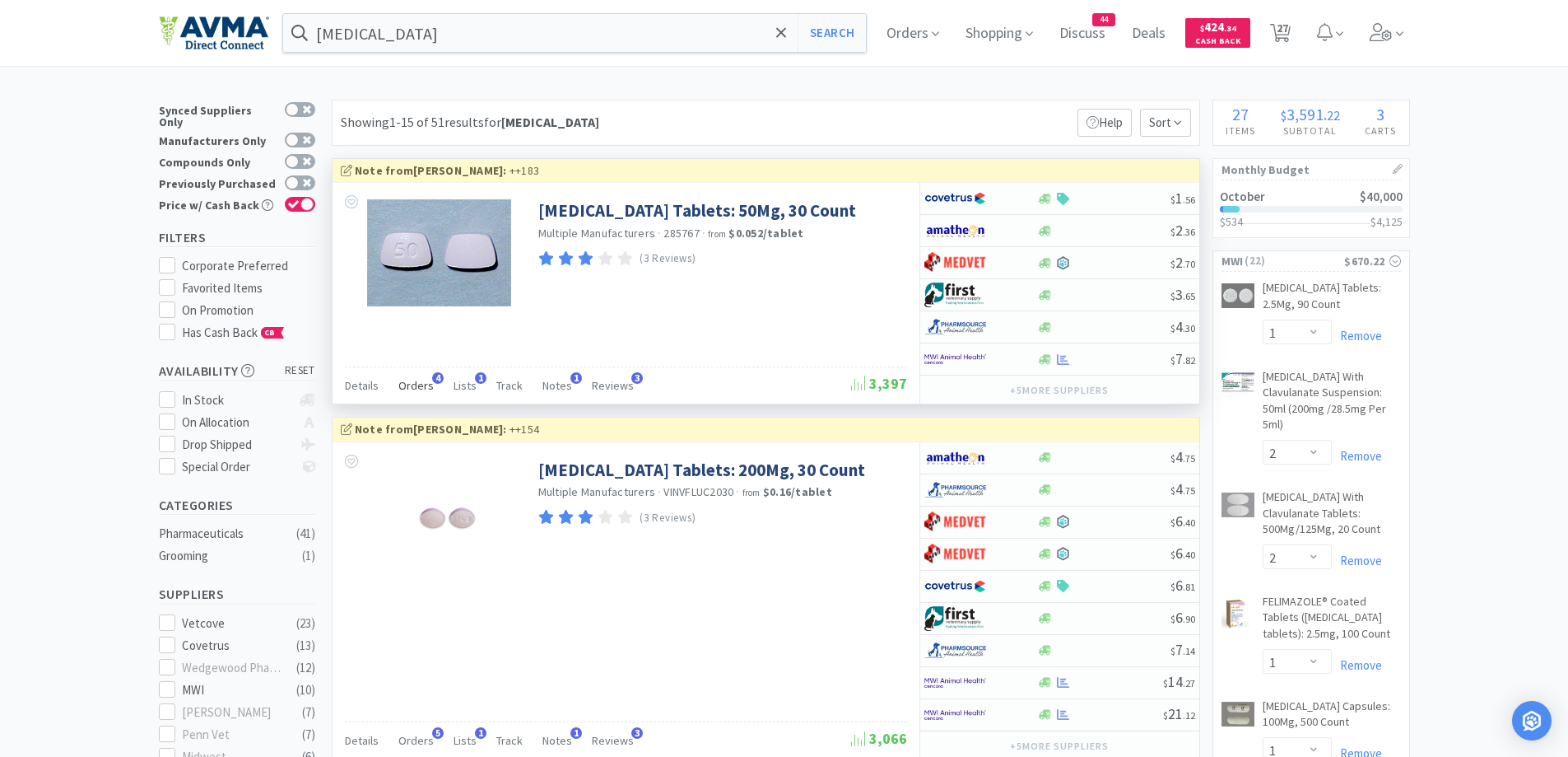
click at [416, 395] on div "Orders 4" at bounding box center [416, 388] width 35 height 32
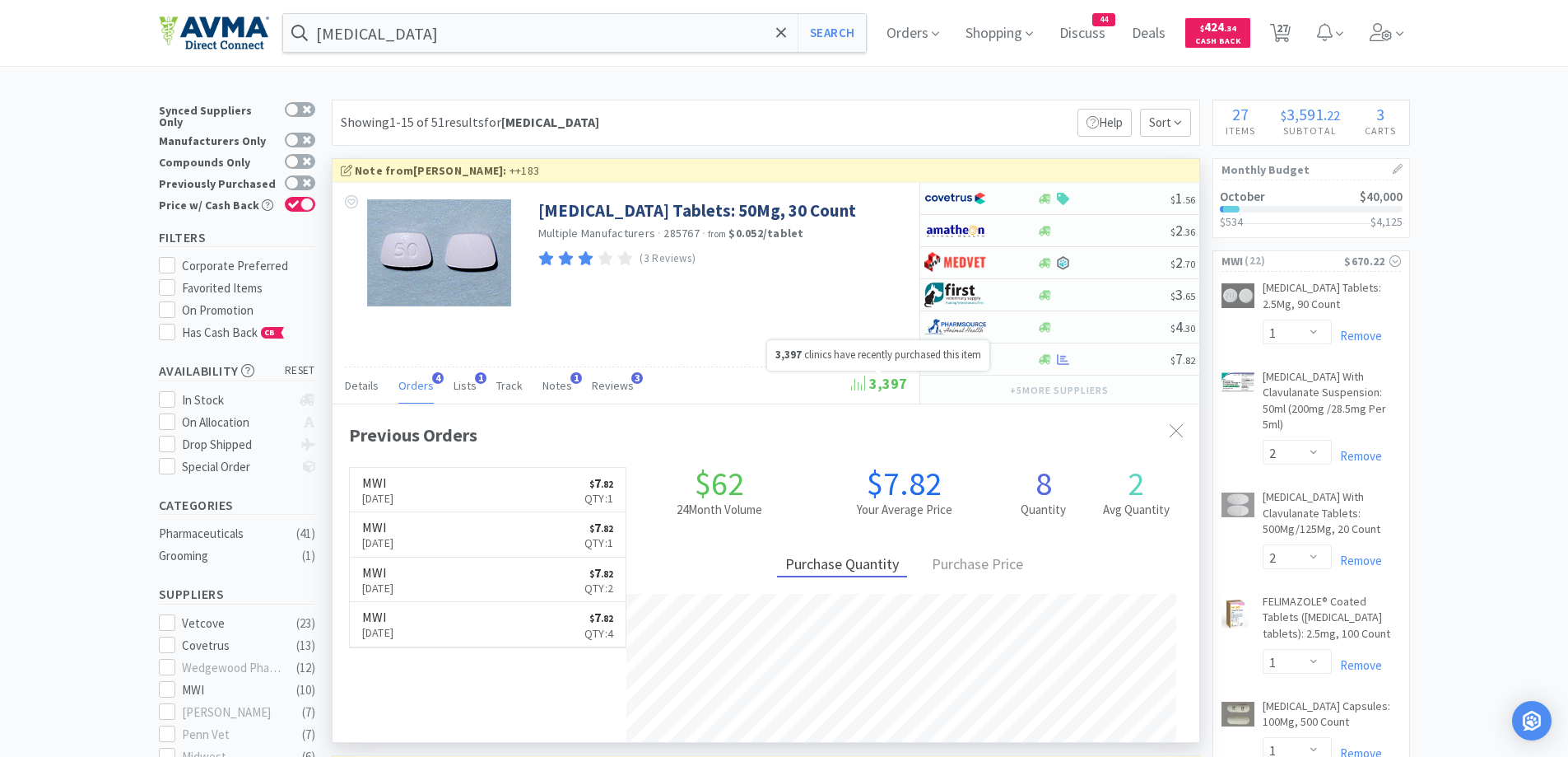
scroll to position [164, 0]
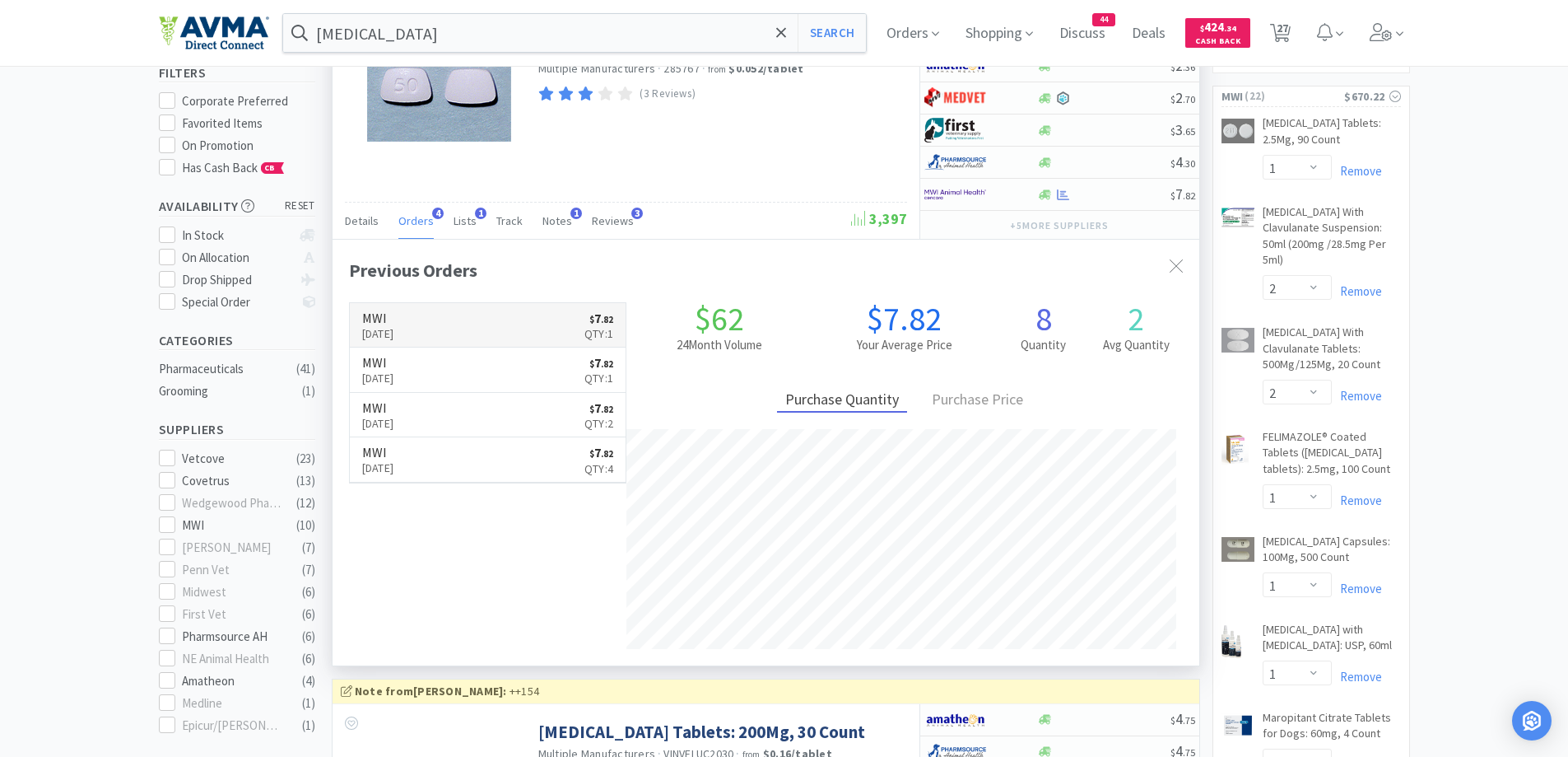
click at [500, 332] on link "MWI [DATE] $ 7 . 82 Qty: 1" at bounding box center [488, 326] width 276 height 46
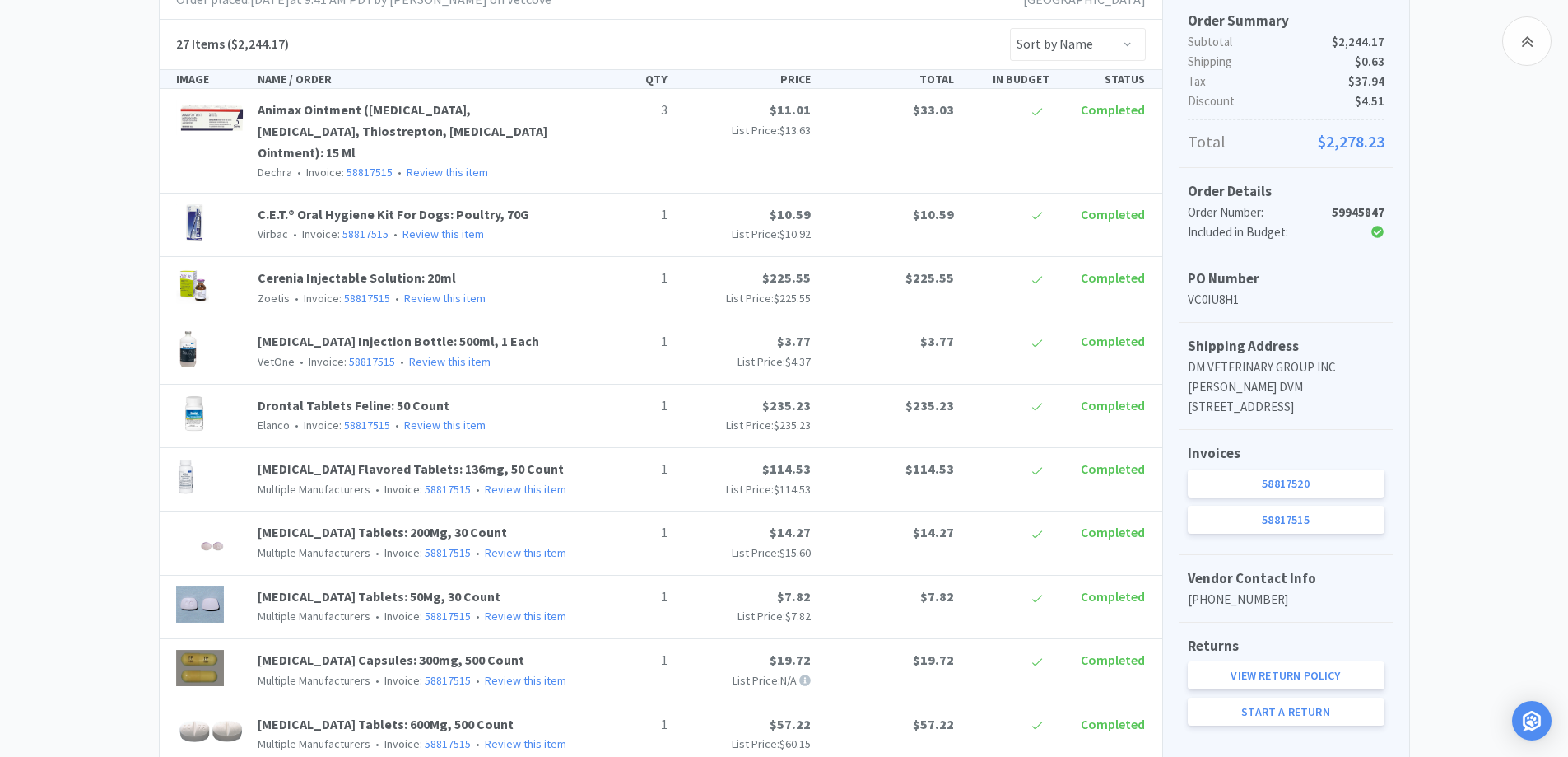
scroll to position [329, 0]
click at [1290, 495] on link "58817520" at bounding box center [1286, 481] width 197 height 28
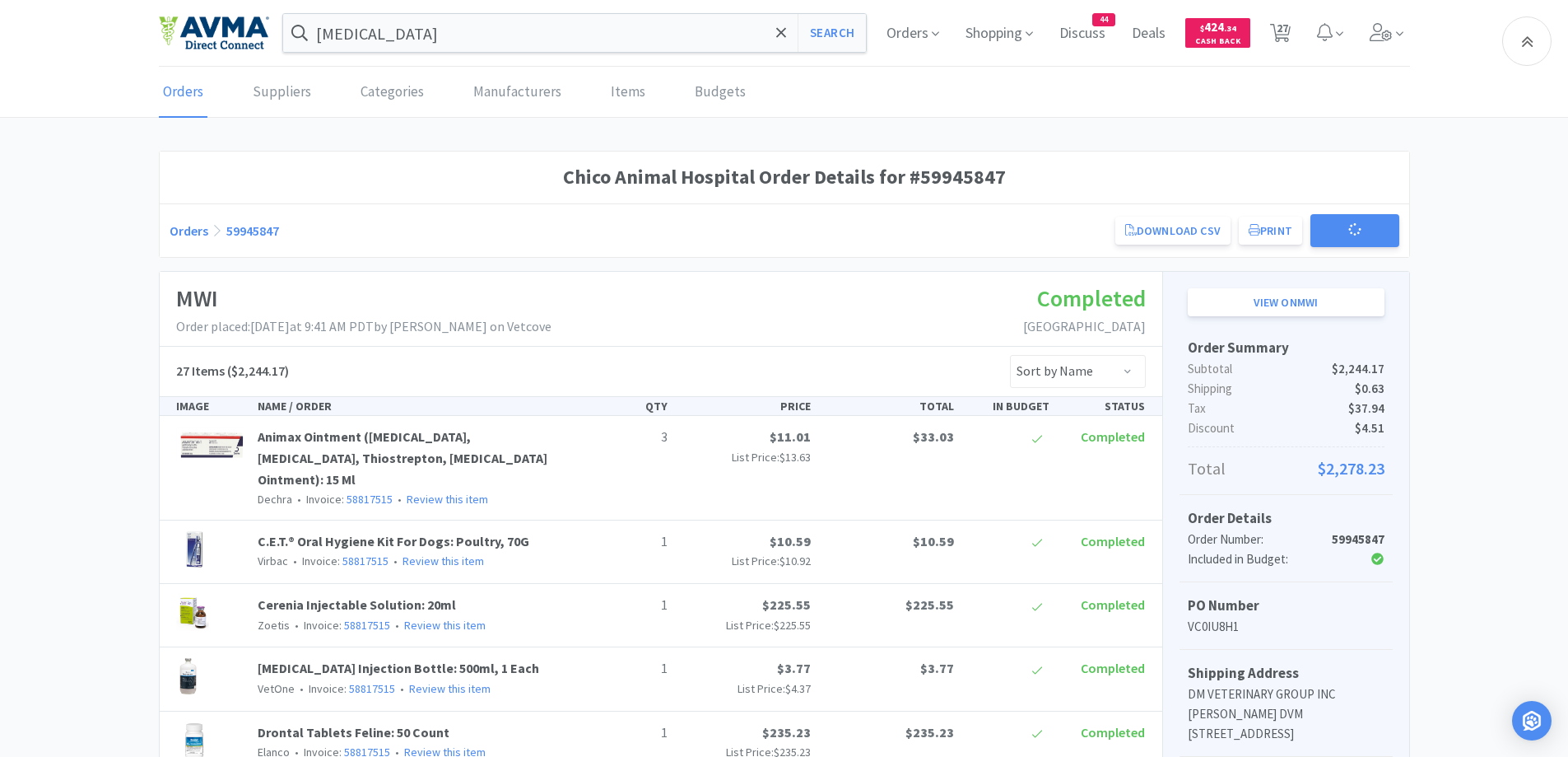
scroll to position [329, 0]
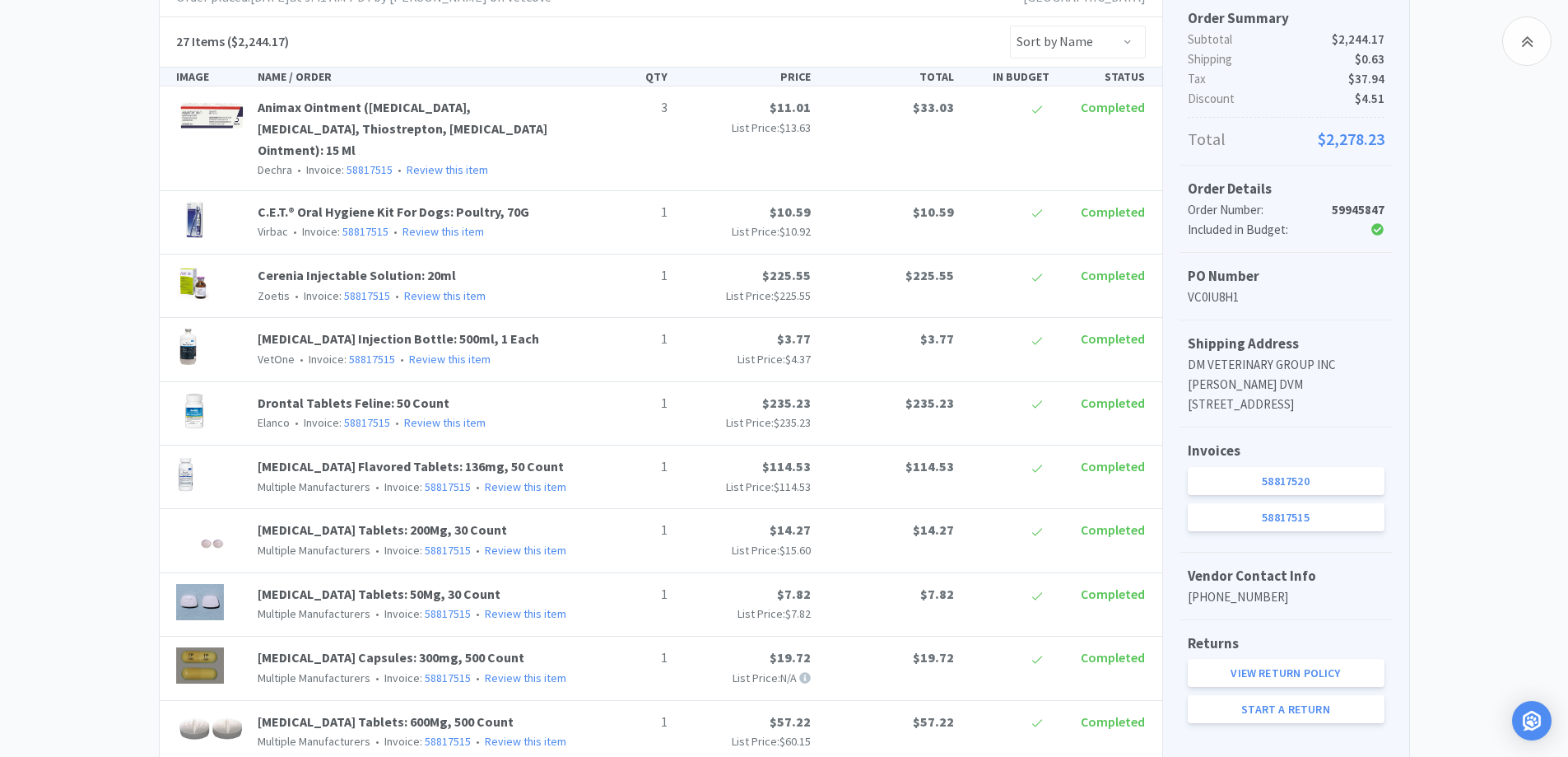
drag, startPoint x: 1328, startPoint y: 527, endPoint x: 1325, endPoint y: 504, distance: 23.2
click at [1329, 527] on link "58817515" at bounding box center [1286, 517] width 197 height 28
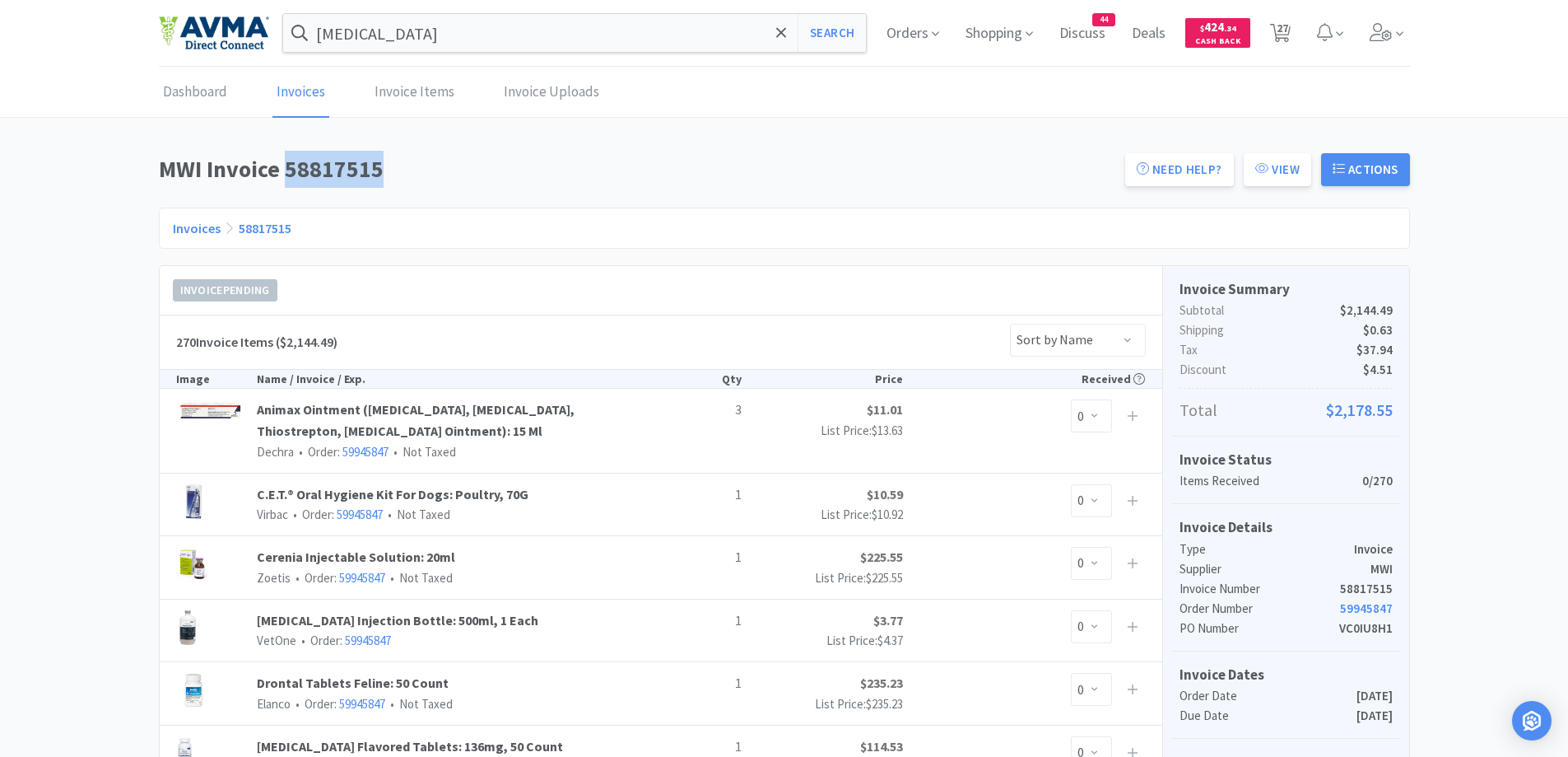
drag, startPoint x: 283, startPoint y: 170, endPoint x: 387, endPoint y: 165, distance: 104.1
click at [387, 165] on h1 "MWI Invoice 58817515" at bounding box center [637, 169] width 957 height 37
copy h1 "58817515"
click at [541, 28] on input "[MEDICAL_DATA]" at bounding box center [574, 33] width 583 height 38
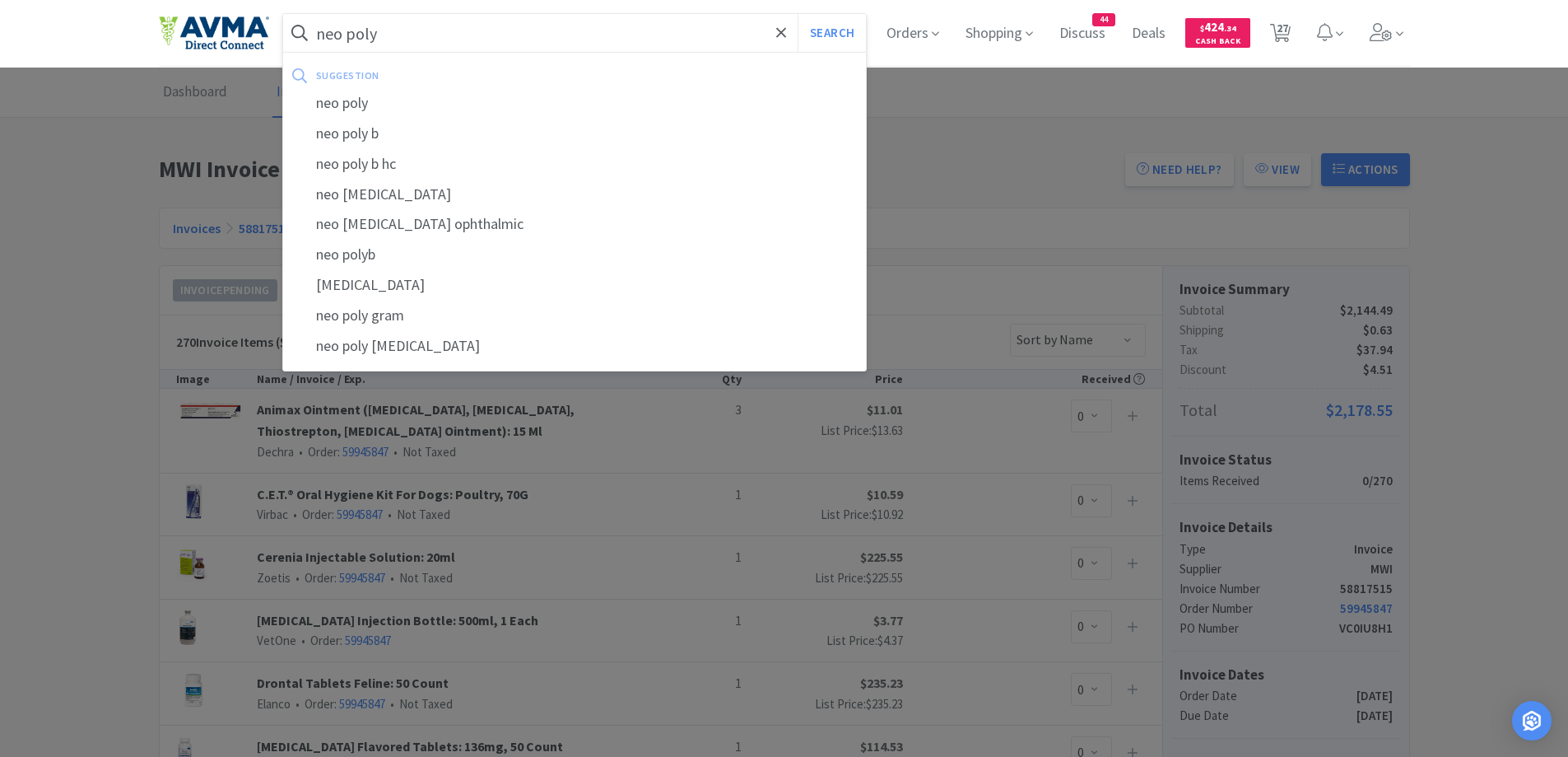
click at [798, 14] on button "Search" at bounding box center [832, 33] width 68 height 38
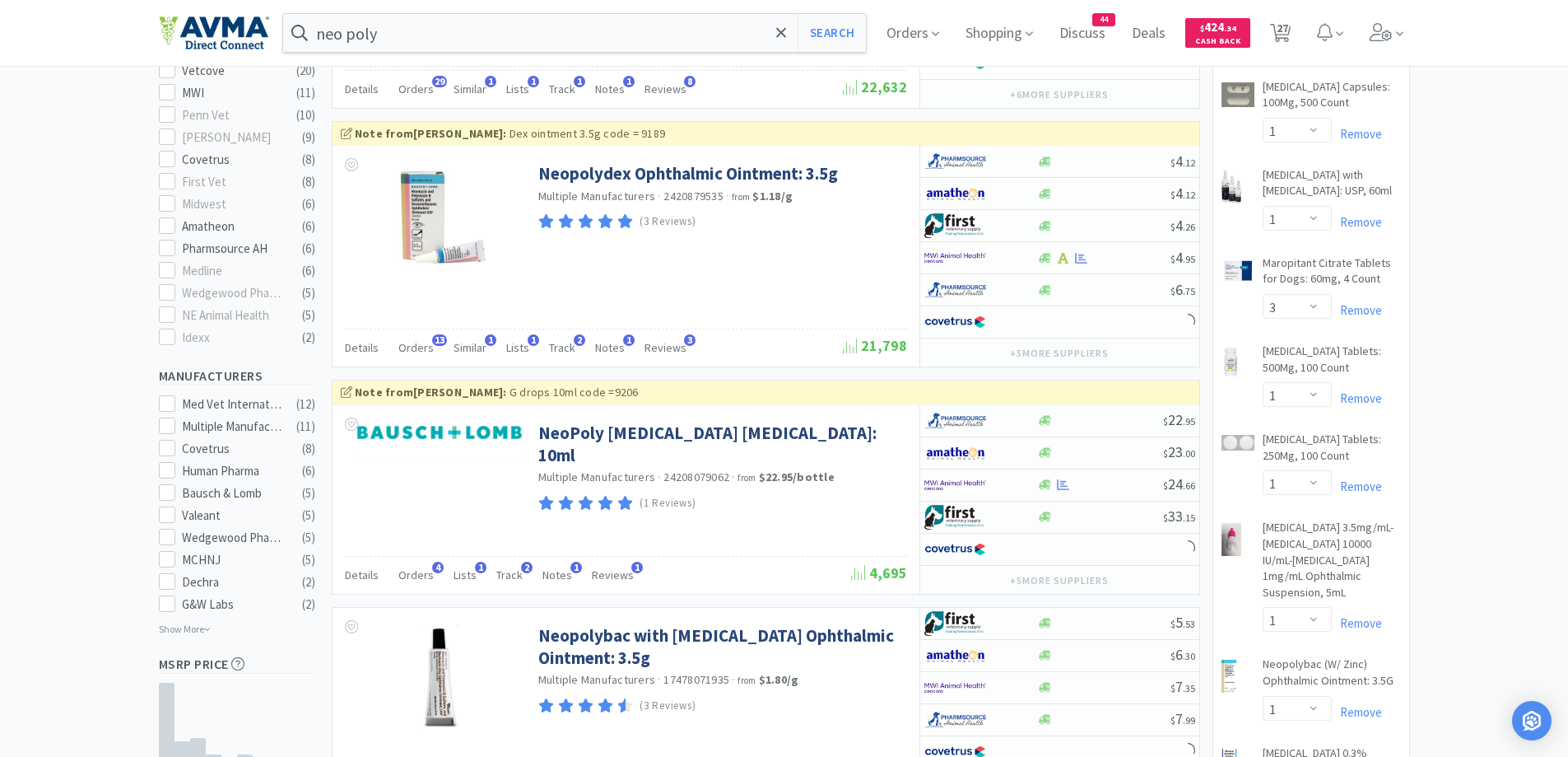
scroll to position [659, 0]
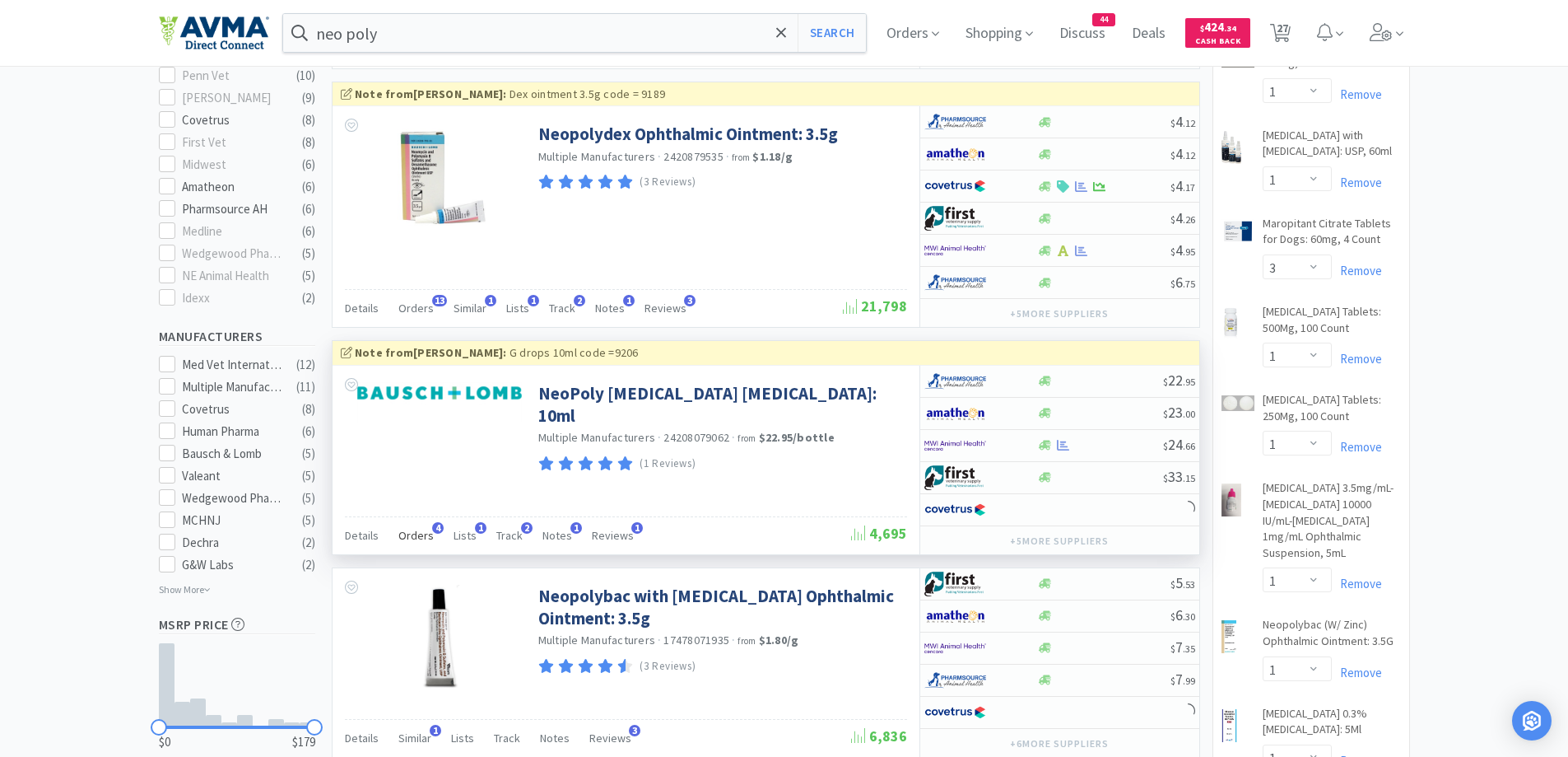
click at [403, 541] on span "Orders" at bounding box center [416, 535] width 35 height 15
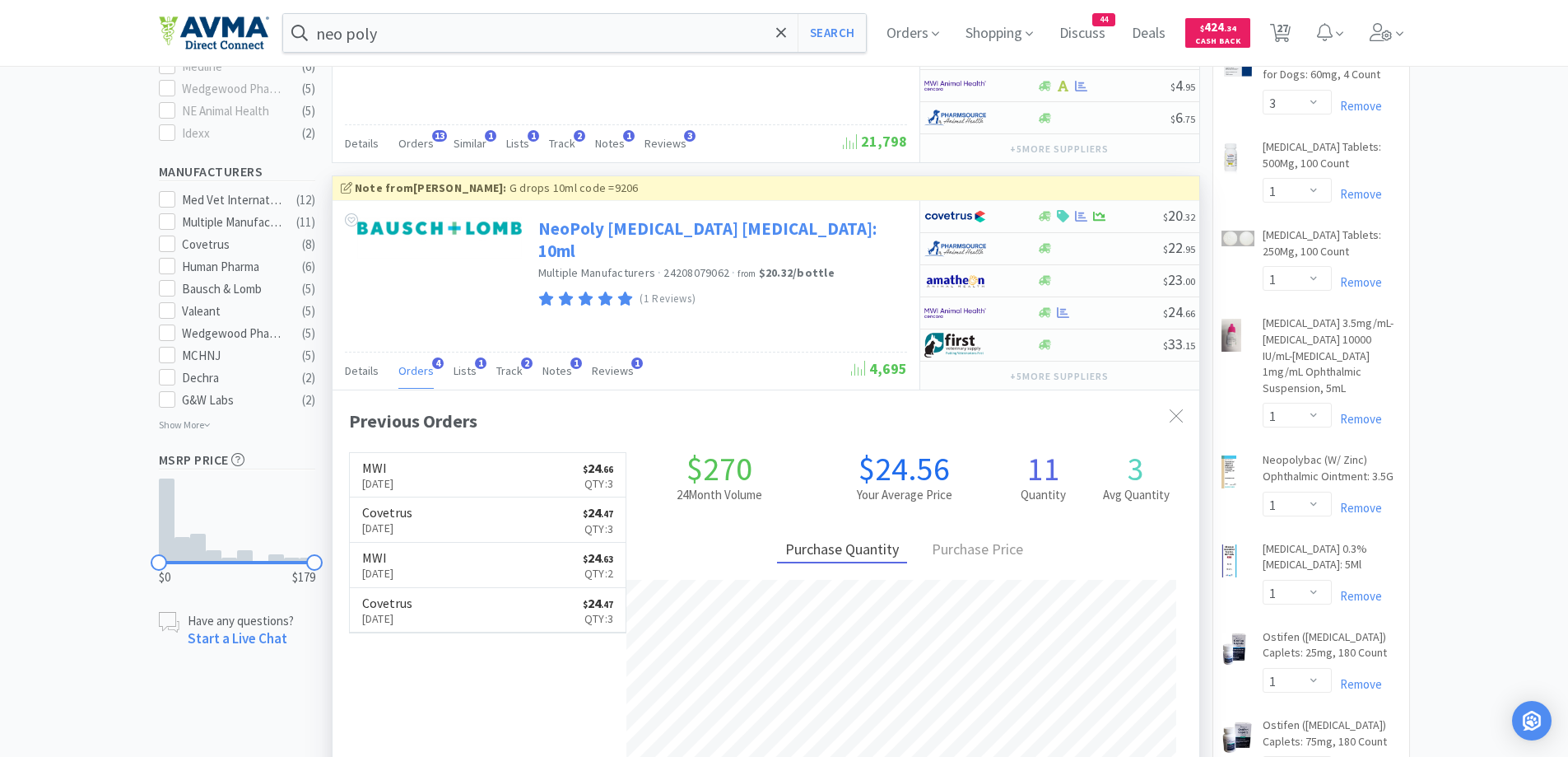
scroll to position [427, 867]
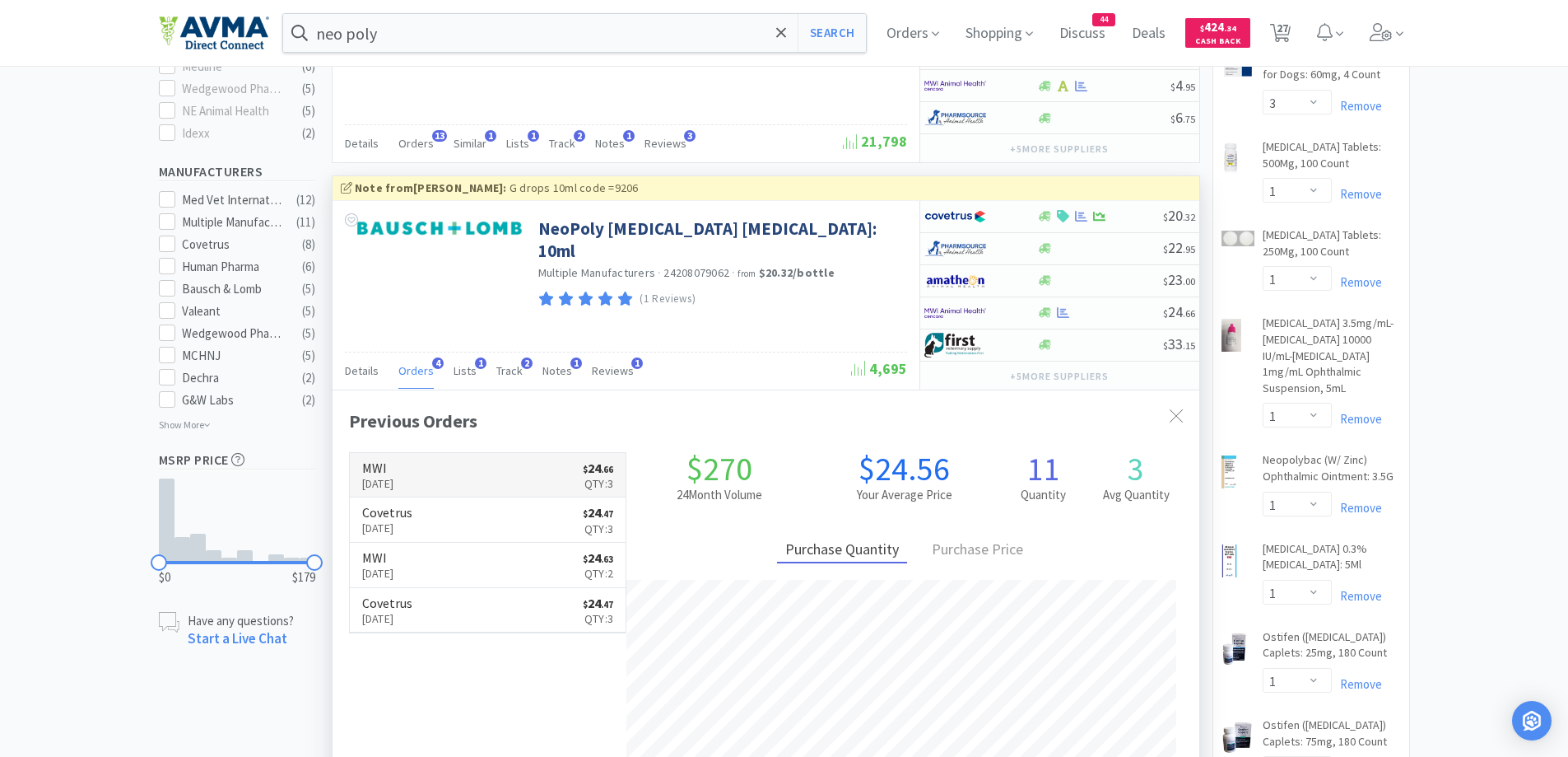
click at [488, 465] on link "MWI [DATE] $ 24 . 66 Qty: 3" at bounding box center [488, 475] width 276 height 46
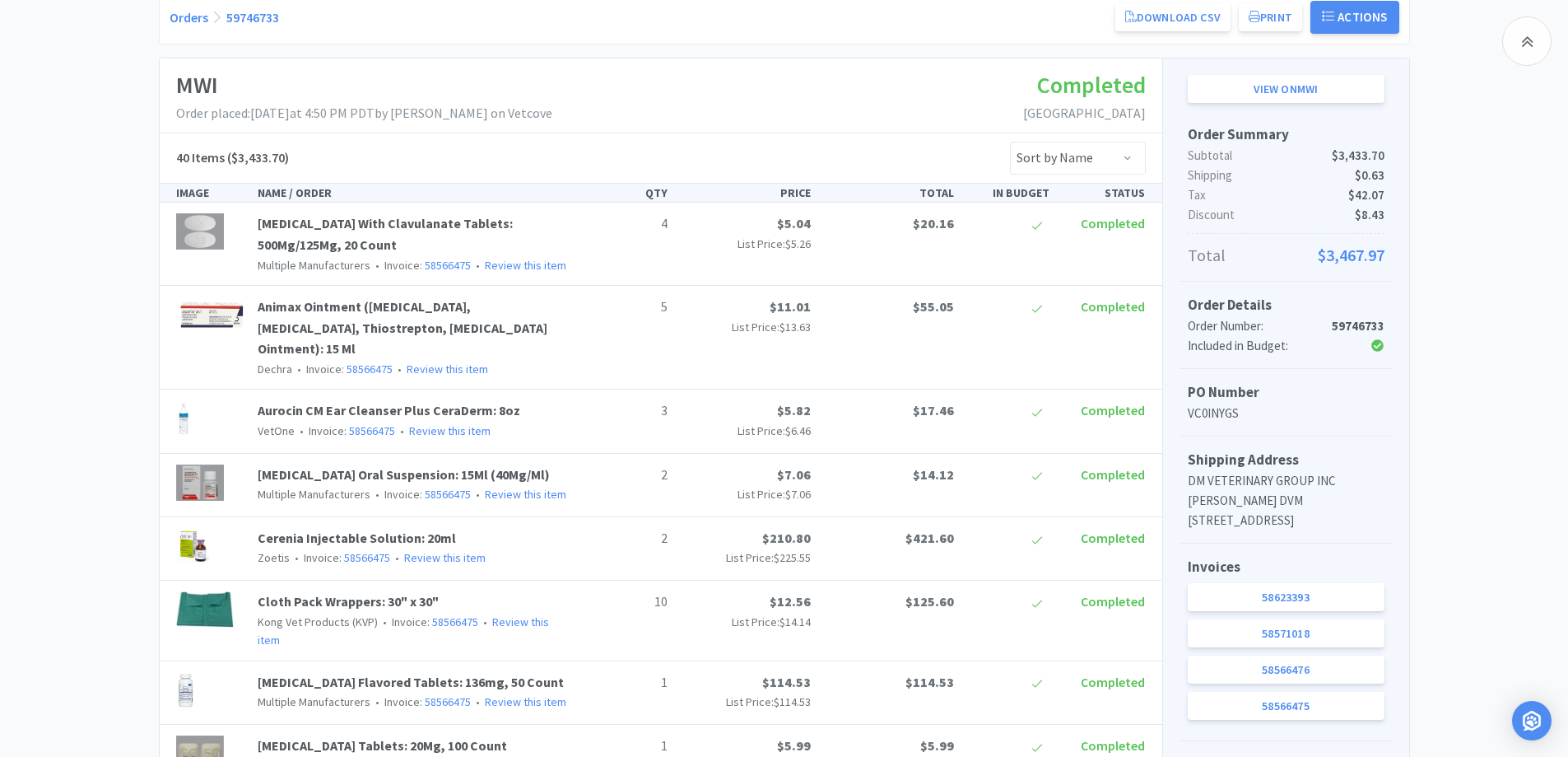
scroll to position [329, 0]
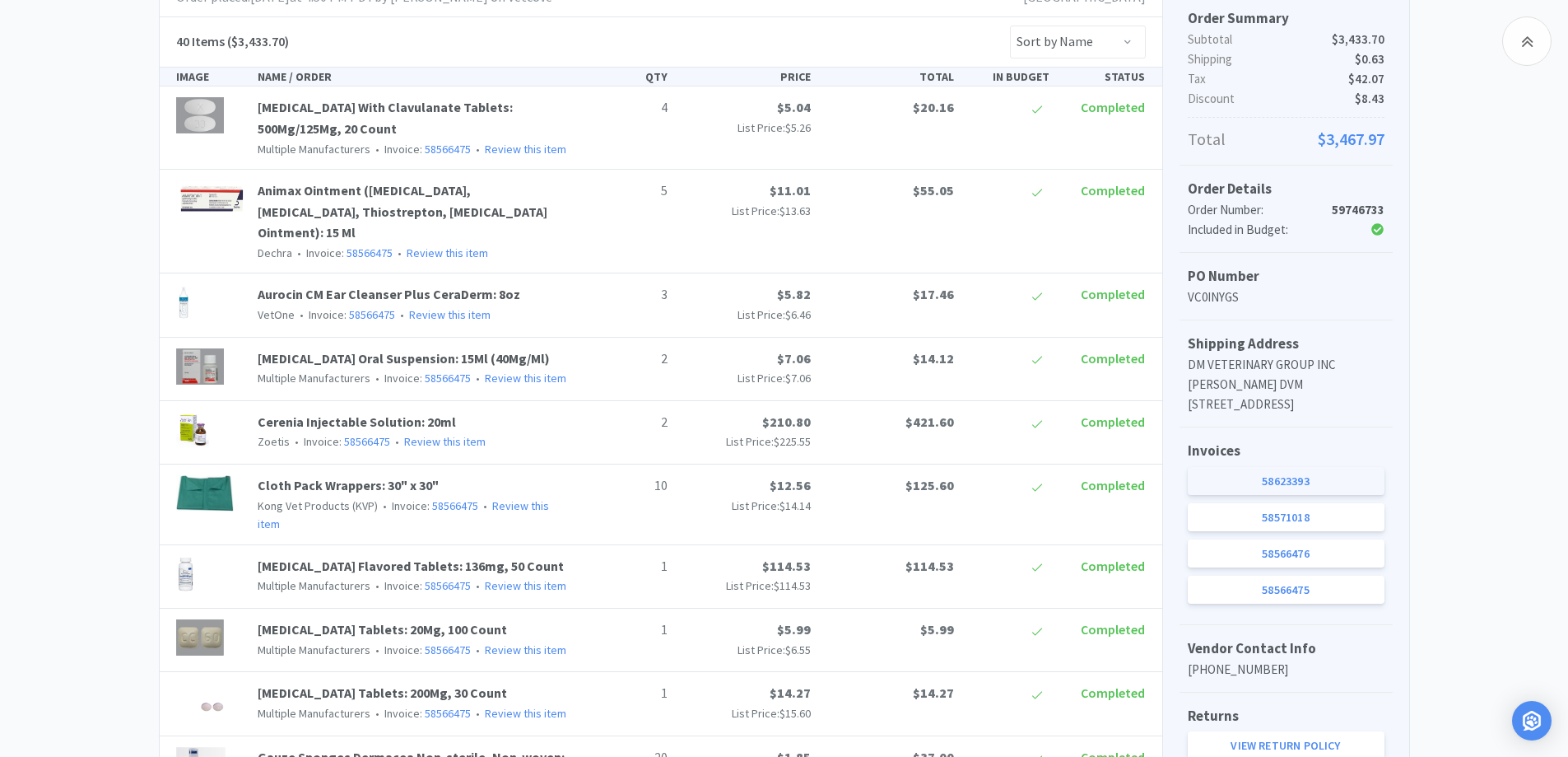
click at [1318, 495] on link "58623393" at bounding box center [1286, 481] width 197 height 28
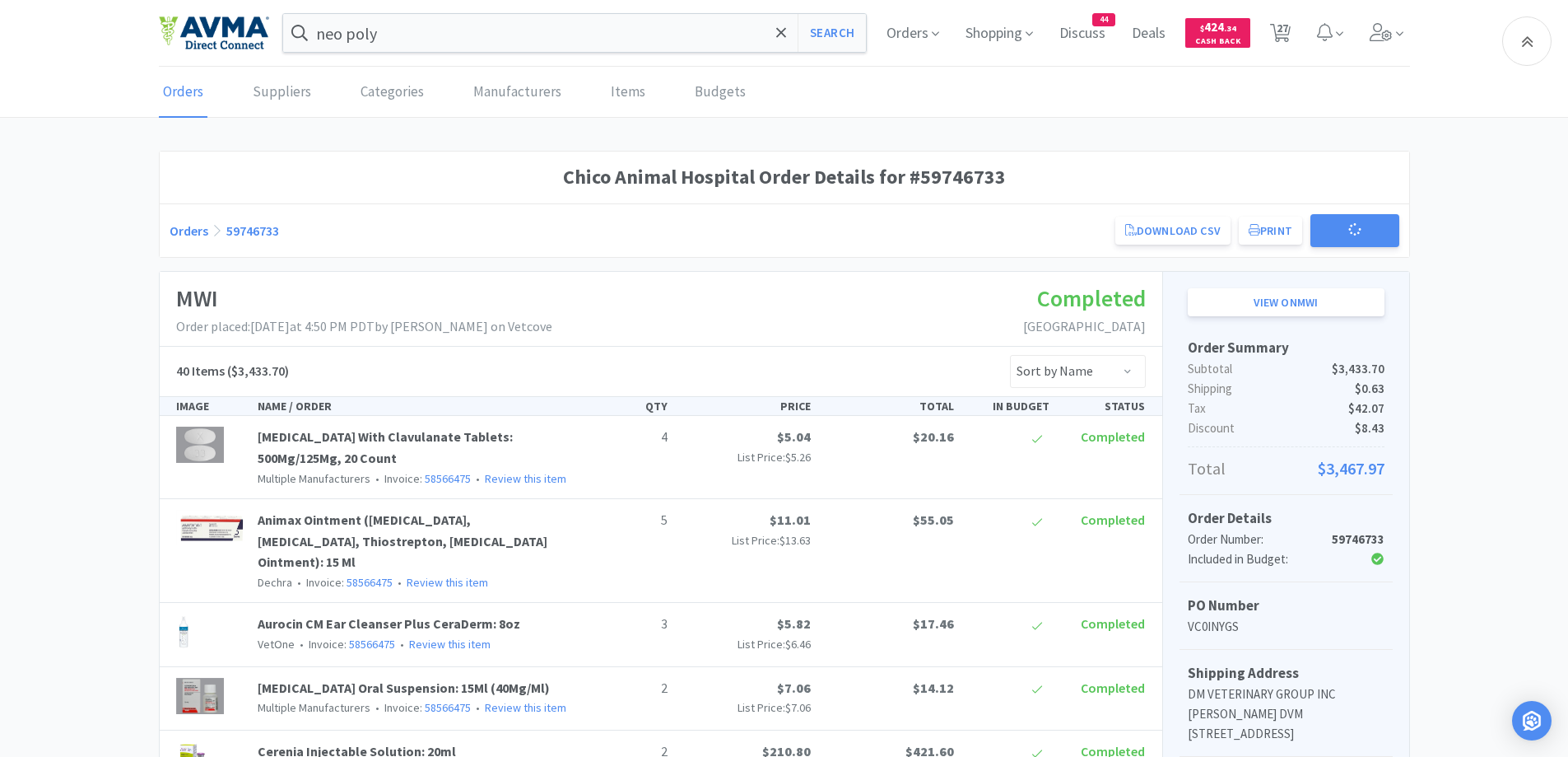
scroll to position [329, 0]
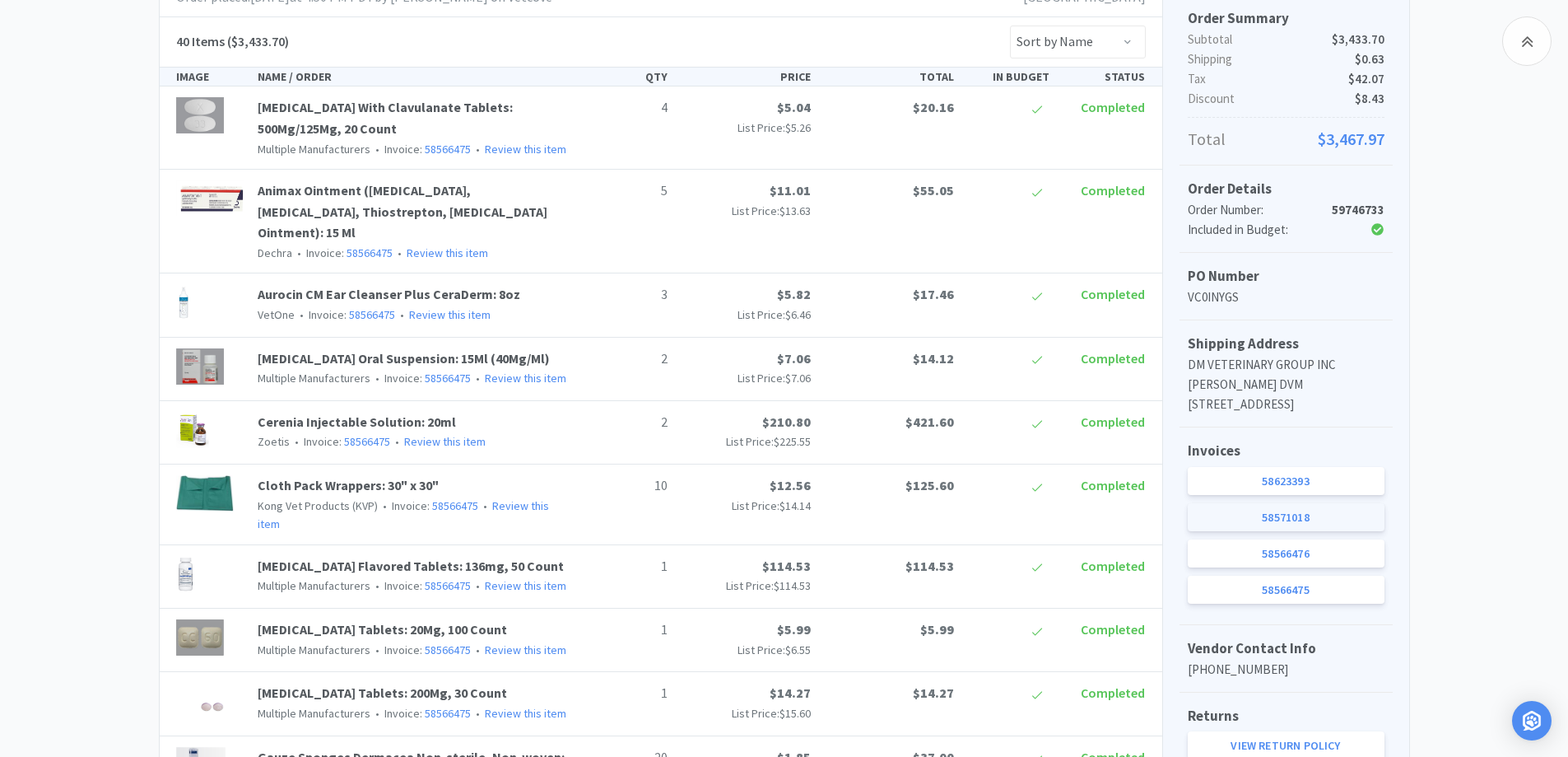
click at [1337, 531] on link "58571018" at bounding box center [1286, 517] width 197 height 28
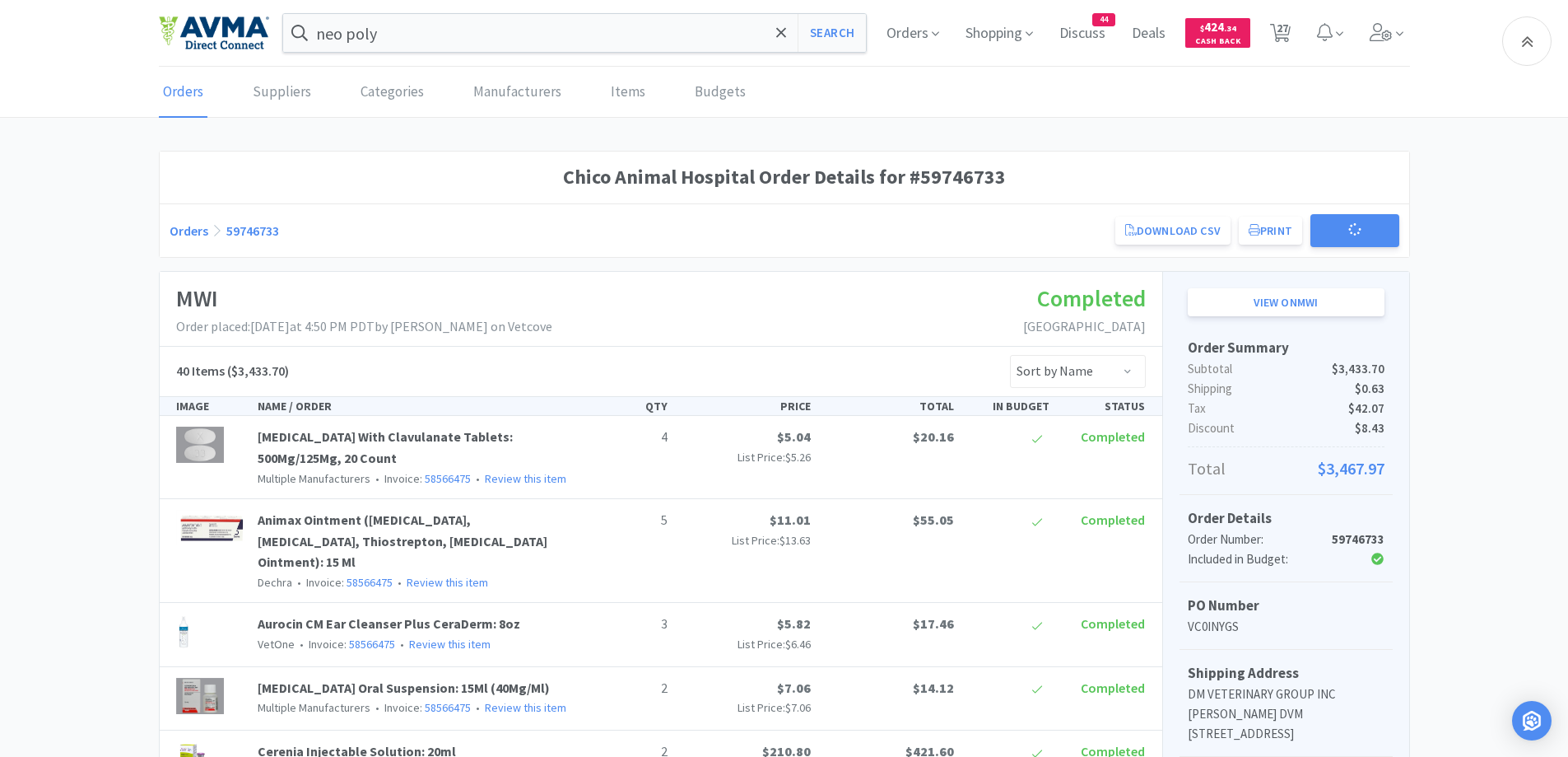
scroll to position [329, 0]
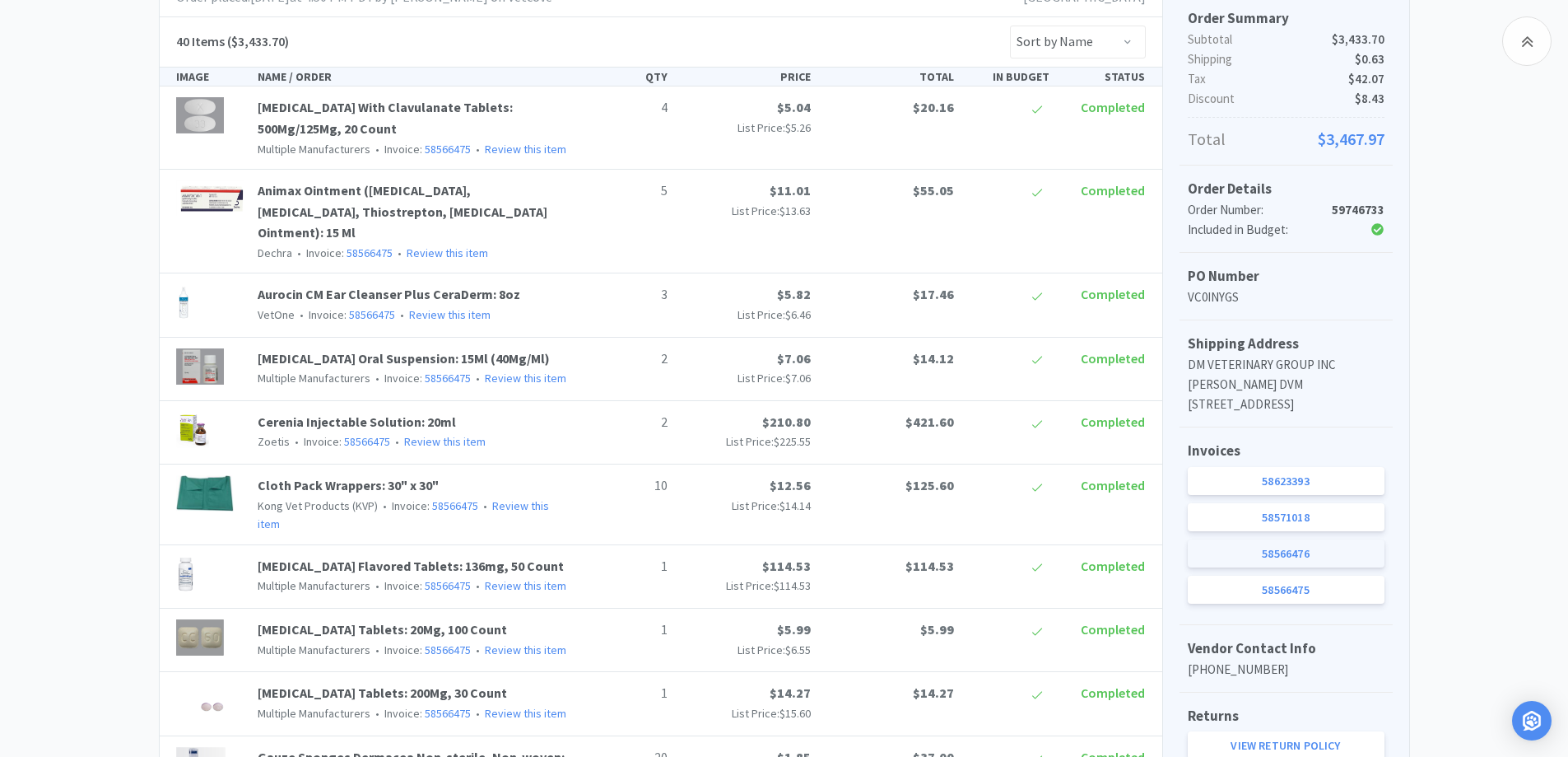
click at [1317, 568] on link "58566476" at bounding box center [1286, 554] width 197 height 28
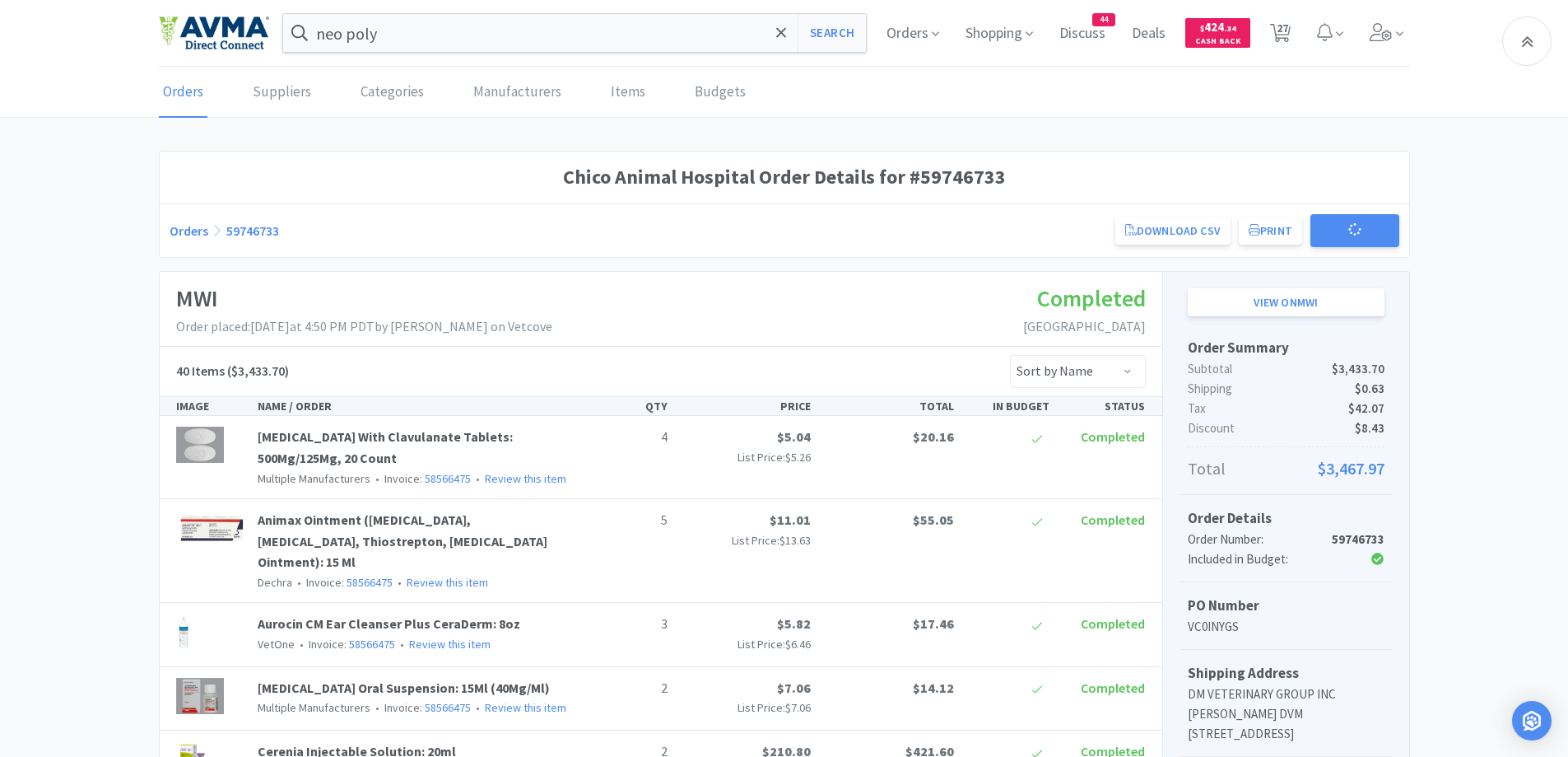
scroll to position [329, 0]
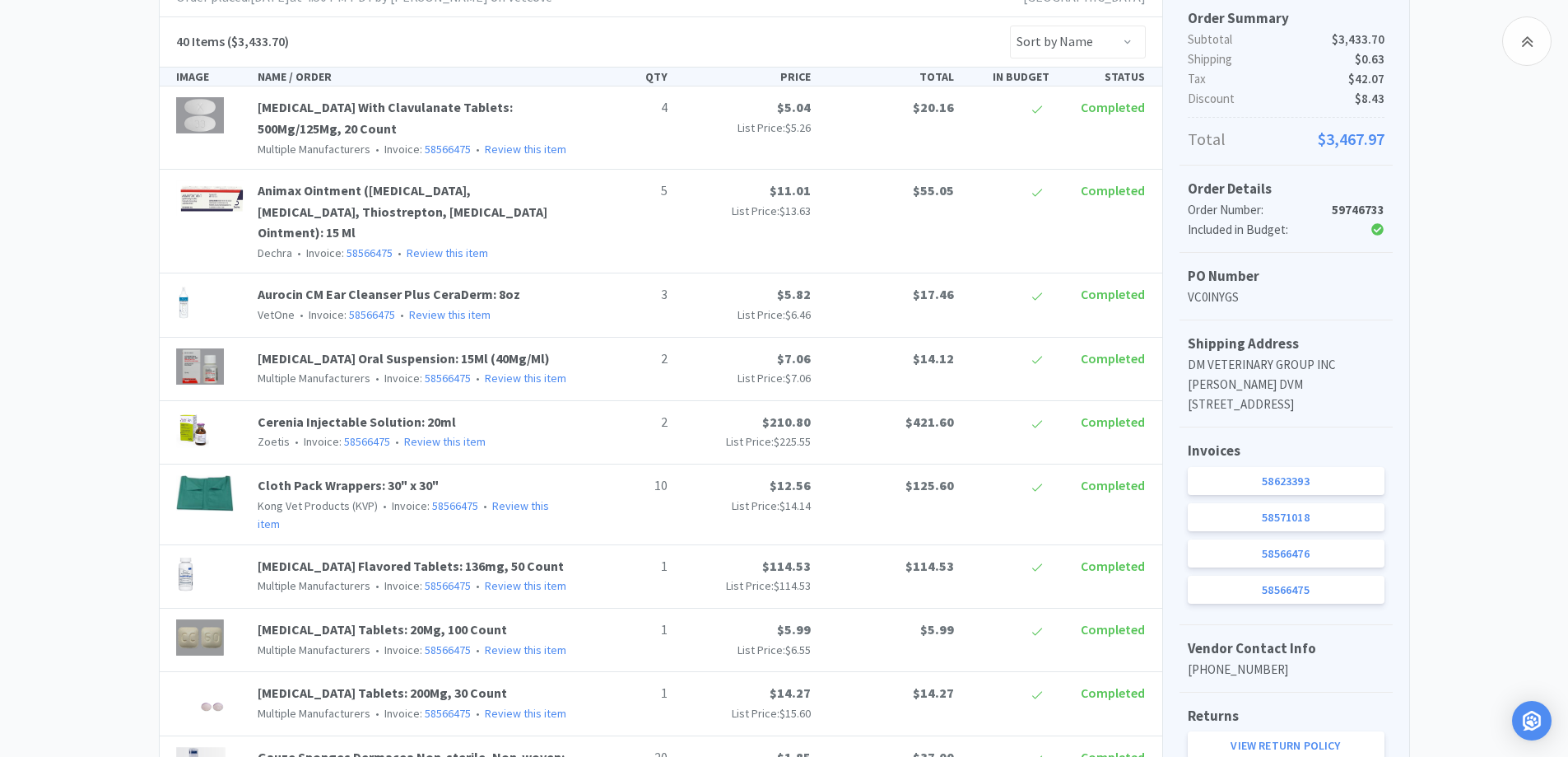
click at [1323, 604] on link "58566475" at bounding box center [1286, 590] width 197 height 28
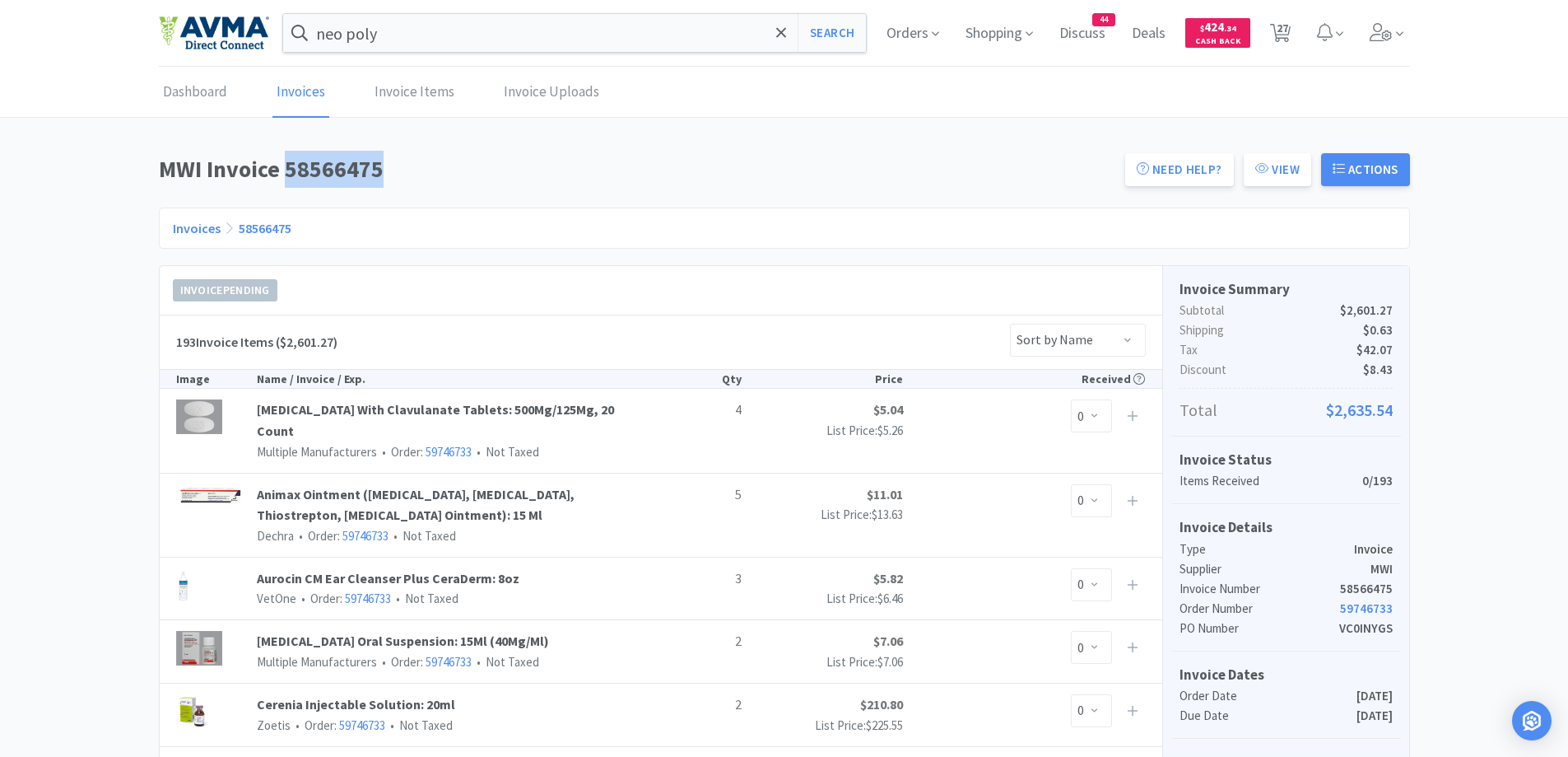
drag, startPoint x: 286, startPoint y: 174, endPoint x: 385, endPoint y: 184, distance: 99.5
click at [385, 184] on h1 "MWI Invoice 58566475" at bounding box center [637, 169] width 957 height 37
copy h1 "58566475"
click at [819, 42] on button "Search" at bounding box center [832, 33] width 68 height 38
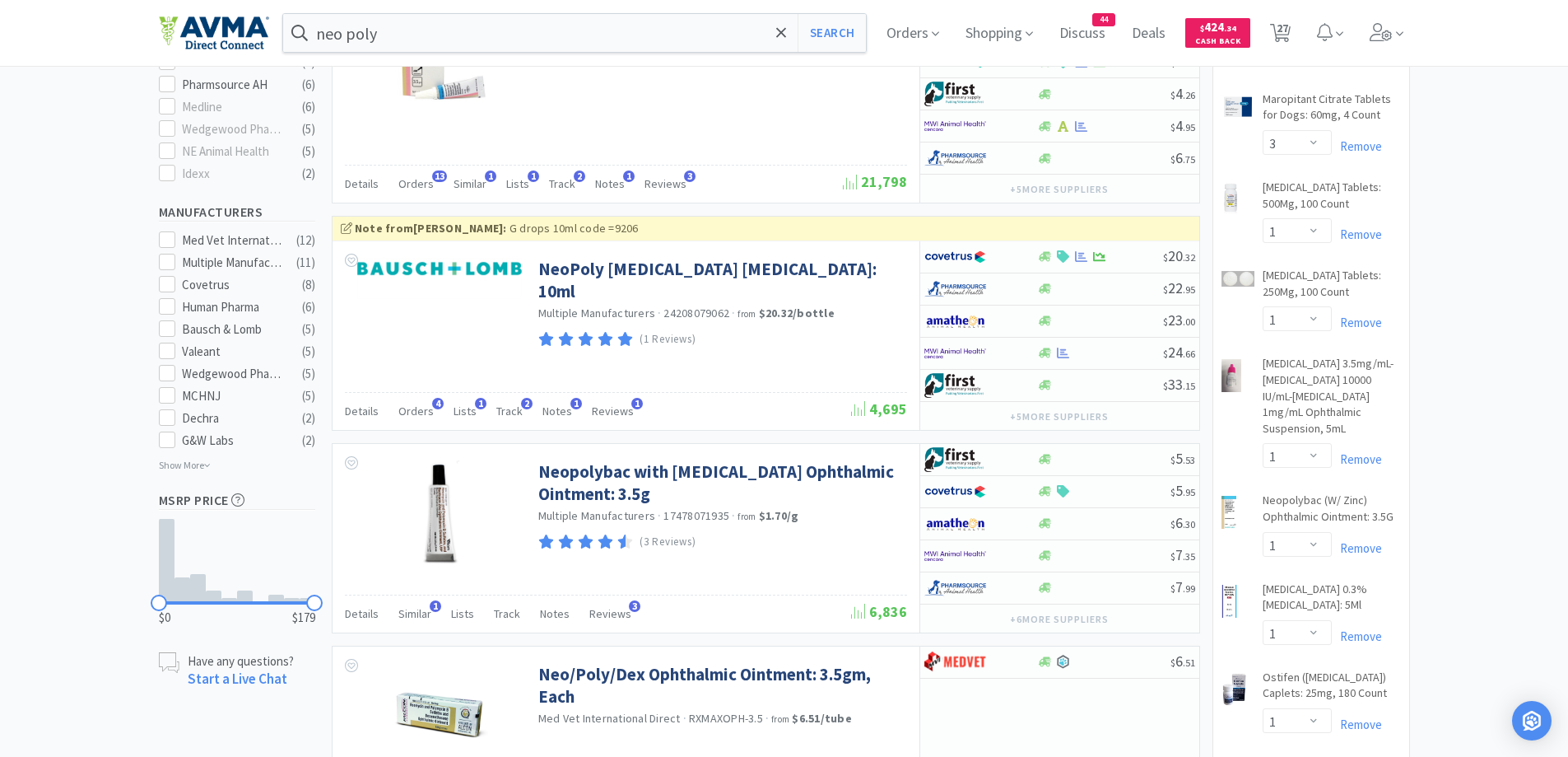
scroll to position [823, 0]
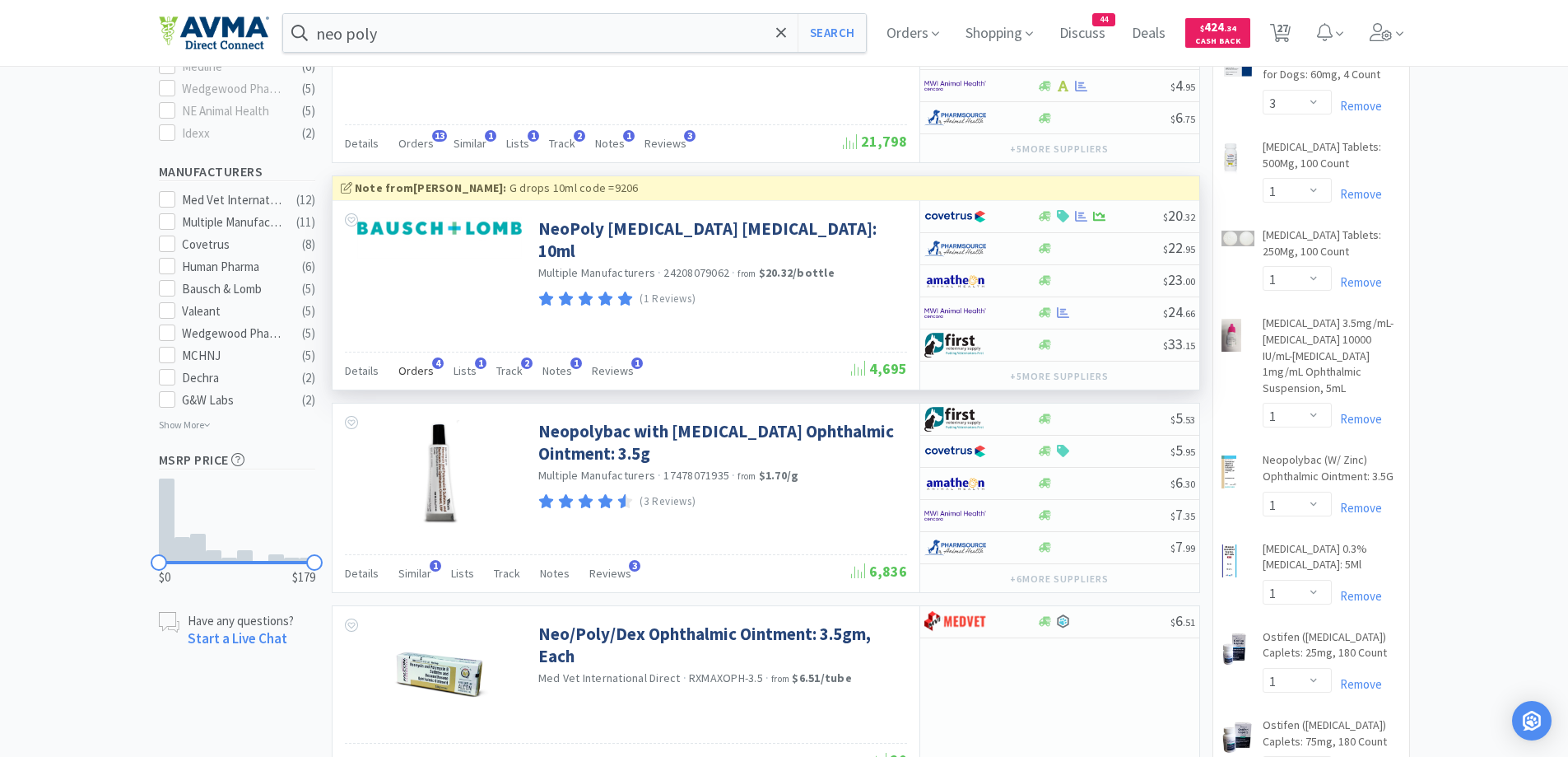
click at [412, 372] on span "Orders" at bounding box center [416, 371] width 35 height 15
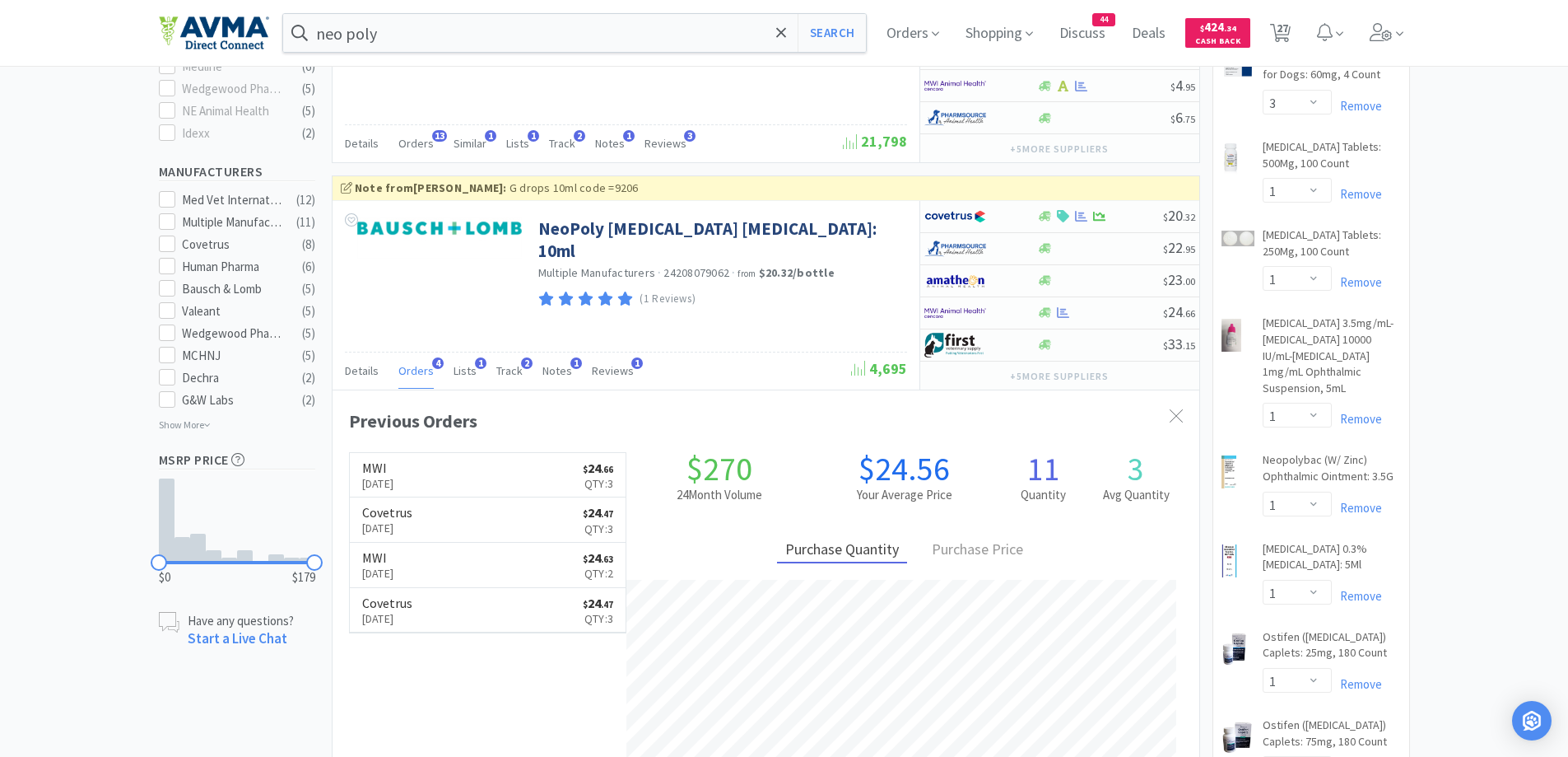
drag, startPoint x: 33, startPoint y: 338, endPoint x: 44, endPoint y: 339, distance: 11.0
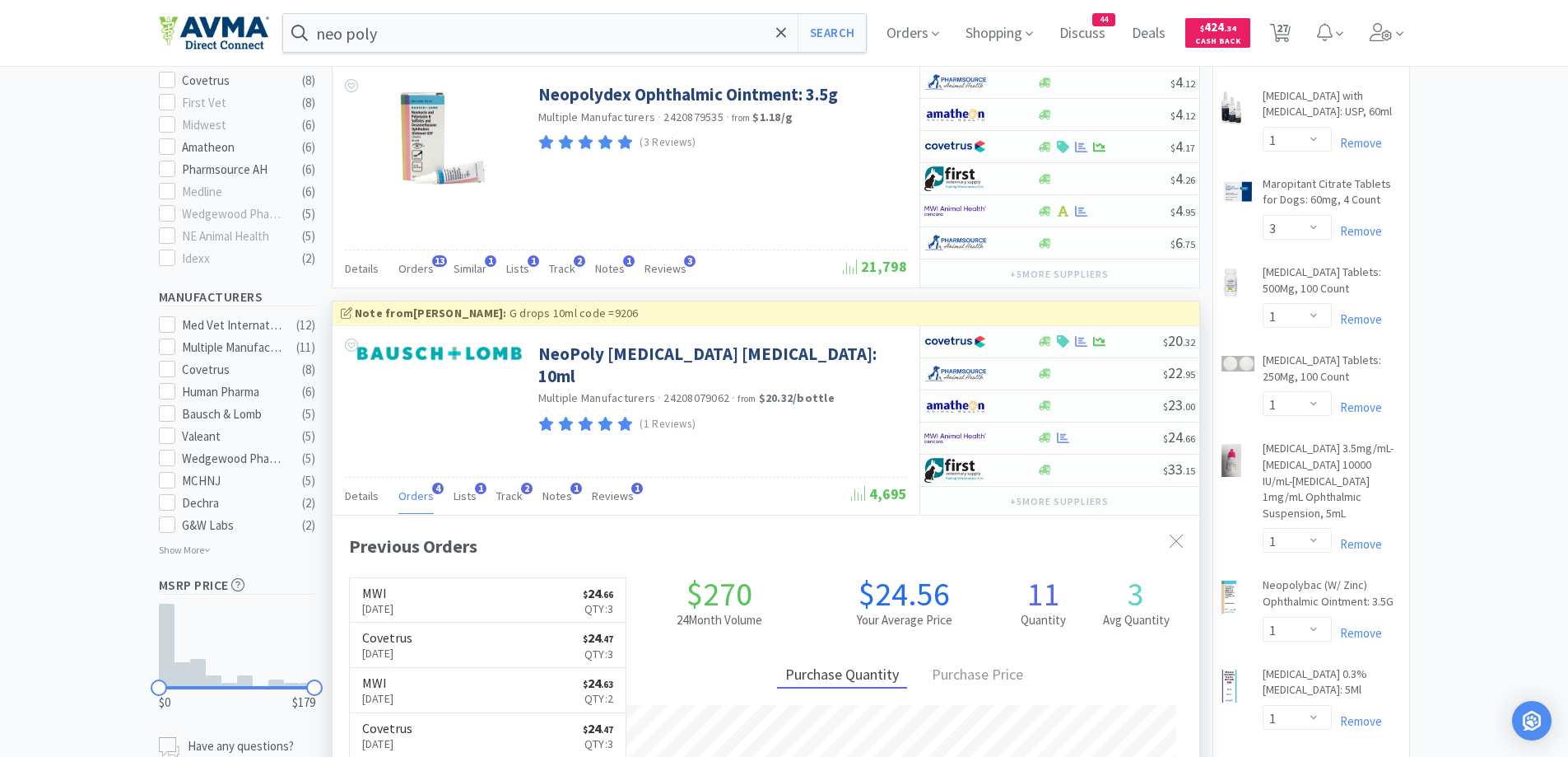
scroll to position [659, 0]
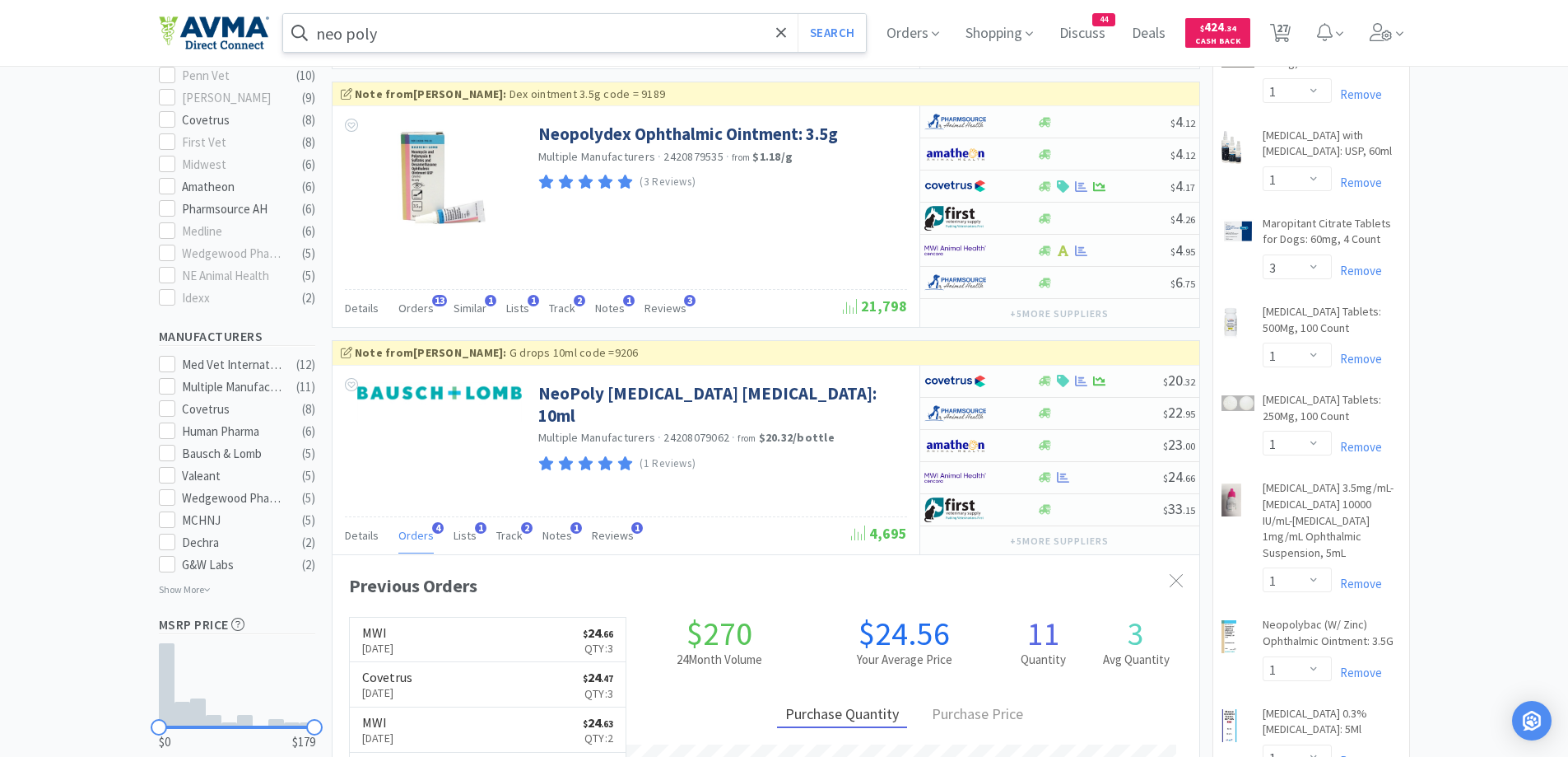
click at [401, 43] on input "neo poly" at bounding box center [574, 33] width 583 height 38
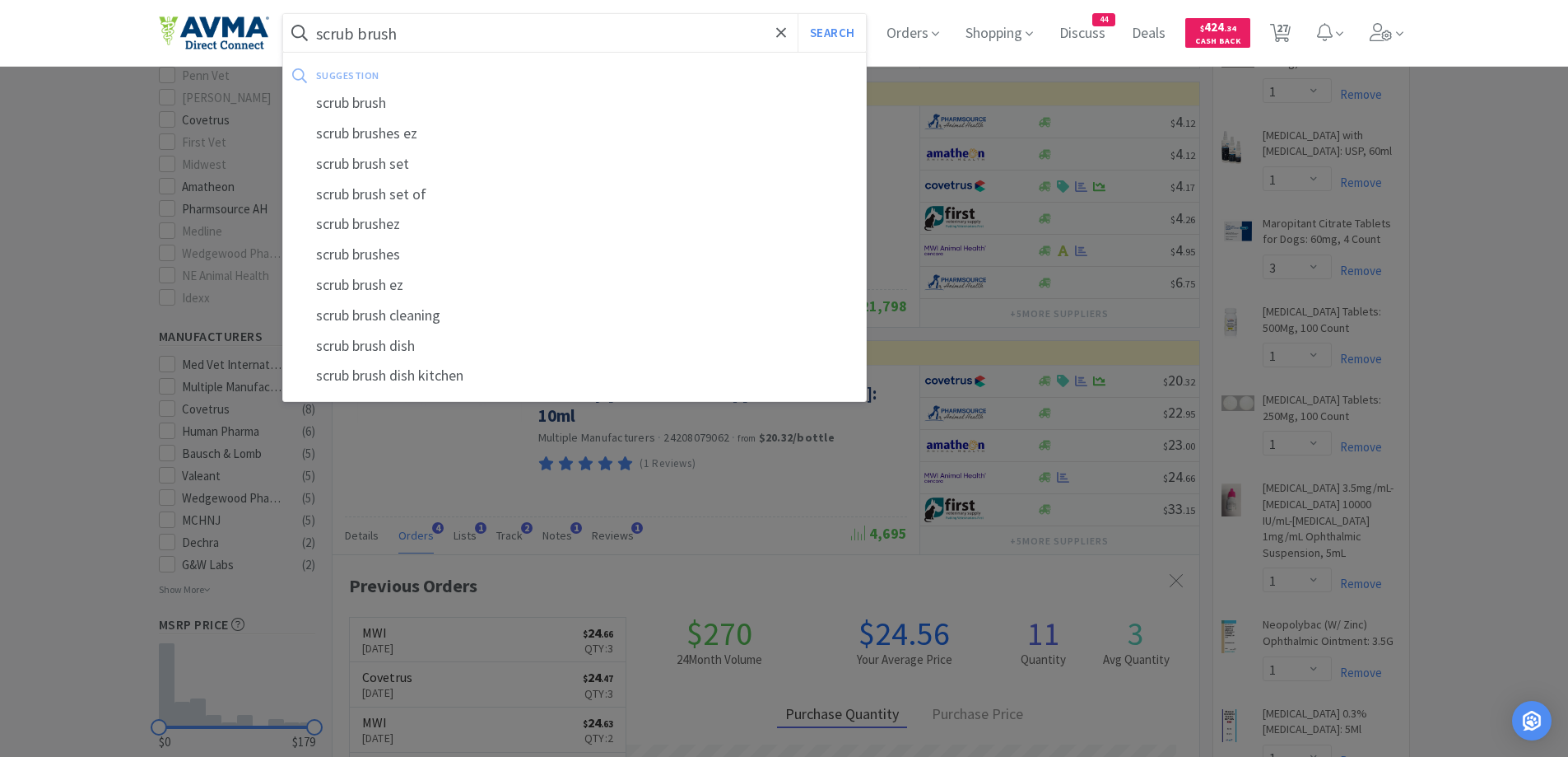
click at [798, 14] on button "Search" at bounding box center [832, 33] width 68 height 38
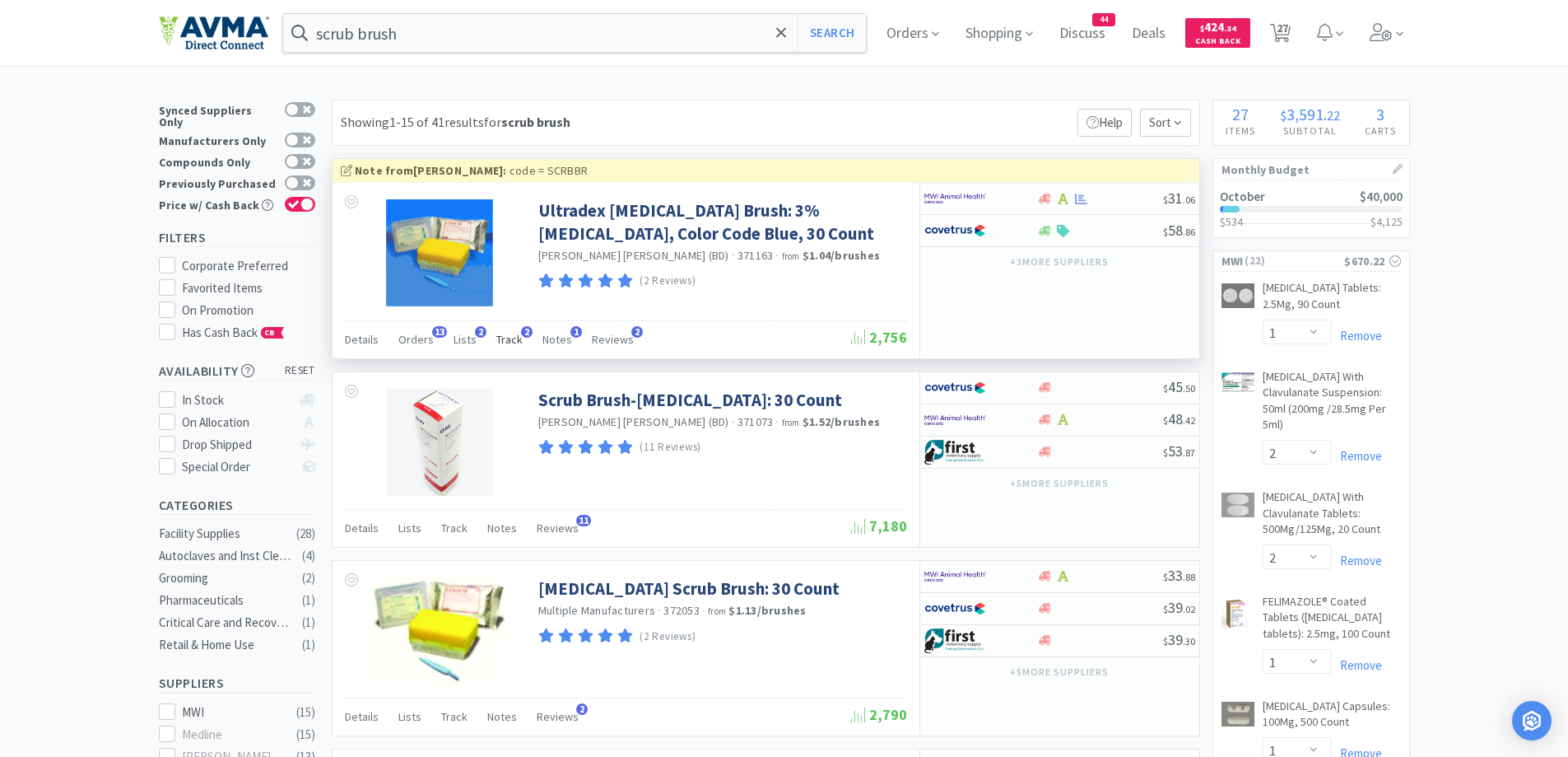
click at [506, 338] on span "Track" at bounding box center [510, 339] width 26 height 15
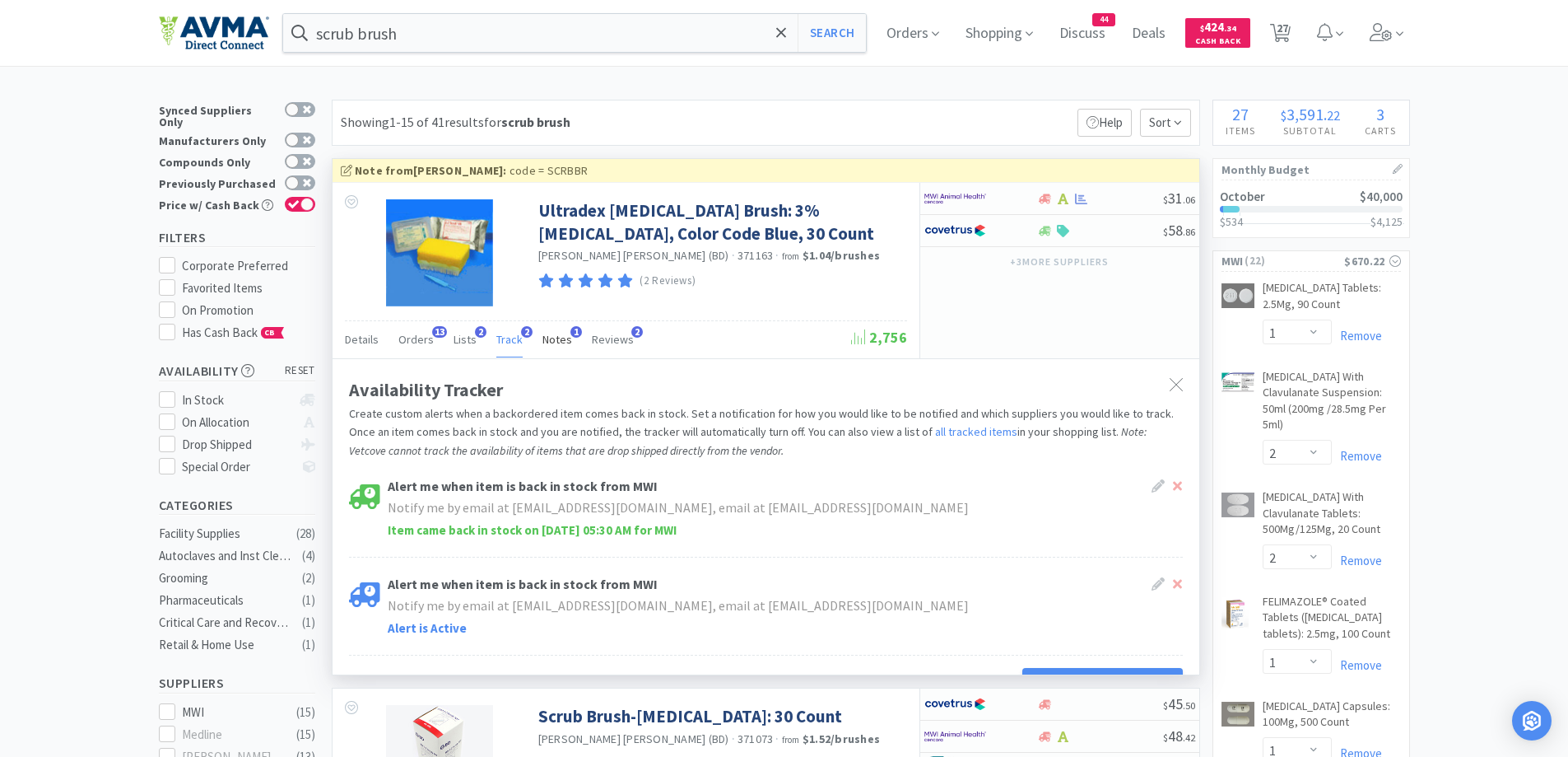
scroll to position [164, 0]
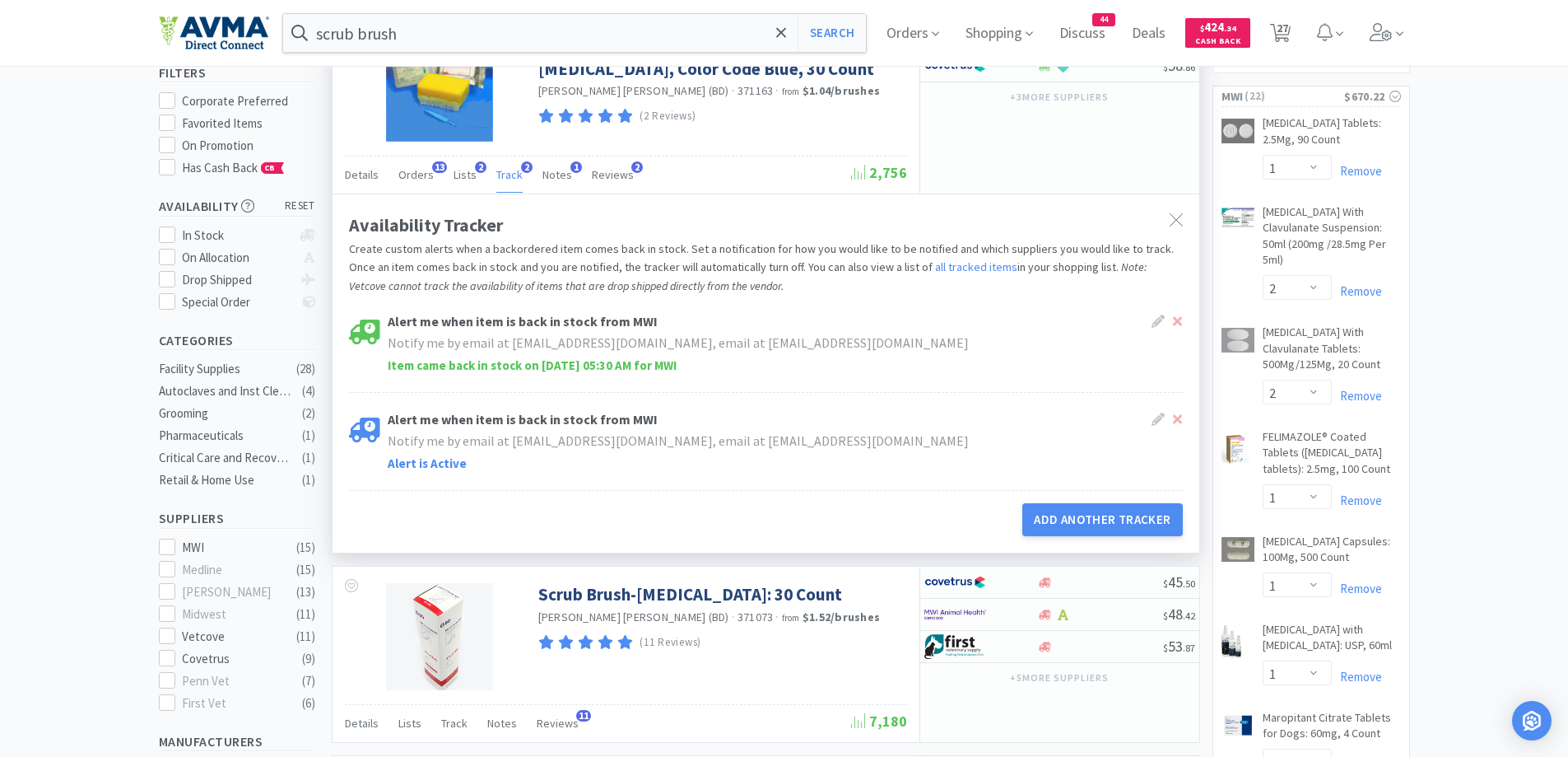
click at [1126, 538] on div "Availability Tracker Create custom alerts when a backordered item comes back in…" at bounding box center [765, 372] width 867 height 359
click at [1127, 527] on button "Add Another Tracker" at bounding box center [1102, 519] width 160 height 33
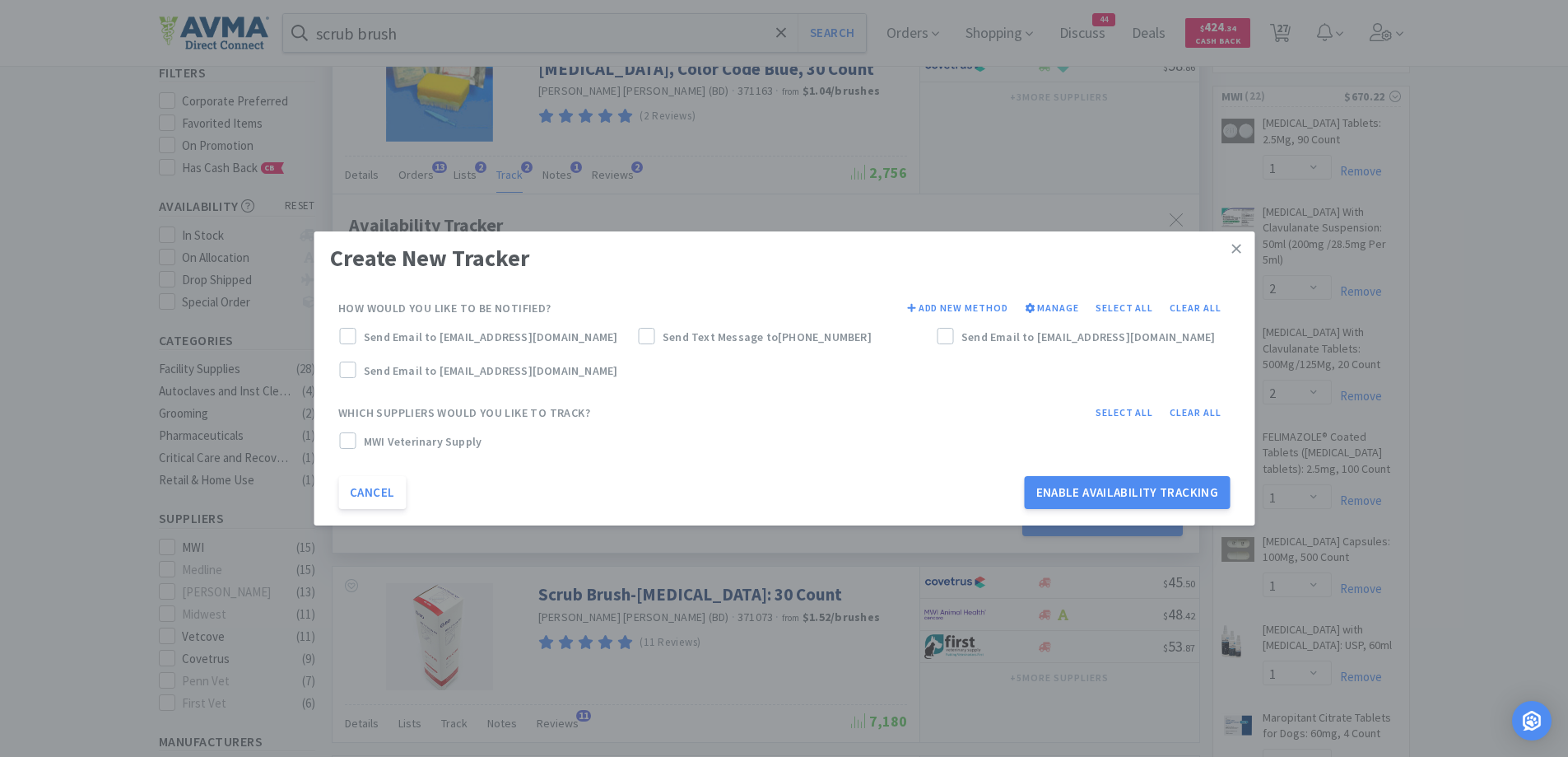
click at [357, 437] on label "MWI Veterinary Supply" at bounding box center [447, 441] width 217 height 18
click at [359, 337] on label "Send Email to [EMAIL_ADDRESS][DOMAIN_NAME]" at bounding box center [484, 336] width 292 height 18
click at [947, 338] on icon at bounding box center [945, 337] width 11 height 11
click at [1130, 505] on button "Enable Availability Tracking" at bounding box center [1127, 492] width 206 height 33
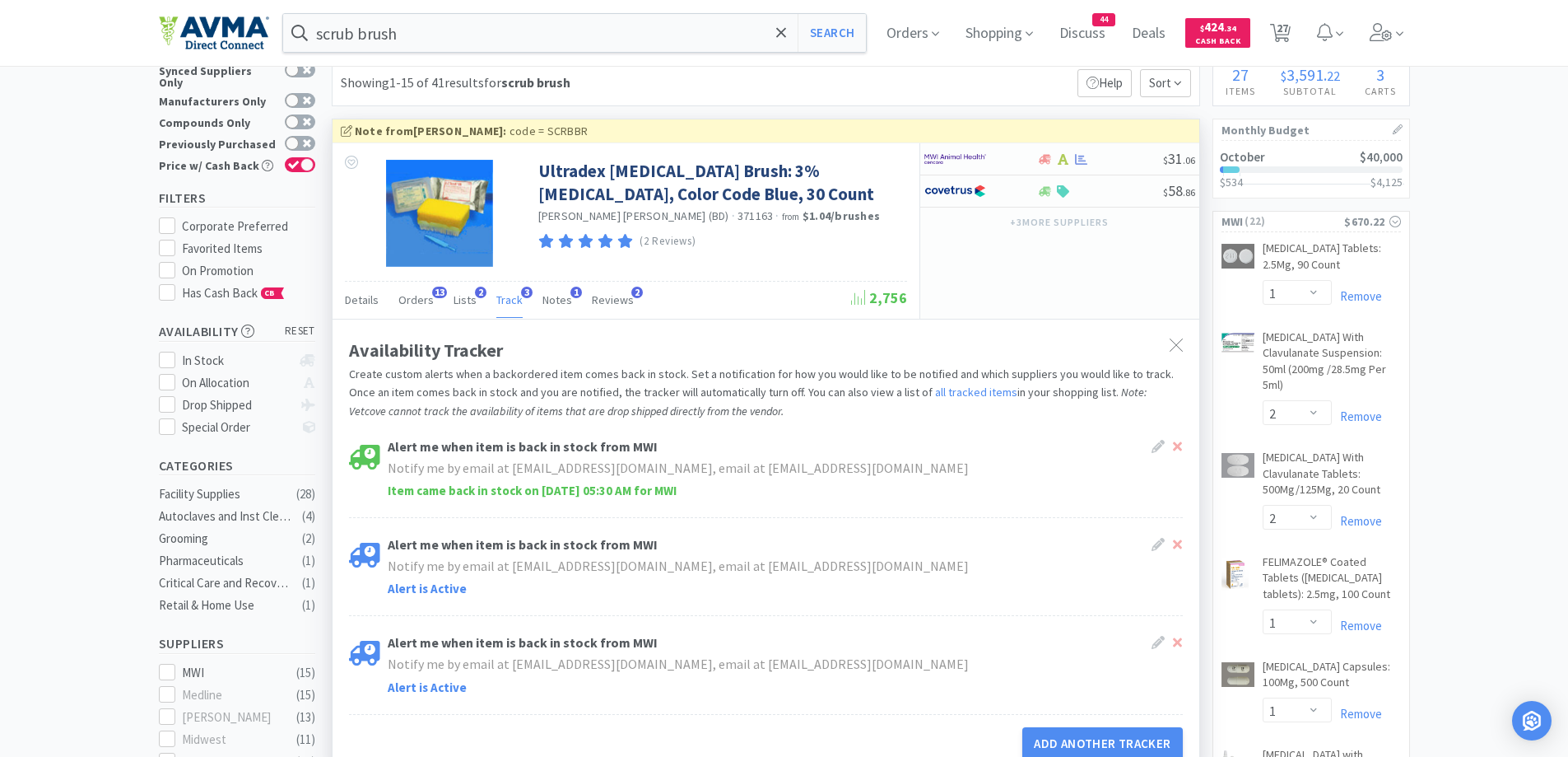
scroll to position [0, 0]
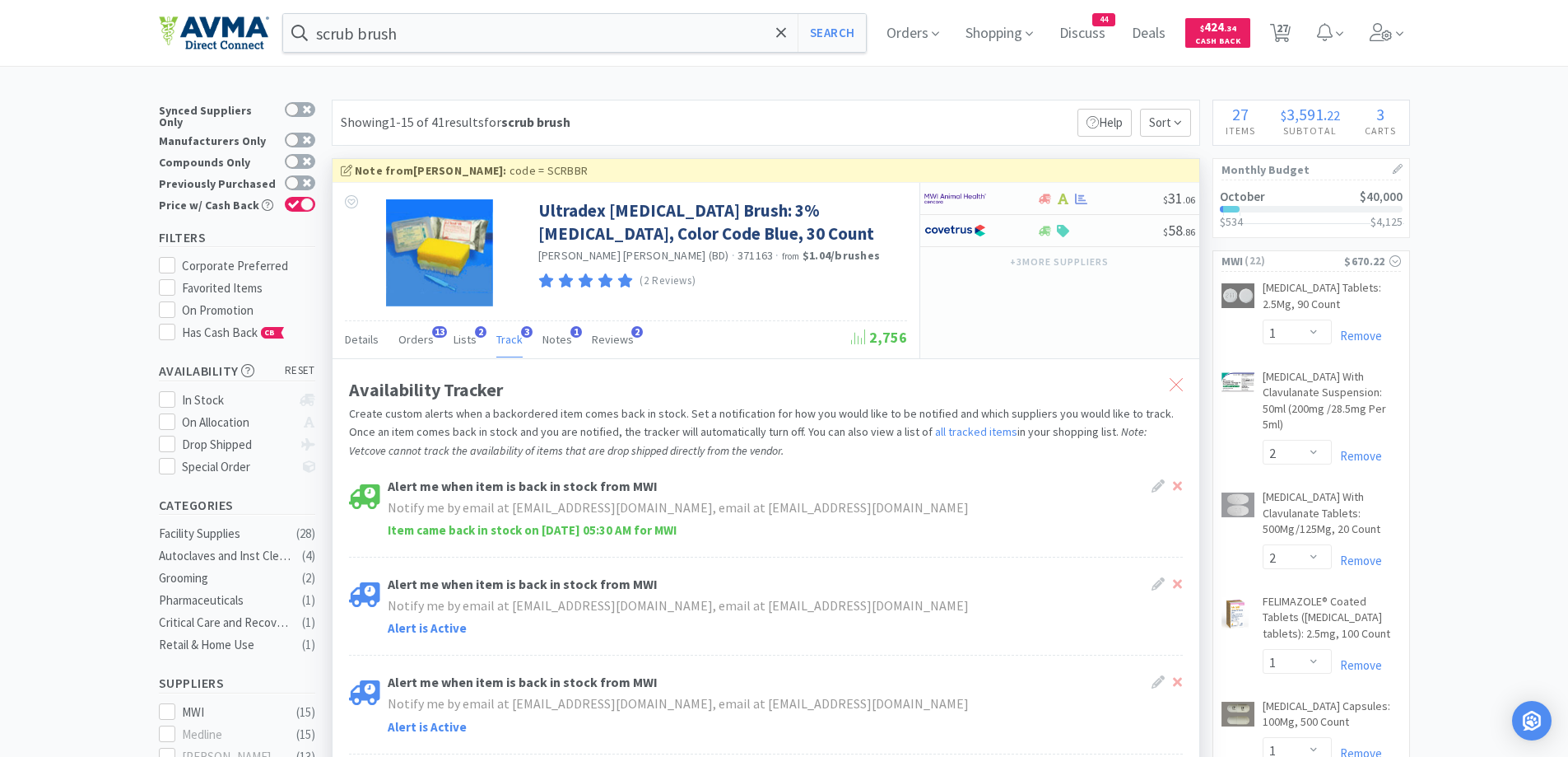
click at [1174, 379] on icon at bounding box center [1176, 385] width 13 height 13
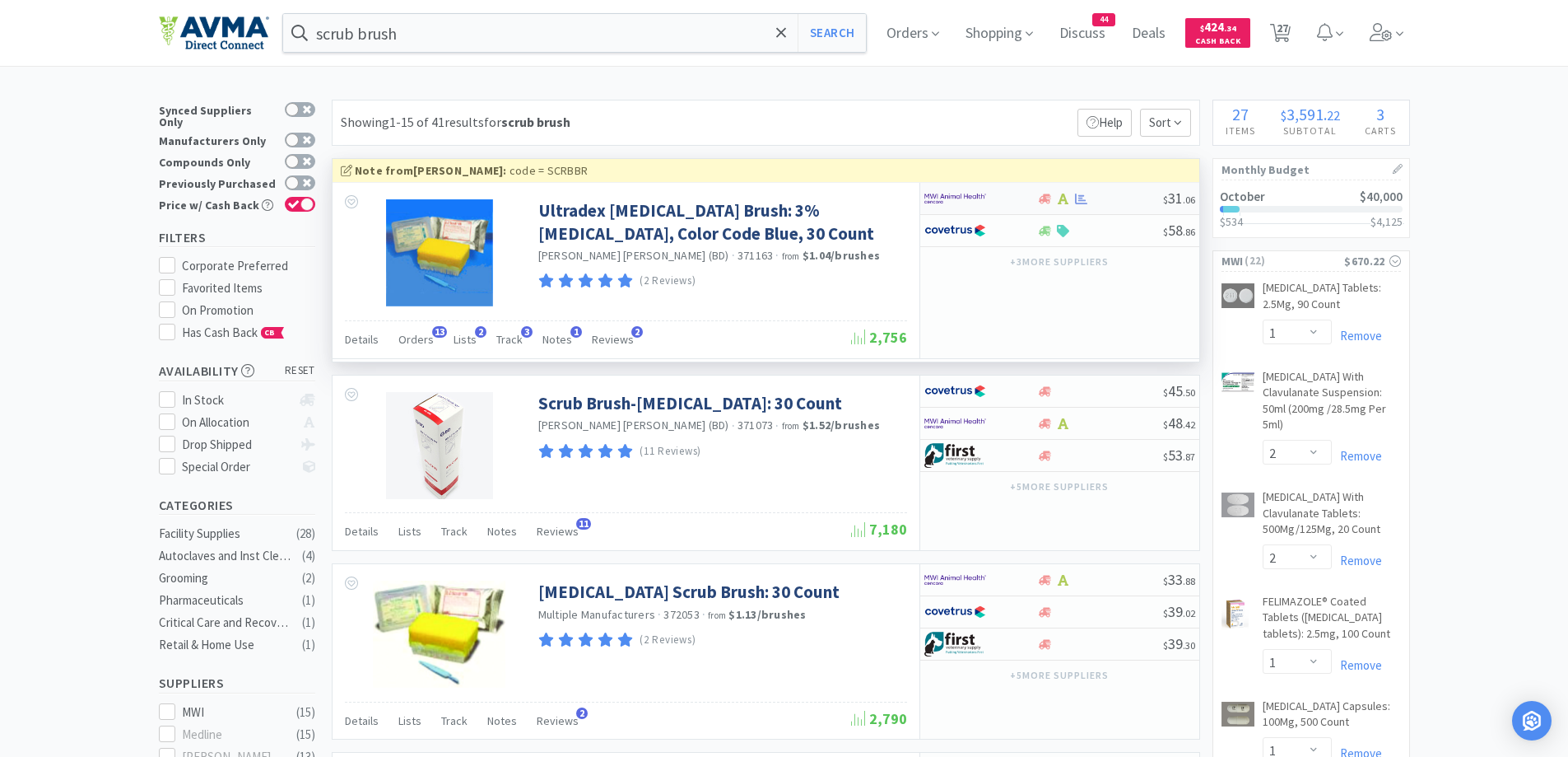
click at [1025, 196] on div at bounding box center [981, 199] width 113 height 28
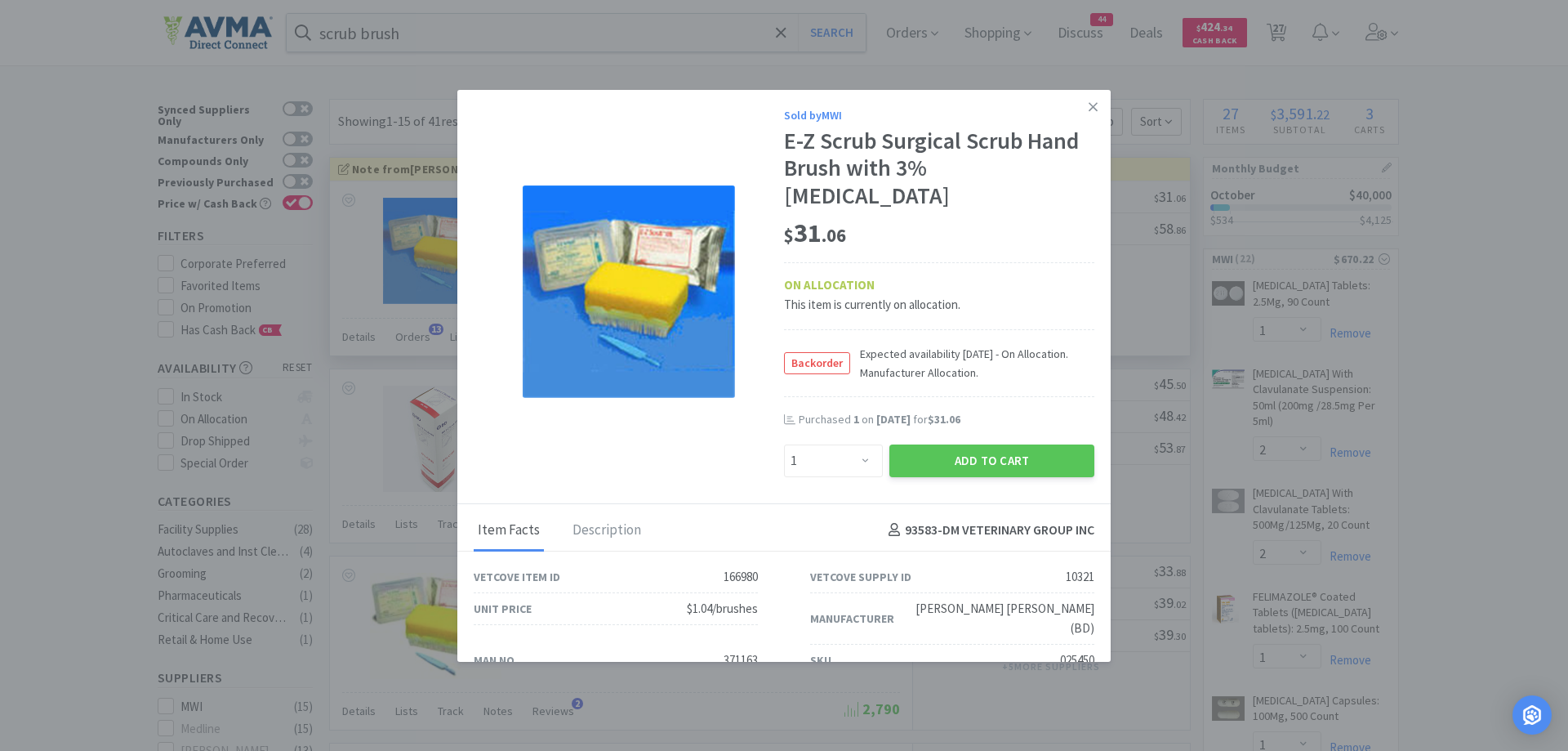
click at [1007, 262] on div "ON ALLOCATION This item is currently on allocation." at bounding box center [939, 288] width 310 height 52
click at [1089, 109] on icon at bounding box center [1093, 106] width 9 height 9
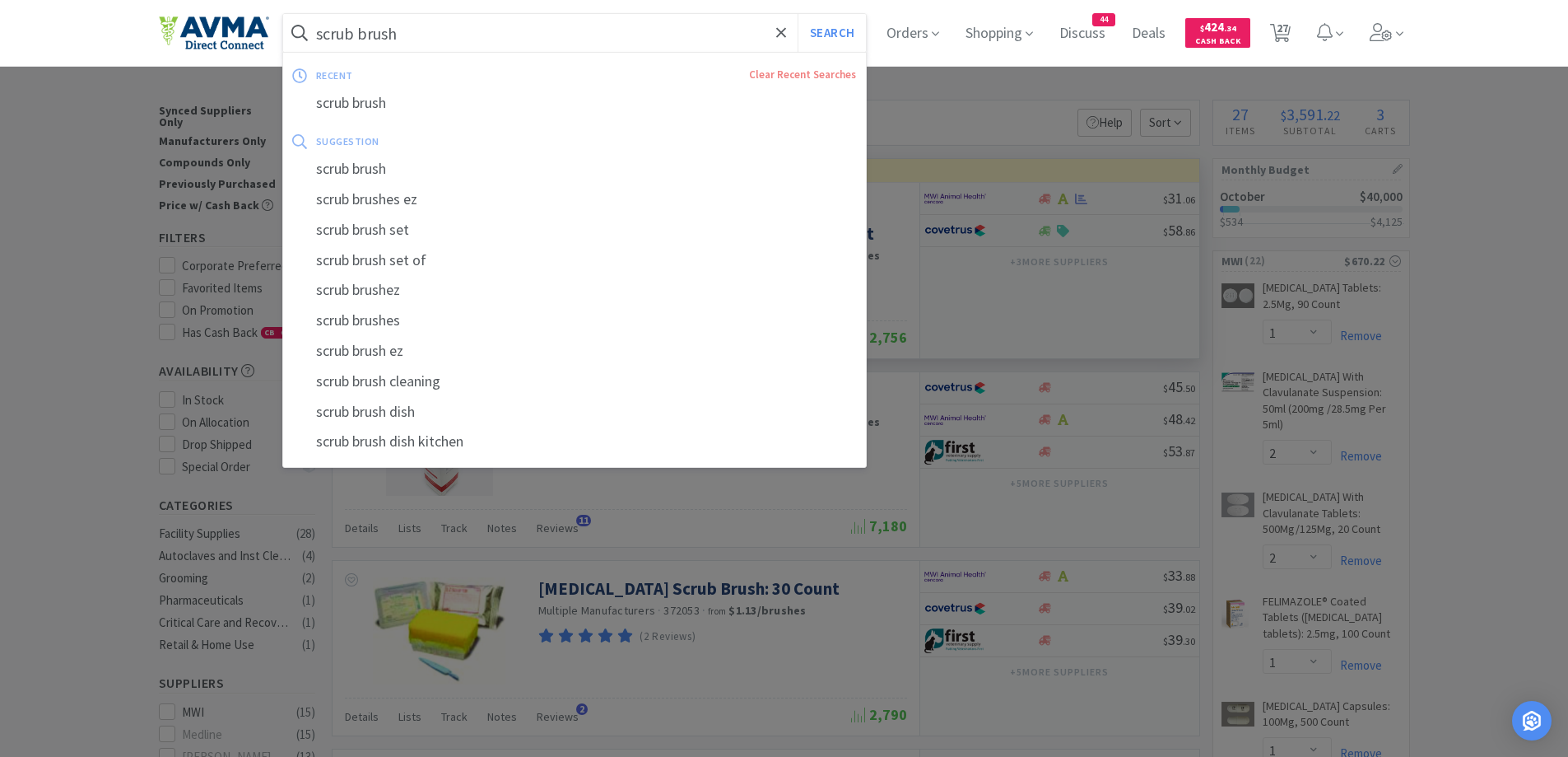
click at [499, 36] on input "scrub brush" at bounding box center [574, 33] width 583 height 38
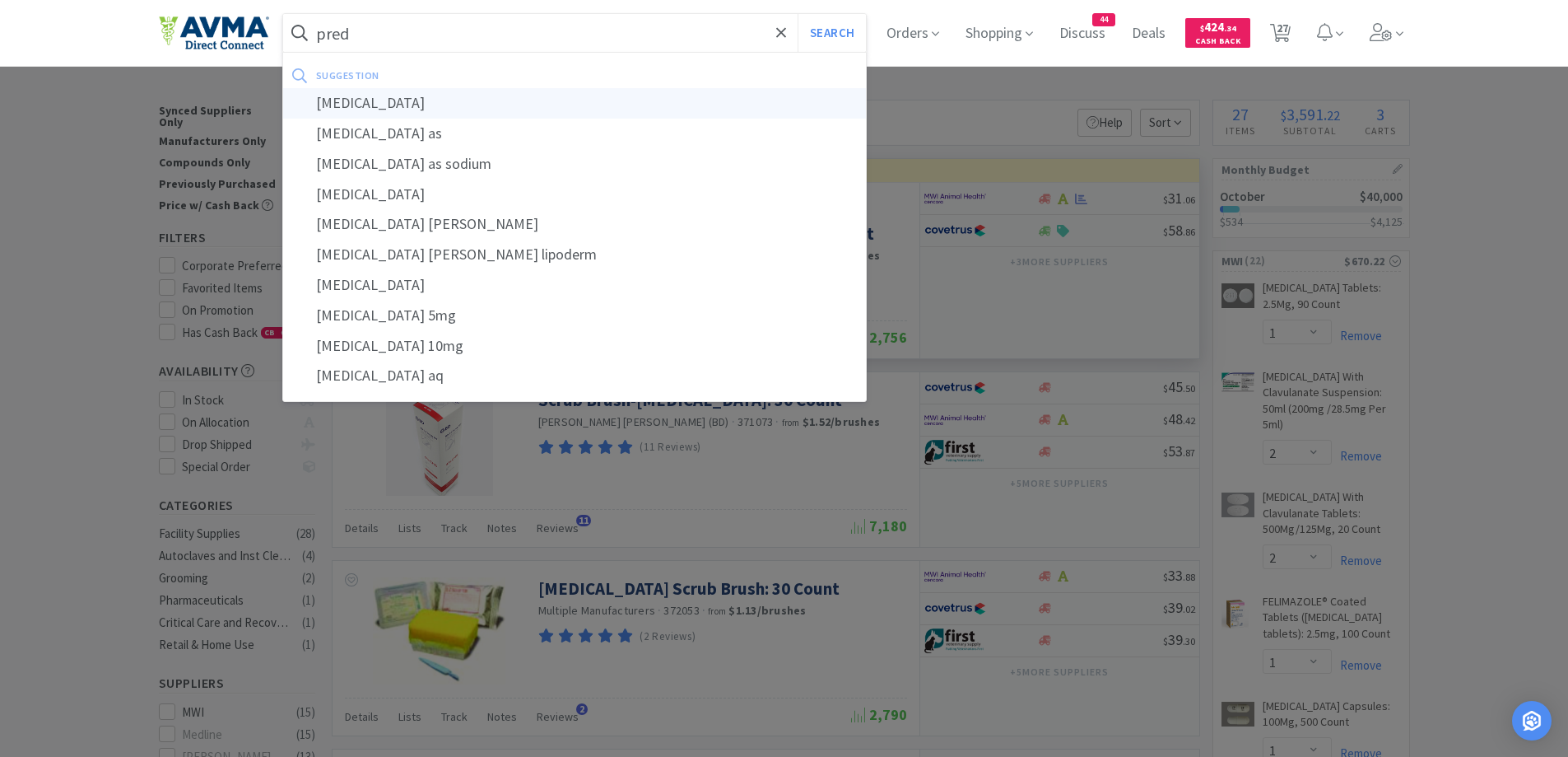
click at [336, 91] on div "[MEDICAL_DATA]" at bounding box center [574, 103] width 583 height 31
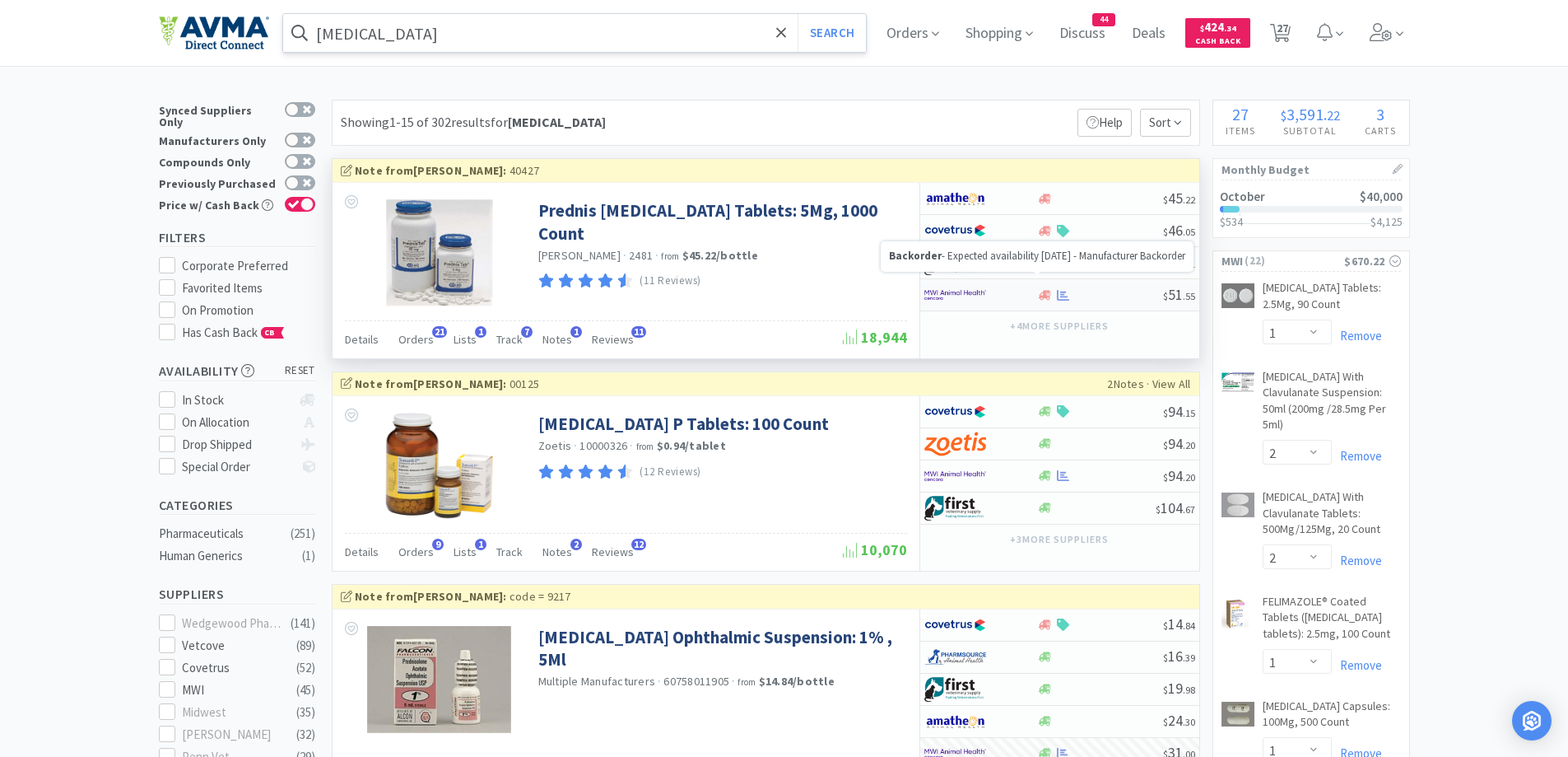
click at [1043, 294] on icon at bounding box center [1044, 294] width 12 height 10
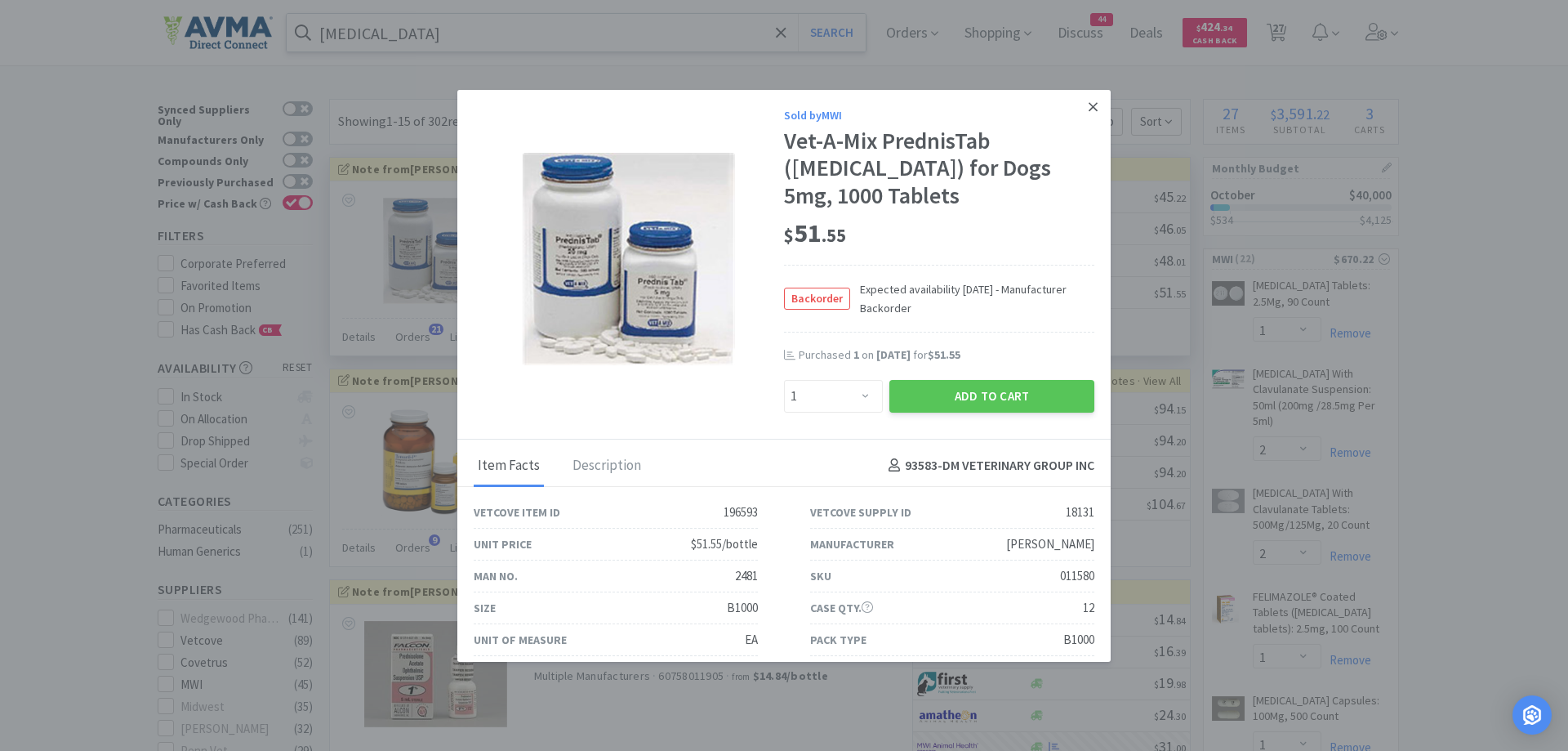
click at [1089, 108] on icon at bounding box center [1093, 107] width 9 height 15
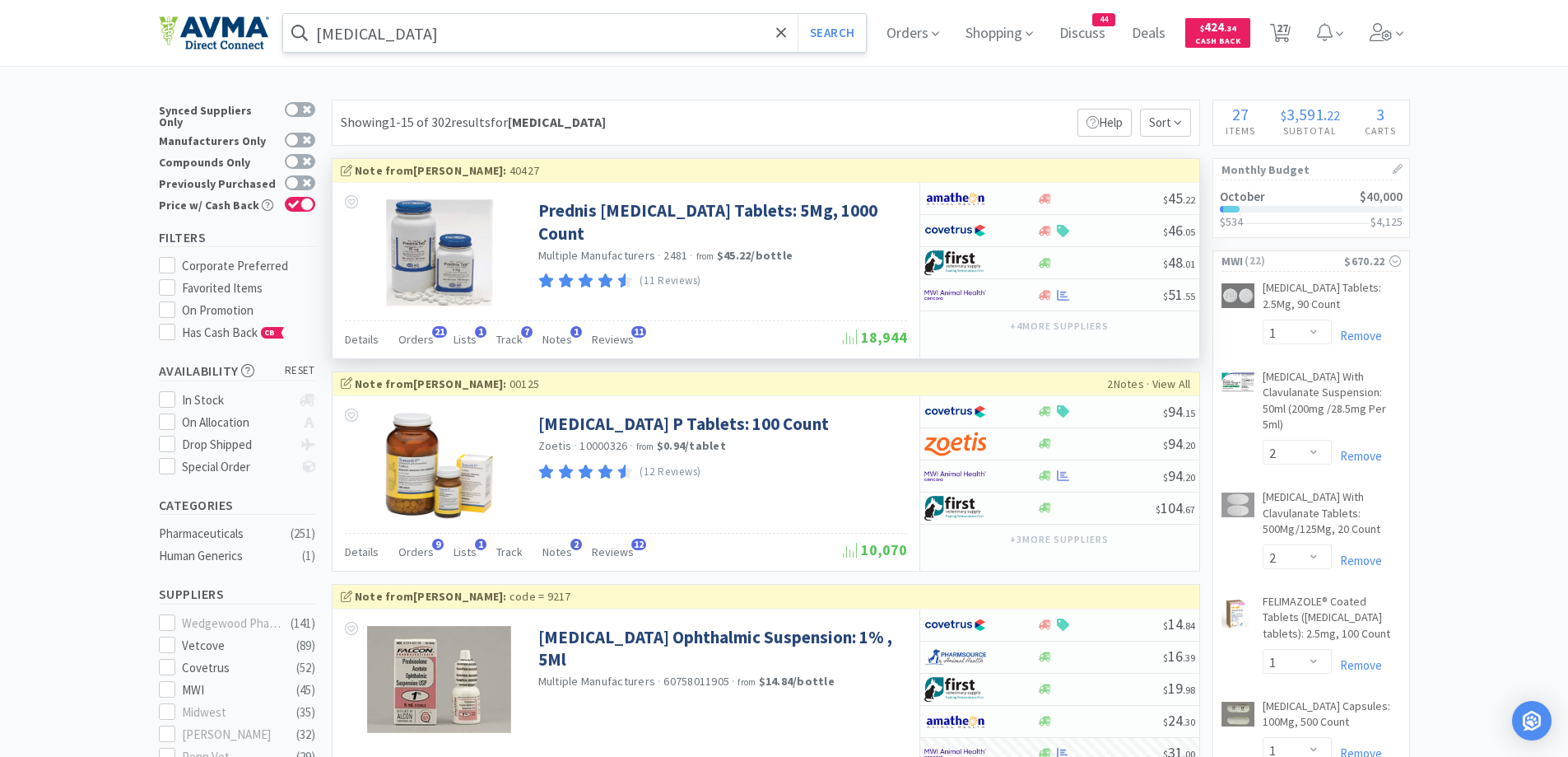
click at [833, 105] on div "Showing 1-15 of 302 results for [MEDICAL_DATA] Filters Help Sort" at bounding box center [765, 122] width 869 height 46
click at [1287, 21] on span "27" at bounding box center [1282, 28] width 11 height 66
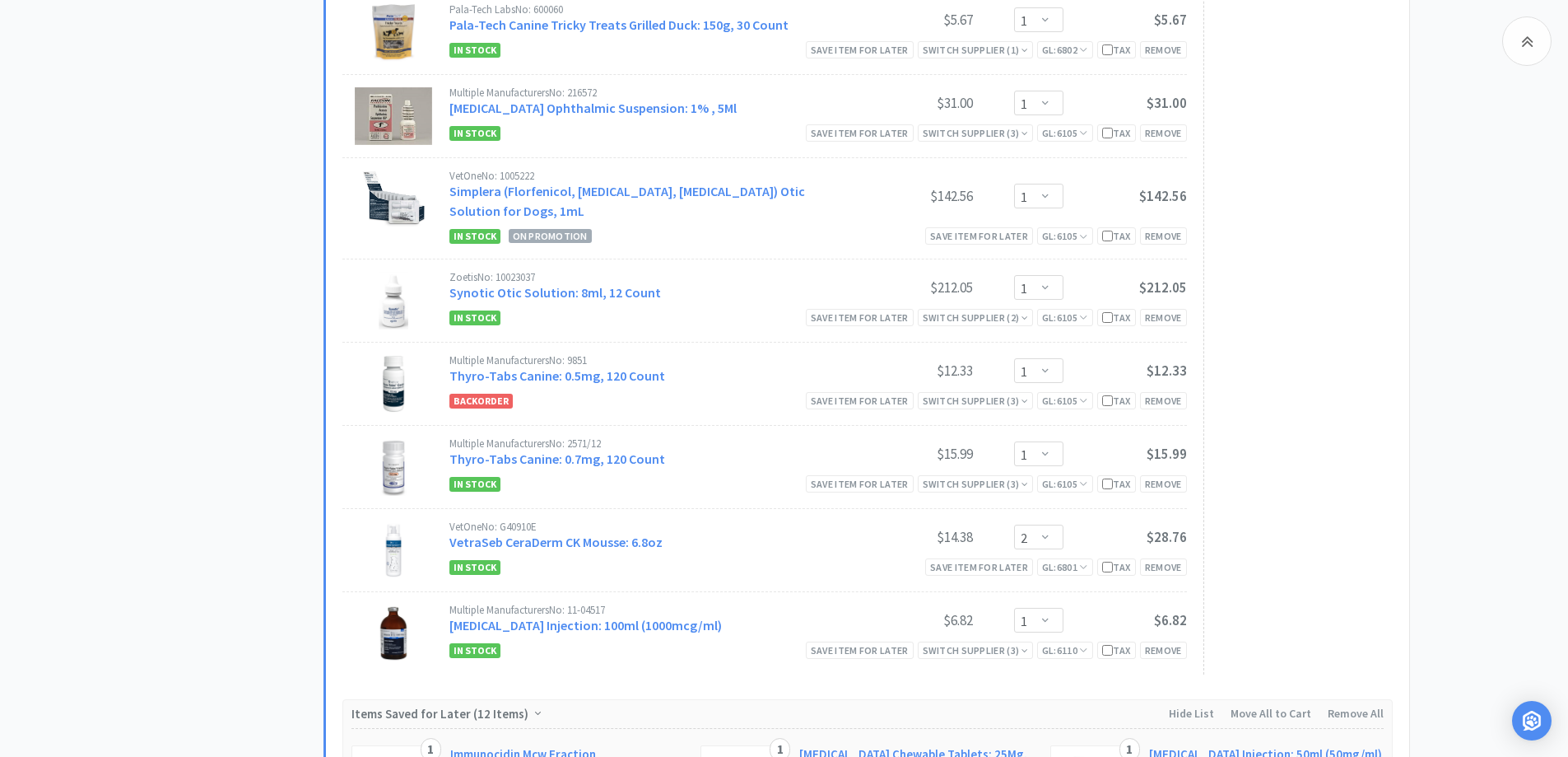
scroll to position [2306, 0]
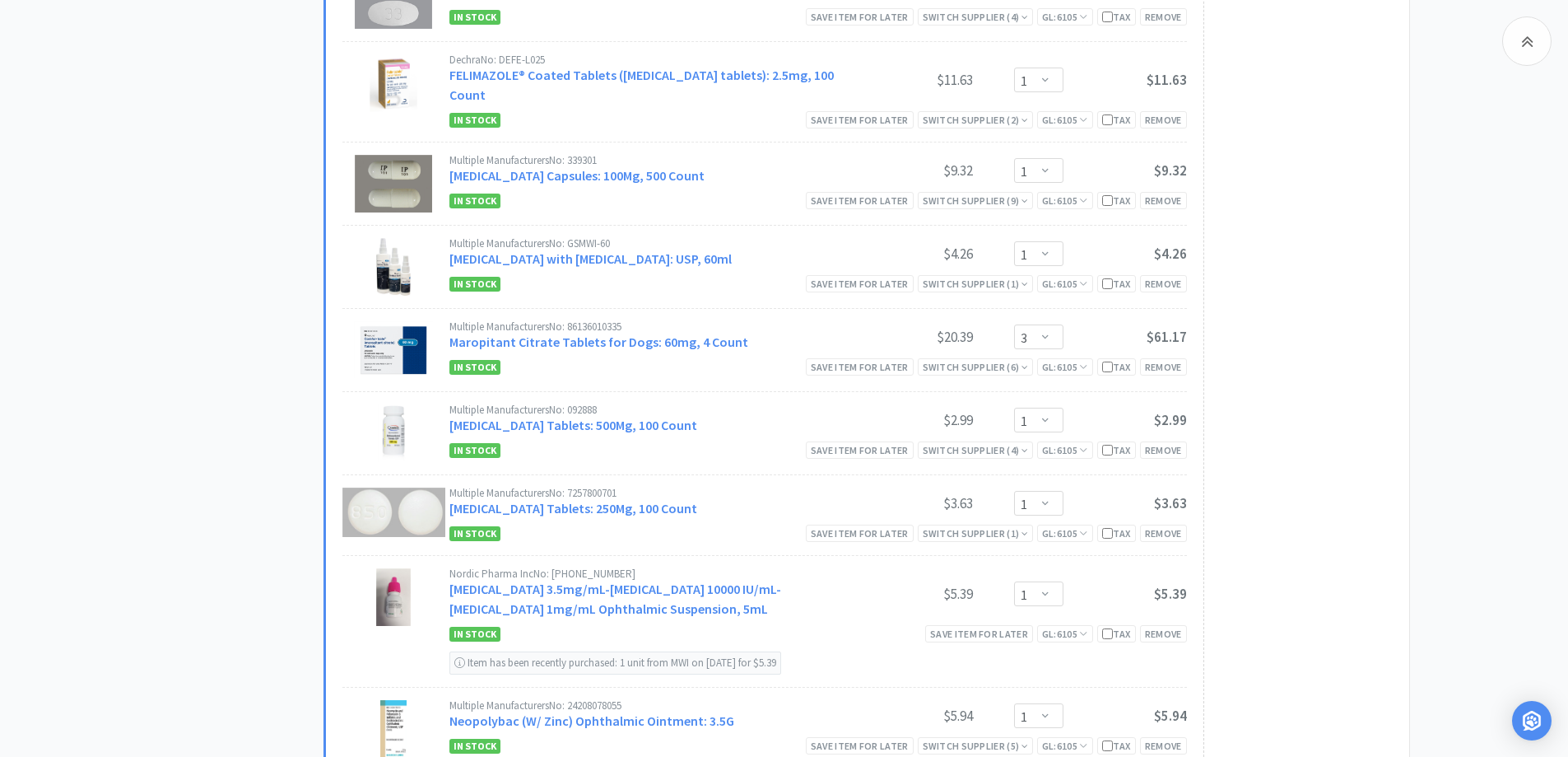
scroll to position [1153, 0]
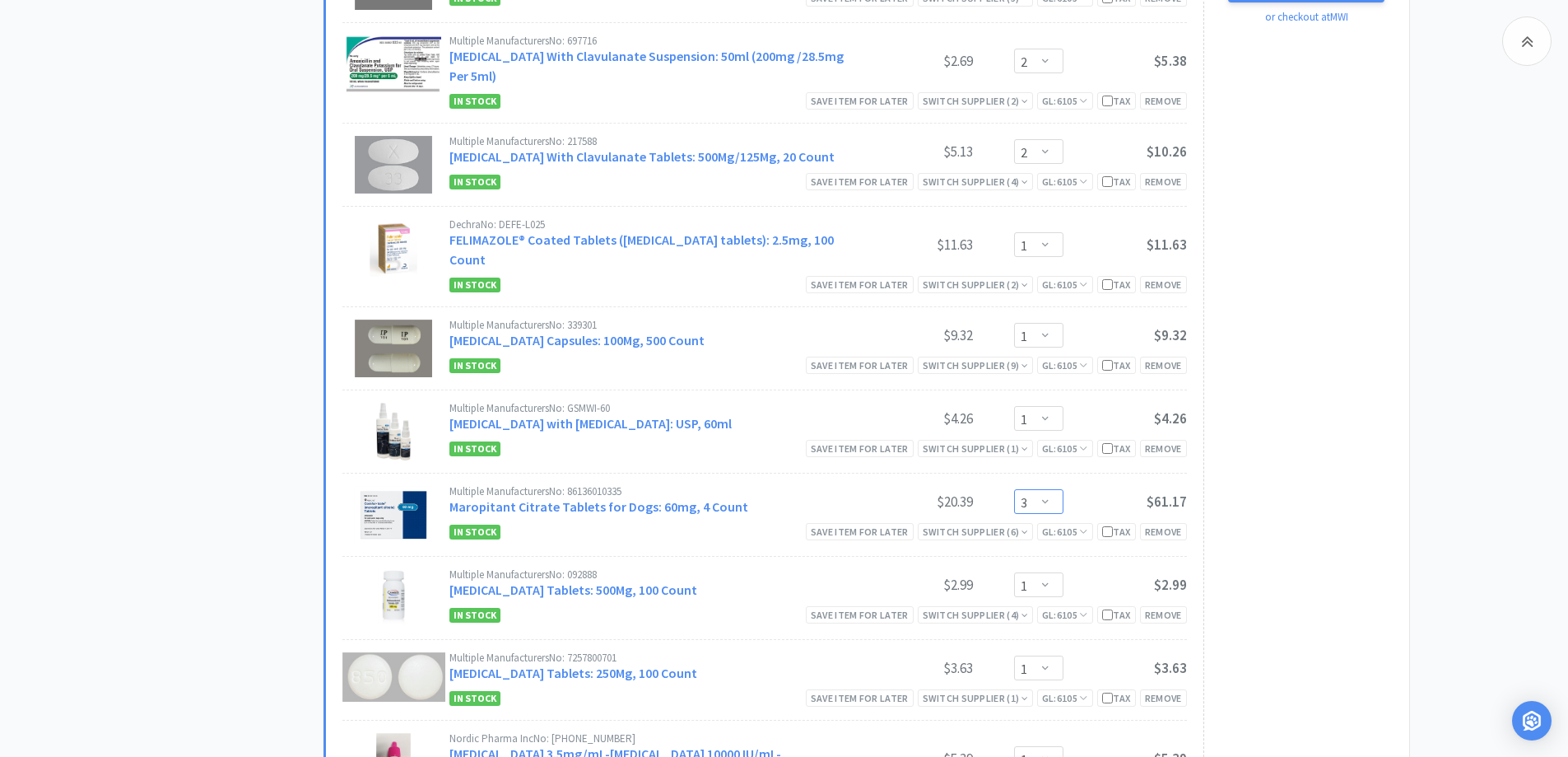
click at [1045, 489] on select "Enter Quantity 1 2 3 4 5 6 7 8 9 10 11 12 13 14 15 16 17 18 19 20 Enter Quantity" at bounding box center [1039, 501] width 49 height 24
click at [1015, 489] on select "Enter Quantity 1 2 3 4 5 6 7 8 9 10 11 12 13 14 15 16 17 18 19 20 Enter Quantity" at bounding box center [1039, 501] width 49 height 24
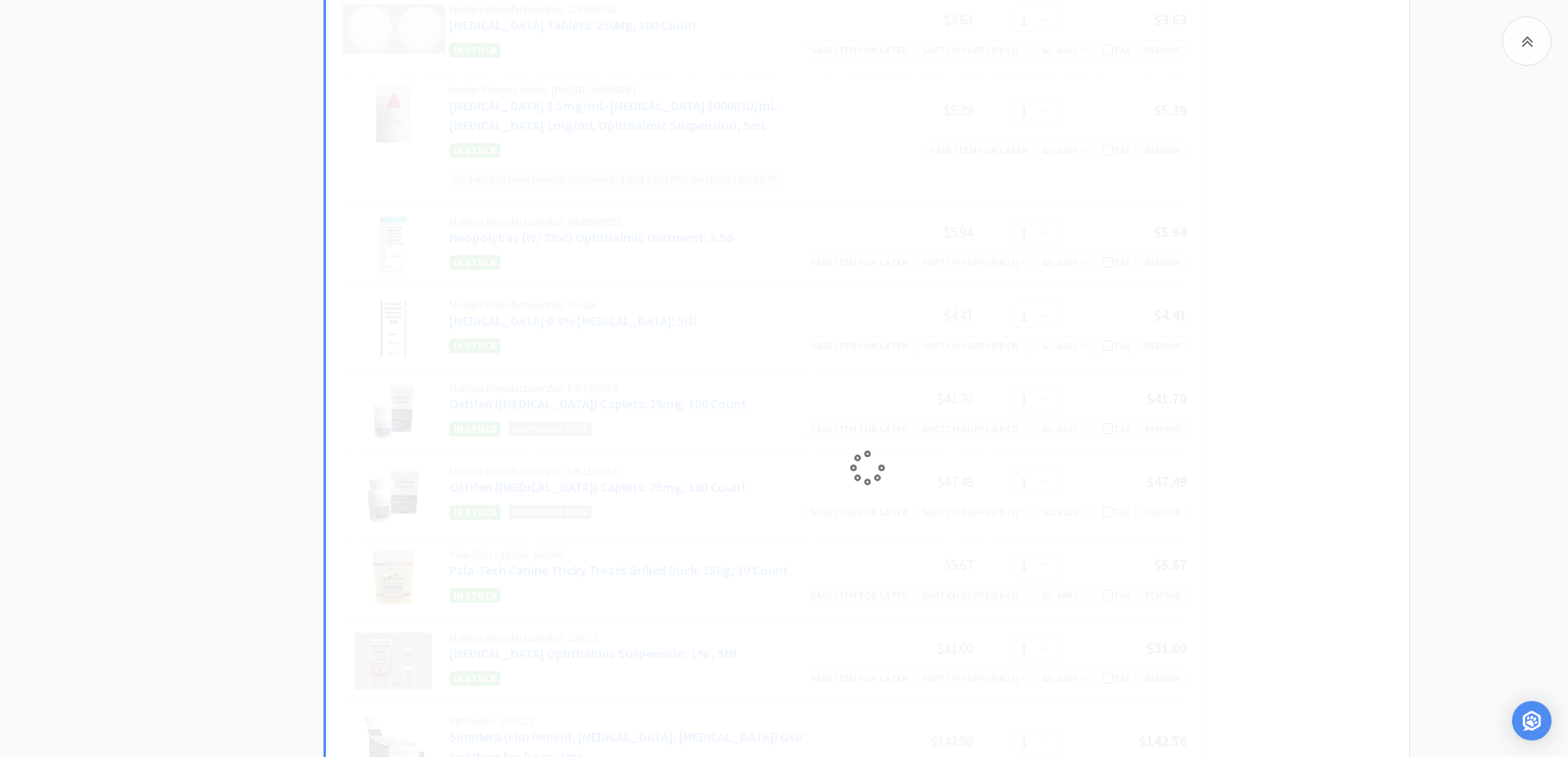
scroll to position [1812, 0]
click at [190, 332] on div "All Carts 27 Items $ 3,591 . 22 Subtotal 3 Carts How It Works Monthly Budget Oc…" at bounding box center [241, 95] width 164 height 3614
click at [893, 484] on button "Refresh Cart" at bounding box center [867, 498] width 122 height 33
click at [883, 482] on button "Refresh Cart" at bounding box center [867, 498] width 122 height 33
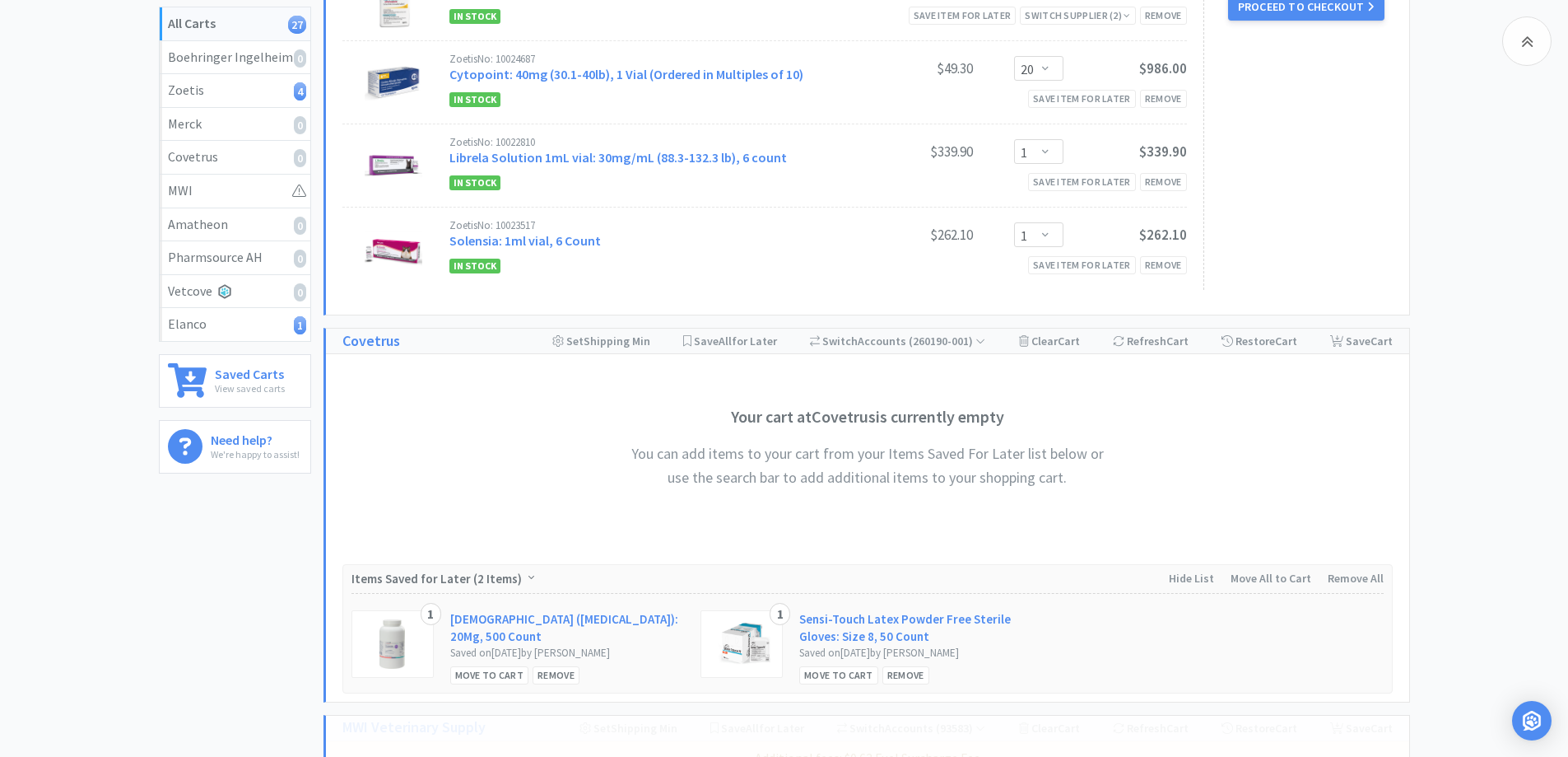
scroll to position [164, 0]
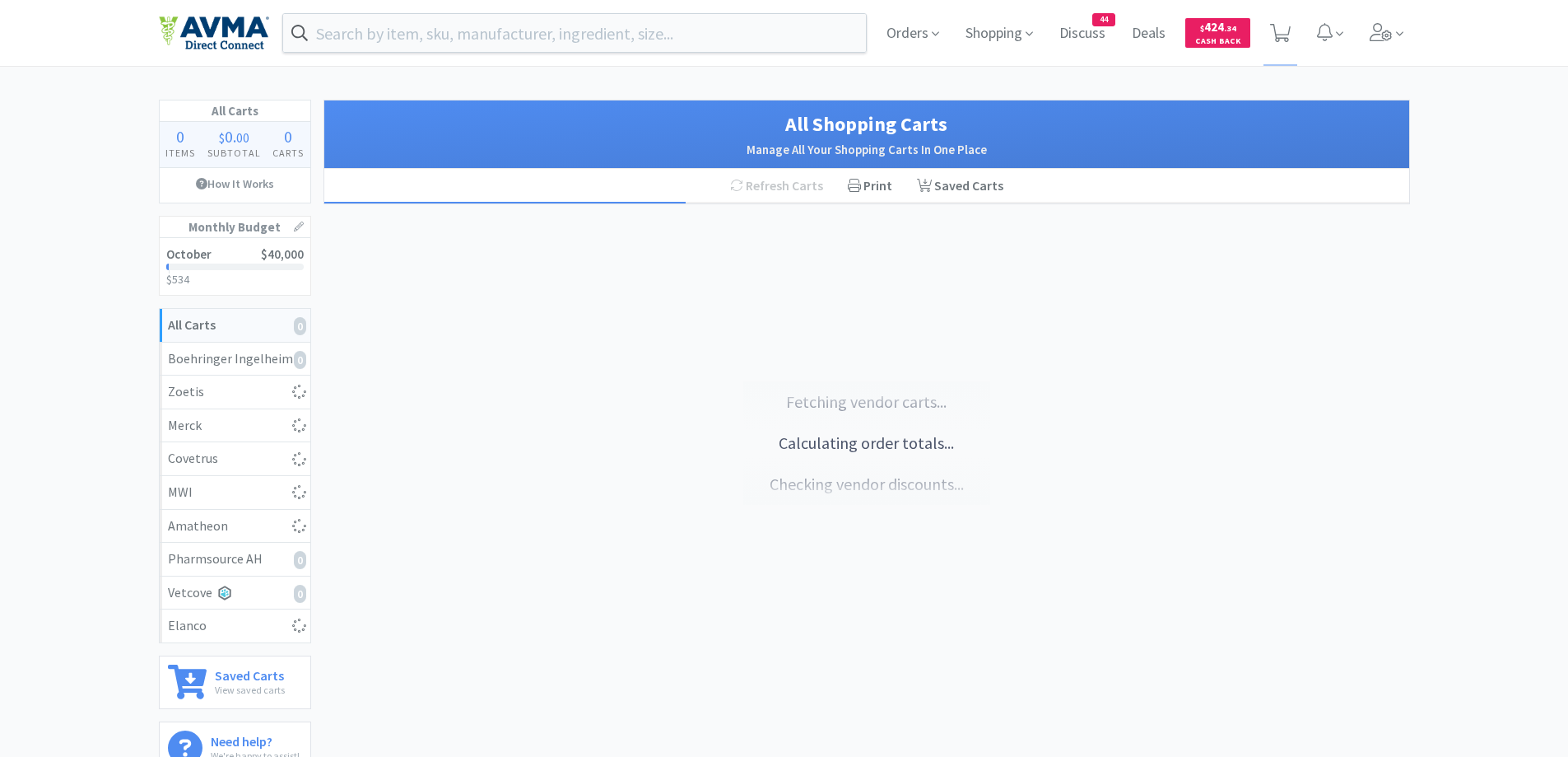
select select "3"
select select "20"
select select "1"
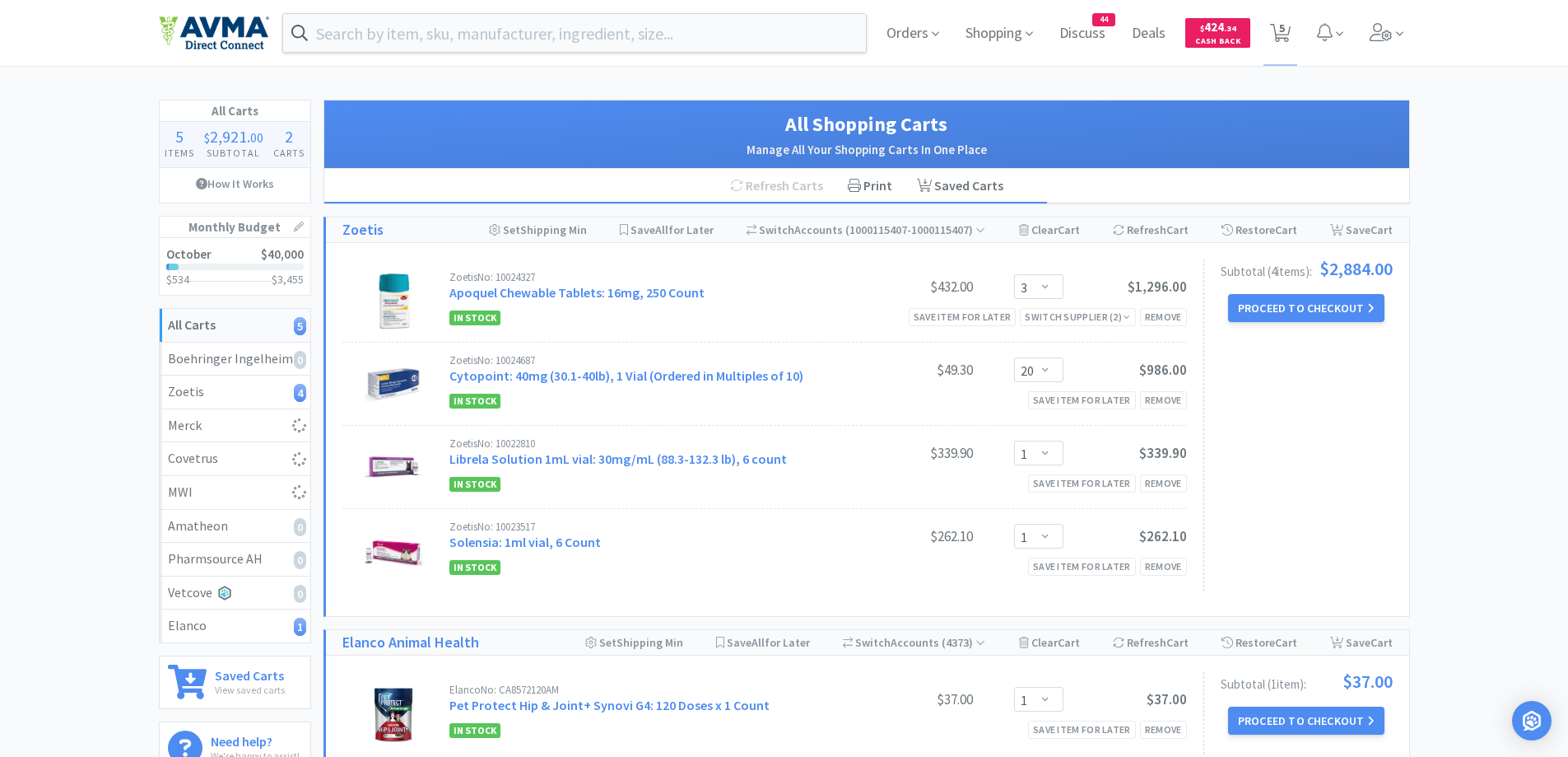
select select "1"
select select "2"
select select "1"
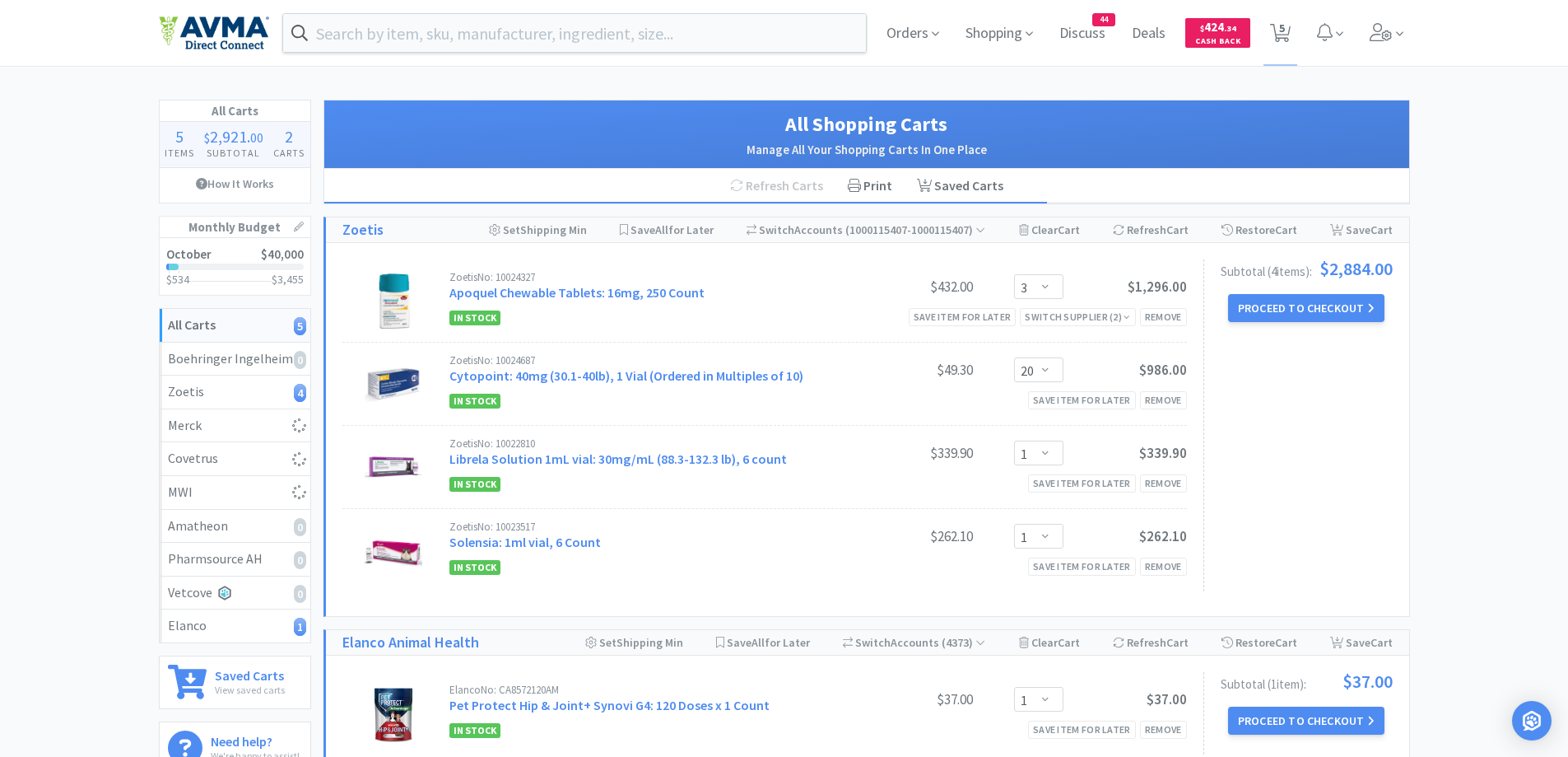
select select "1"
select select "3"
select select "1"
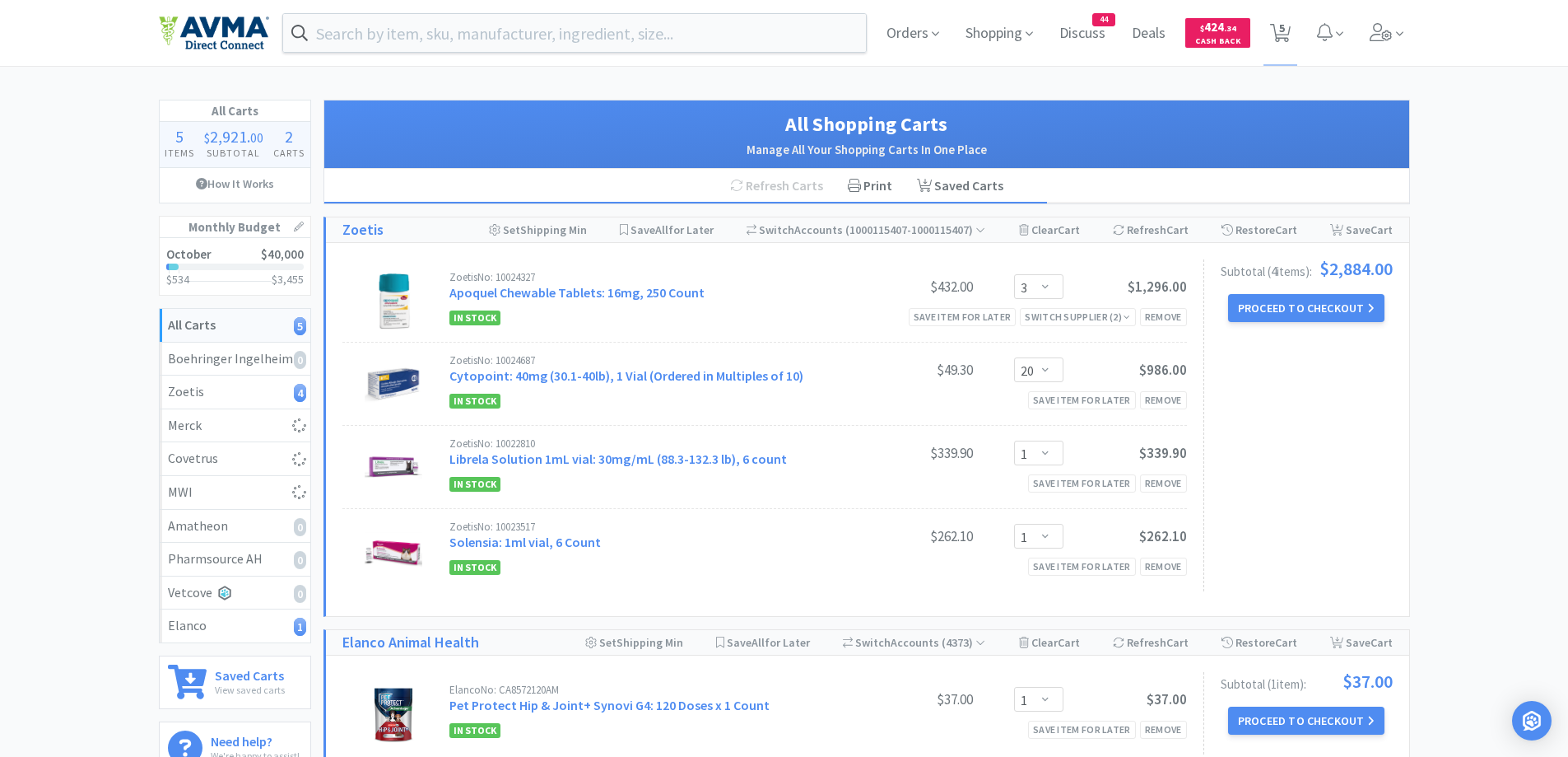
select select "1"
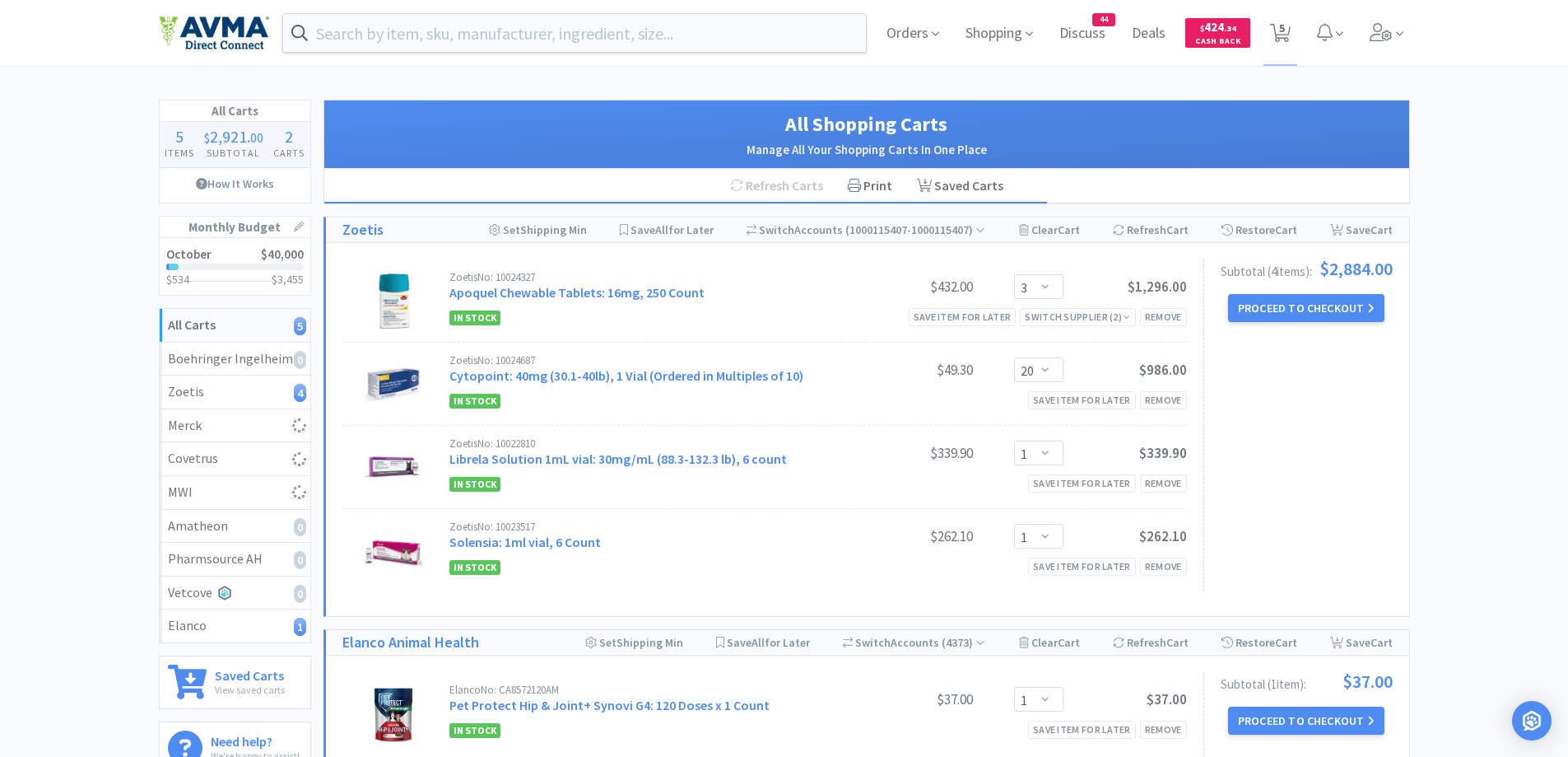
select select "1"
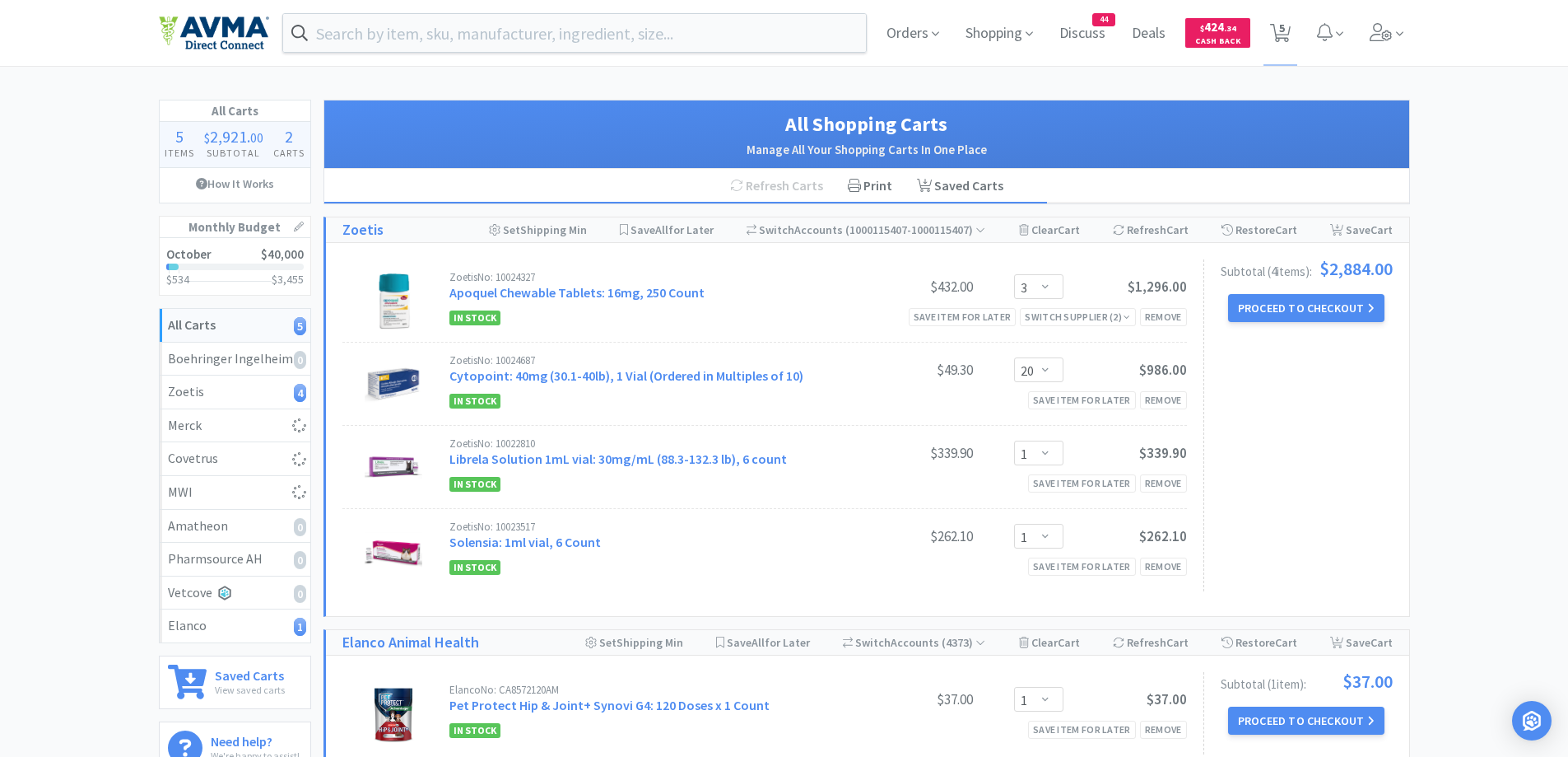
select select "2"
select select "1"
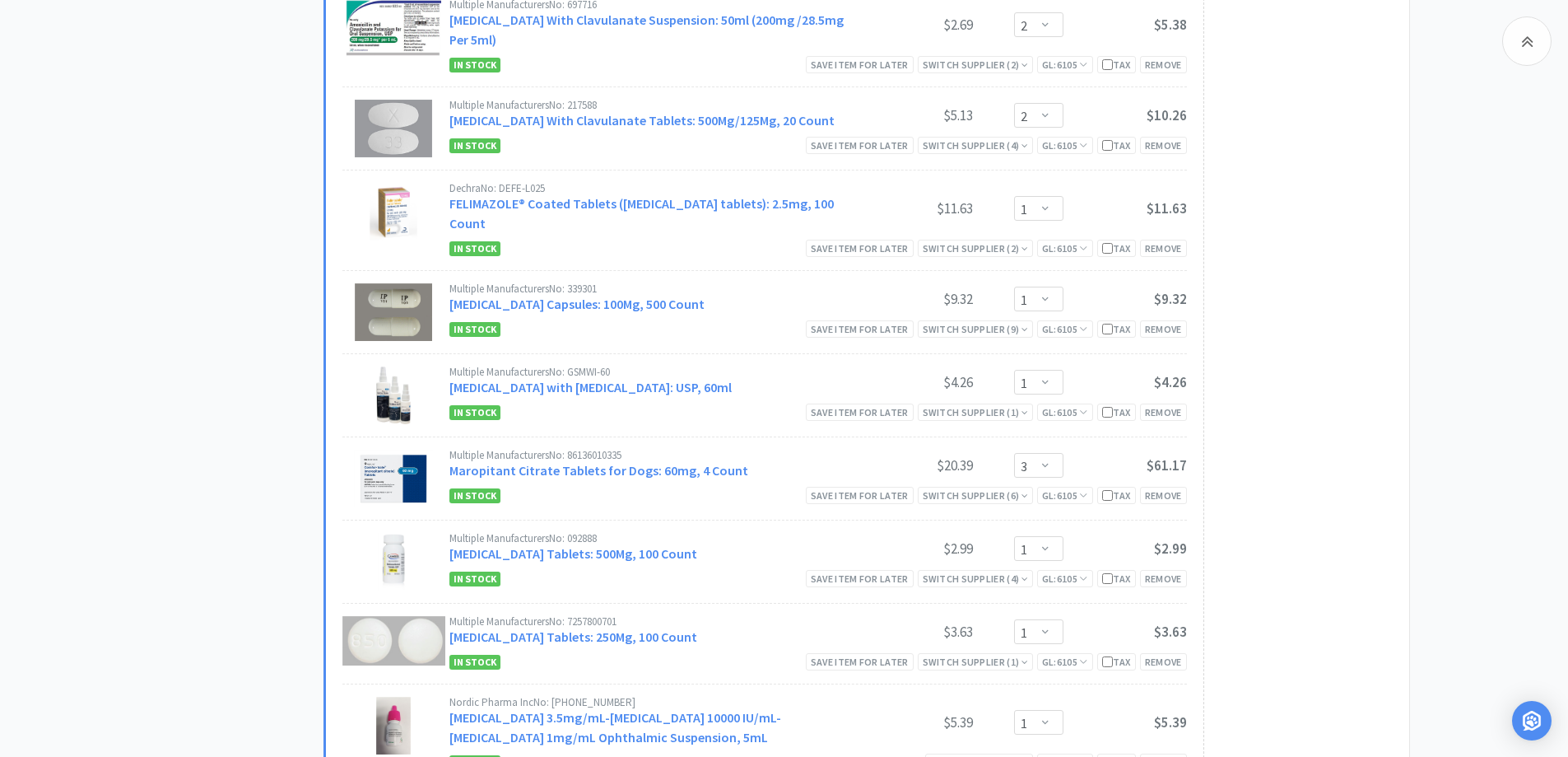
scroll to position [1016, 0]
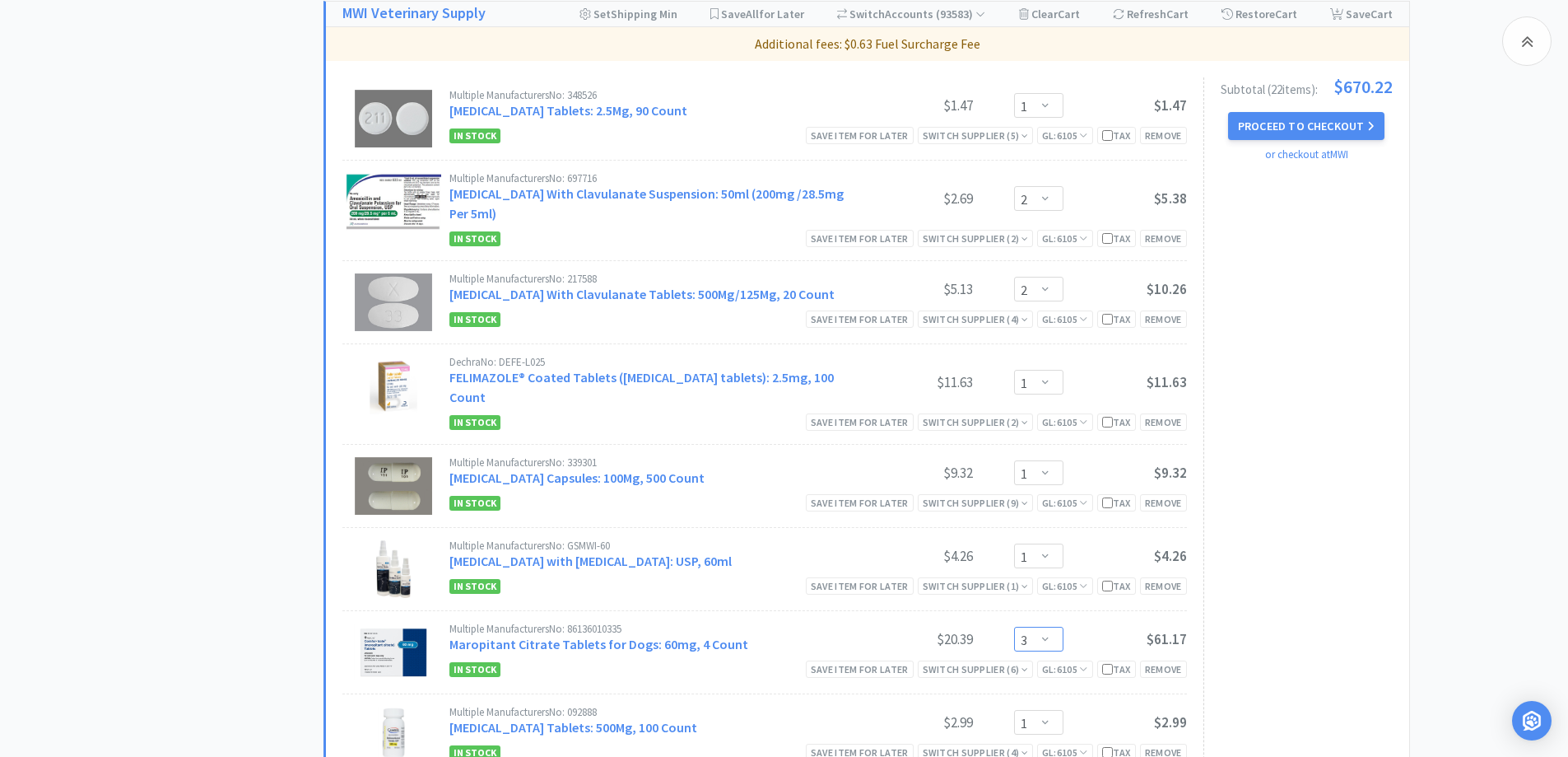
click at [1032, 626] on select "Enter Quantity 1 2 3 4 5 6 7 8 9 10 11 12 13 14 15 16 17 18 19 20 Enter Quantity" at bounding box center [1039, 638] width 49 height 24
click at [1015, 626] on select "Enter Quantity 1 2 3 4 5 6 7 8 9 10 11 12 13 14 15 16 17 18 19 20 Enter Quantity" at bounding box center [1039, 638] width 49 height 24
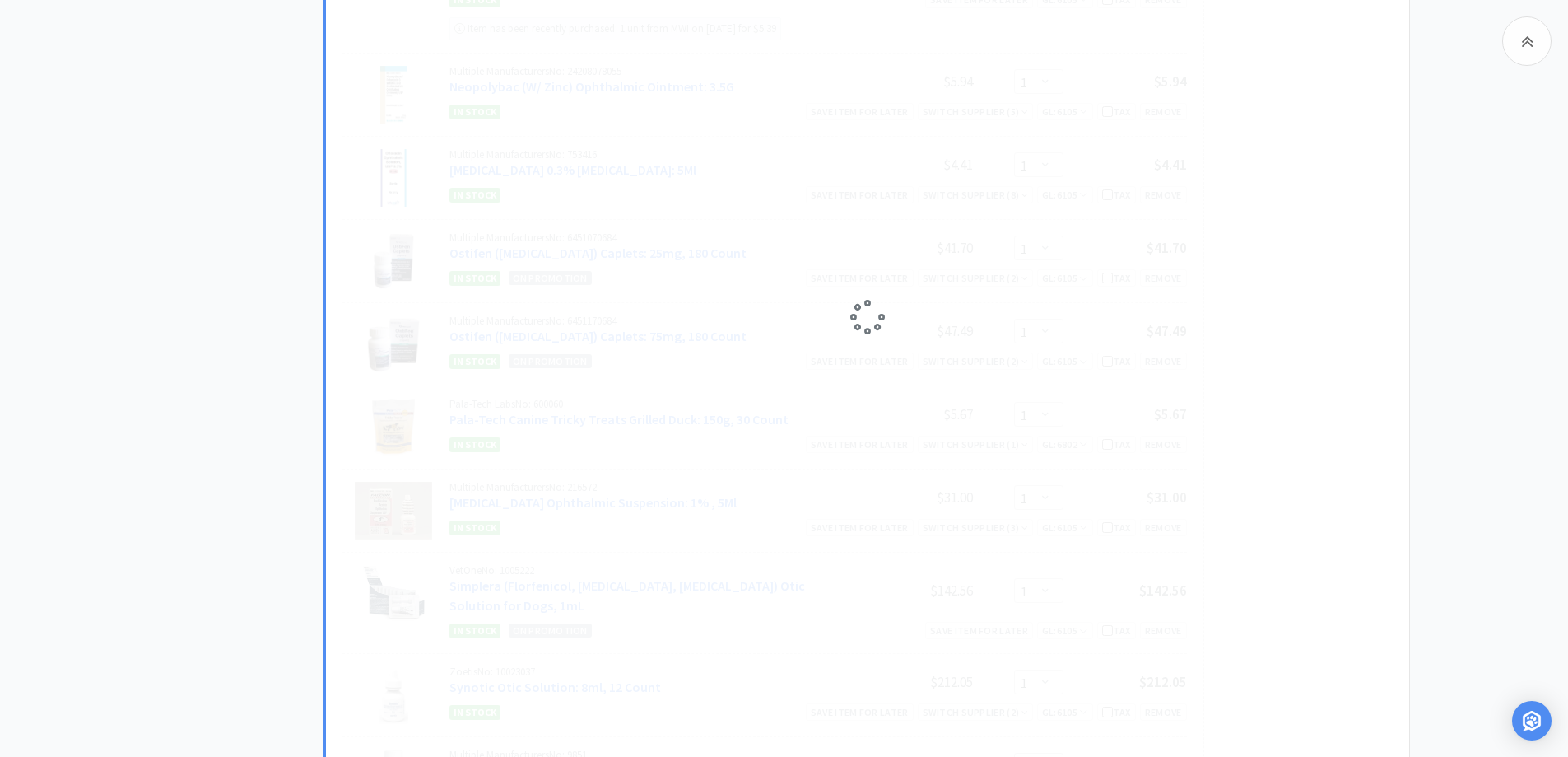
scroll to position [2003, 0]
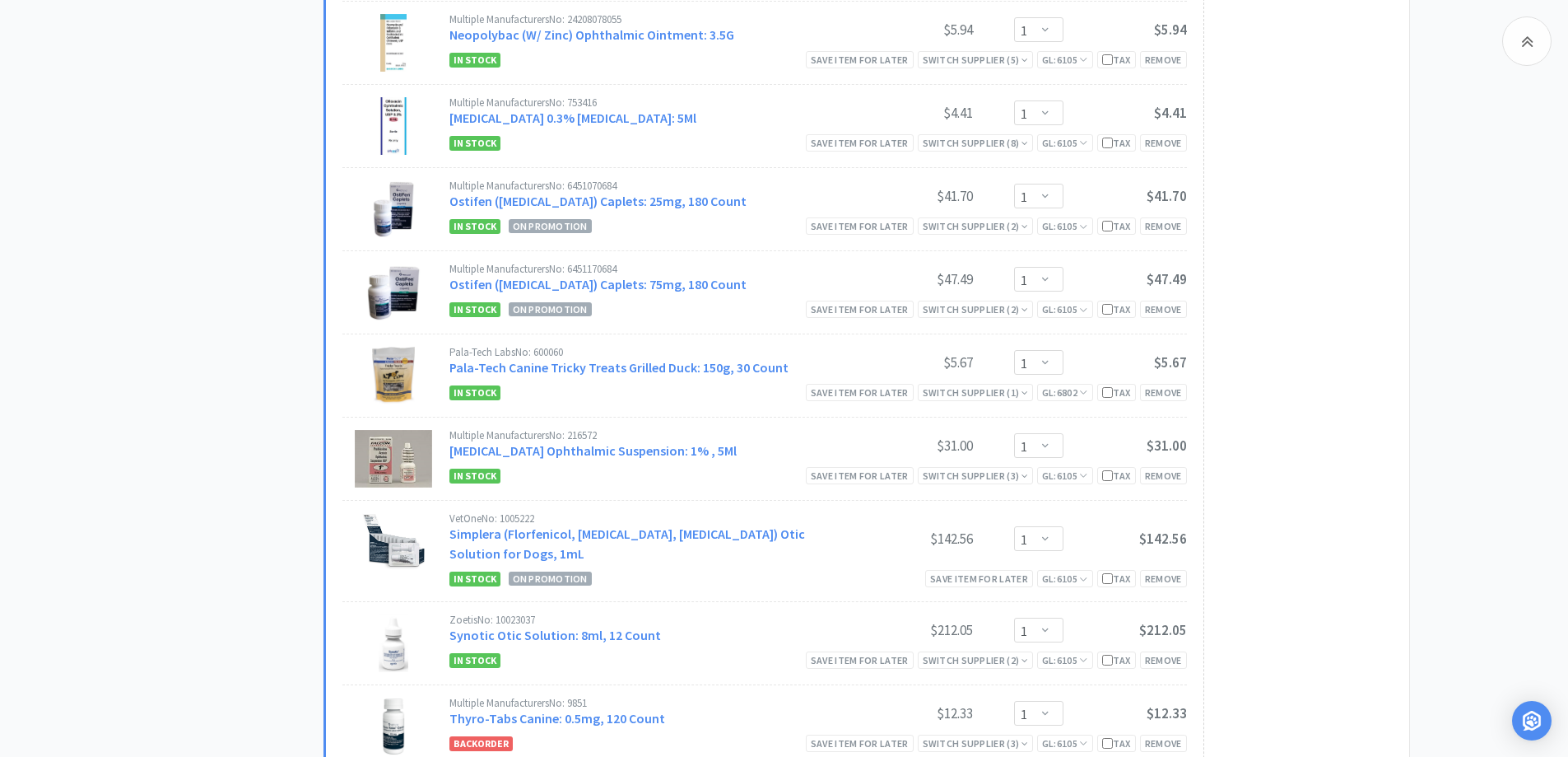
click at [1320, 279] on div "Subtotal ( 22 item s ): $711.00 Proceed to Checkout or checkout at MWI" at bounding box center [1298, 52] width 189 height 1928
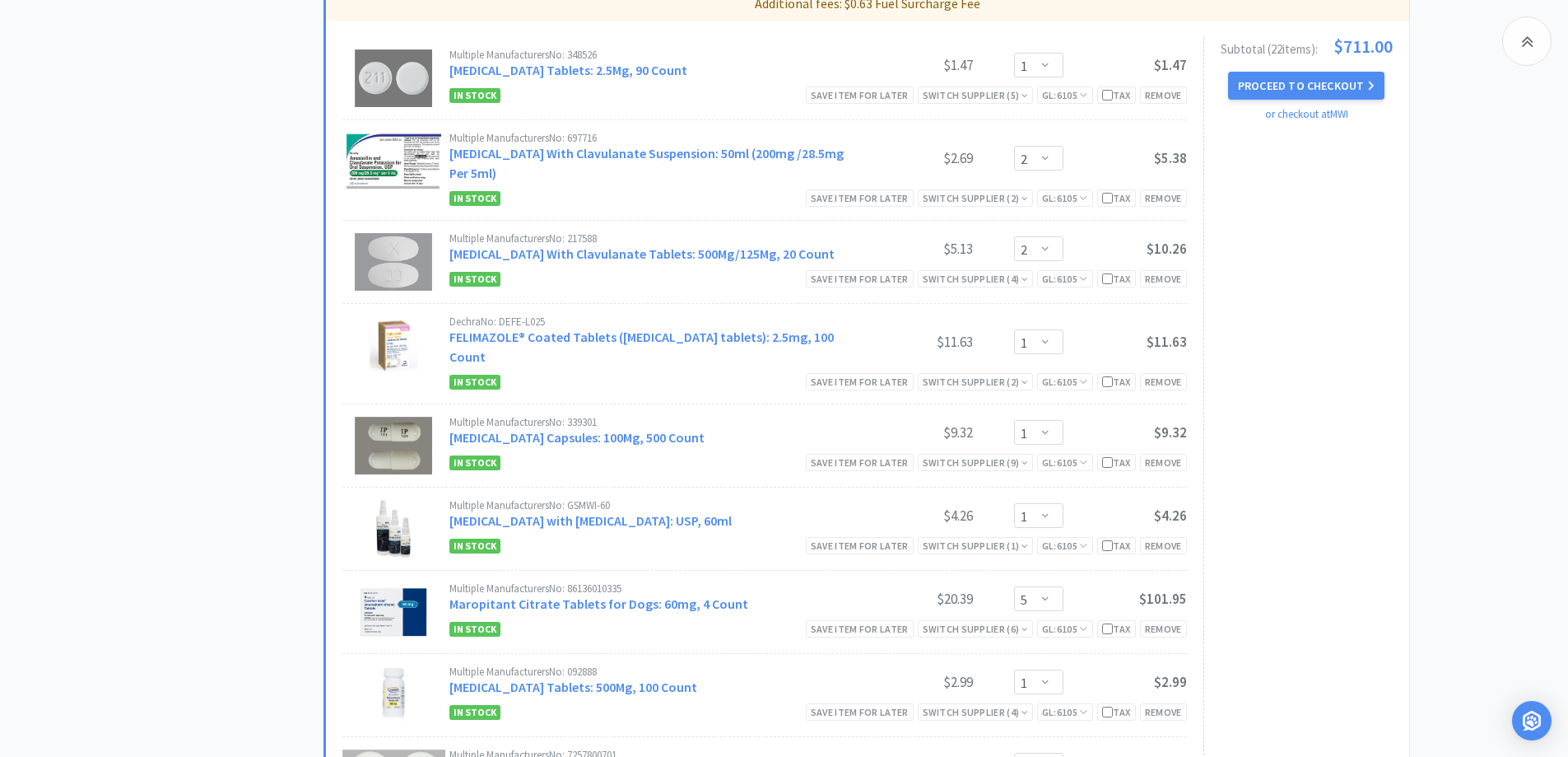
scroll to position [1016, 0]
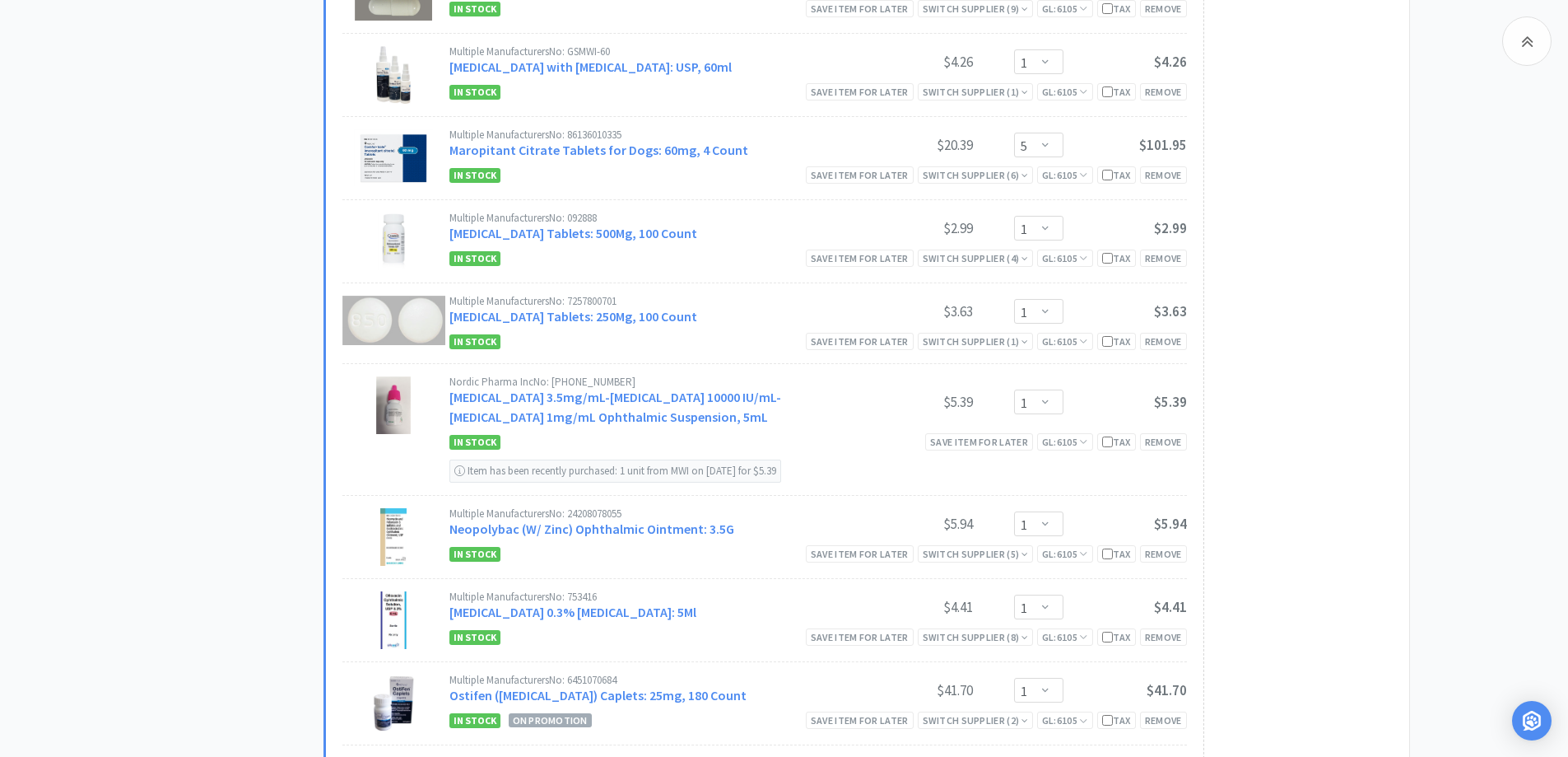
scroll to position [1344, 0]
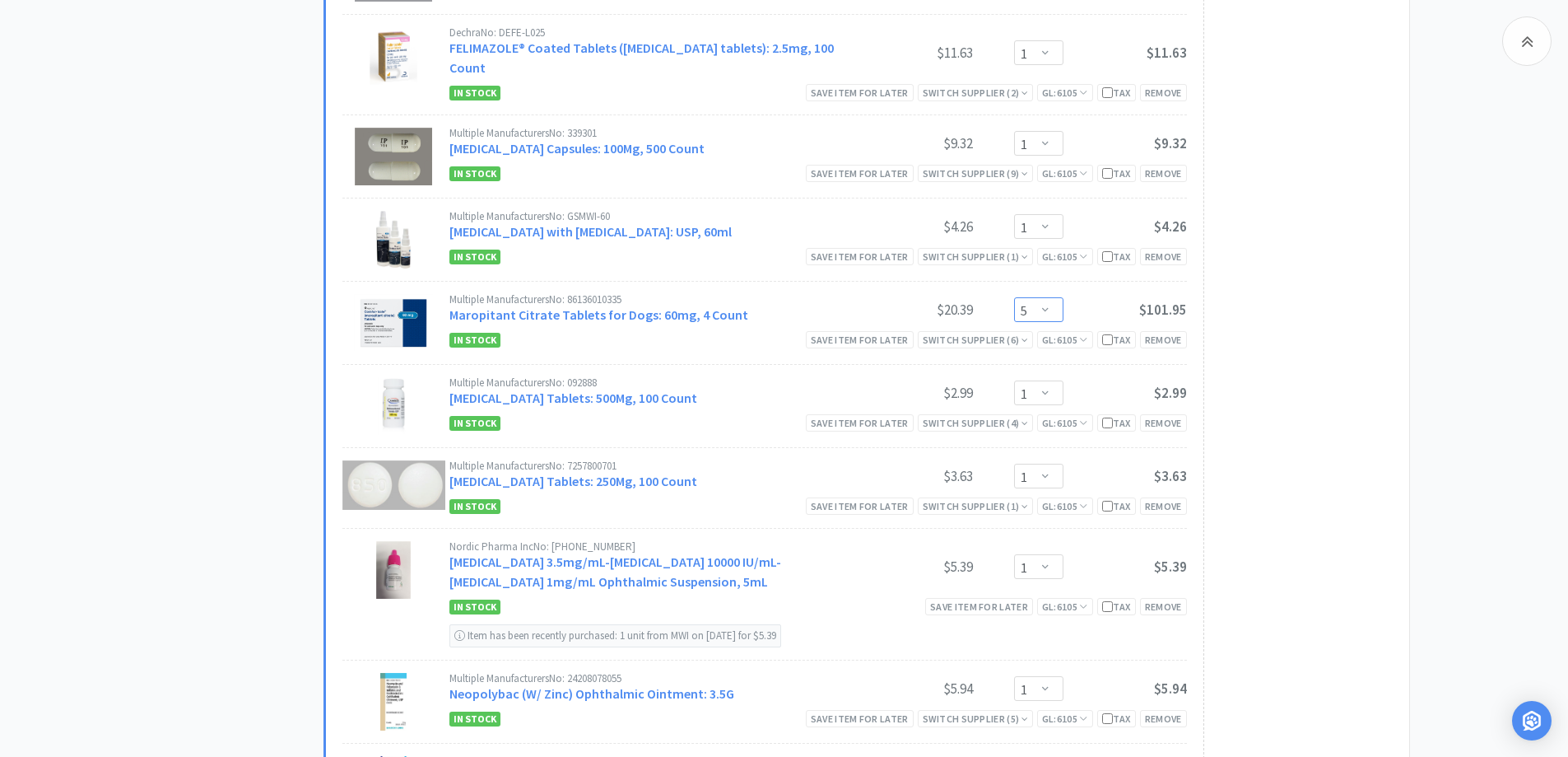
click at [1055, 297] on select "Enter Quantity 1 2 3 4 5 6 7 8 9 10 11 12 13 14 15 16 17 18 19 20 Enter Quantity" at bounding box center [1039, 309] width 49 height 24
click at [1015, 297] on select "Enter Quantity 1 2 3 4 5 6 7 8 9 10 11 12 13 14 15 16 17 18 19 20 Enter Quantity" at bounding box center [1039, 309] width 49 height 24
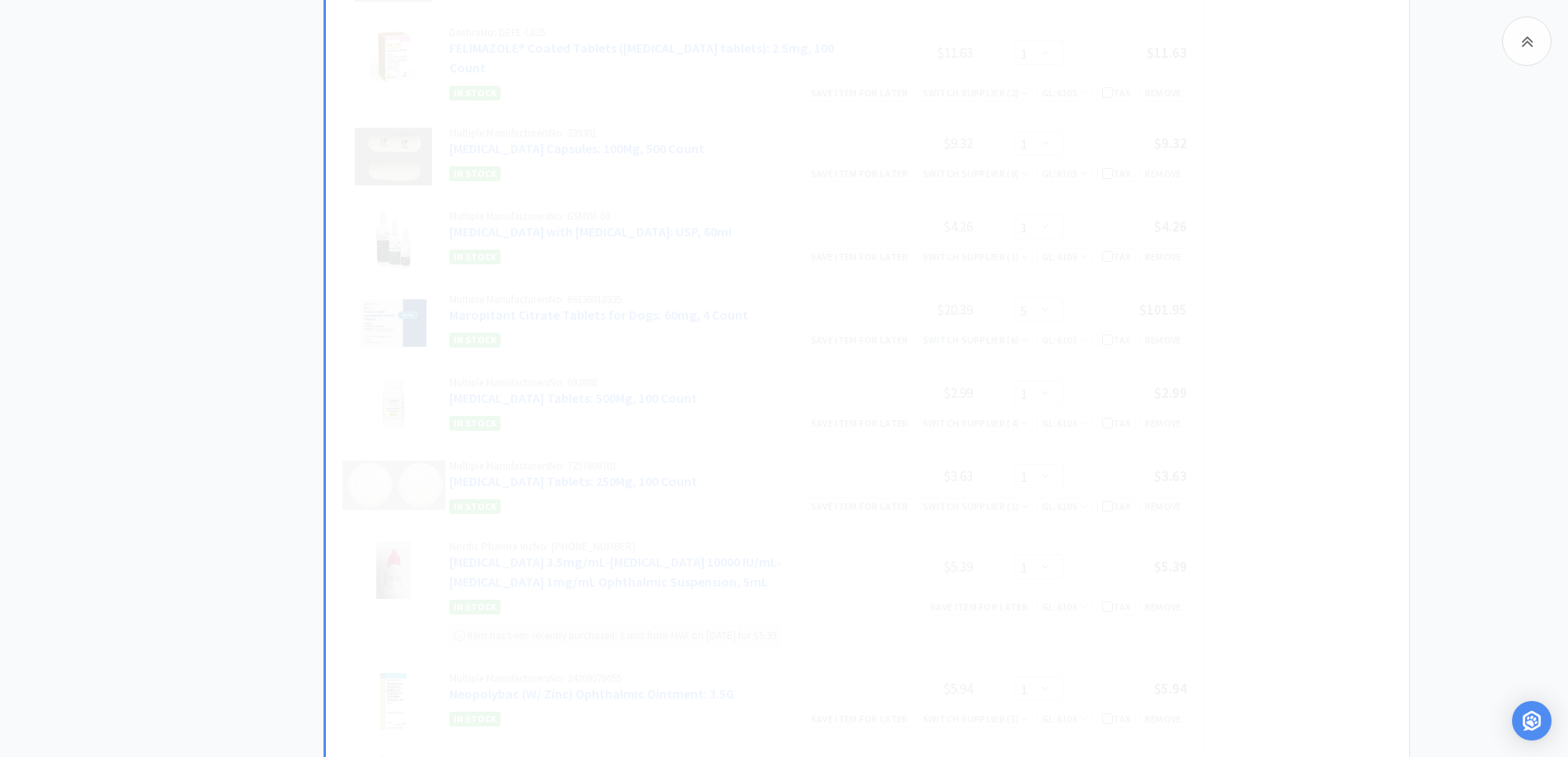
select select "7"
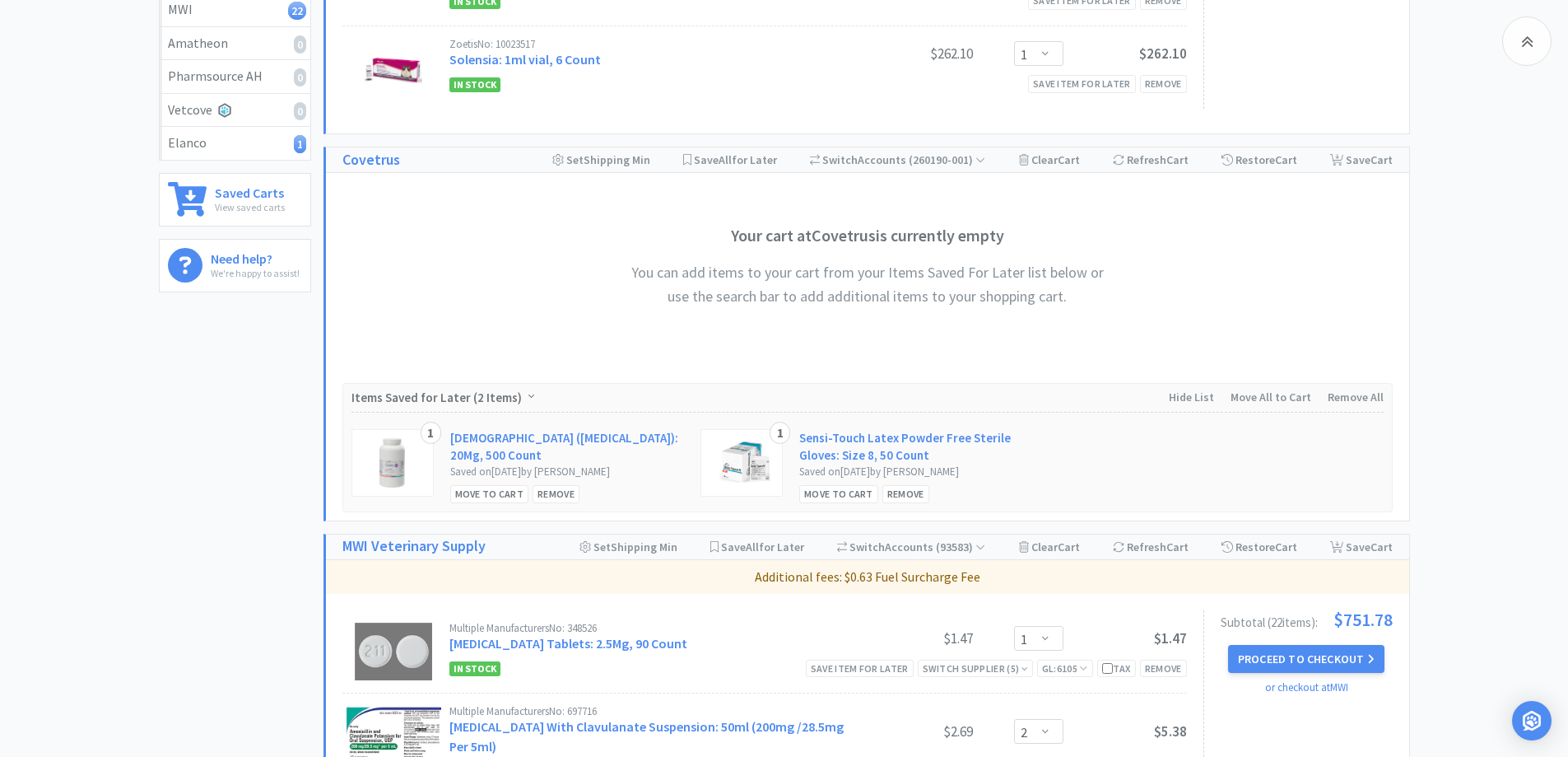
scroll to position [0, 0]
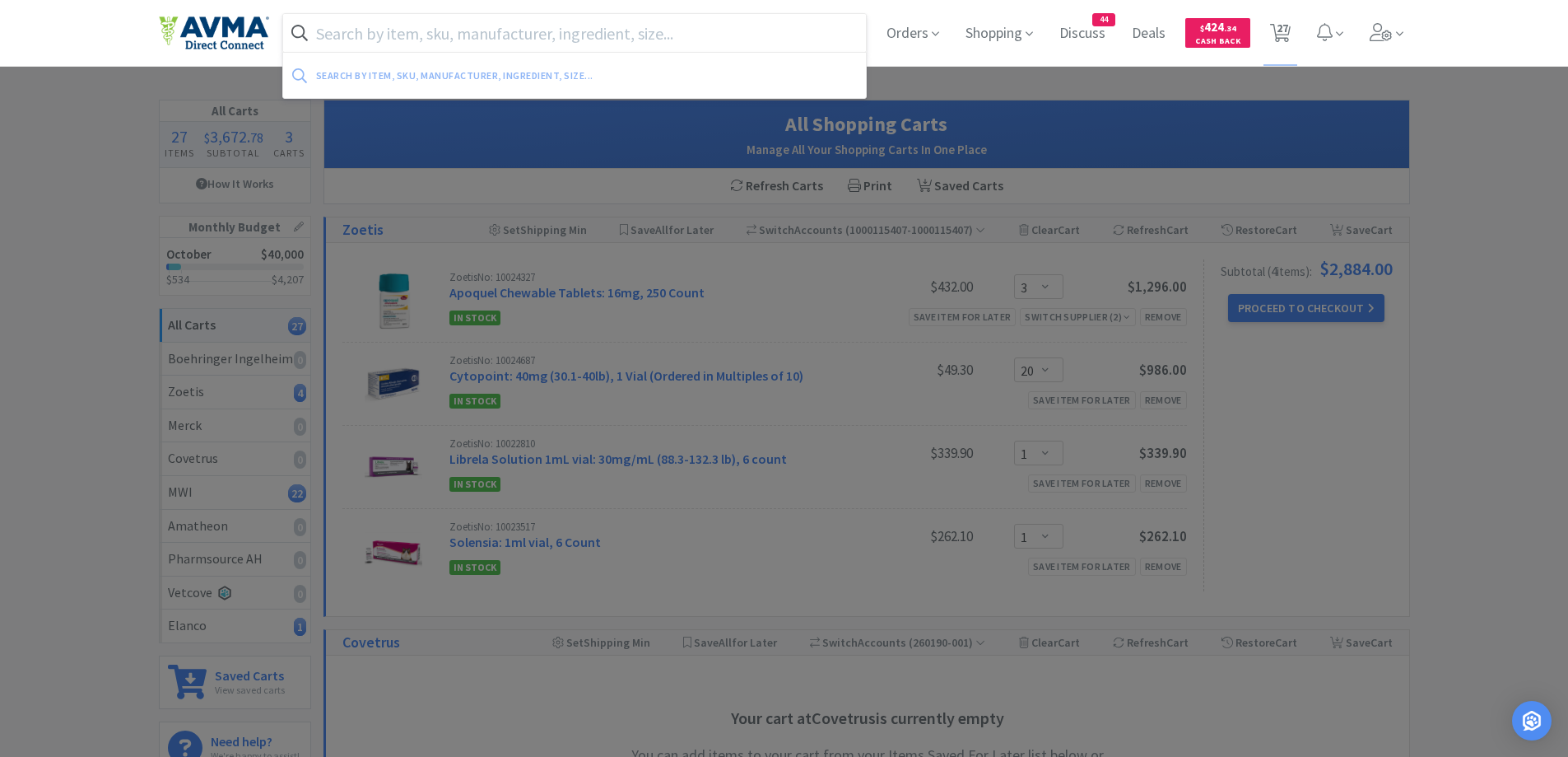
click at [535, 29] on input "text" at bounding box center [574, 33] width 583 height 38
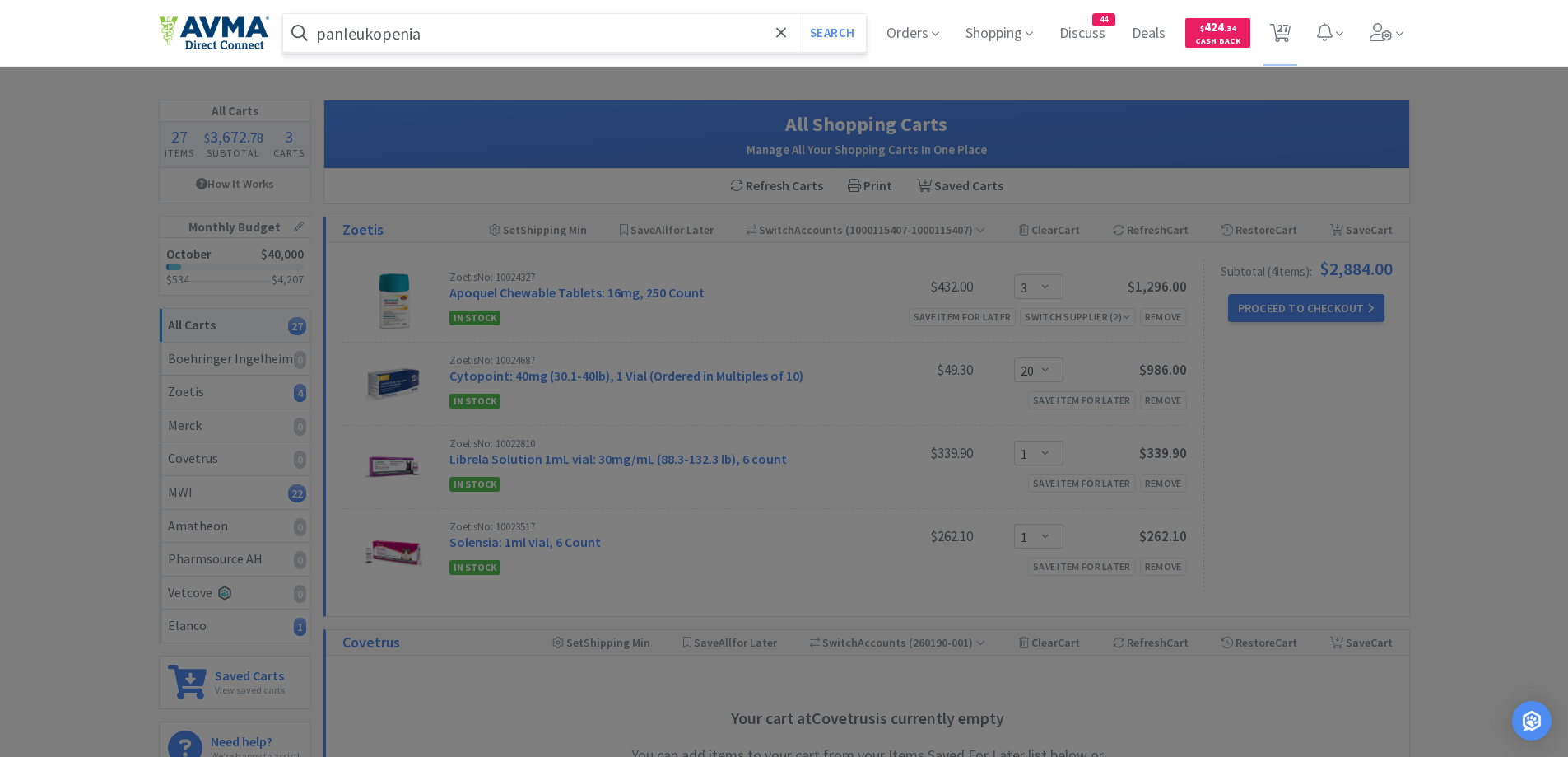
type input "panleukopenia"
click at [798, 14] on button "Search" at bounding box center [832, 33] width 68 height 38
select select "1"
select select "2"
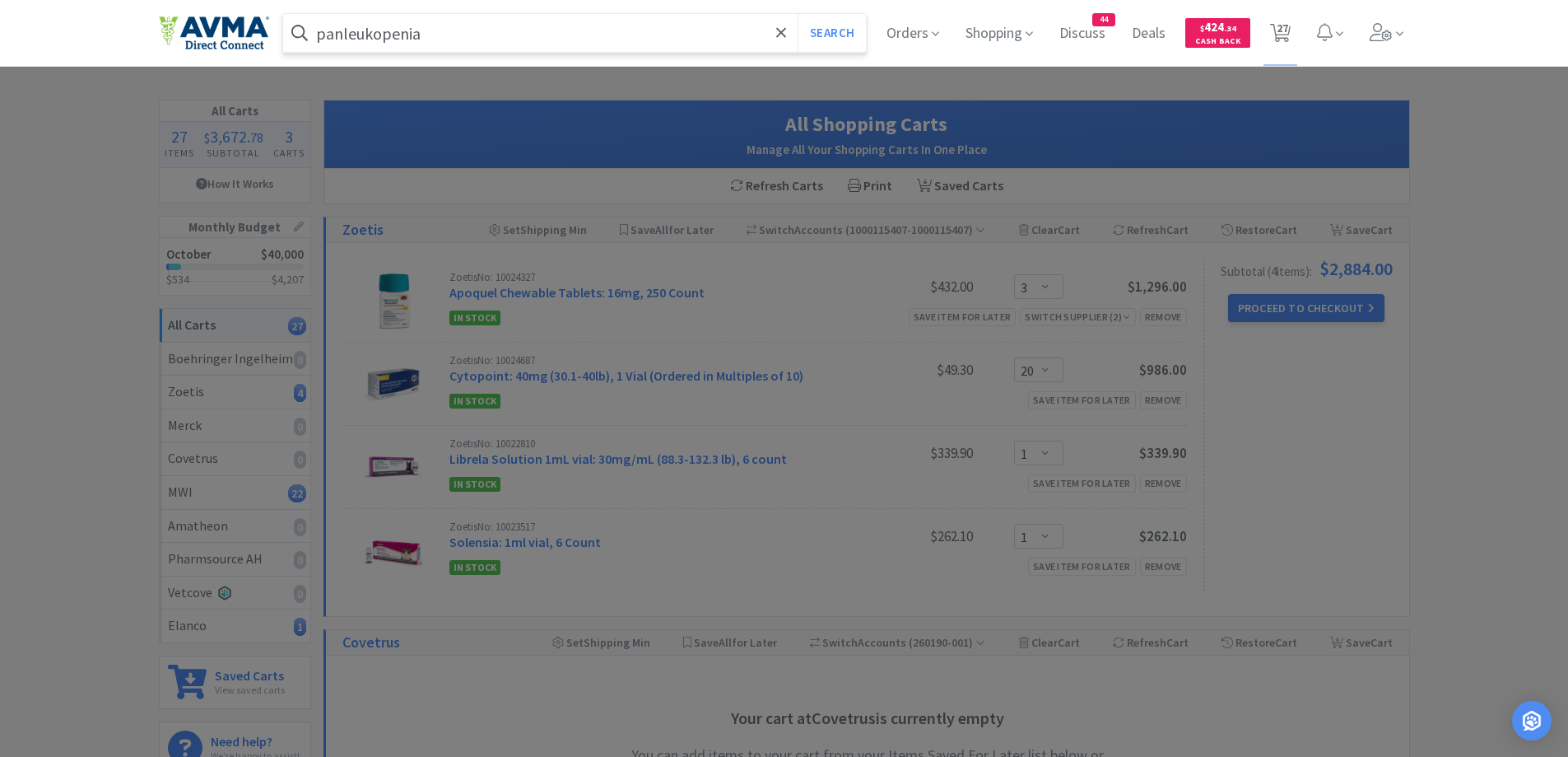
select select "1"
select select "7"
select select "1"
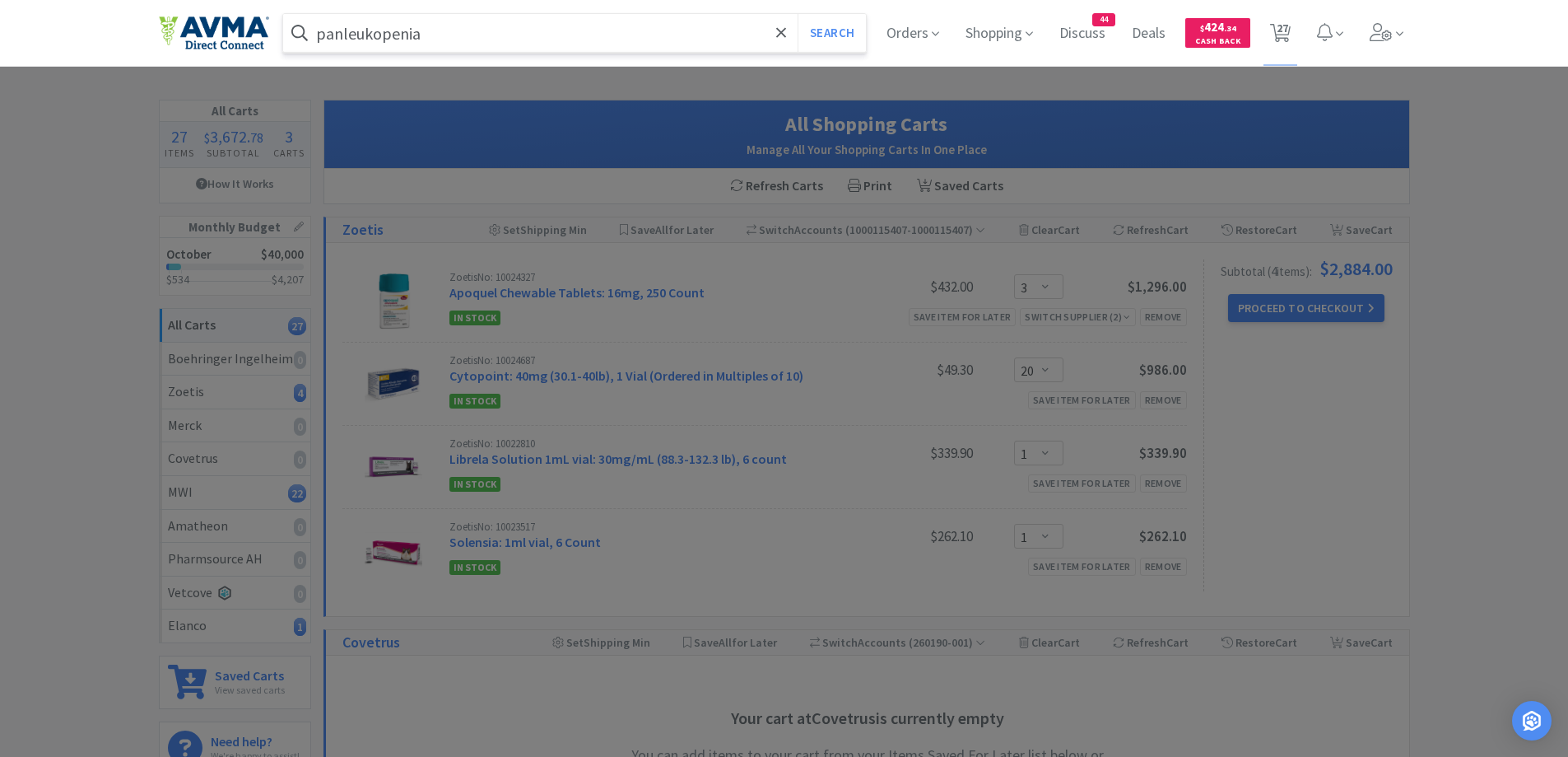
select select "1"
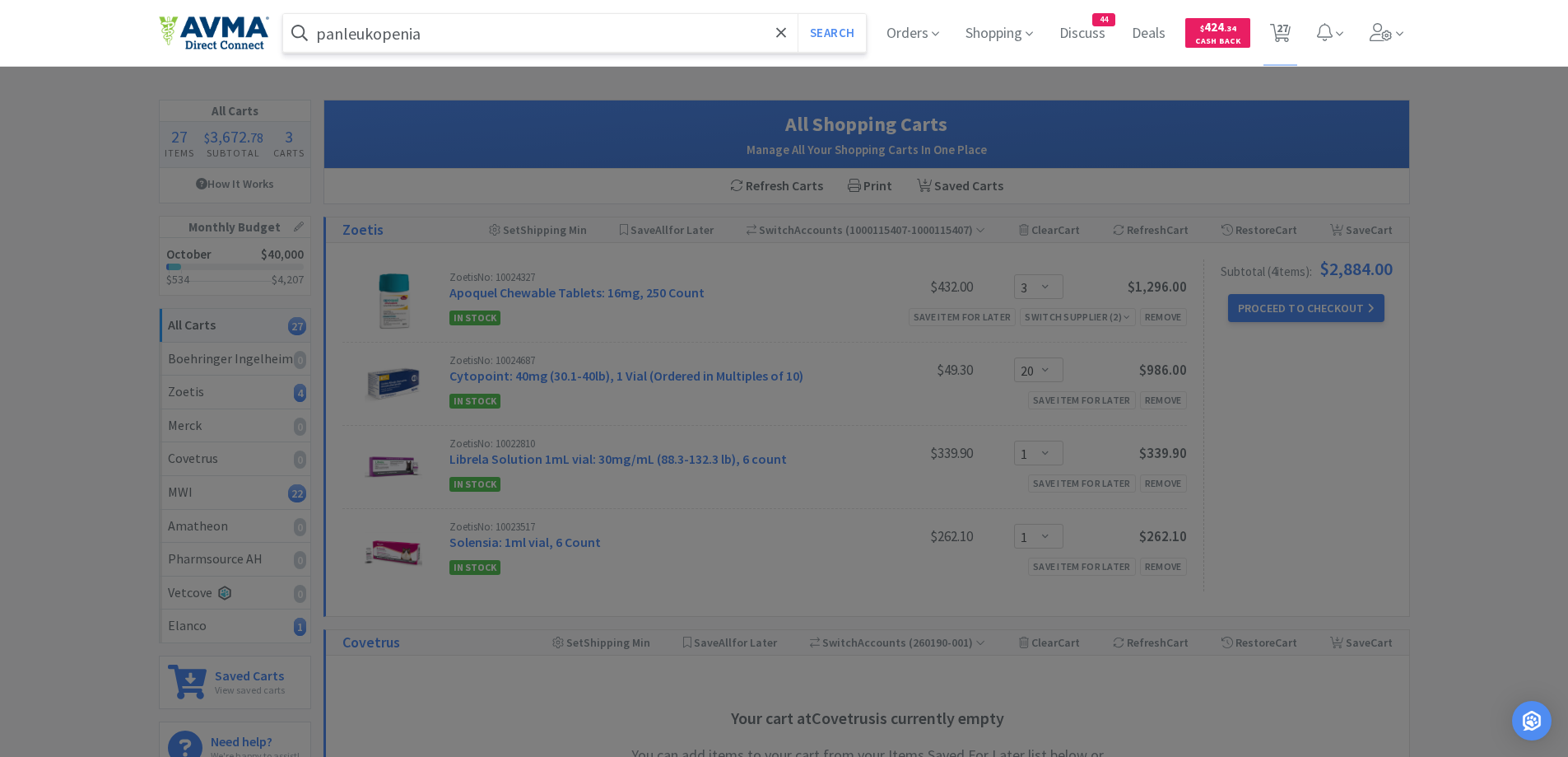
select select "1"
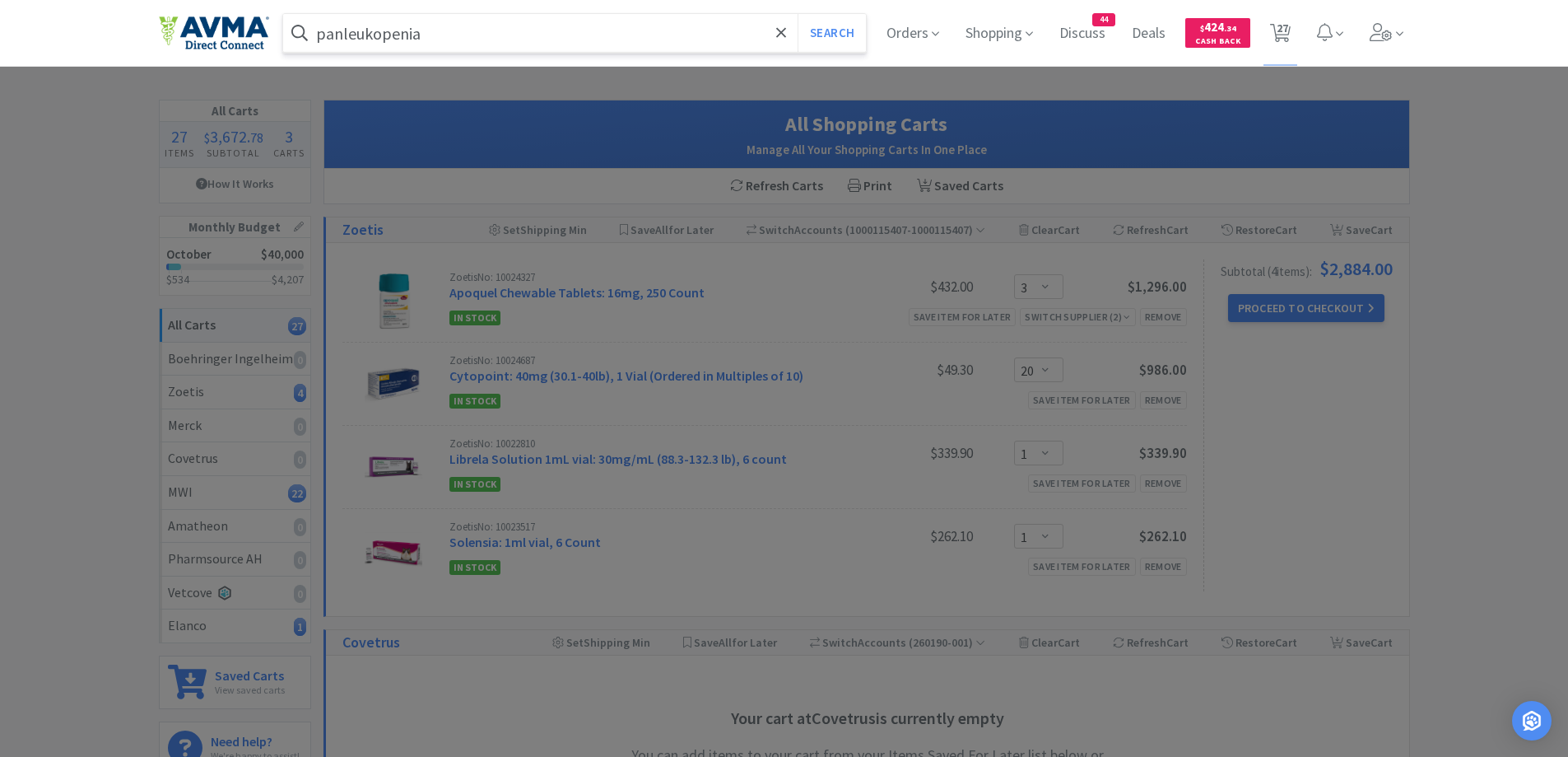
select select "1"
select select "2"
select select "1"
select select "3"
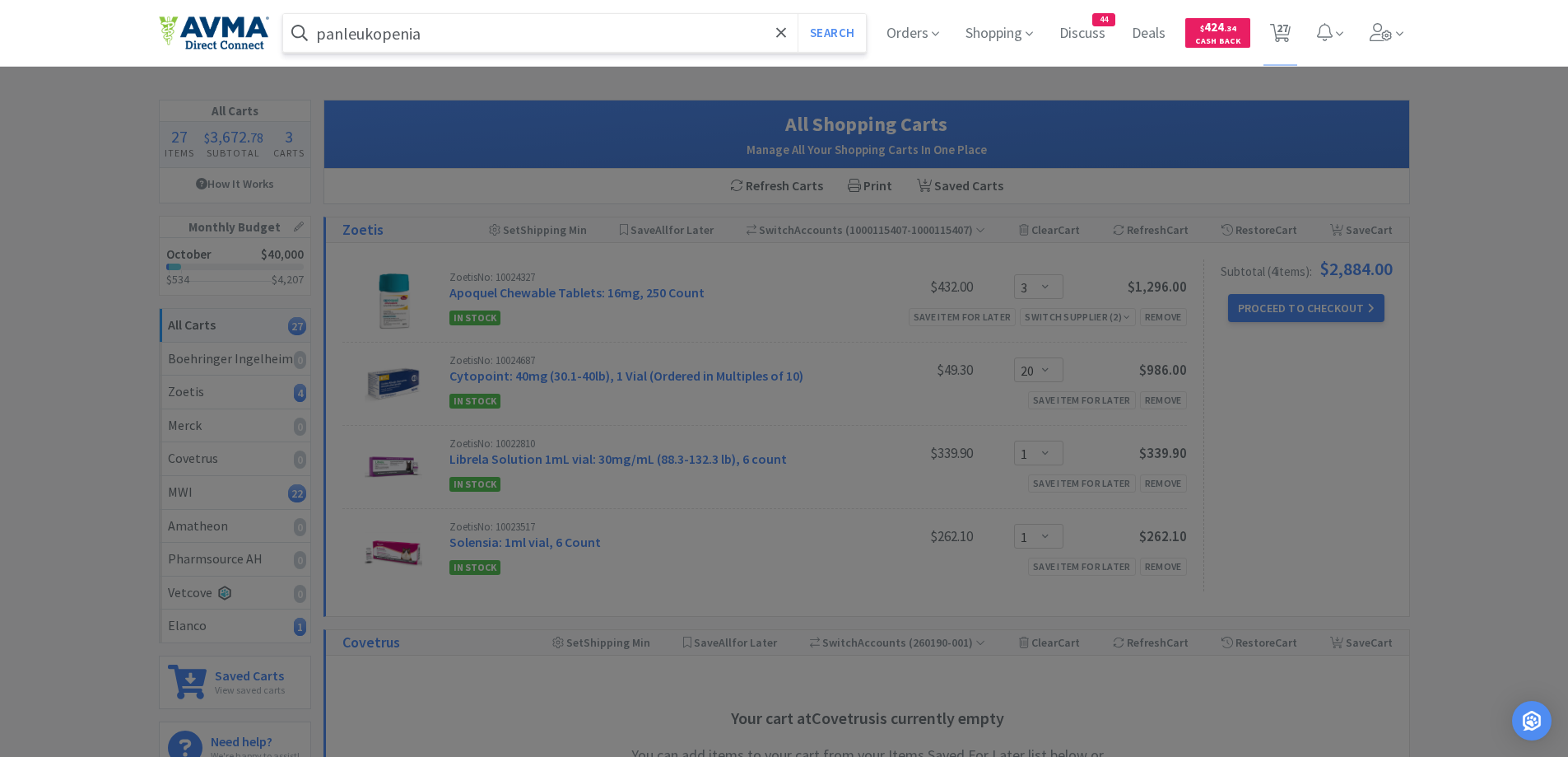
select select "20"
select select "1"
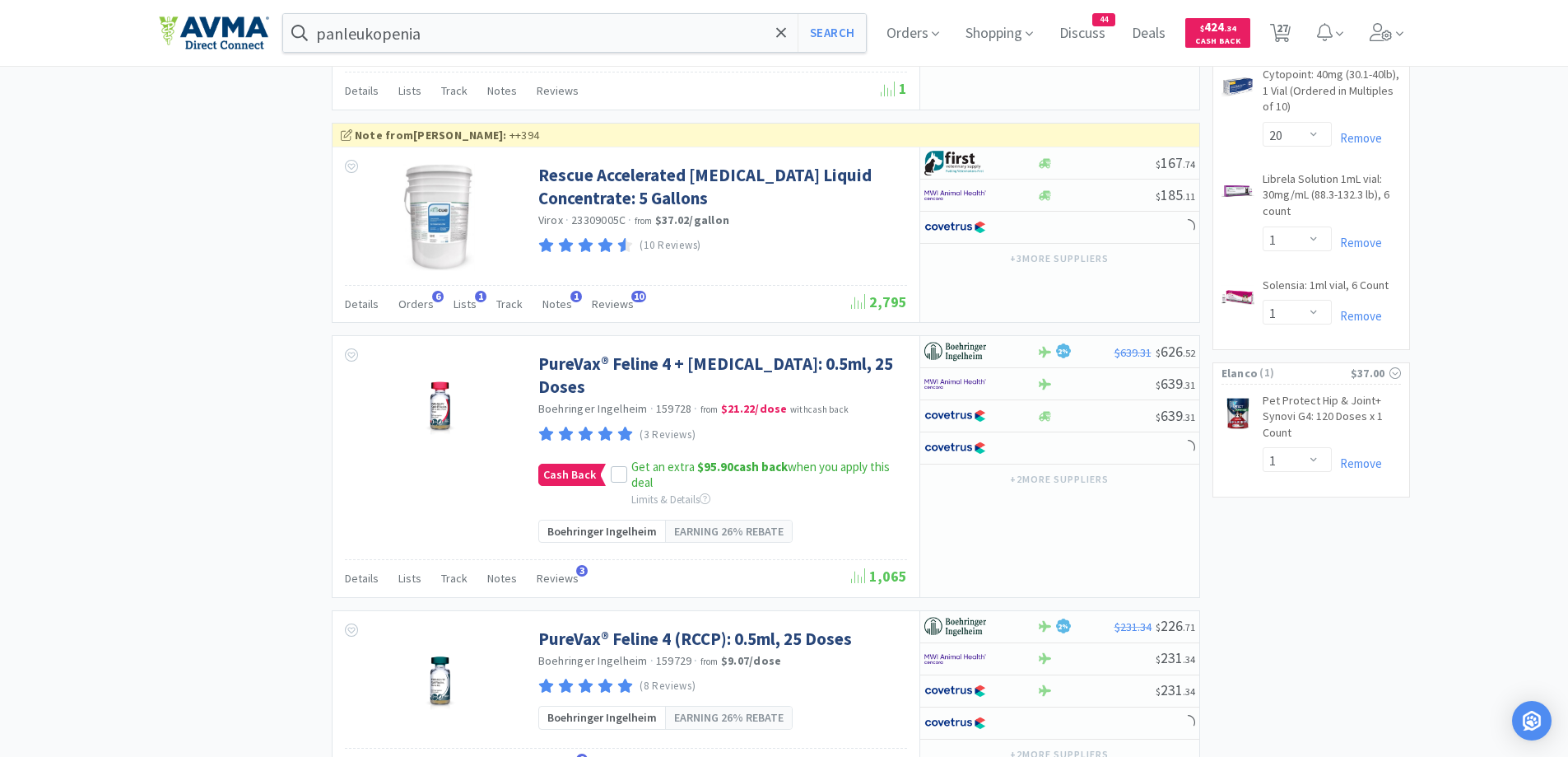
scroll to position [2608, 0]
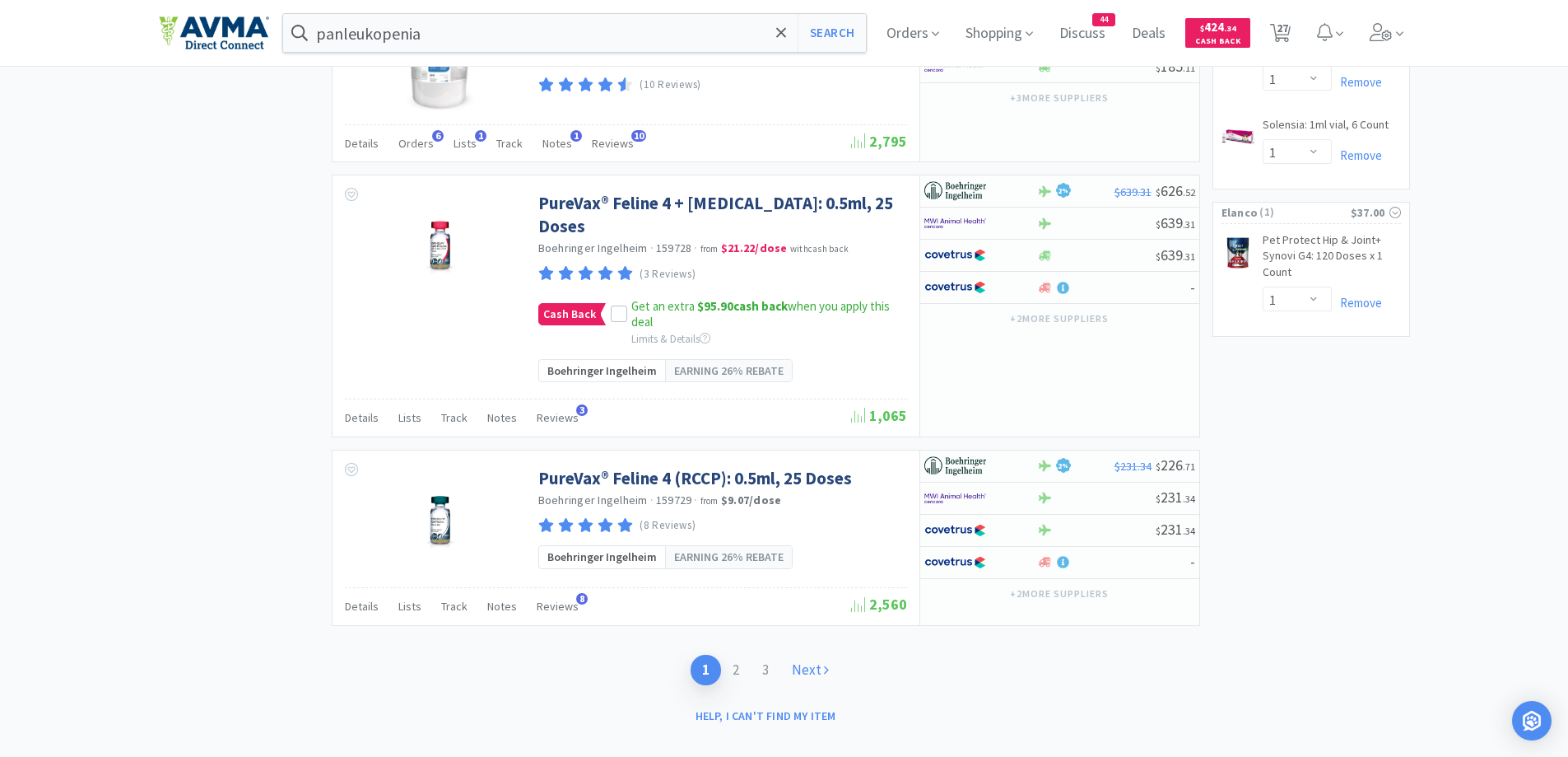
click at [807, 654] on link "Next" at bounding box center [810, 669] width 60 height 31
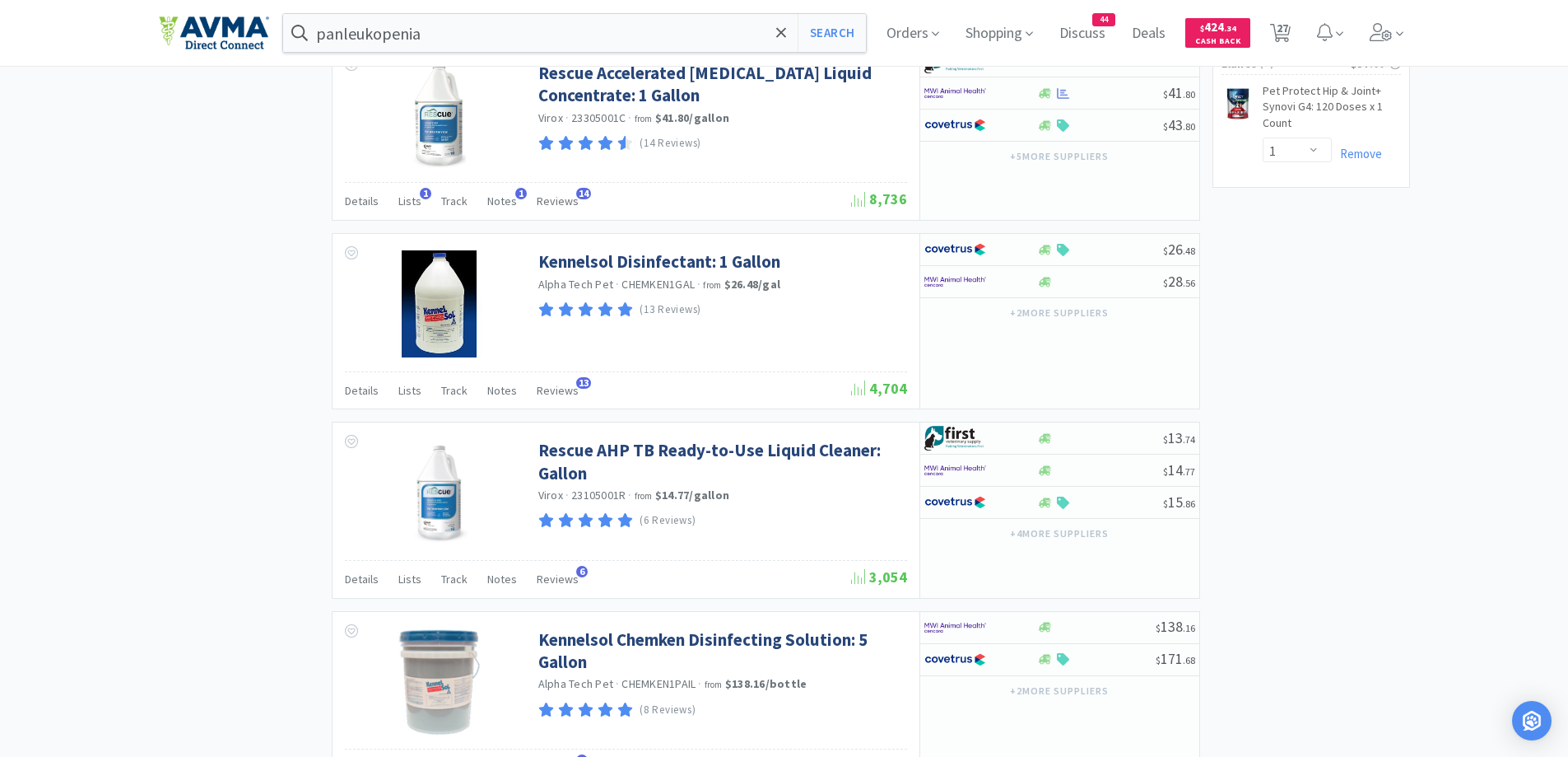
scroll to position [2898, 0]
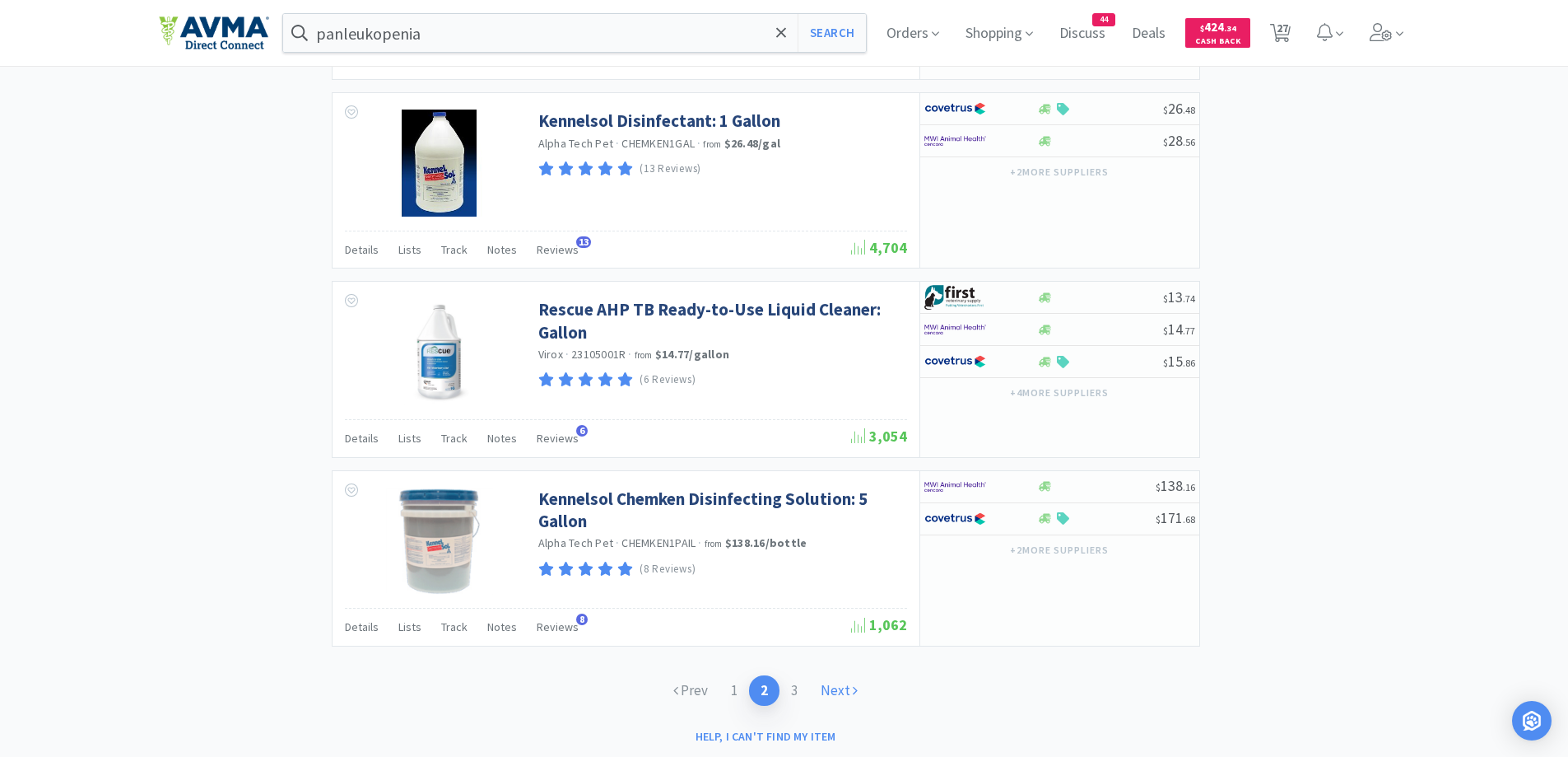
click at [847, 675] on link "Next" at bounding box center [839, 690] width 60 height 31
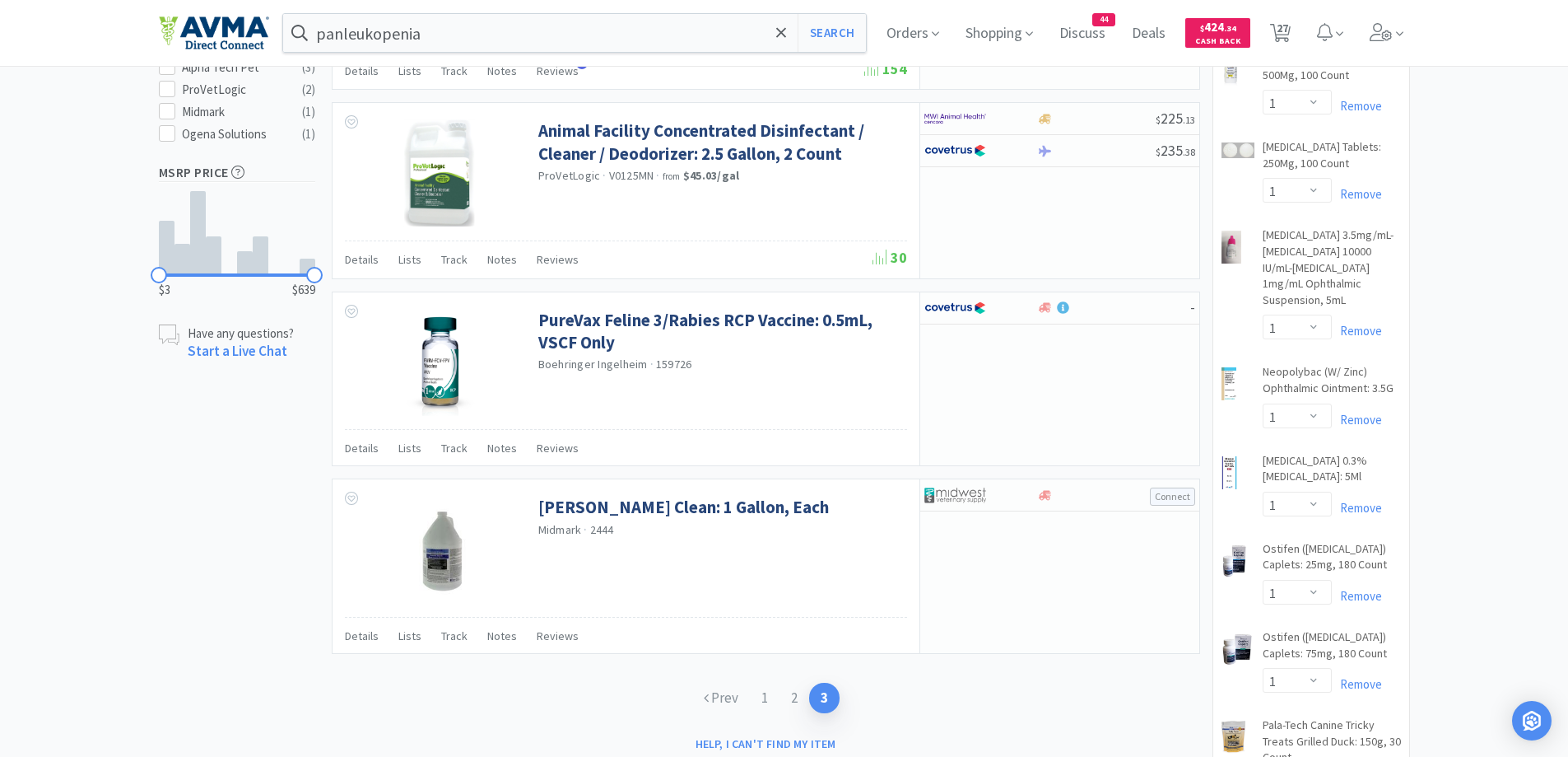
scroll to position [1153, 0]
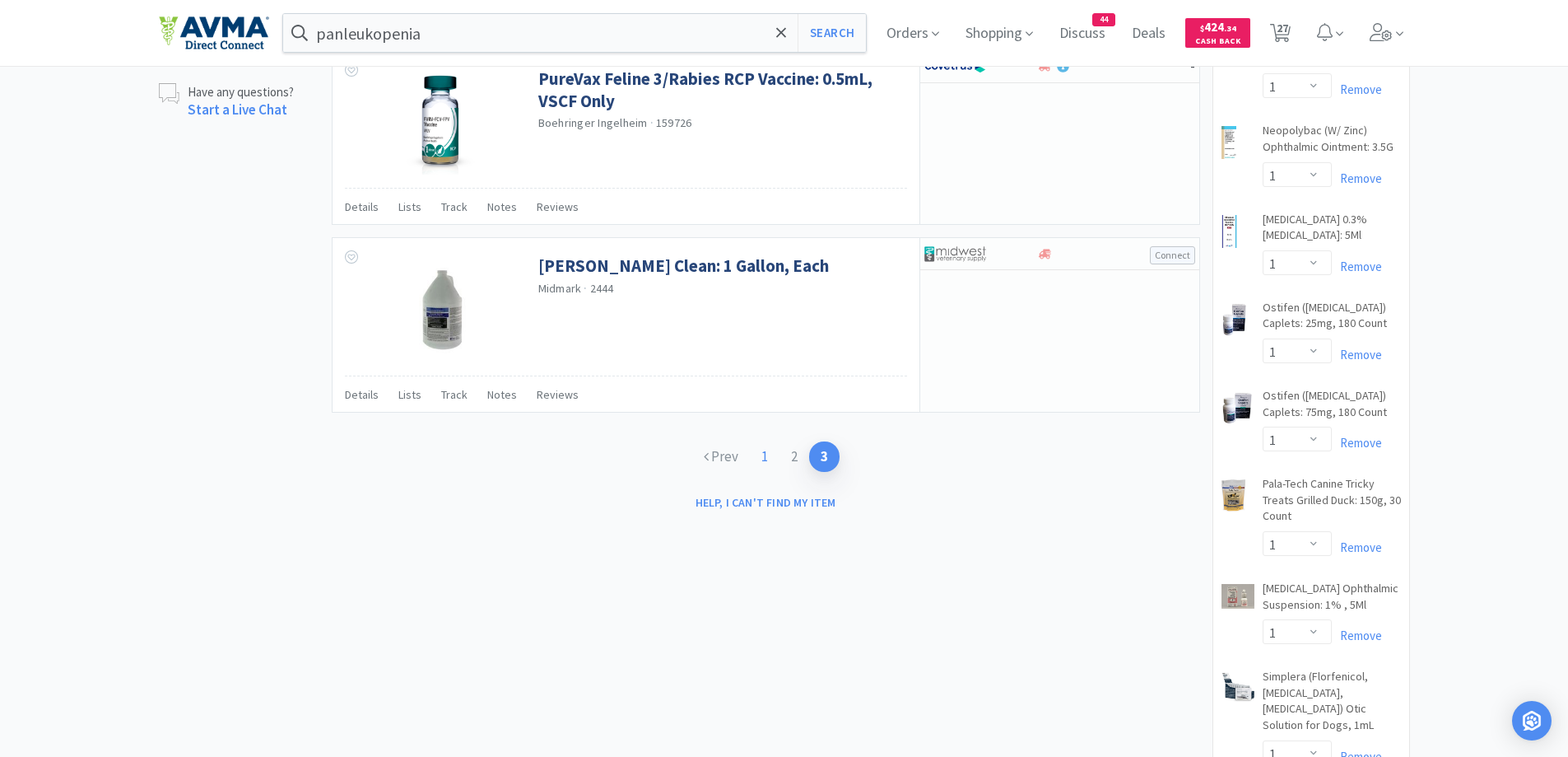
click at [767, 446] on link "1" at bounding box center [765, 456] width 30 height 31
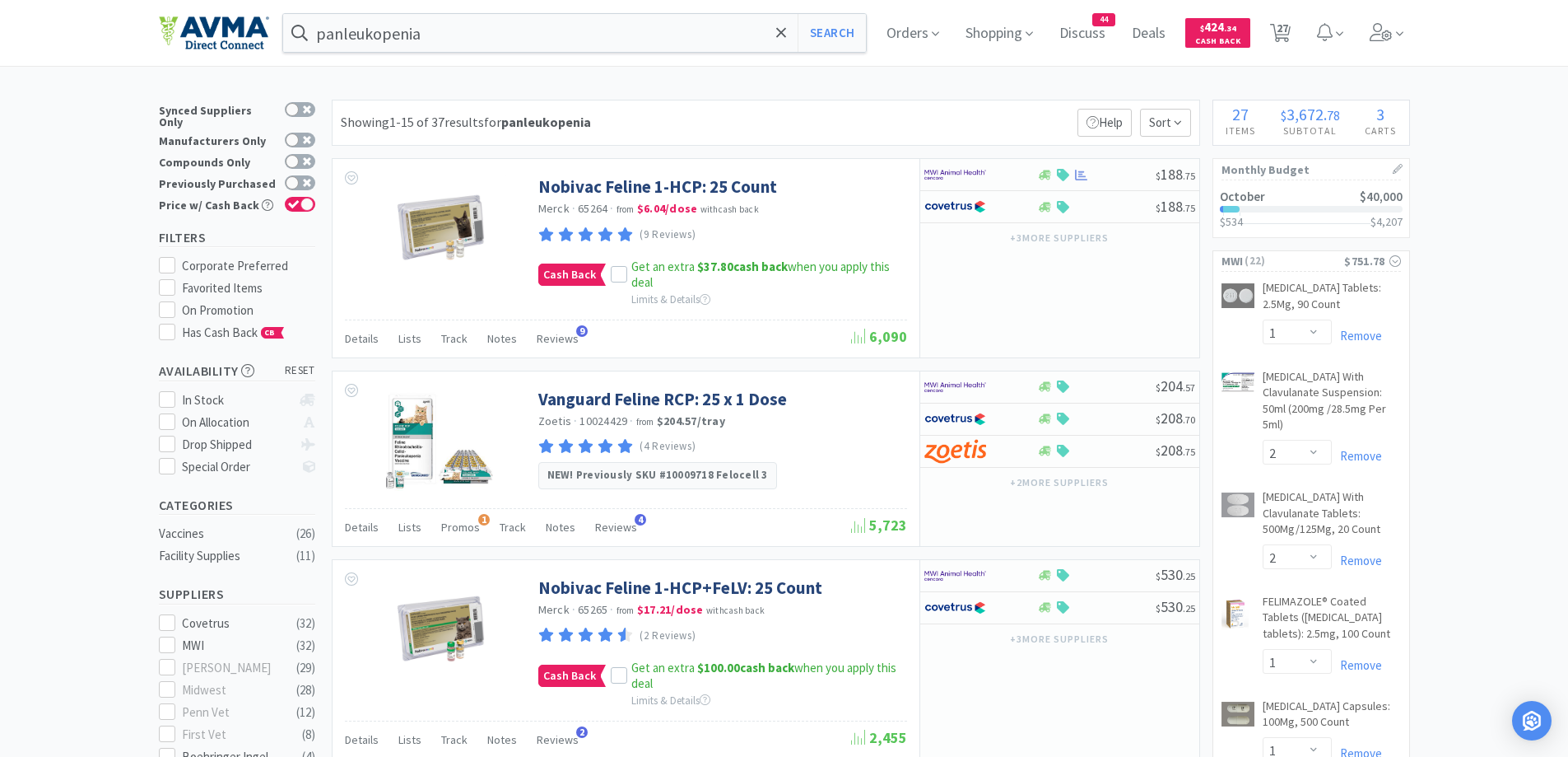
click at [1291, 31] on icon at bounding box center [1281, 33] width 21 height 18
select select "3"
select select "20"
select select "1"
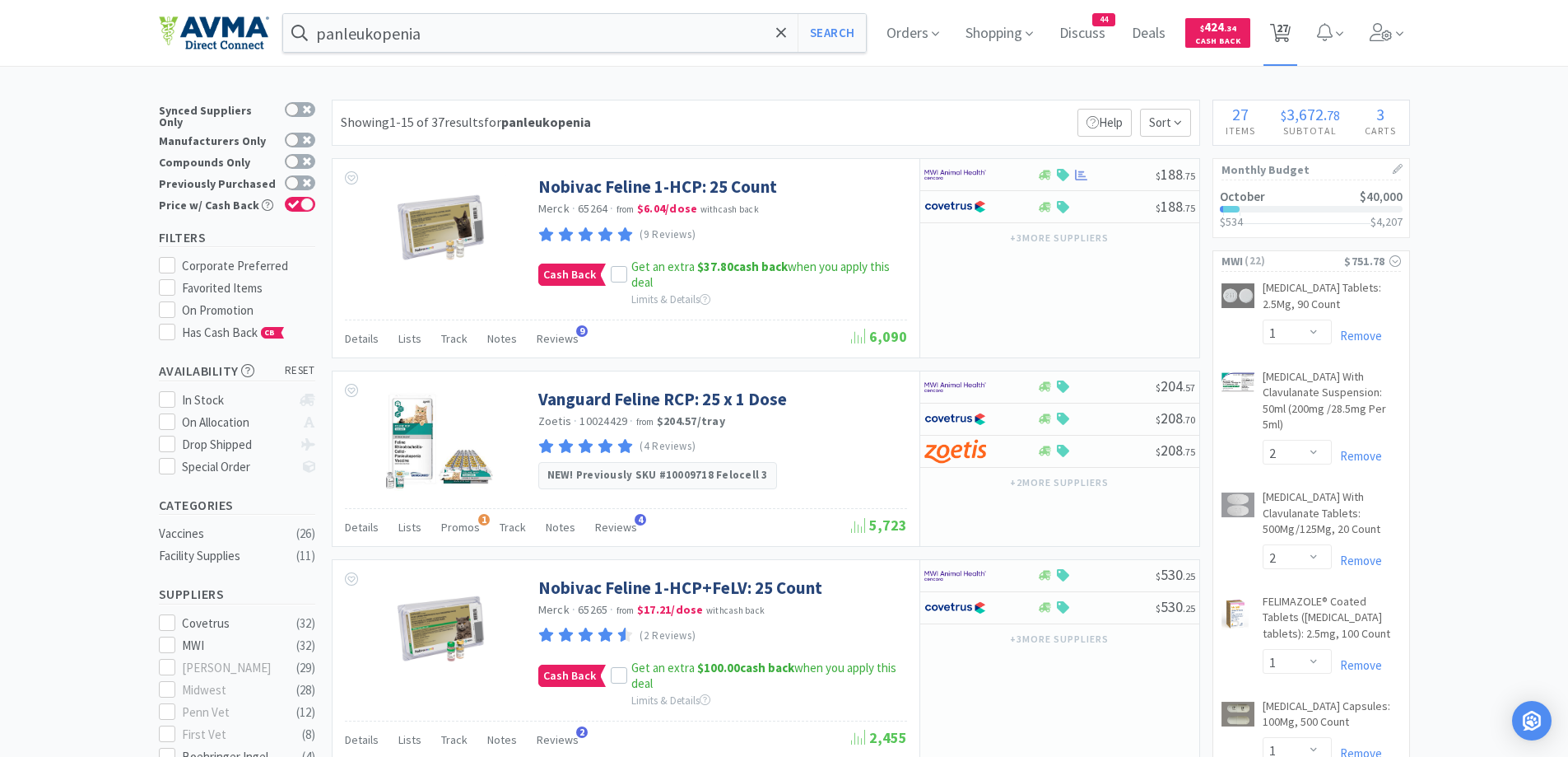
select select "1"
select select "2"
select select "1"
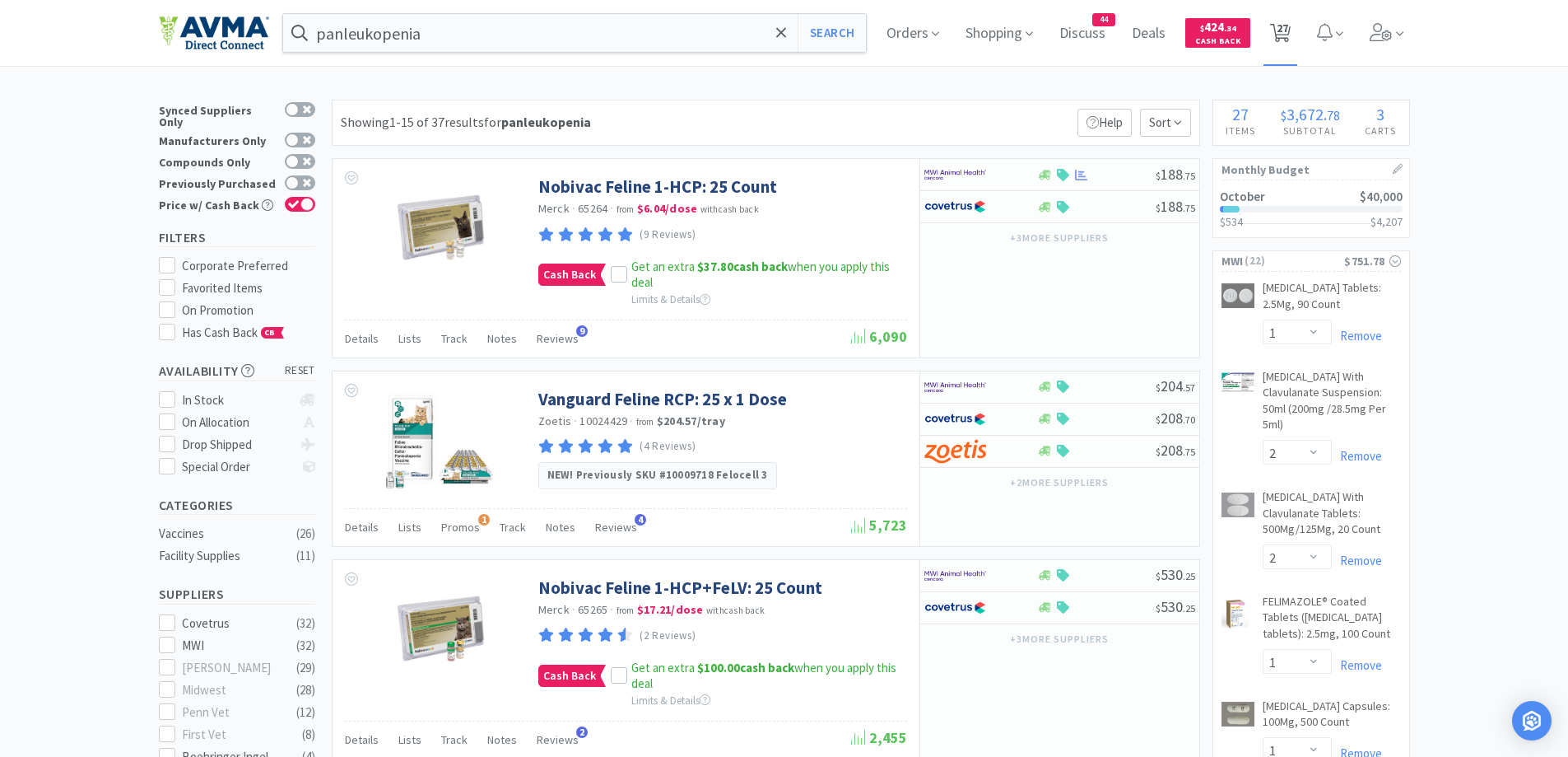
select select "1"
select select "7"
select select "1"
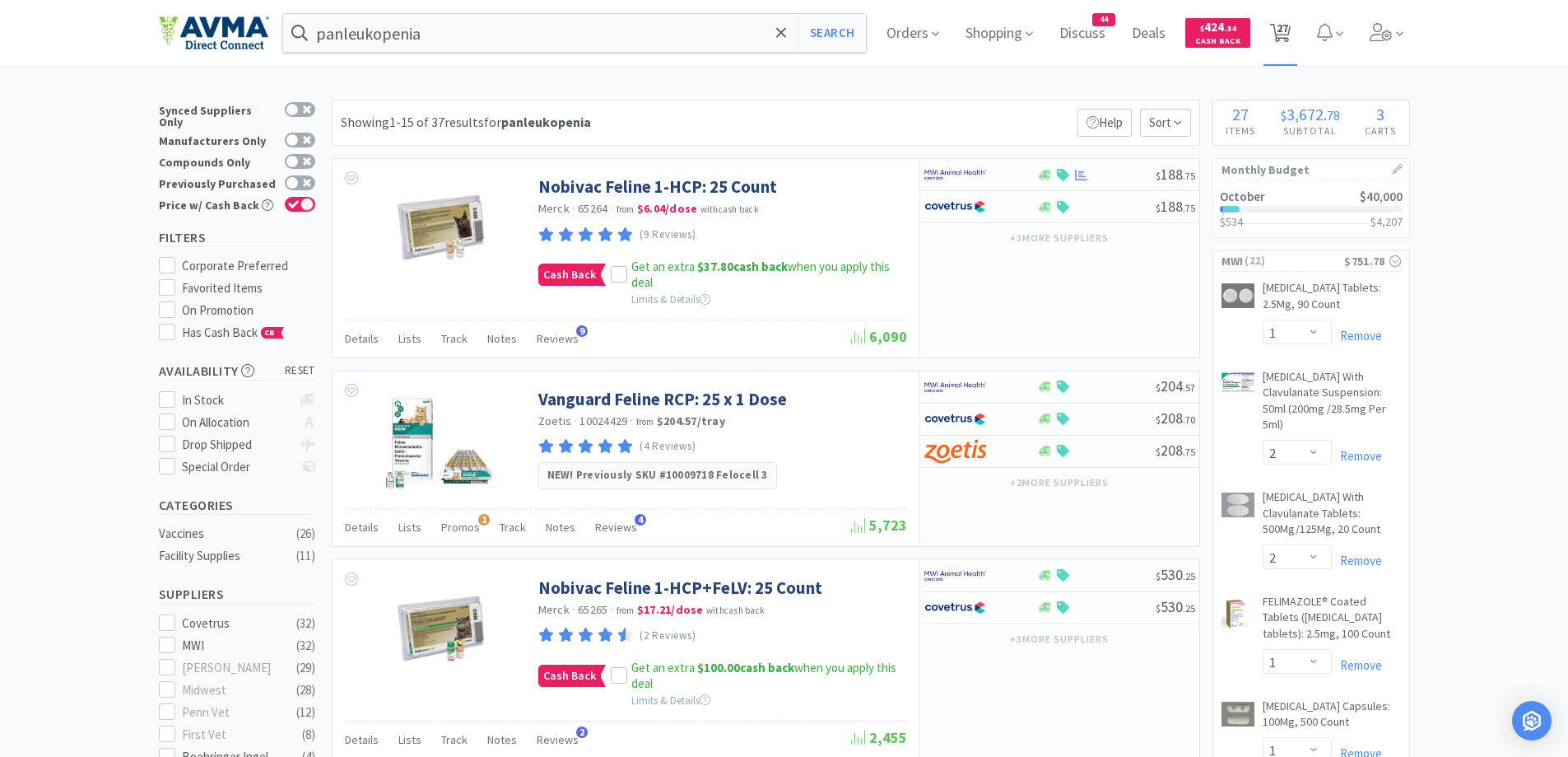
select select "1"
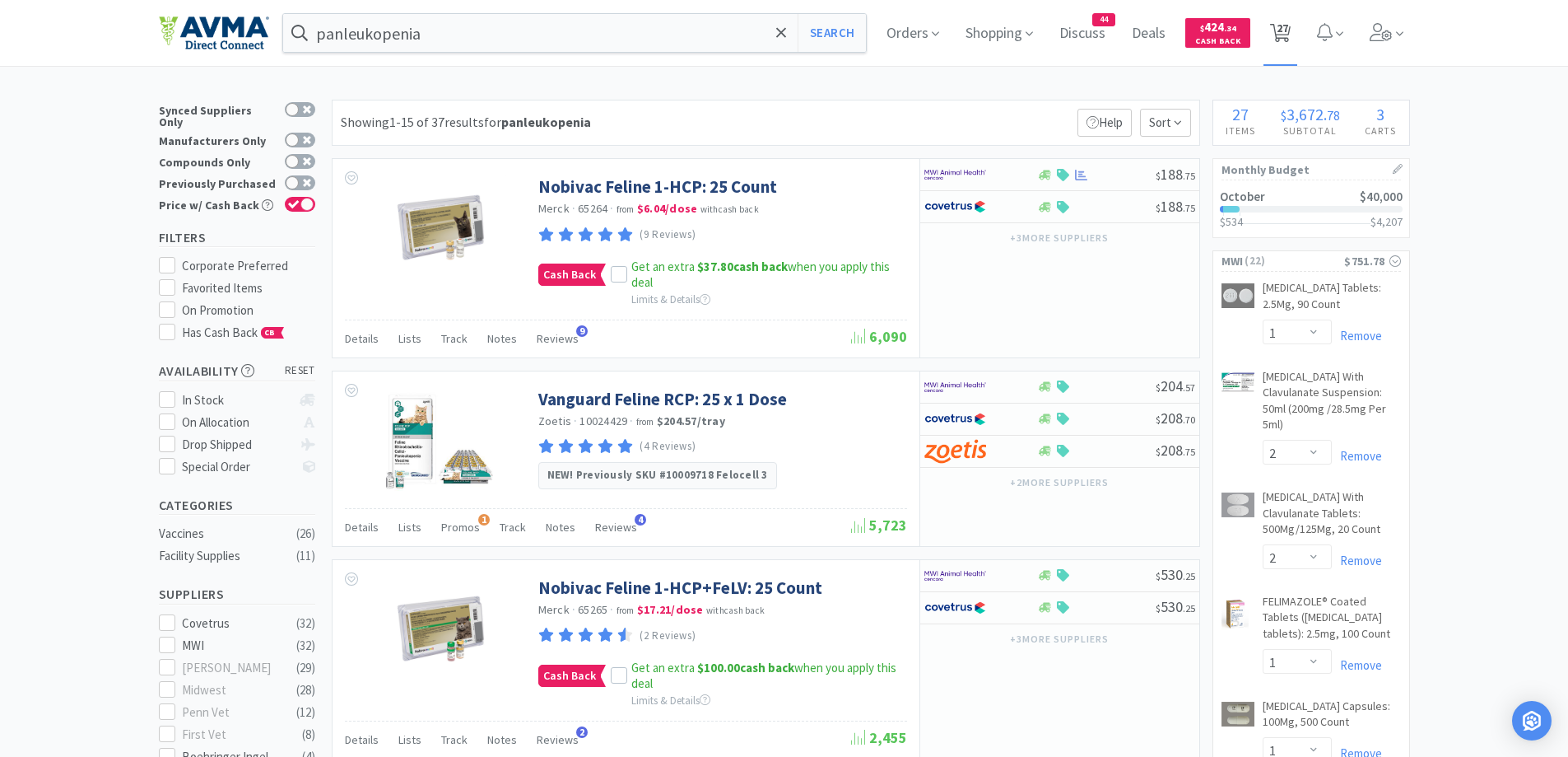
select select "1"
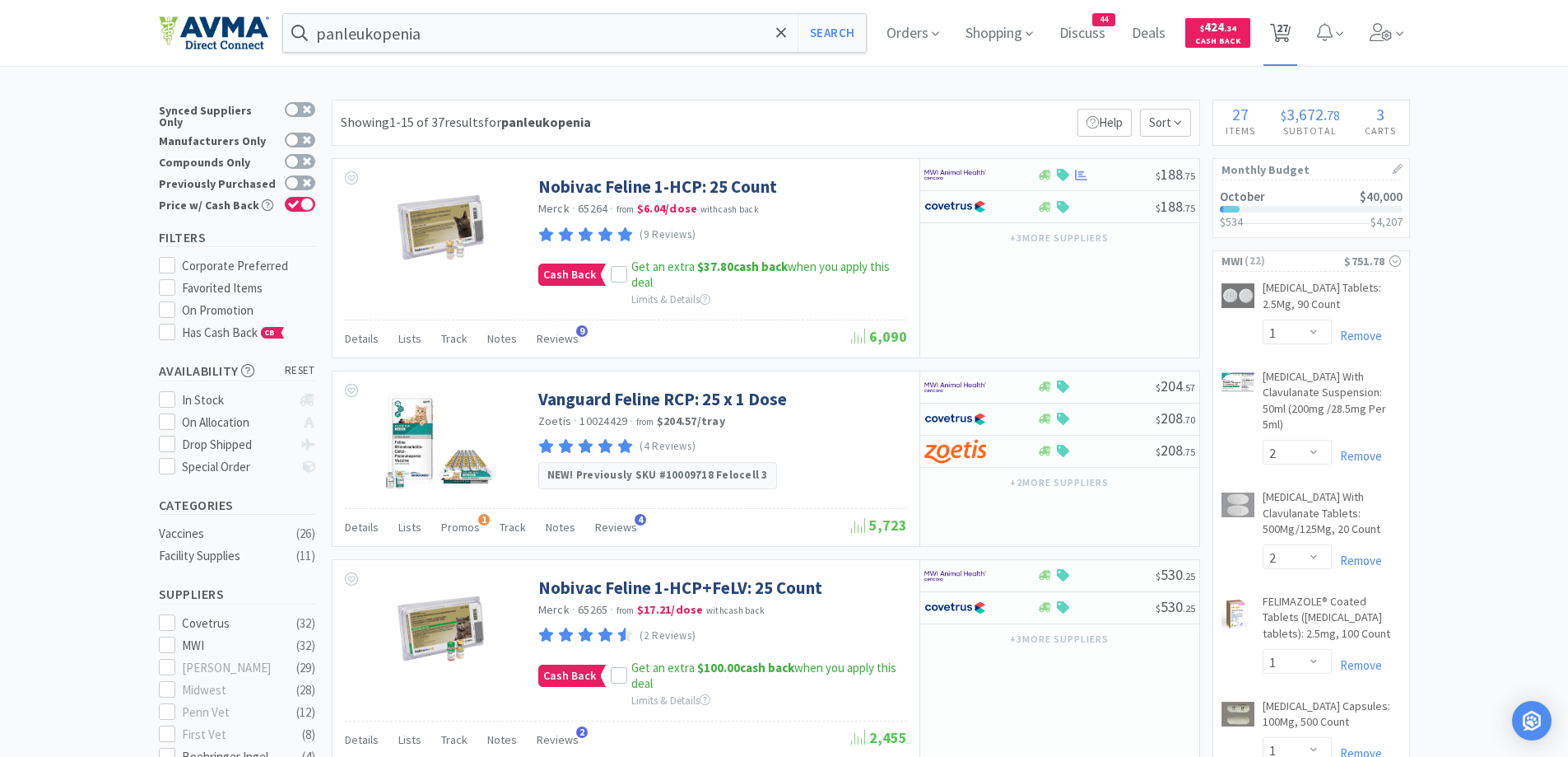
select select "1"
select select "2"
select select "1"
